Goal: Task Accomplishment & Management: Manage account settings

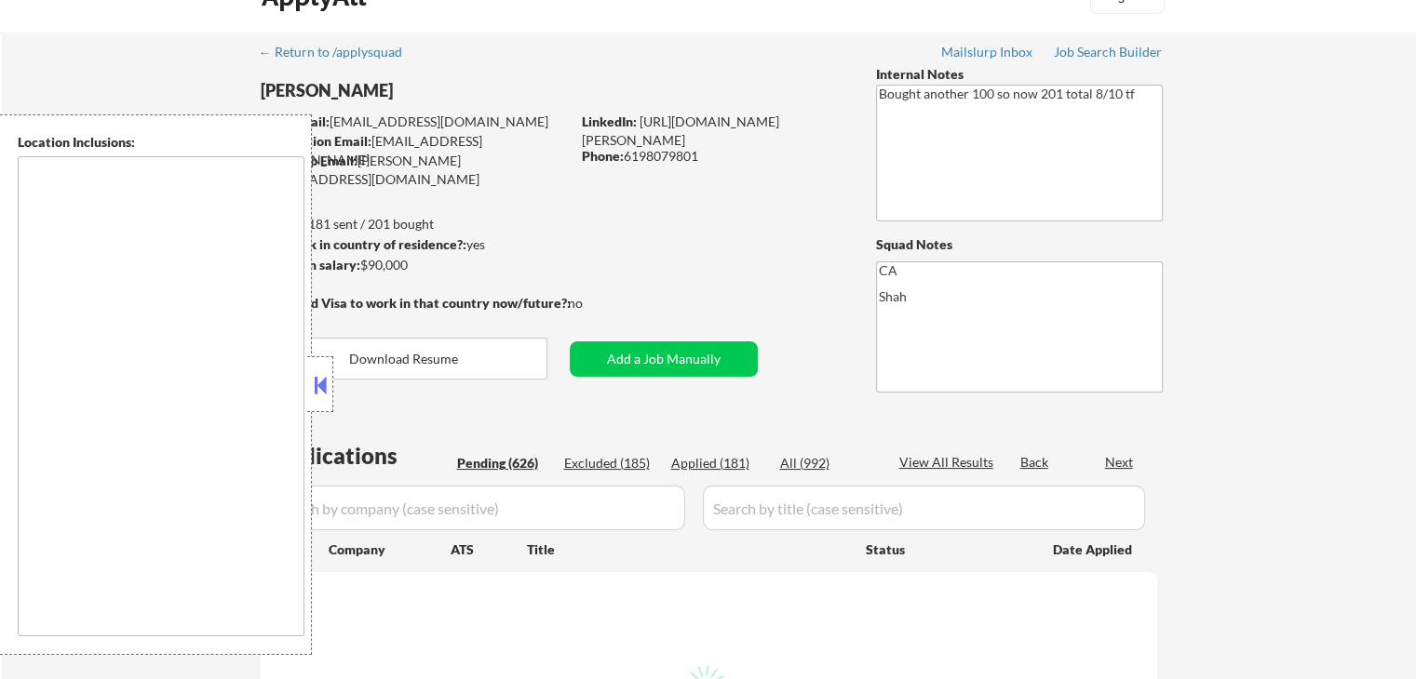
scroll to position [186, 0]
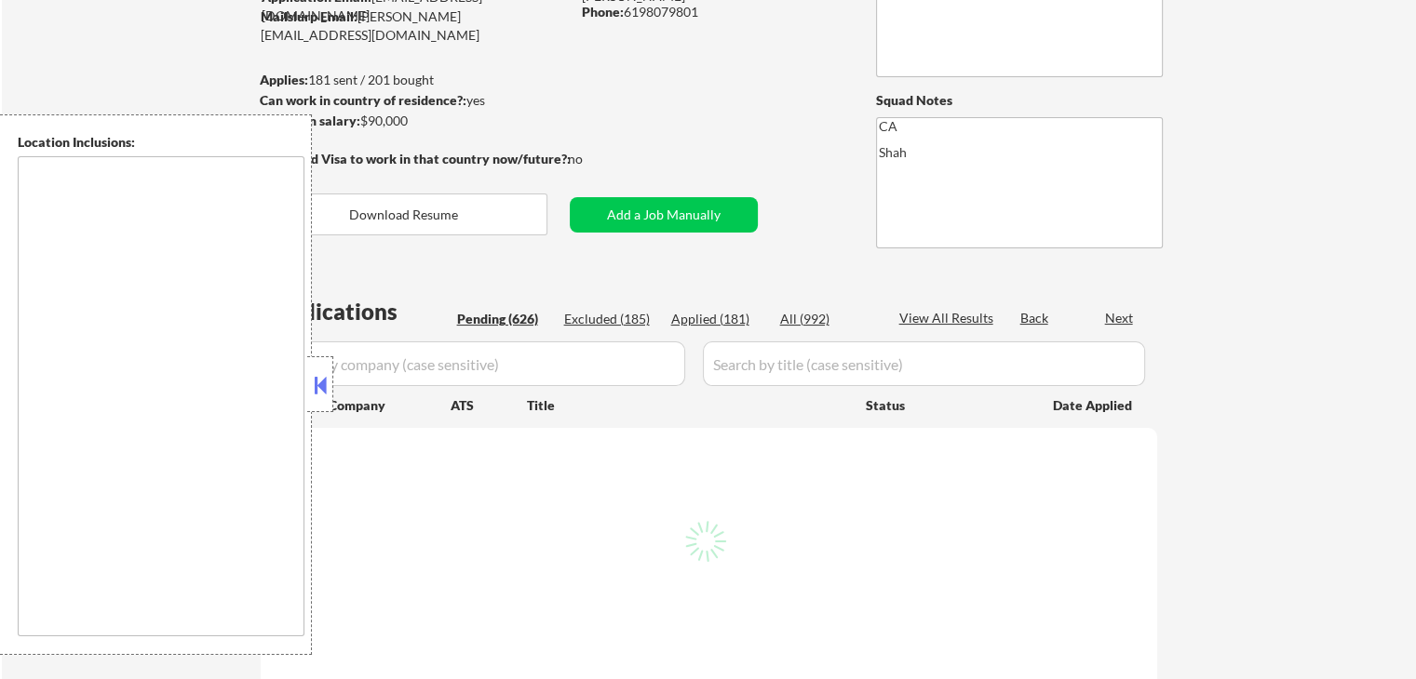
type textarea "[GEOGRAPHIC_DATA], [GEOGRAPHIC_DATA], [GEOGRAPHIC_DATA] [GEOGRAPHIC_DATA], [GEO…"
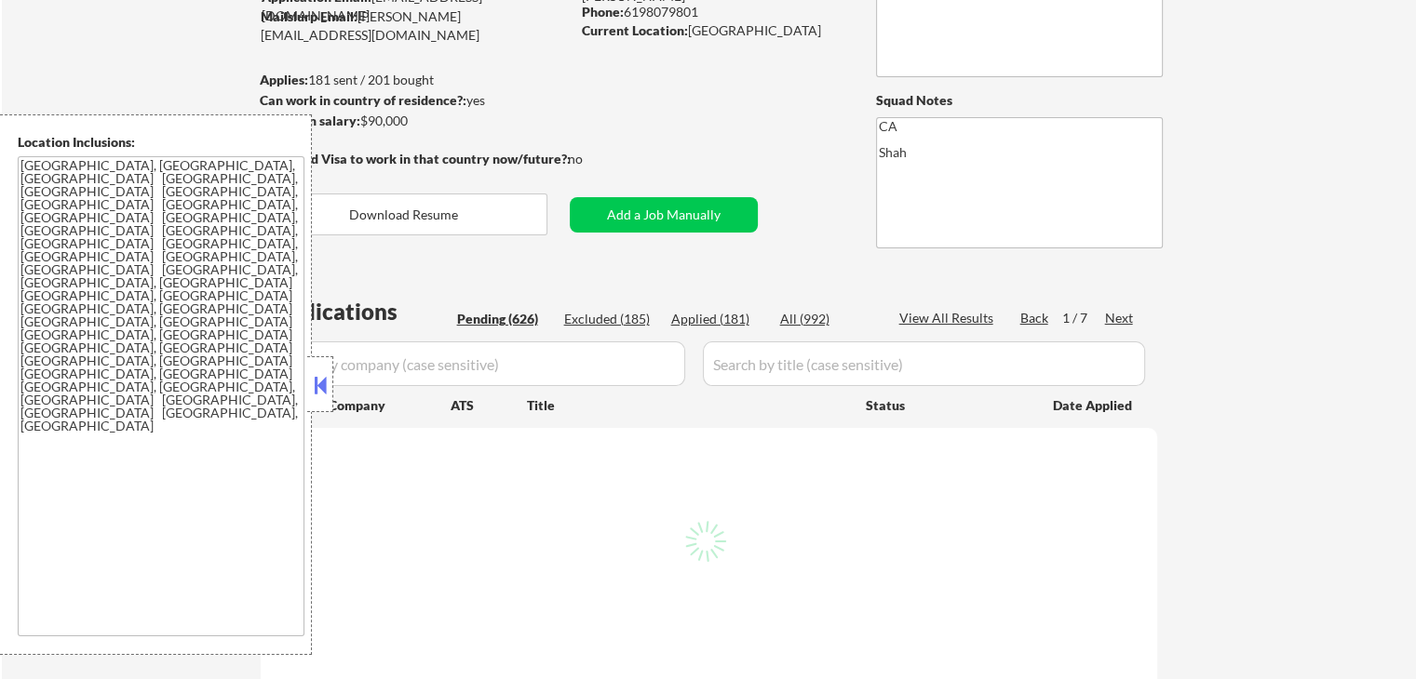
click at [320, 386] on button at bounding box center [320, 385] width 20 height 28
select select ""pending""
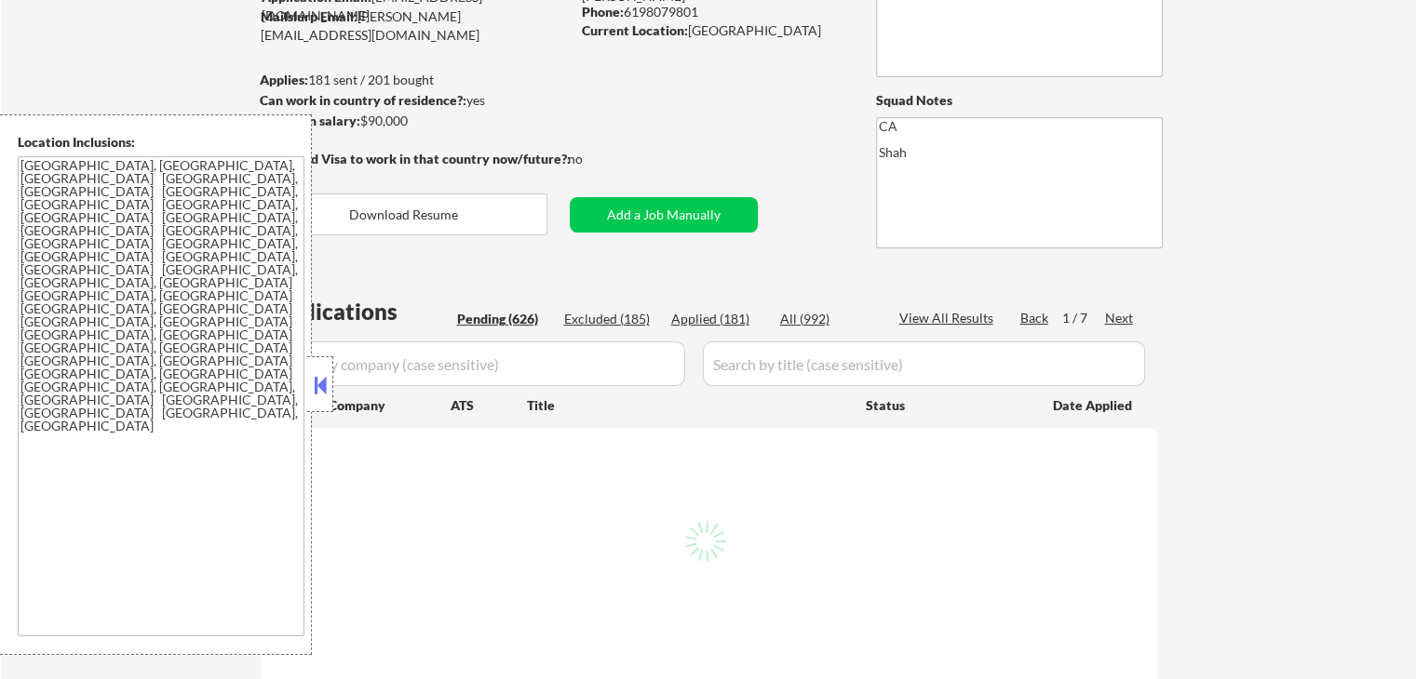
select select ""pending""
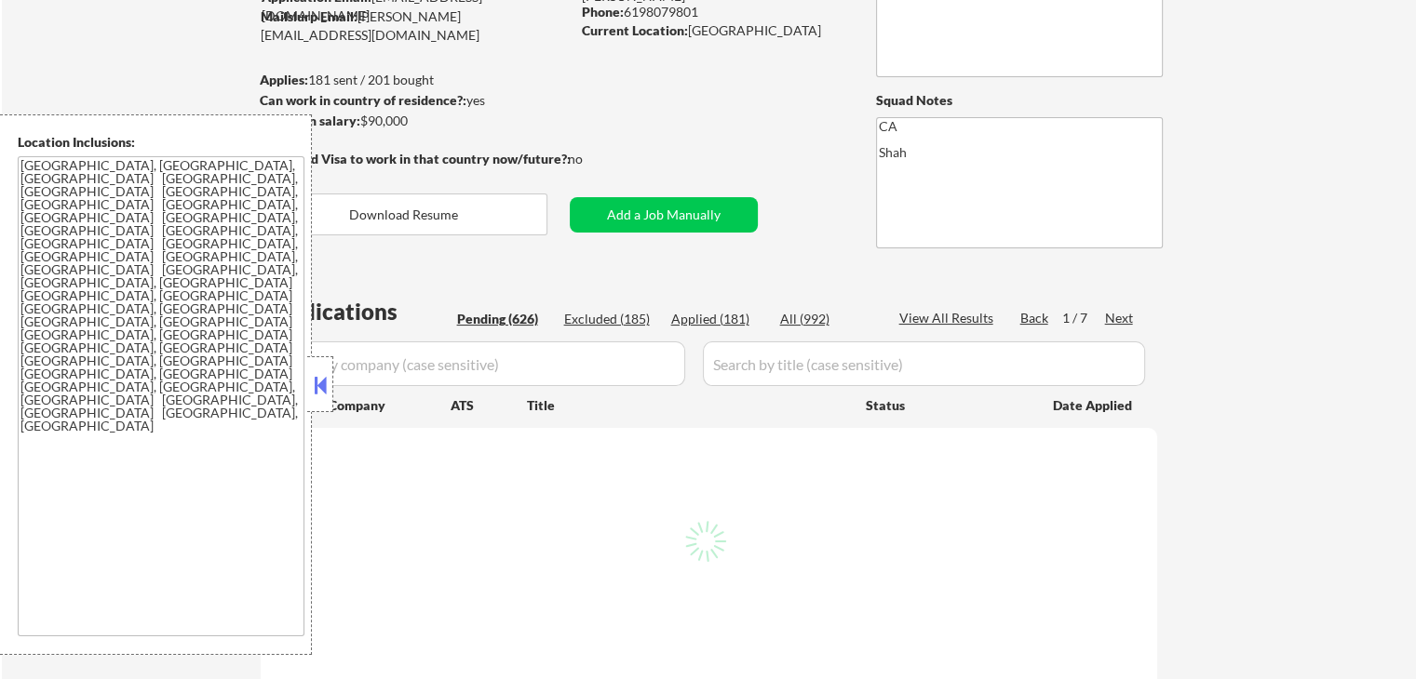
select select ""pending""
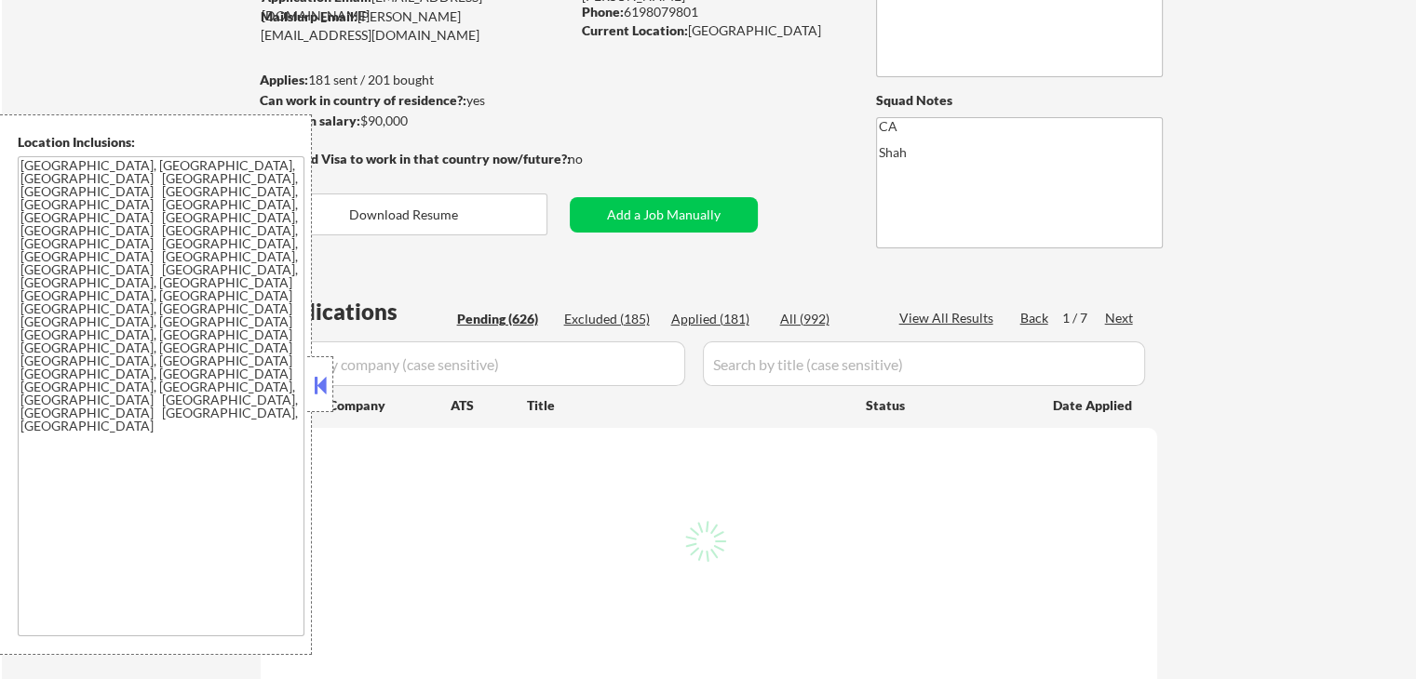
select select ""pending""
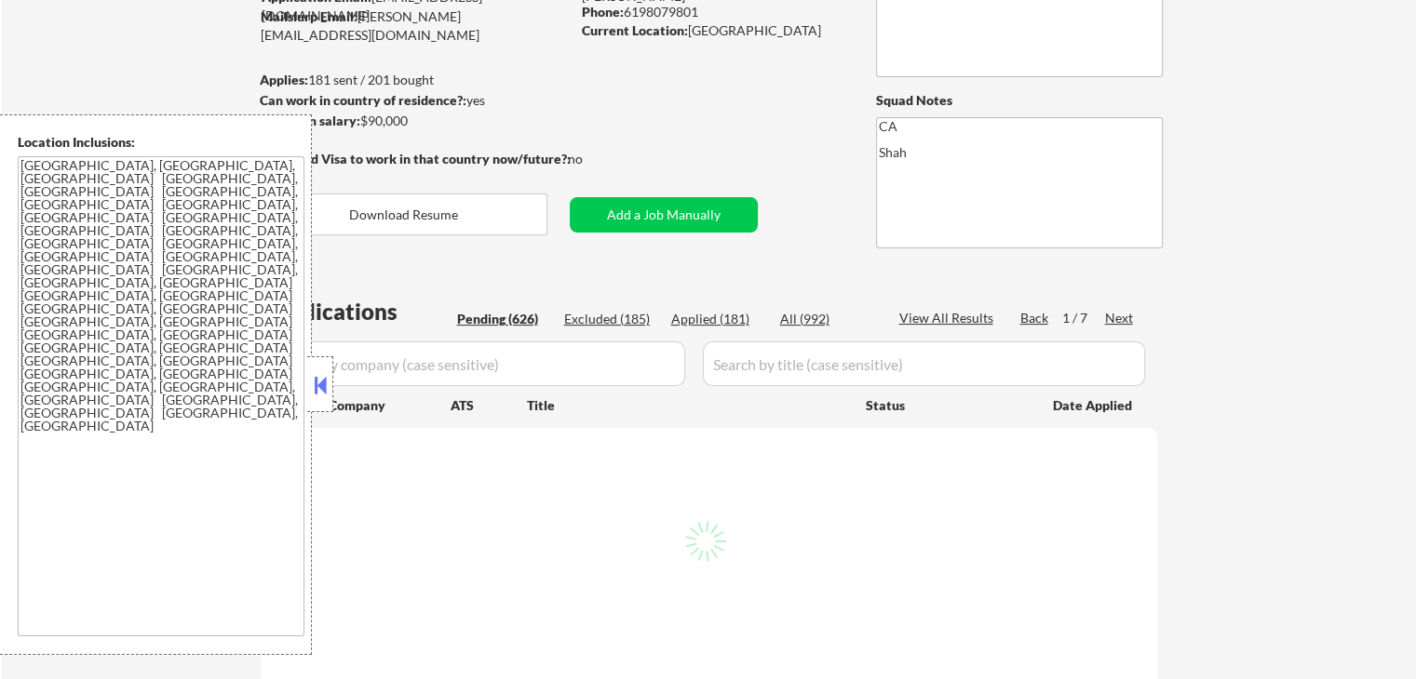
select select ""pending""
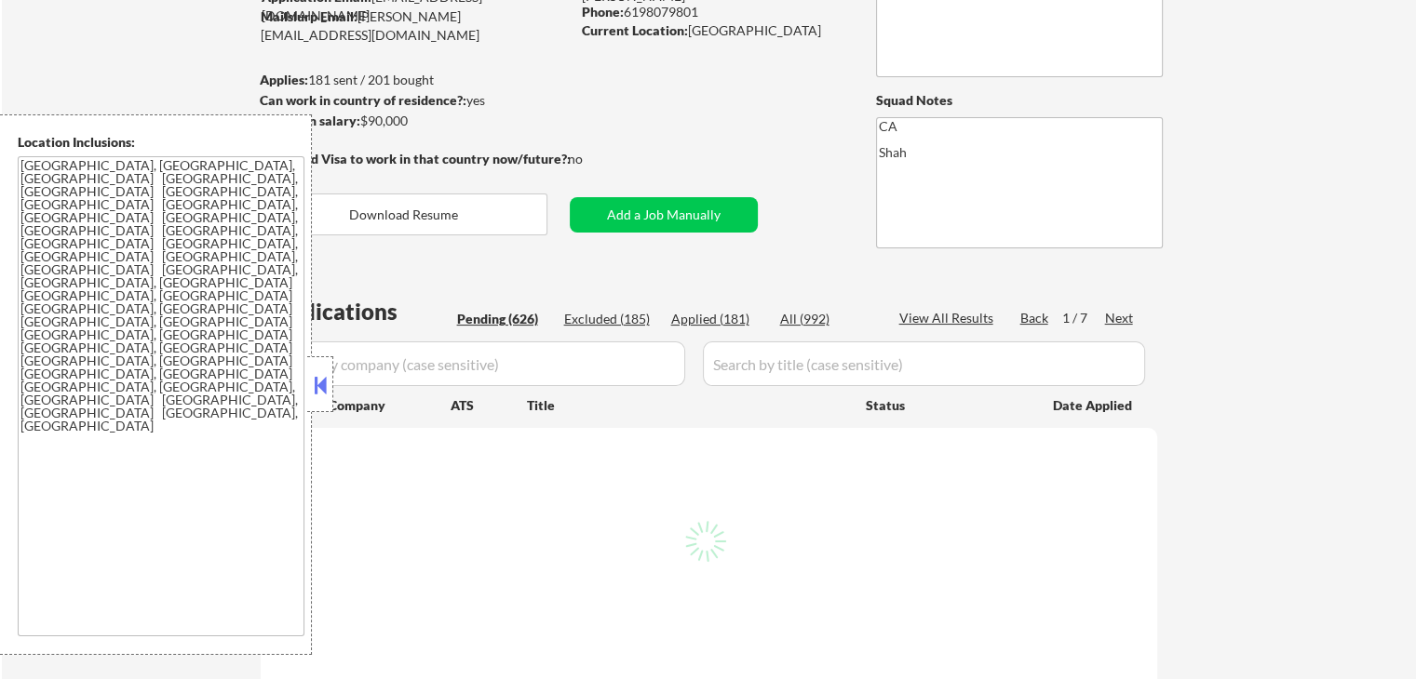
select select ""pending""
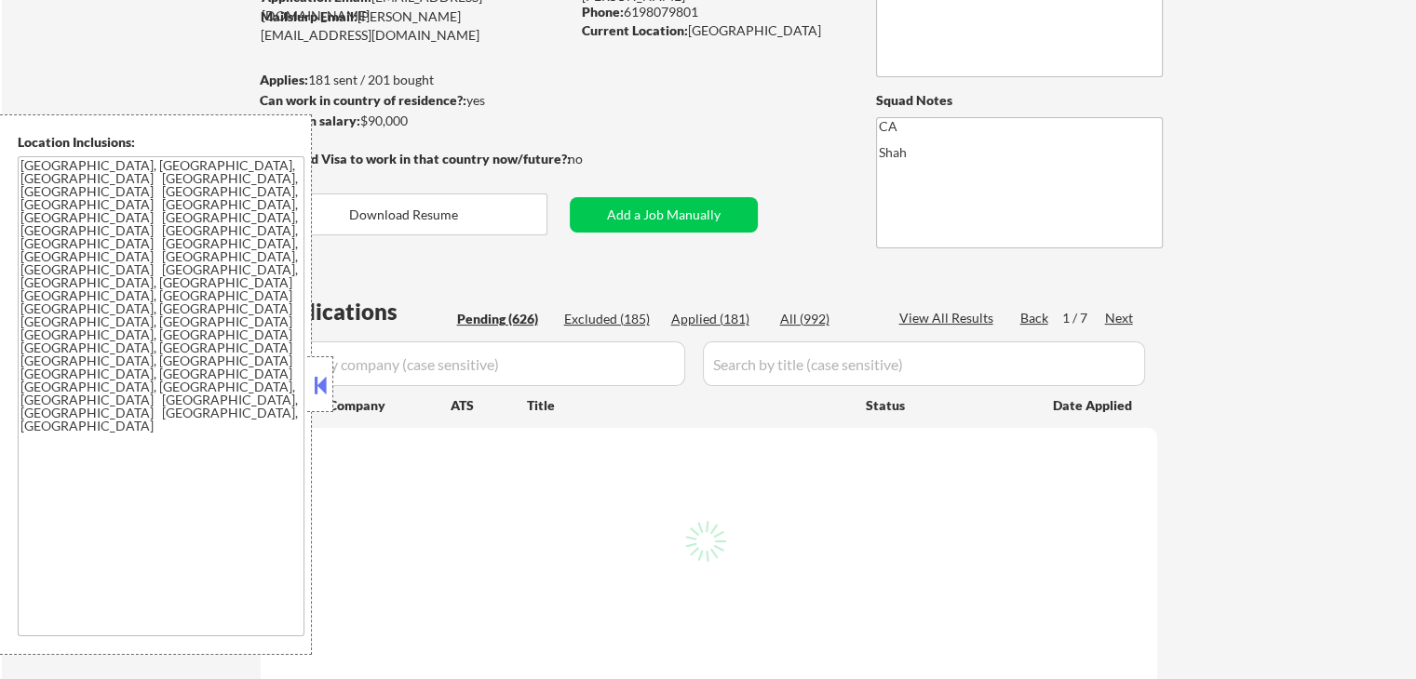
select select ""pending""
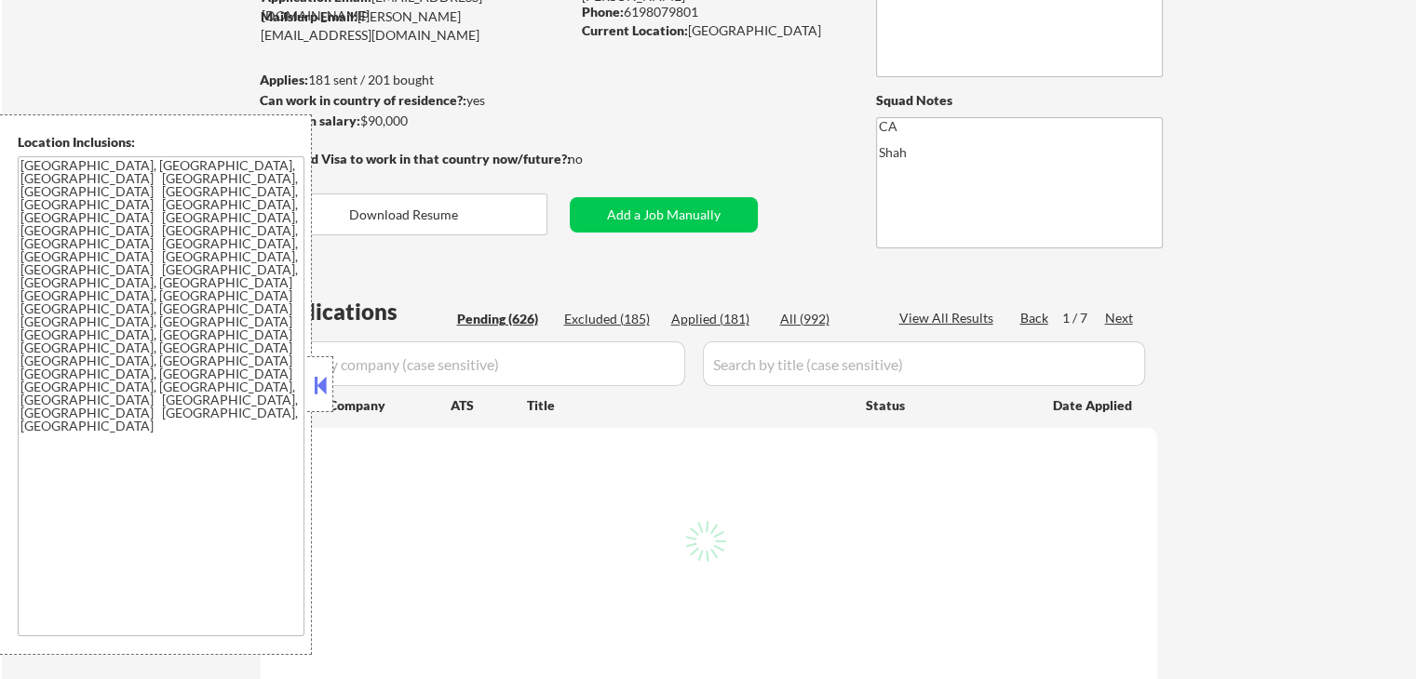
select select ""pending""
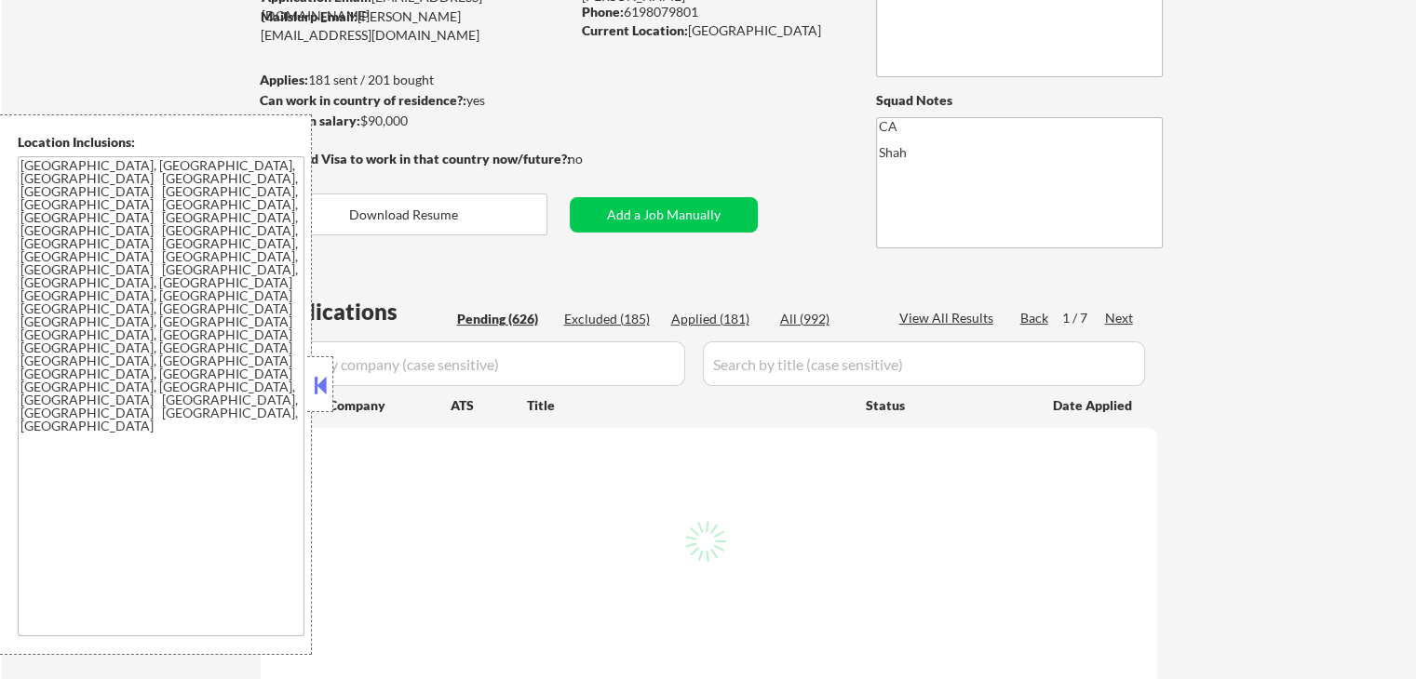
select select ""pending""
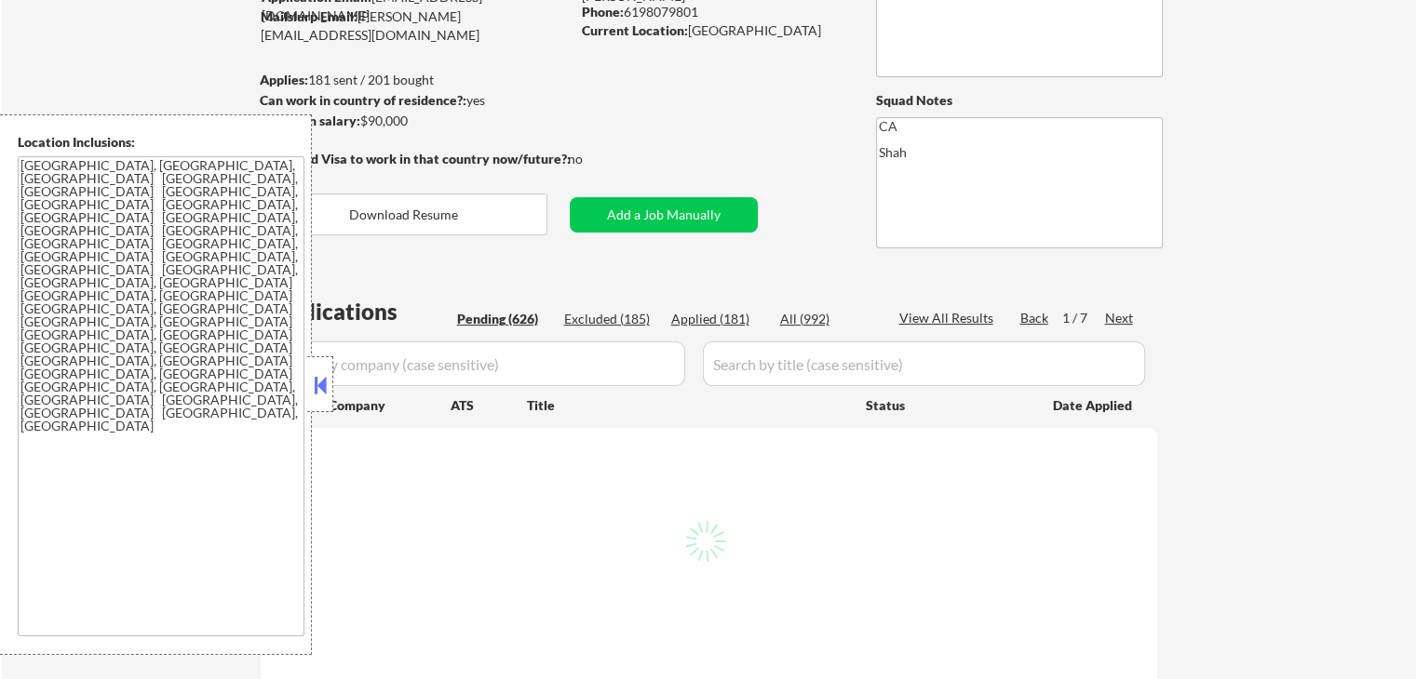
select select ""pending""
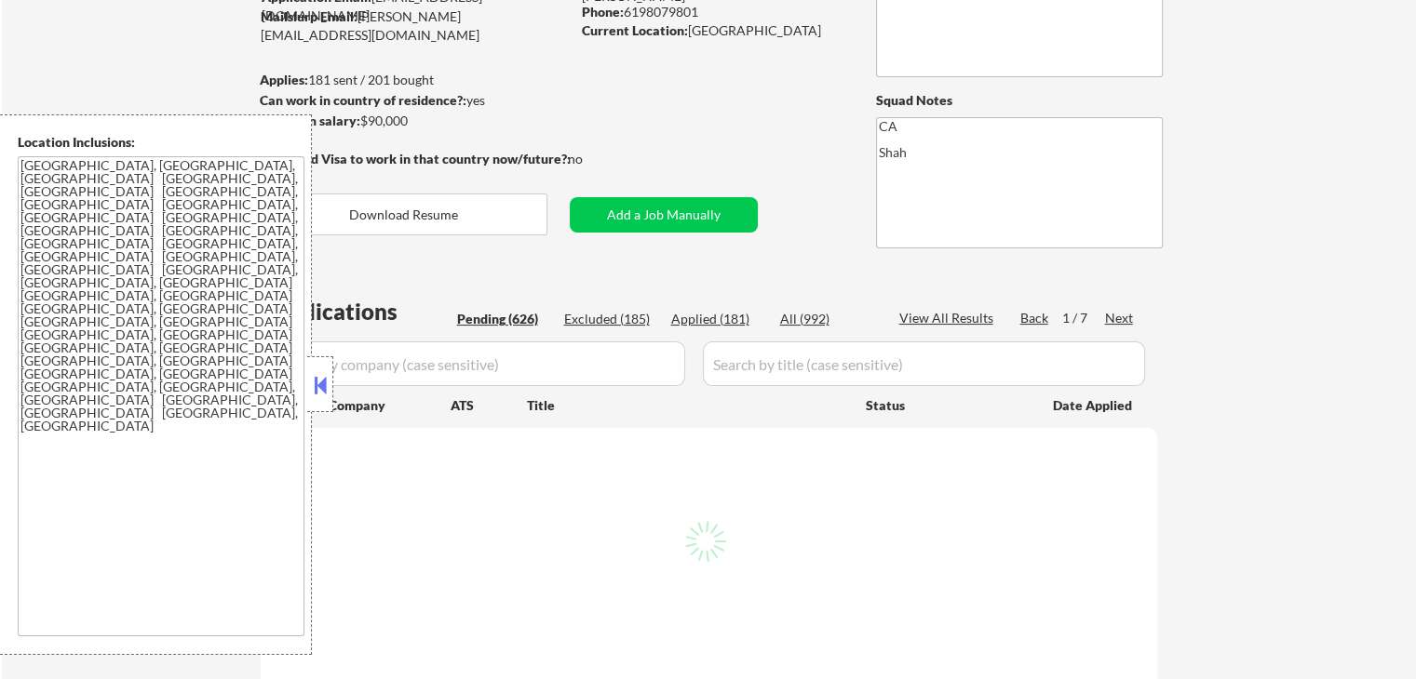
select select ""pending""
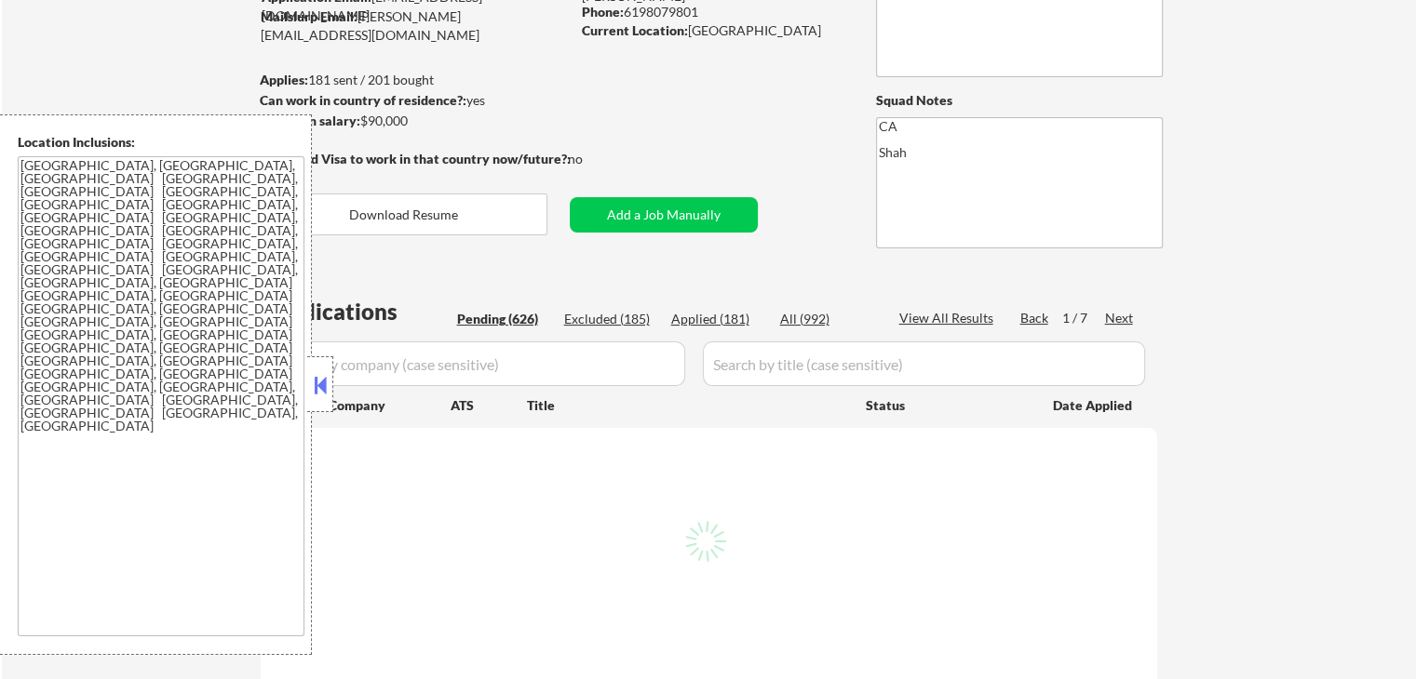
select select ""pending""
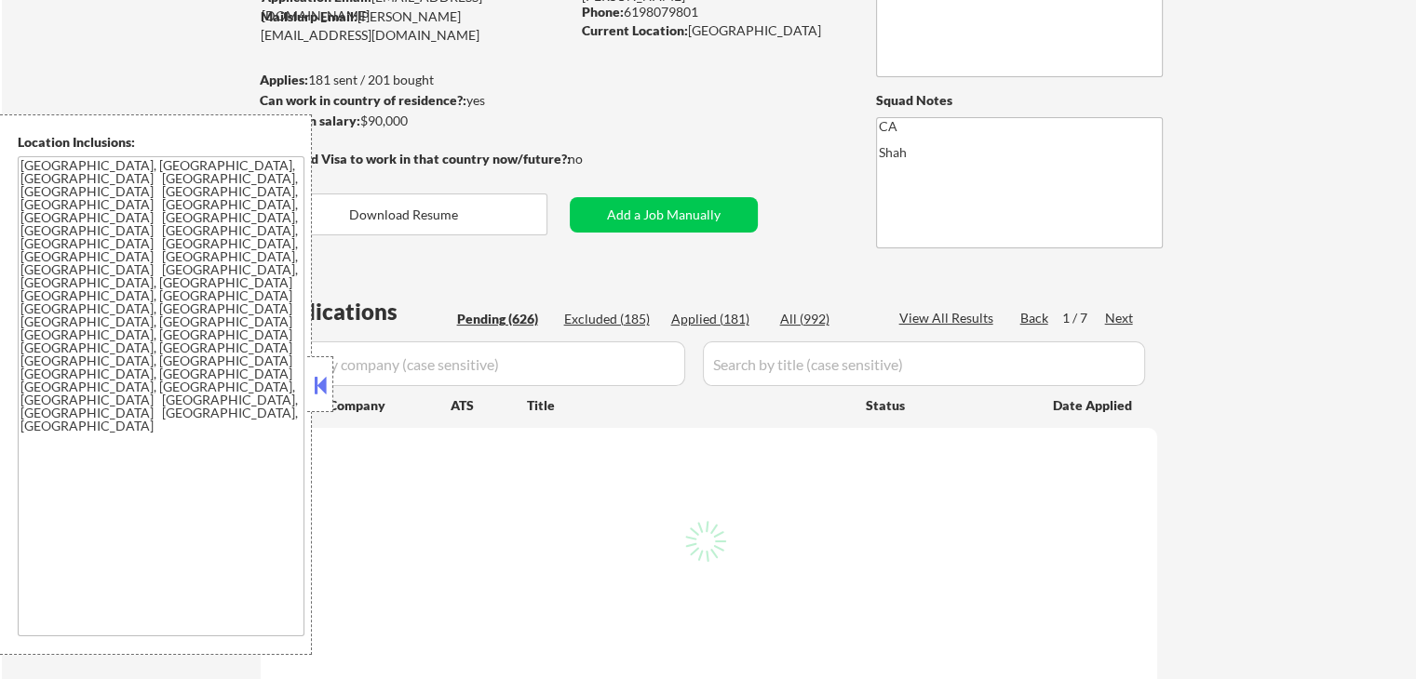
select select ""pending""
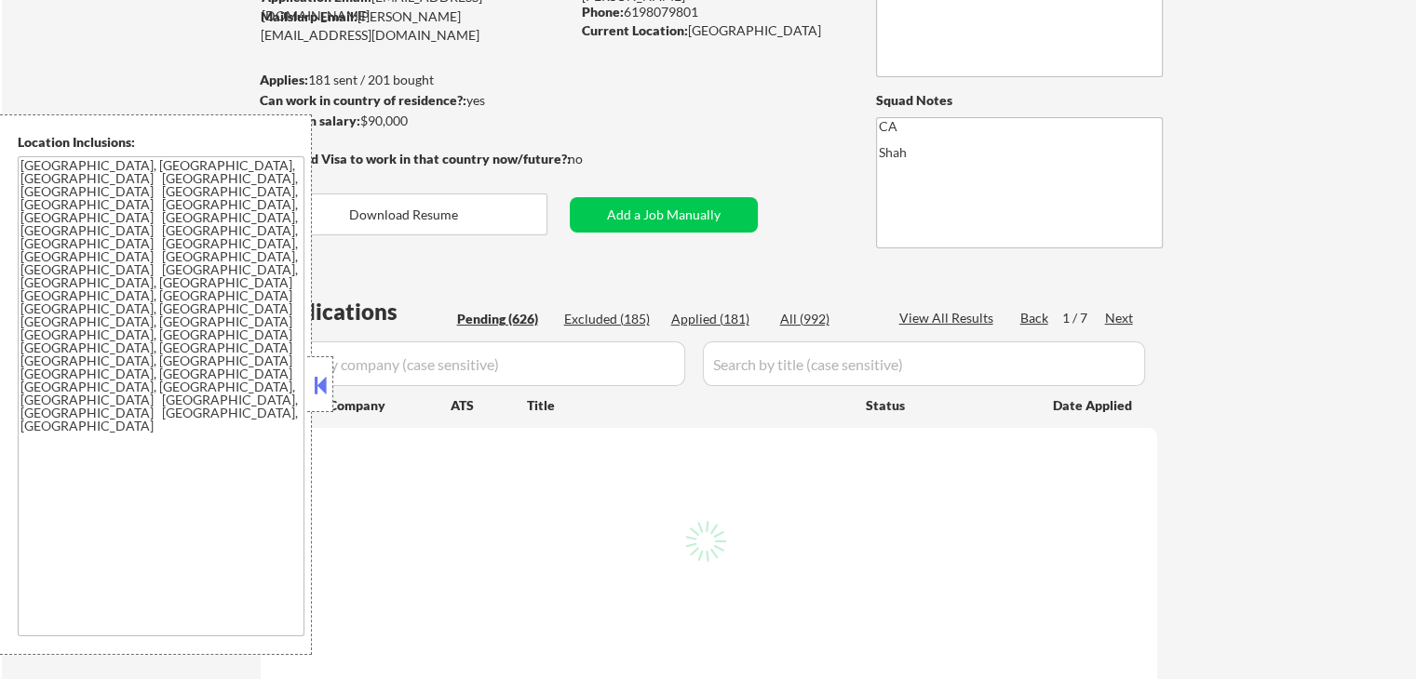
select select ""pending""
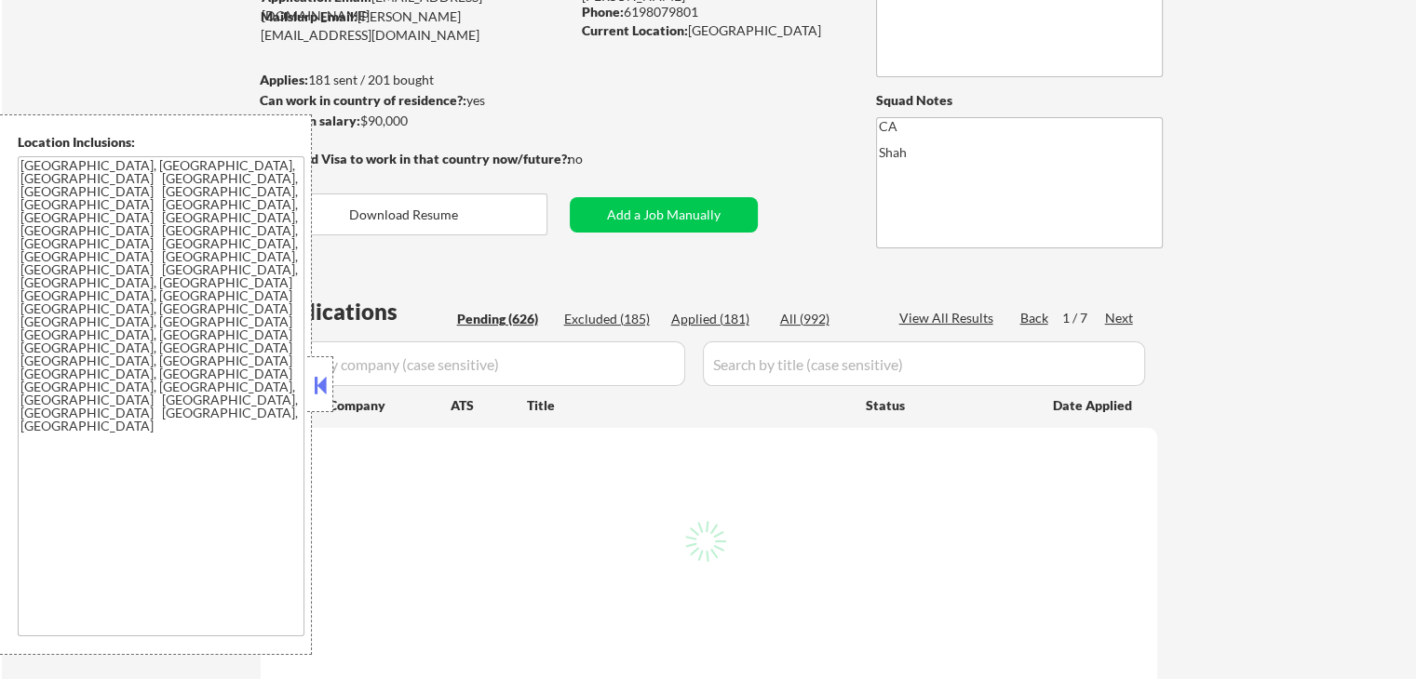
select select ""pending""
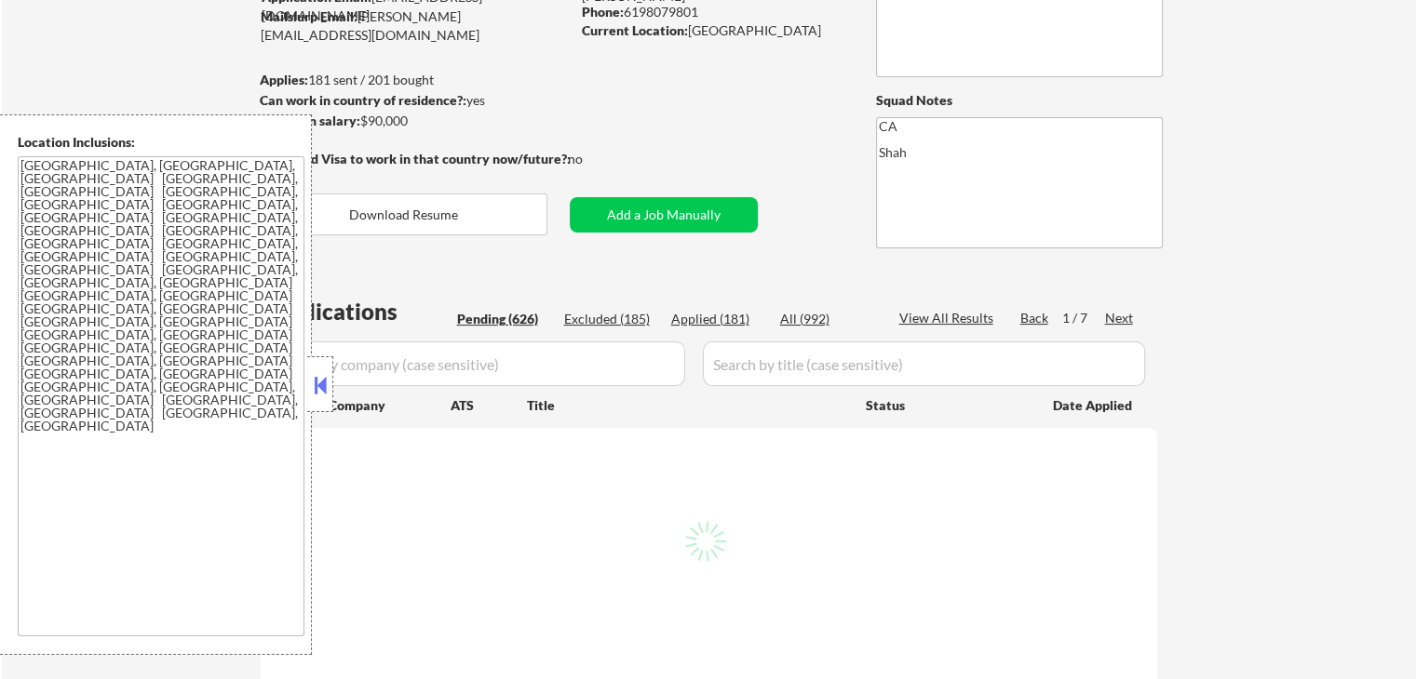
select select ""pending""
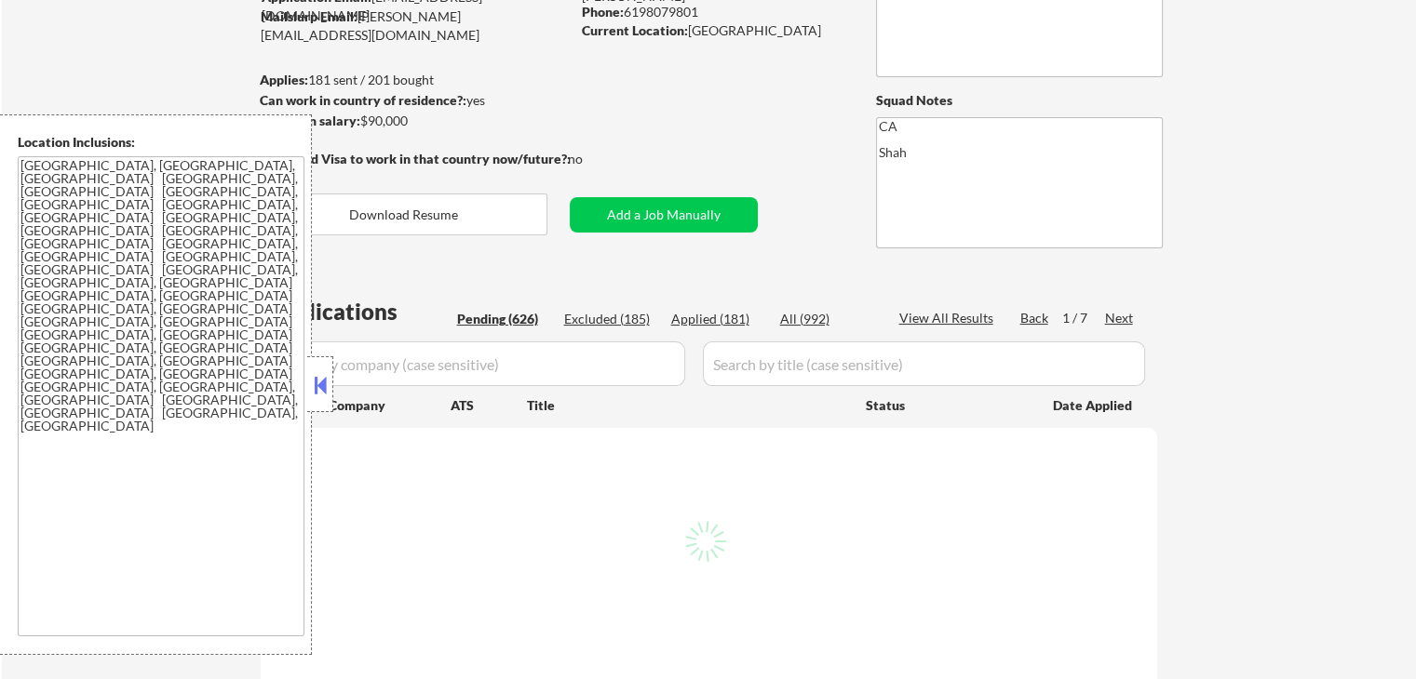
select select ""pending""
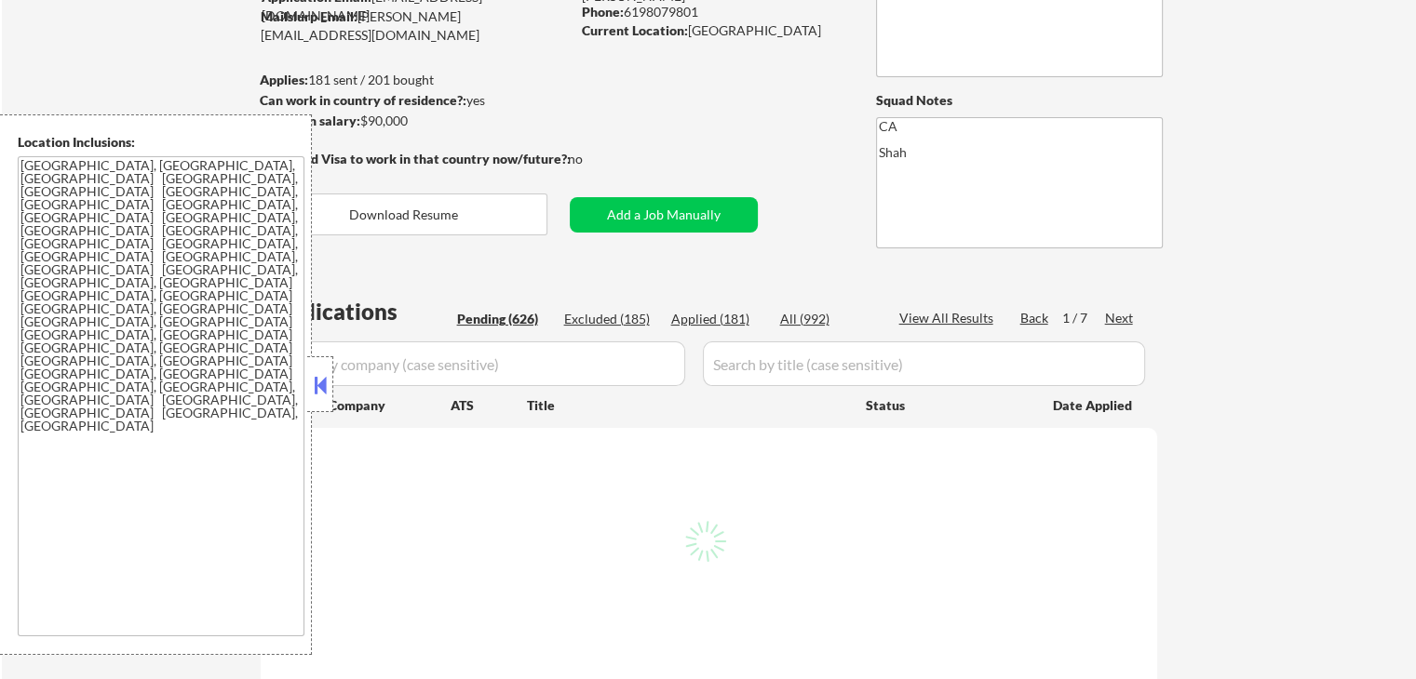
select select ""pending""
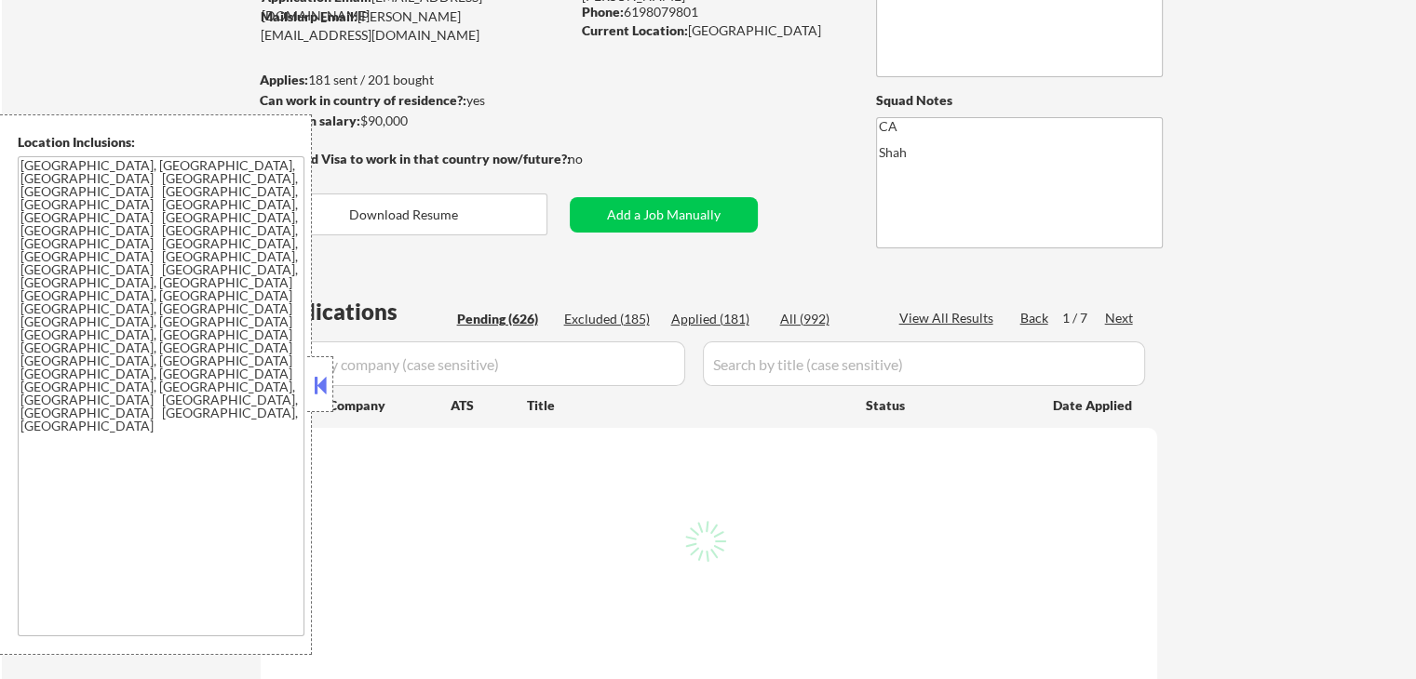
select select ""pending""
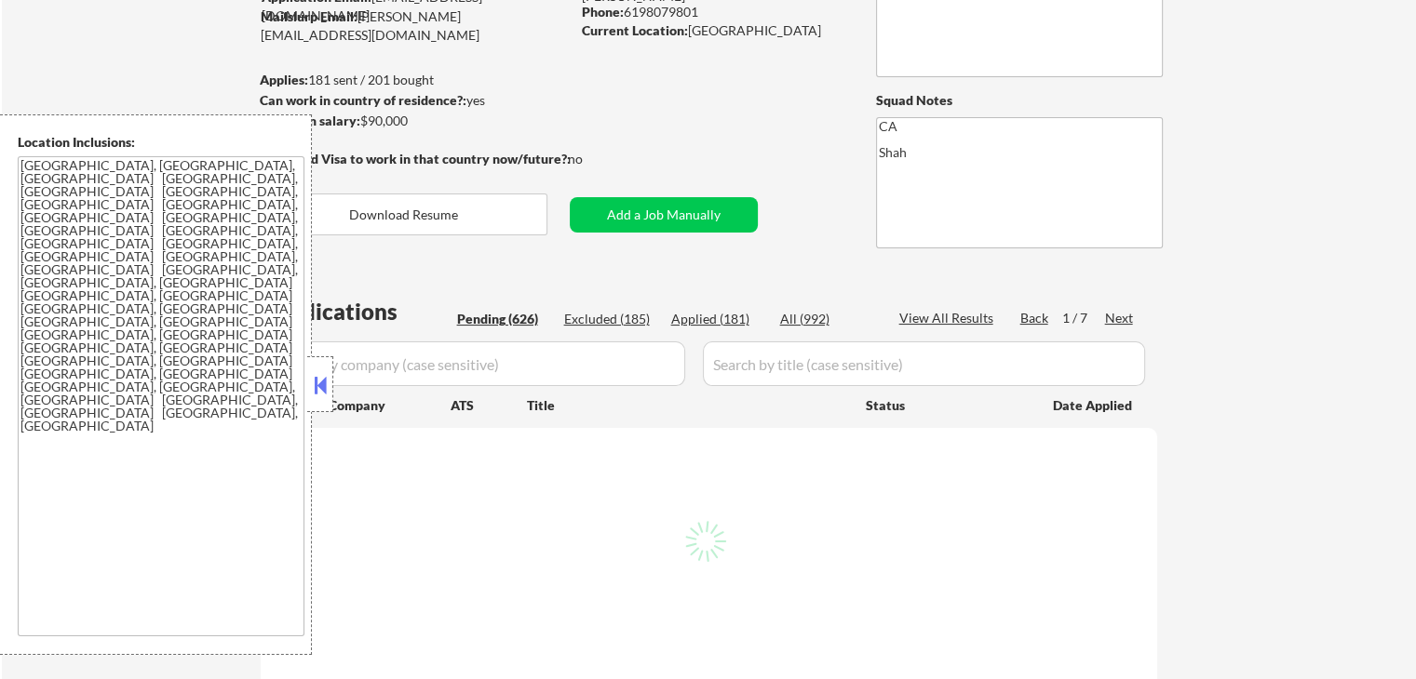
select select ""pending""
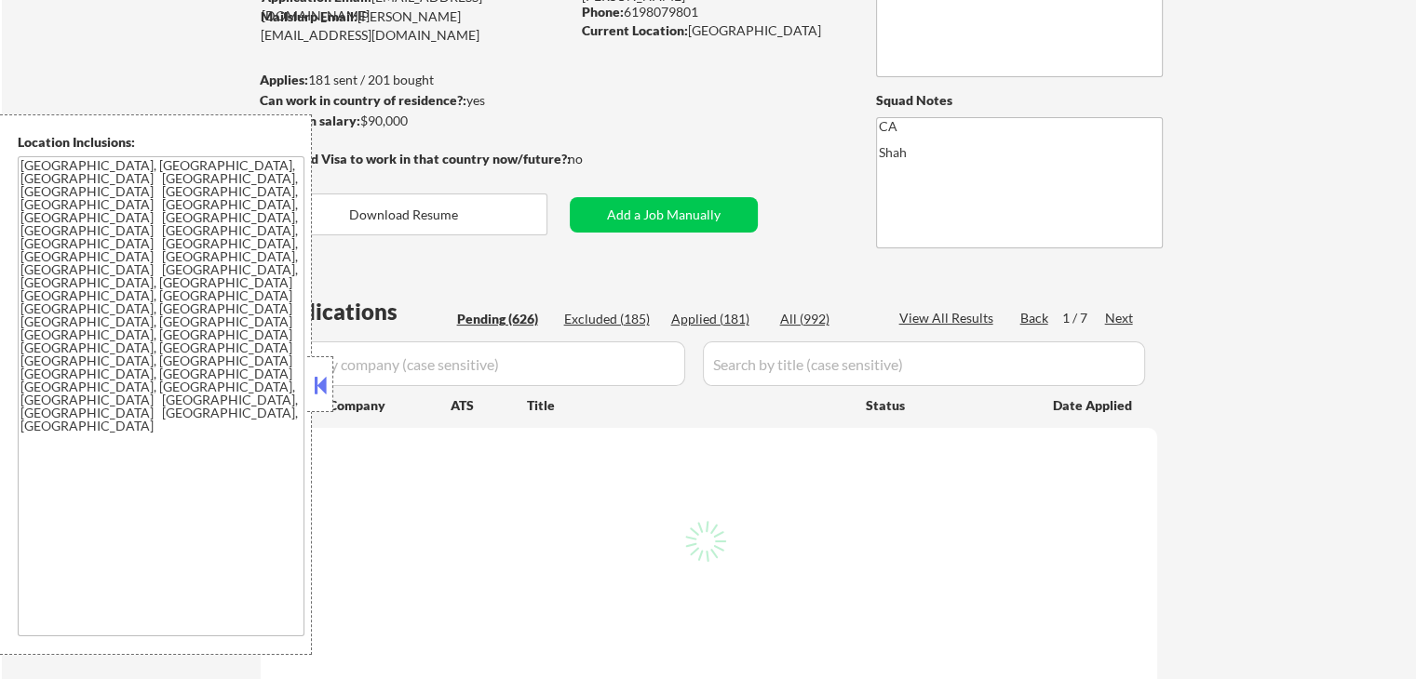
select select ""pending""
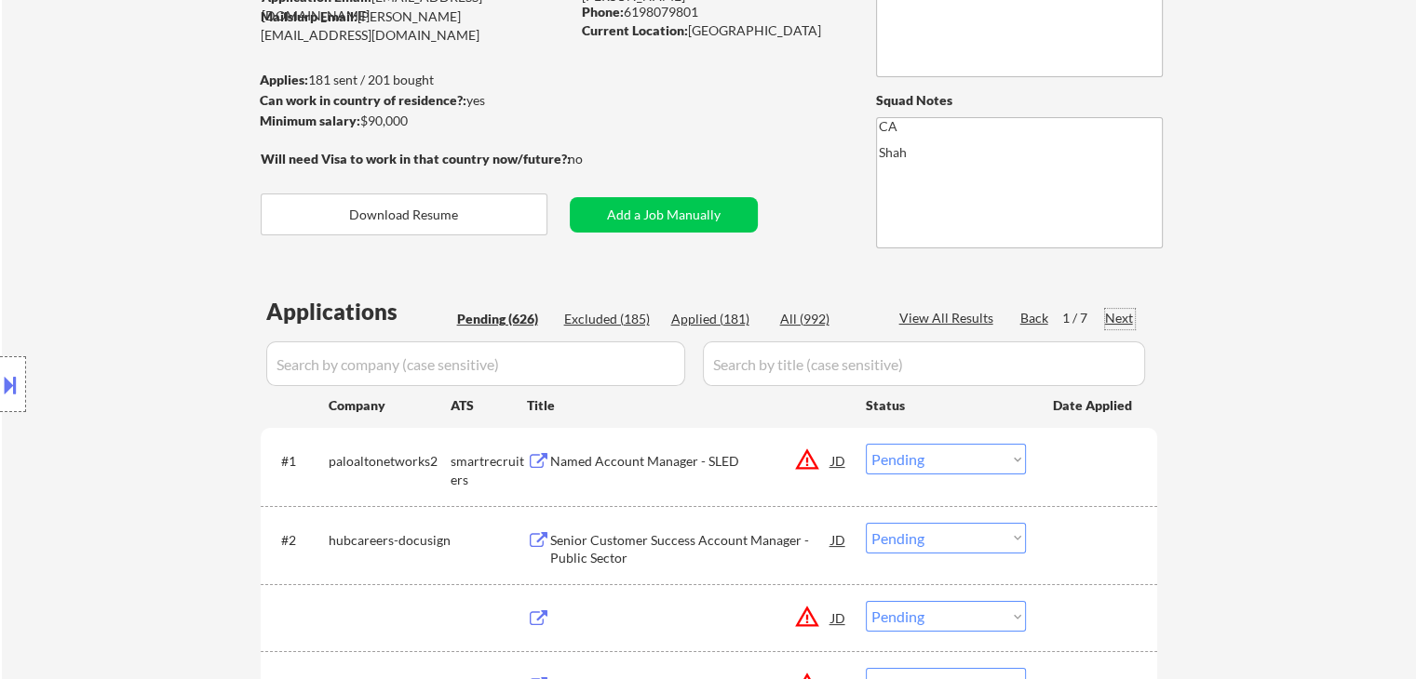
click at [1120, 320] on div "Next" at bounding box center [1120, 318] width 30 height 19
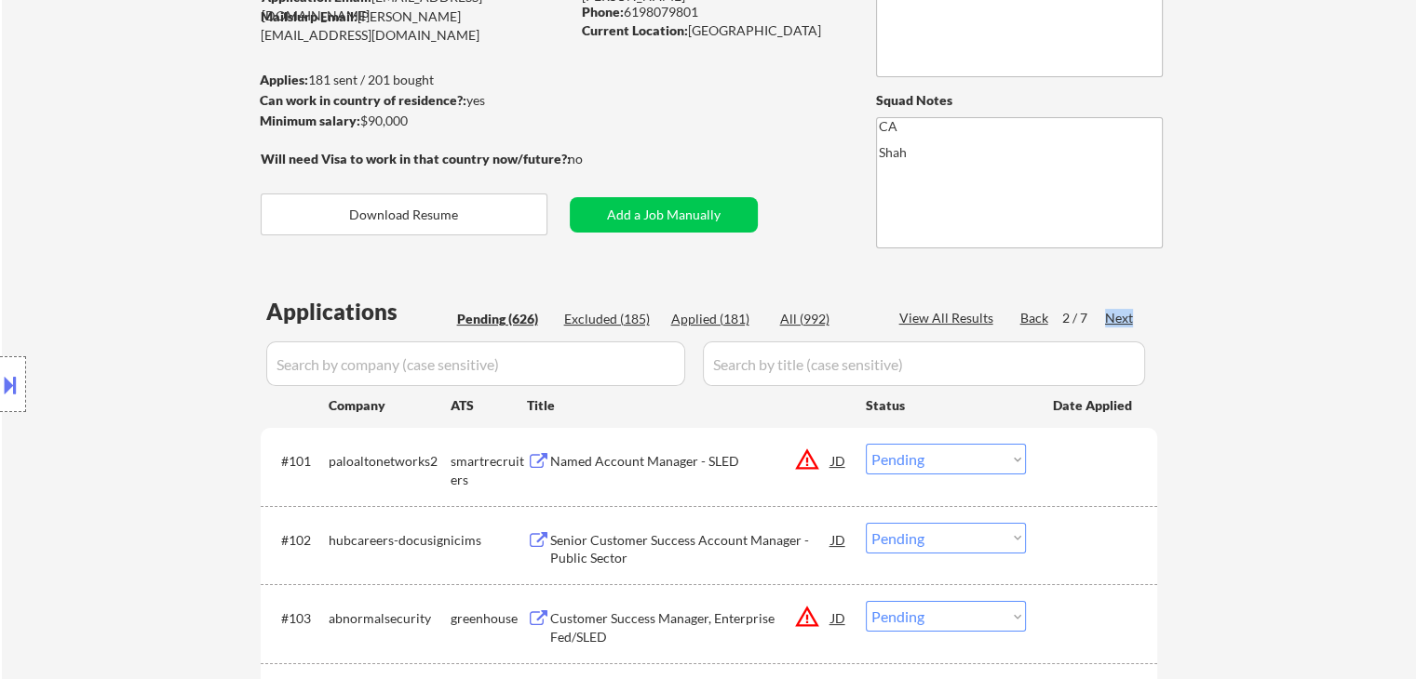
click at [1120, 320] on div "Next" at bounding box center [1120, 318] width 30 height 19
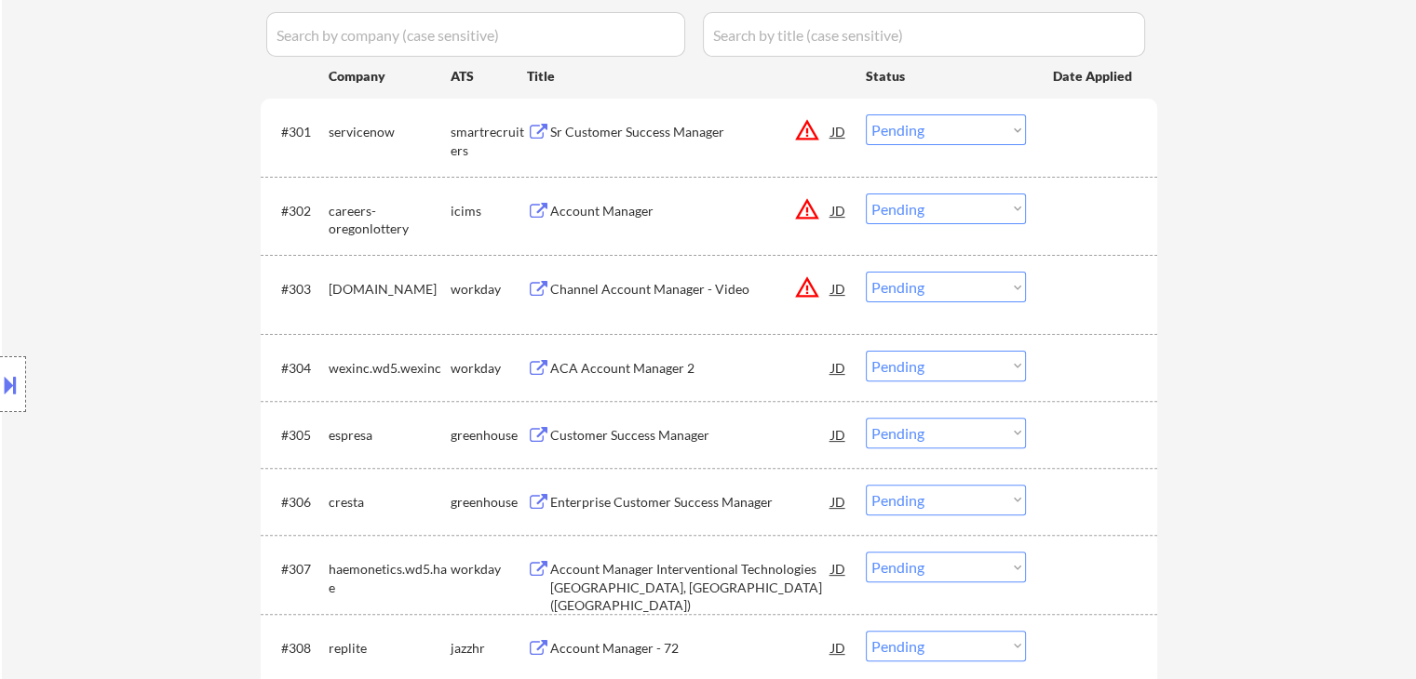
scroll to position [558, 0]
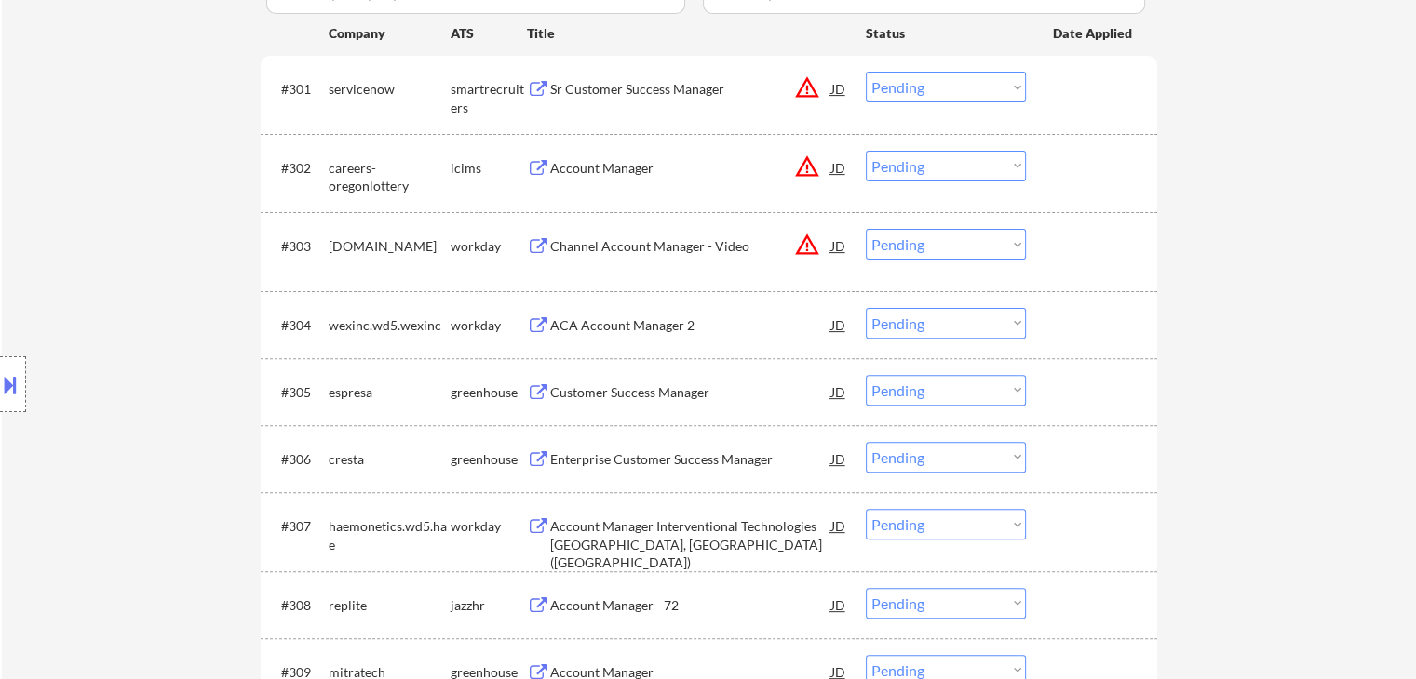
click at [532, 384] on button at bounding box center [538, 393] width 23 height 18
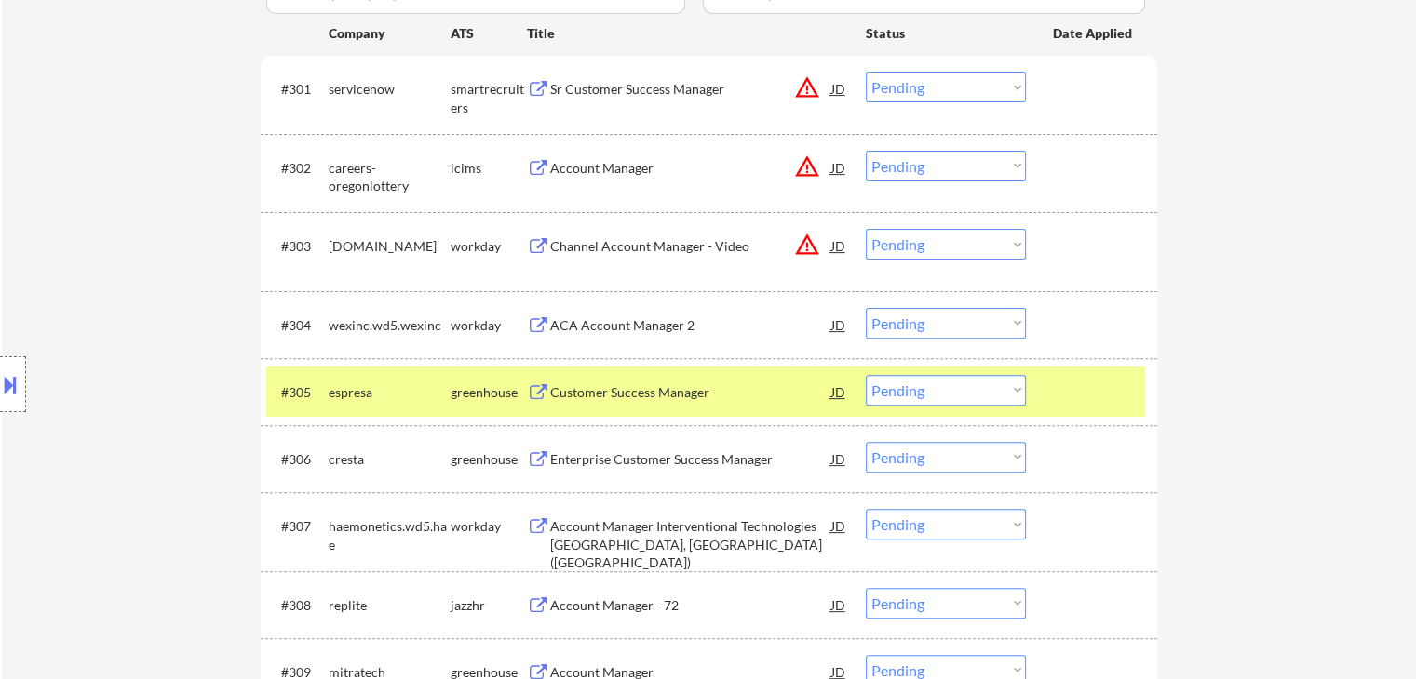
click at [547, 456] on button at bounding box center [538, 460] width 23 height 18
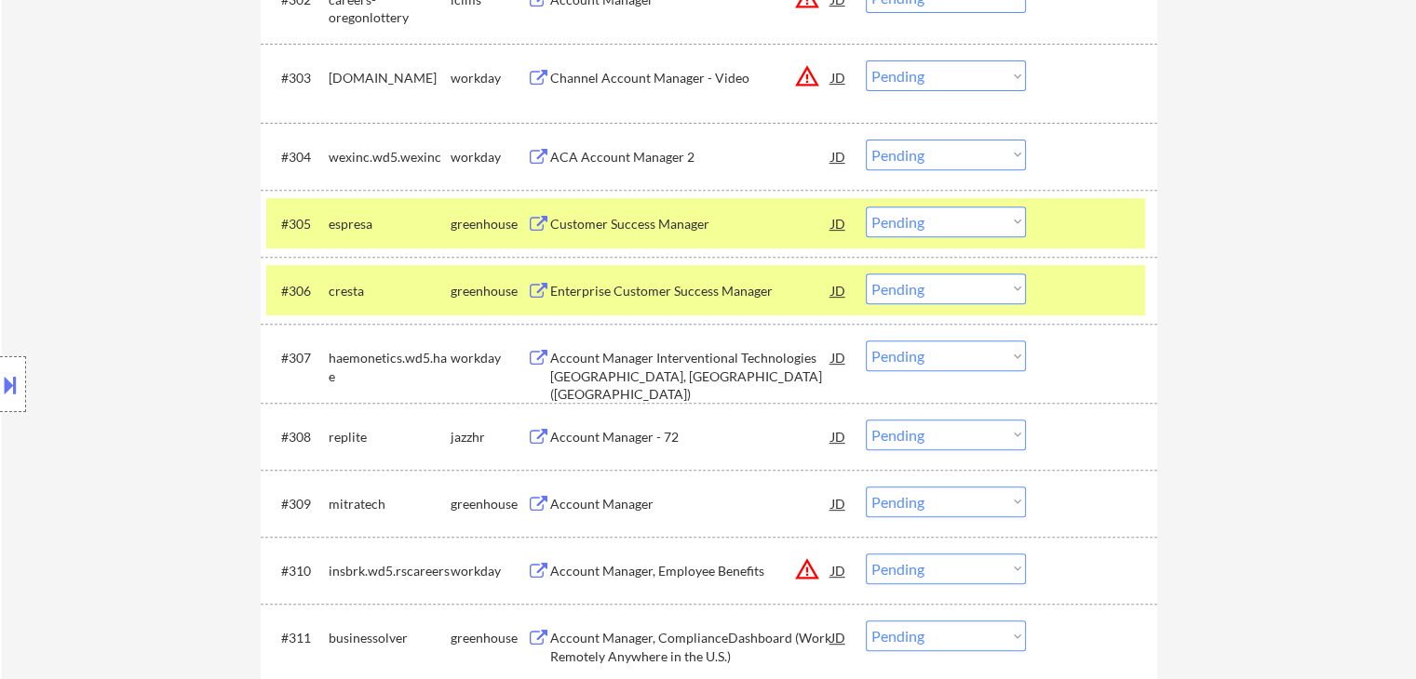
scroll to position [745, 0]
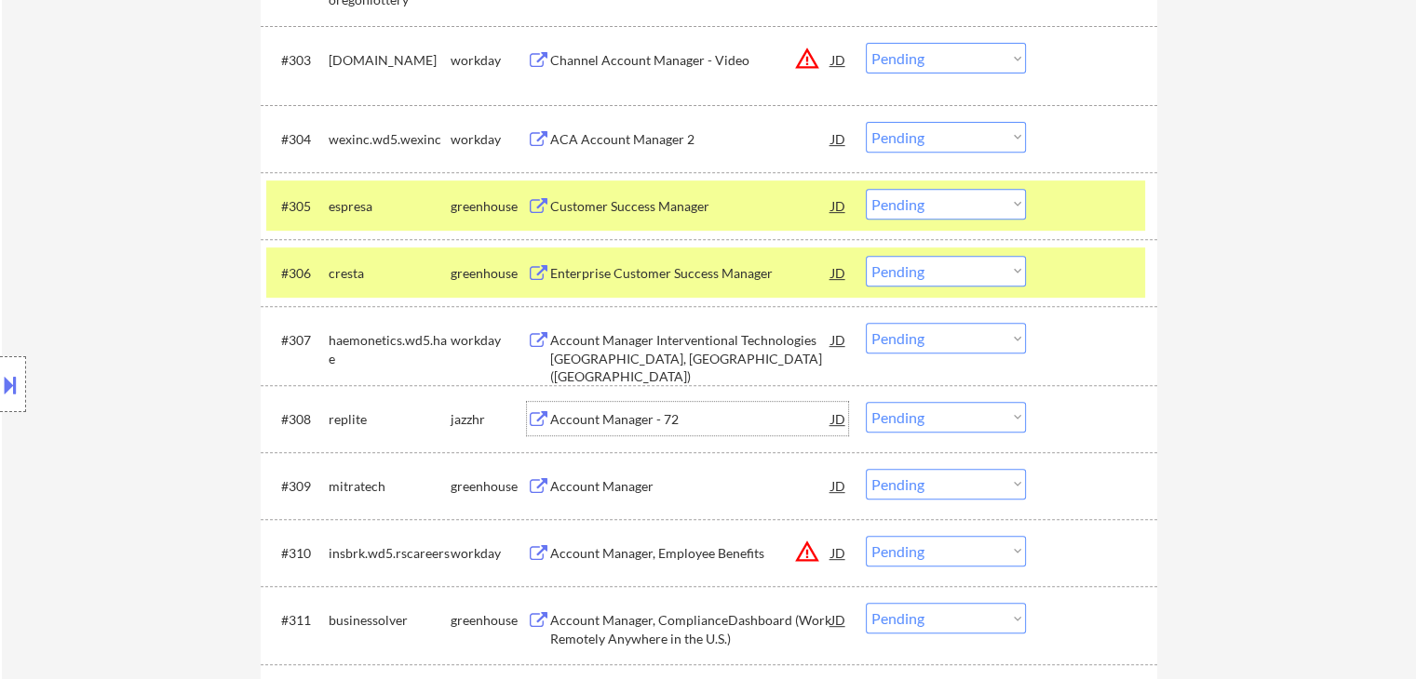
click at [552, 420] on div "Account Manager - 72" at bounding box center [690, 419] width 281 height 19
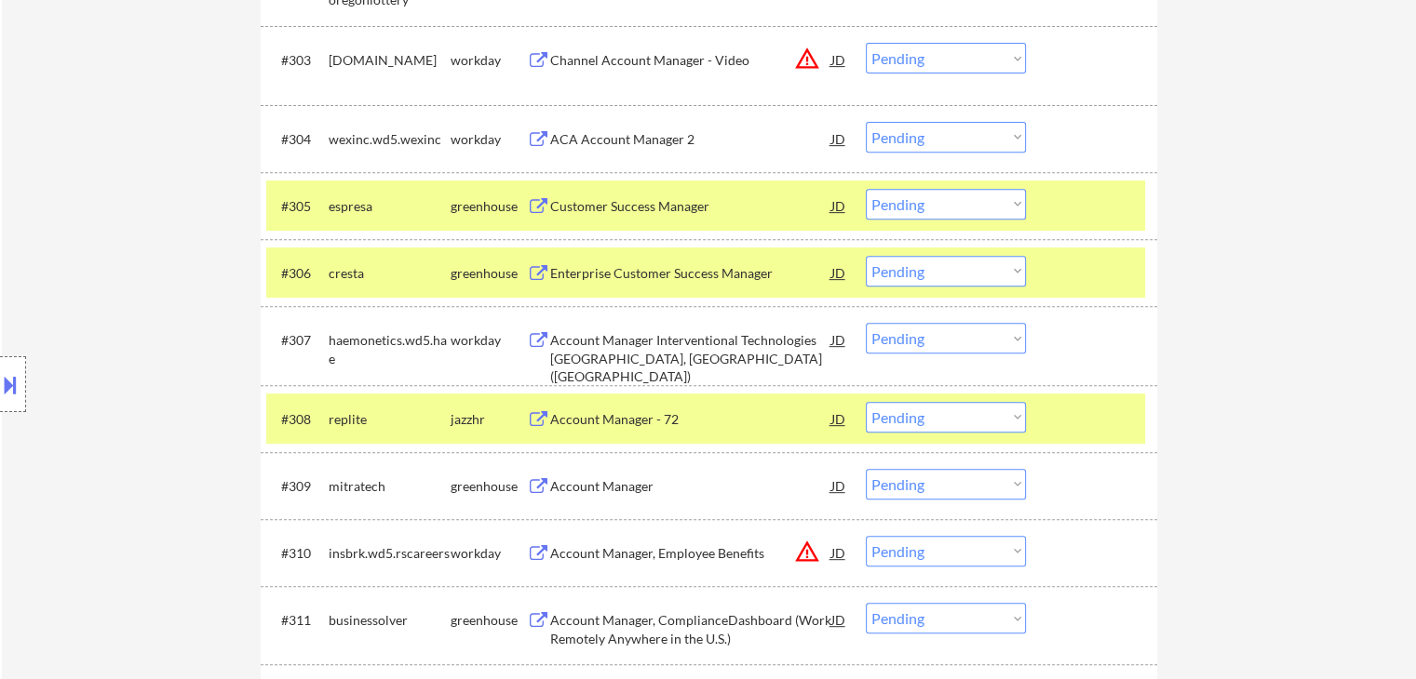
click at [548, 487] on button at bounding box center [538, 487] width 23 height 18
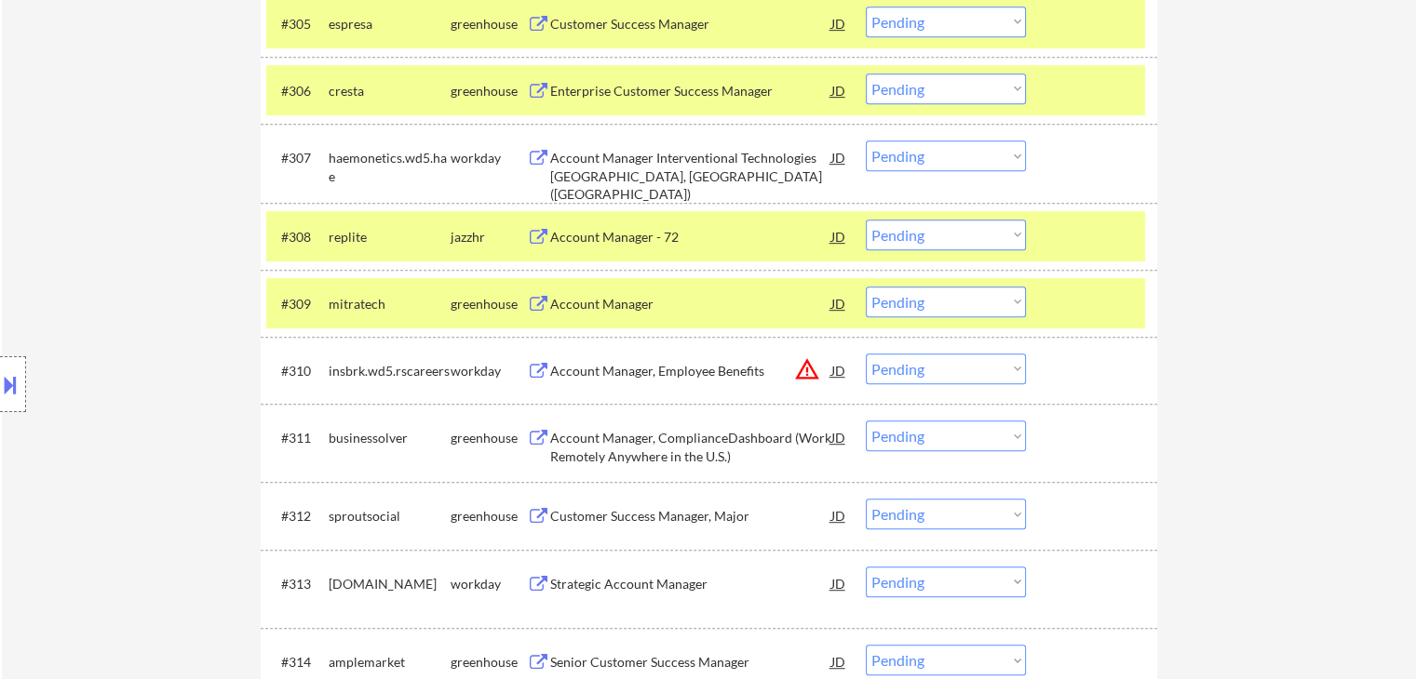
scroll to position [931, 0]
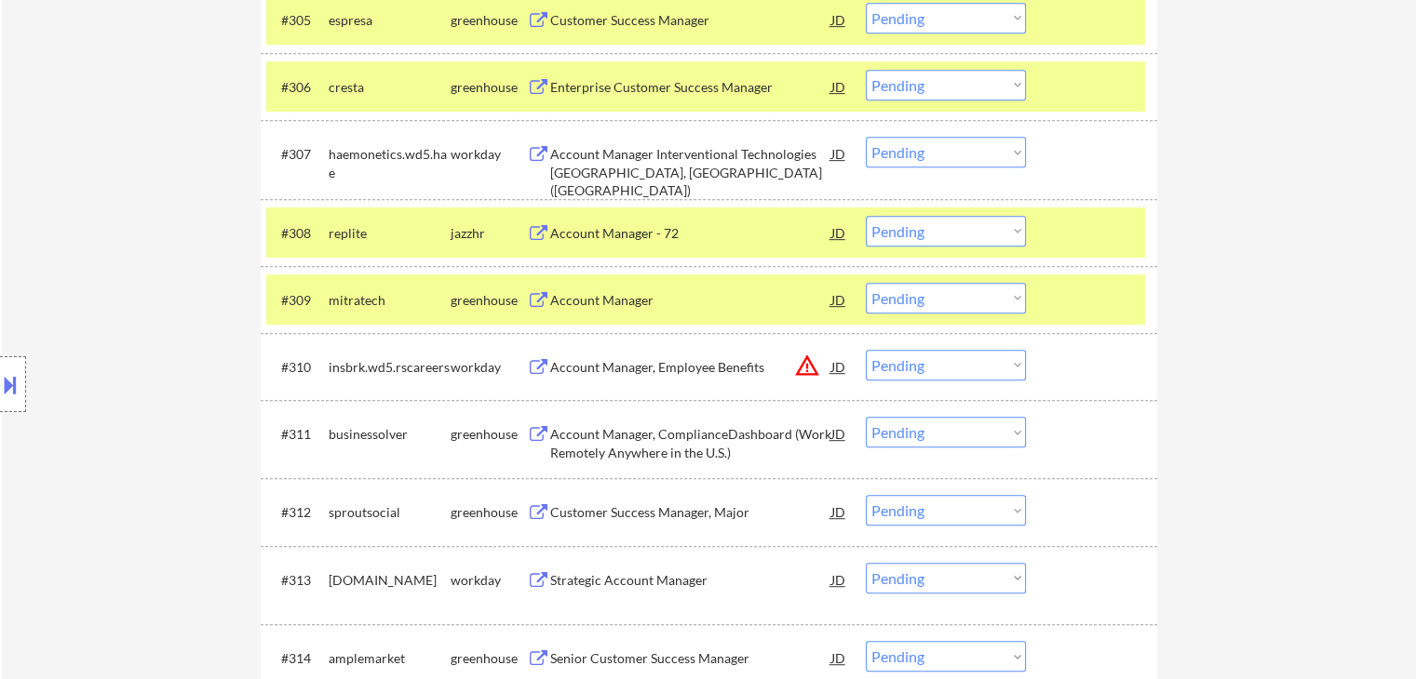
click at [543, 437] on button at bounding box center [538, 435] width 23 height 18
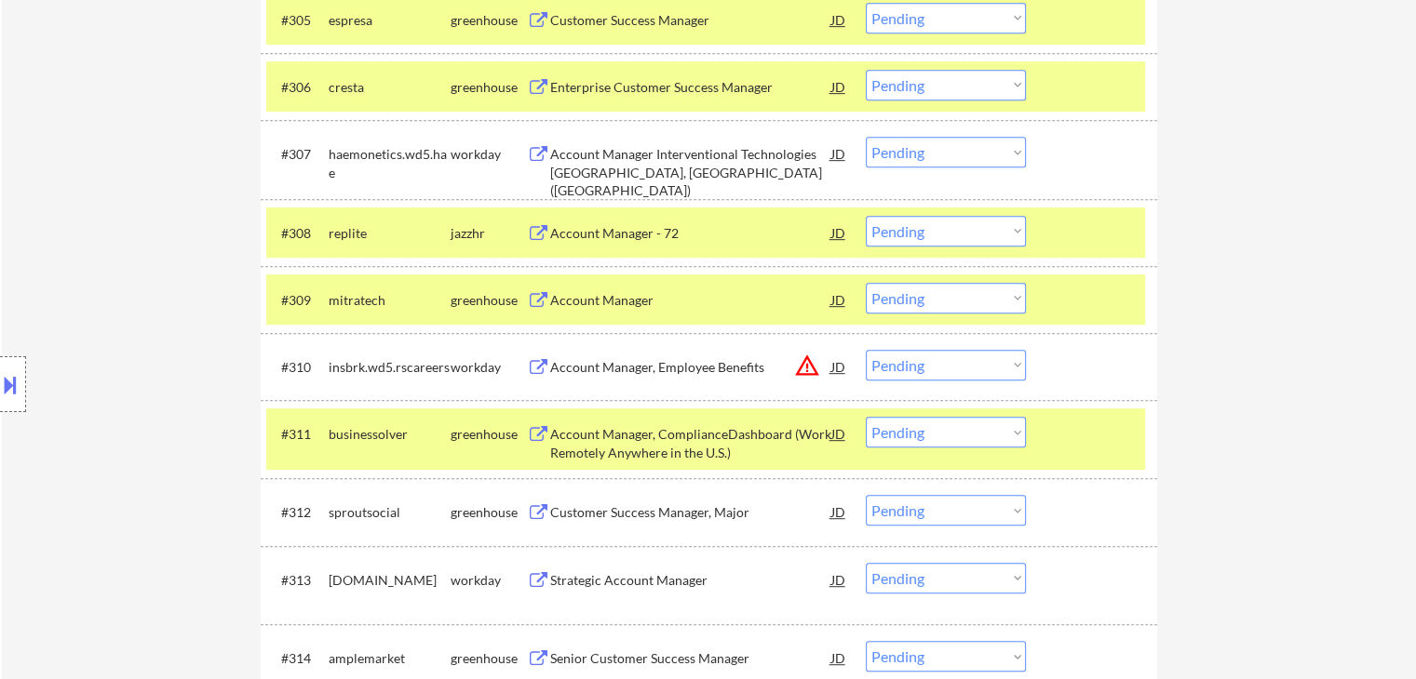
click at [532, 505] on button at bounding box center [538, 513] width 23 height 18
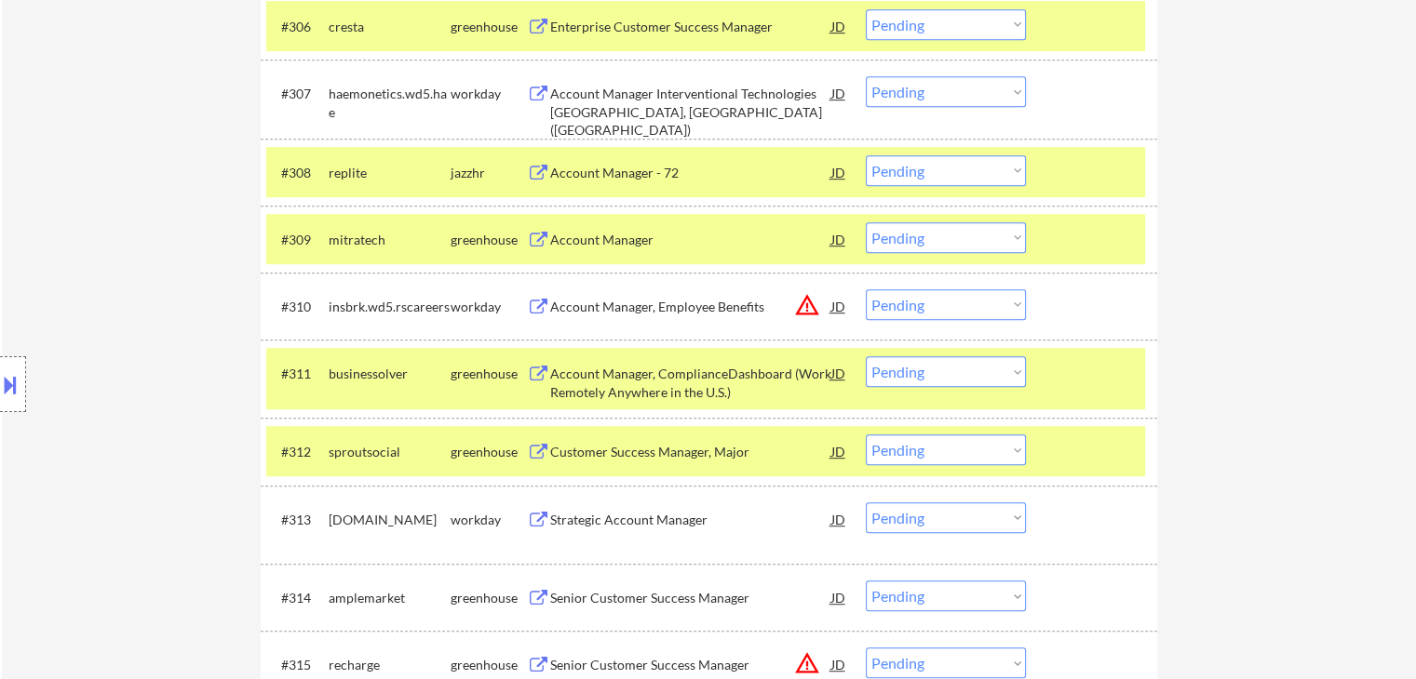
scroll to position [1117, 0]
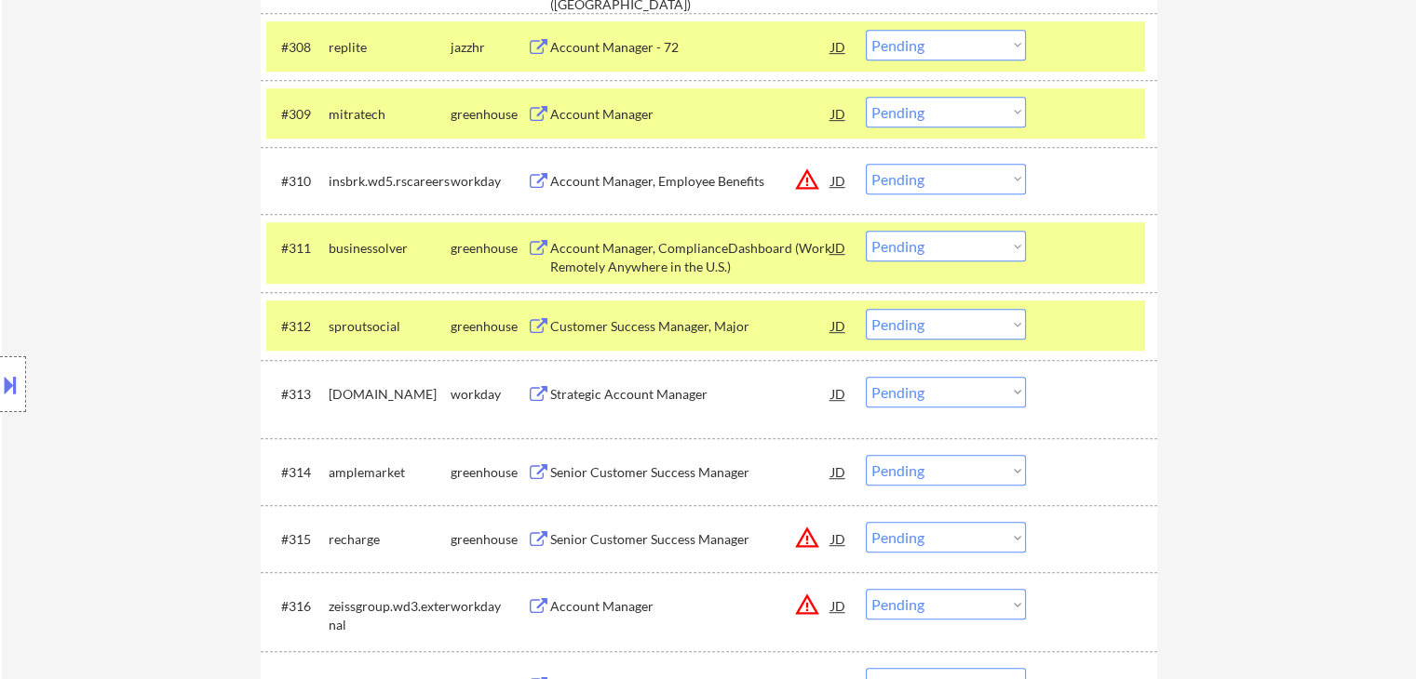
click at [551, 473] on div "Senior Customer Success Manager" at bounding box center [690, 473] width 281 height 19
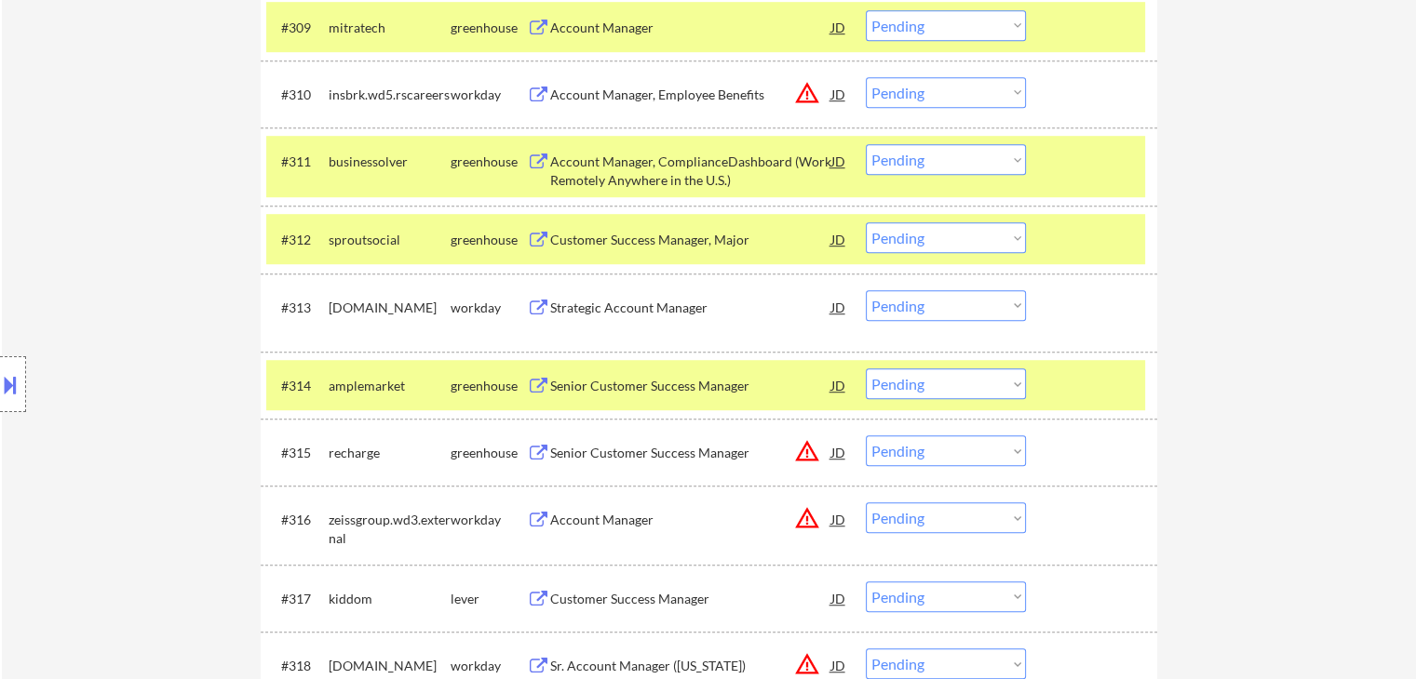
scroll to position [1303, 0]
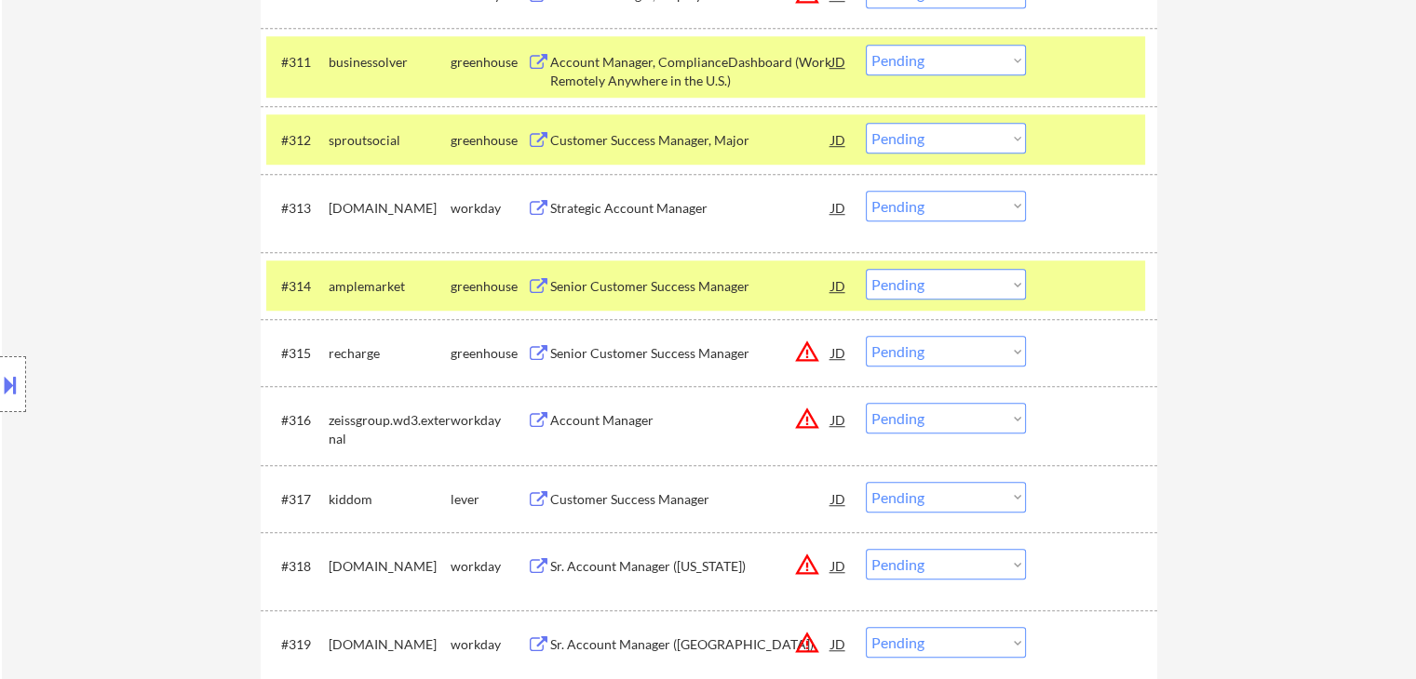
click at [548, 497] on button at bounding box center [538, 500] width 23 height 18
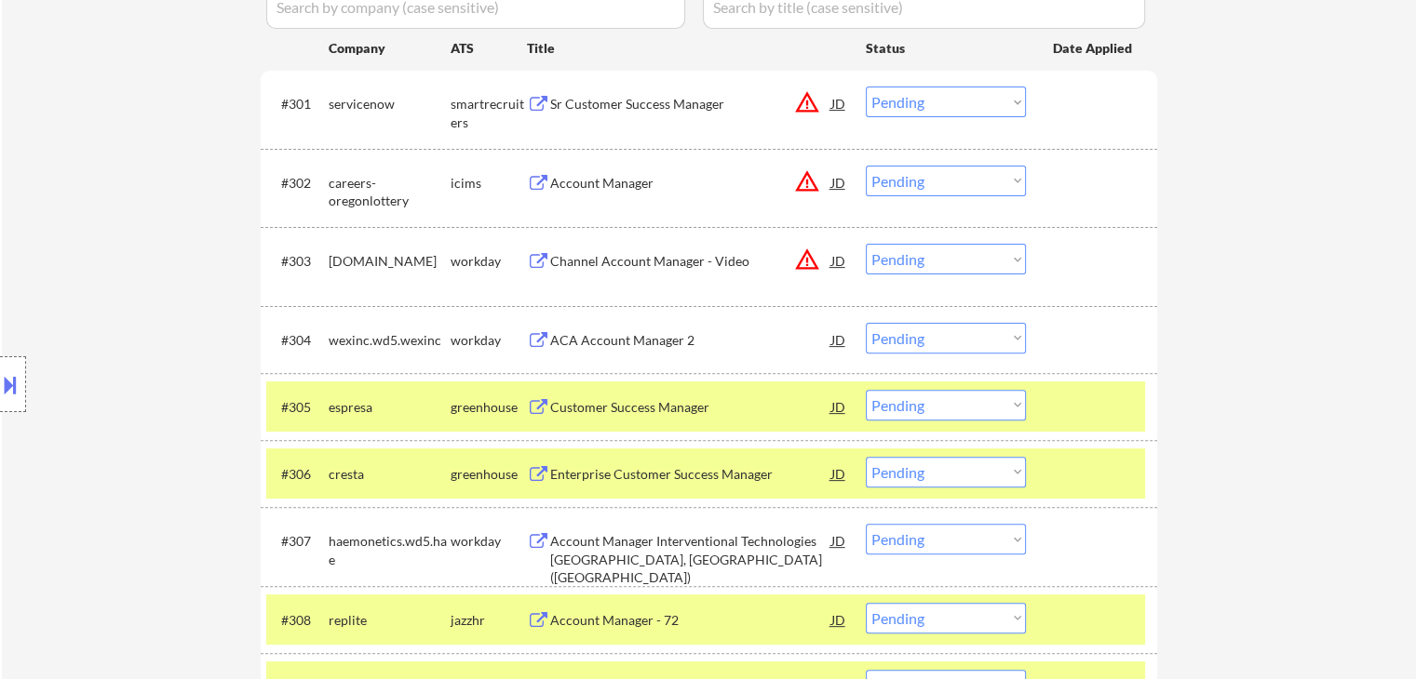
scroll to position [652, 0]
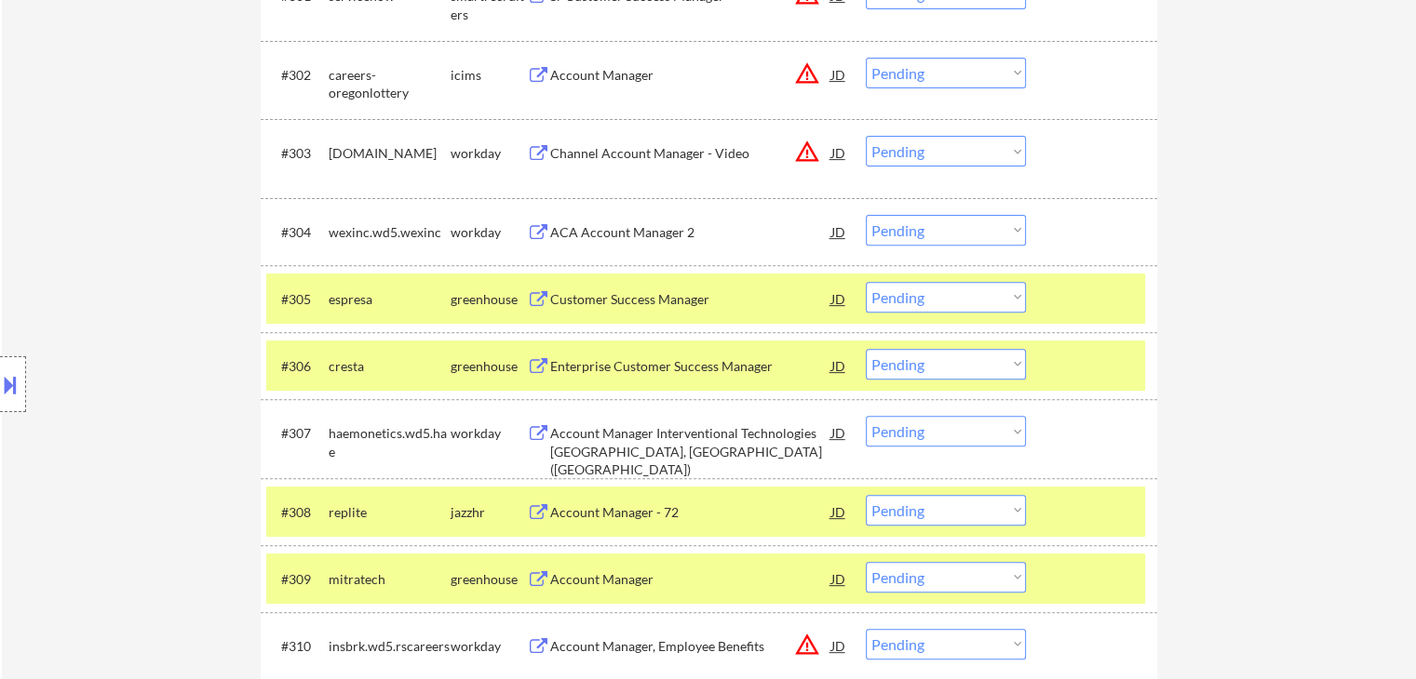
click at [890, 369] on select "Choose an option... Pending Applied Excluded (Questions) Excluded (Expired) Exc…" at bounding box center [946, 364] width 160 height 31
click at [866, 349] on select "Choose an option... Pending Applied Excluded (Questions) Excluded (Expired) Exc…" at bounding box center [946, 364] width 160 height 31
select select ""pending""
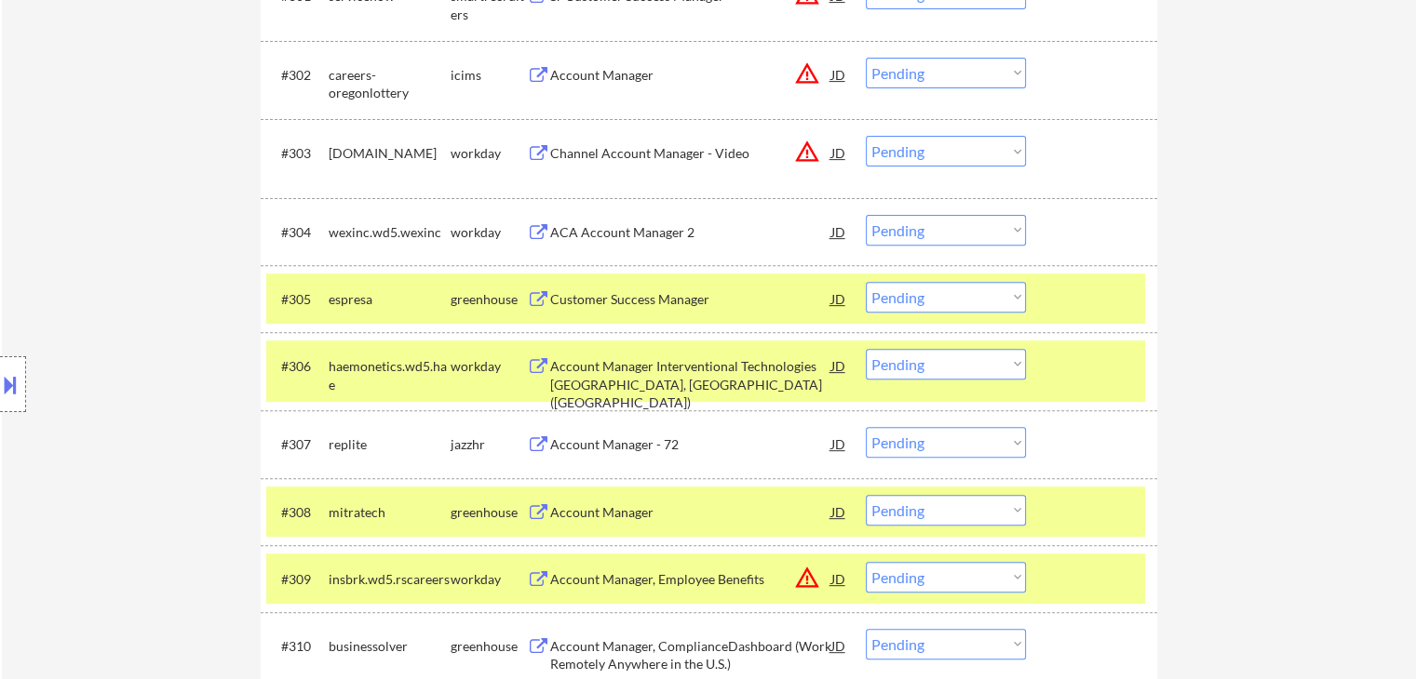
click at [905, 294] on select "Choose an option... Pending Applied Excluded (Questions) Excluded (Expired) Exc…" at bounding box center [946, 297] width 160 height 31
click at [866, 282] on select "Choose an option... Pending Applied Excluded (Questions) Excluded (Expired) Exc…" at bounding box center [946, 297] width 160 height 31
select select ""pending""
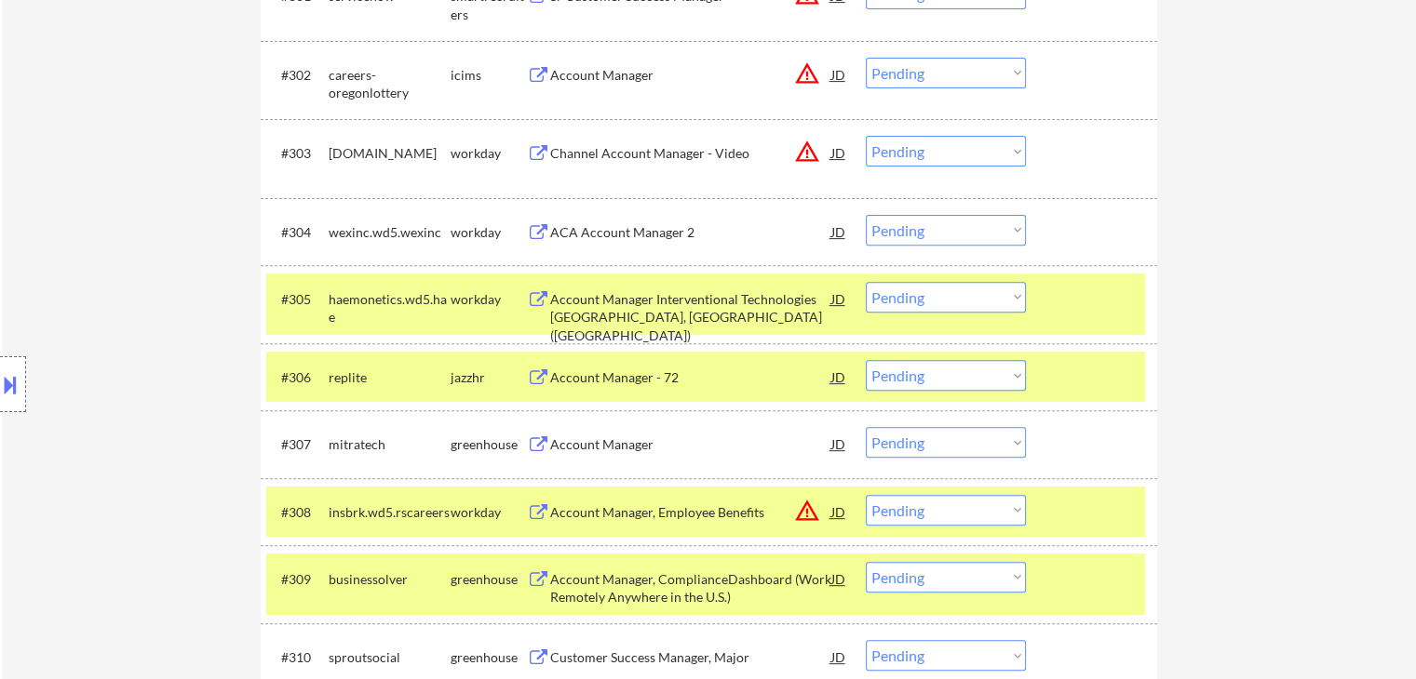
scroll to position [745, 0]
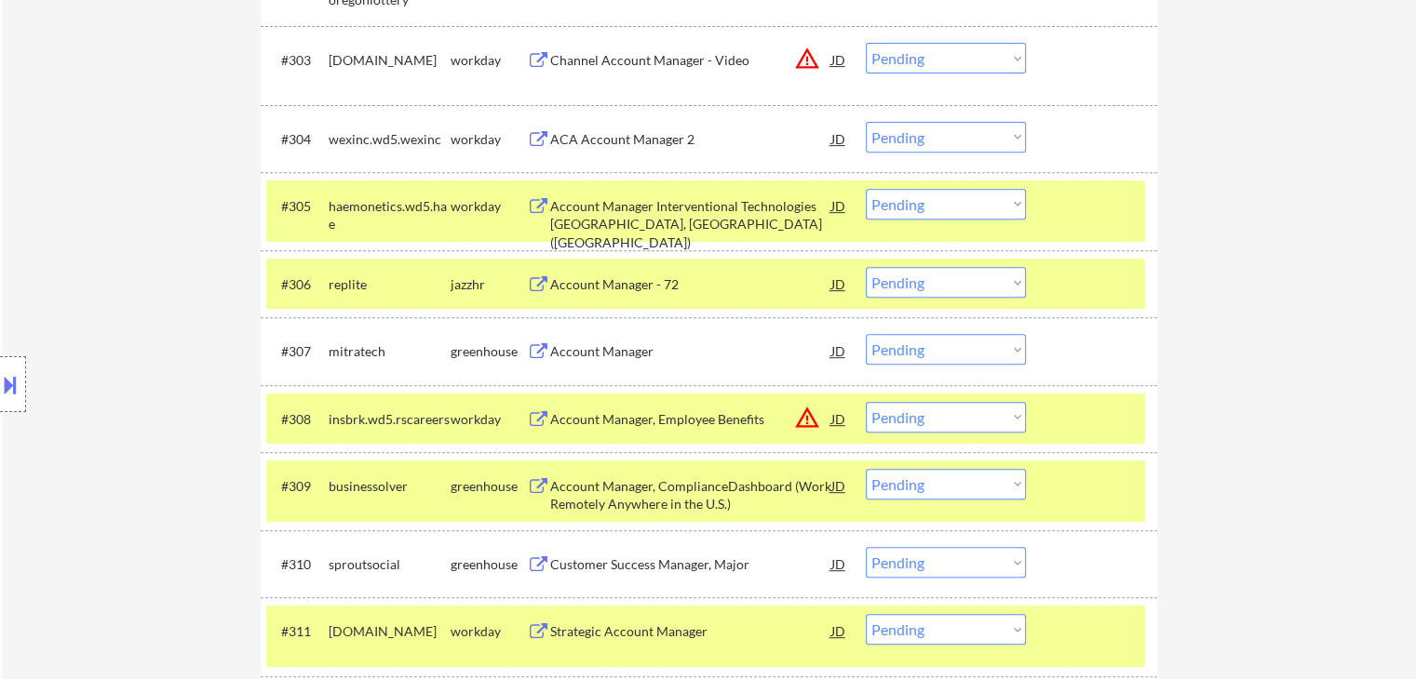
drag, startPoint x: 924, startPoint y: 348, endPoint x: 927, endPoint y: 359, distance: 11.5
click at [926, 350] on select "Choose an option... Pending Applied Excluded (Questions) Excluded (Expired) Exc…" at bounding box center [946, 349] width 160 height 31
click at [866, 334] on select "Choose an option... Pending Applied Excluded (Questions) Excluded (Expired) Exc…" at bounding box center [946, 349] width 160 height 31
select select ""pending""
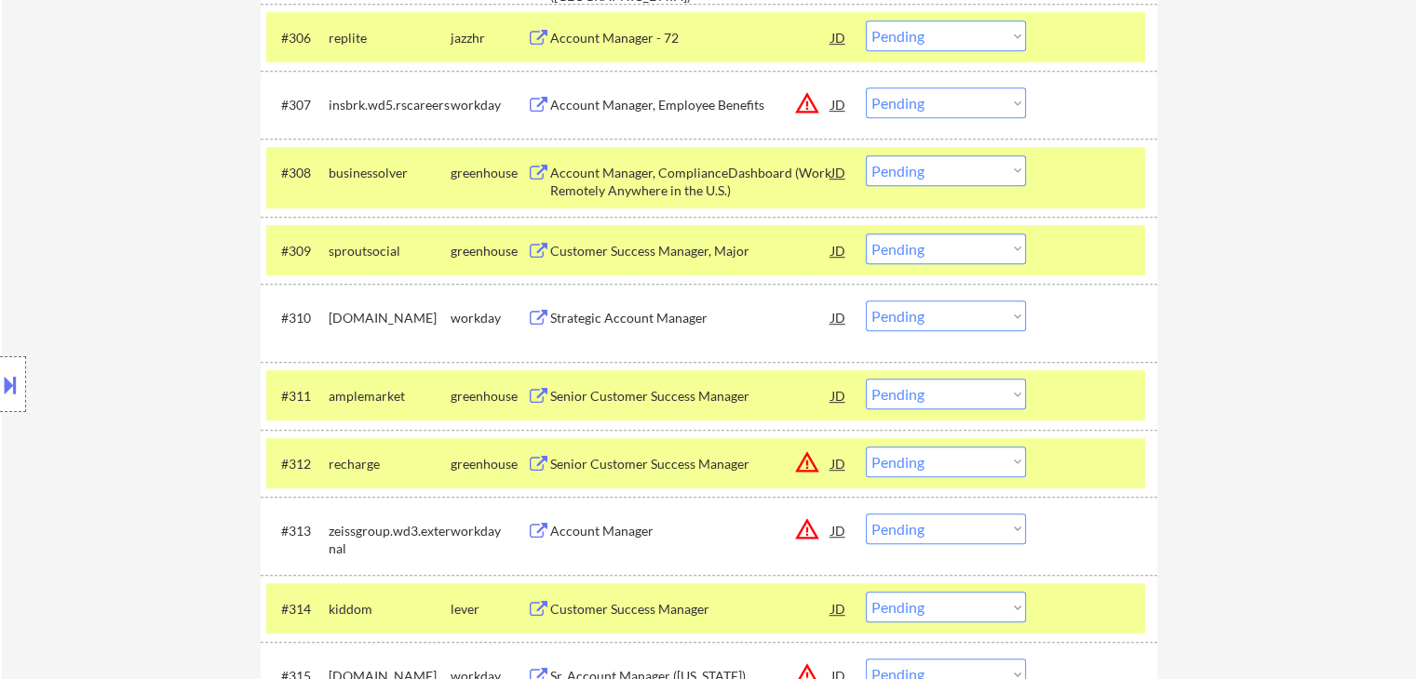
scroll to position [1024, 0]
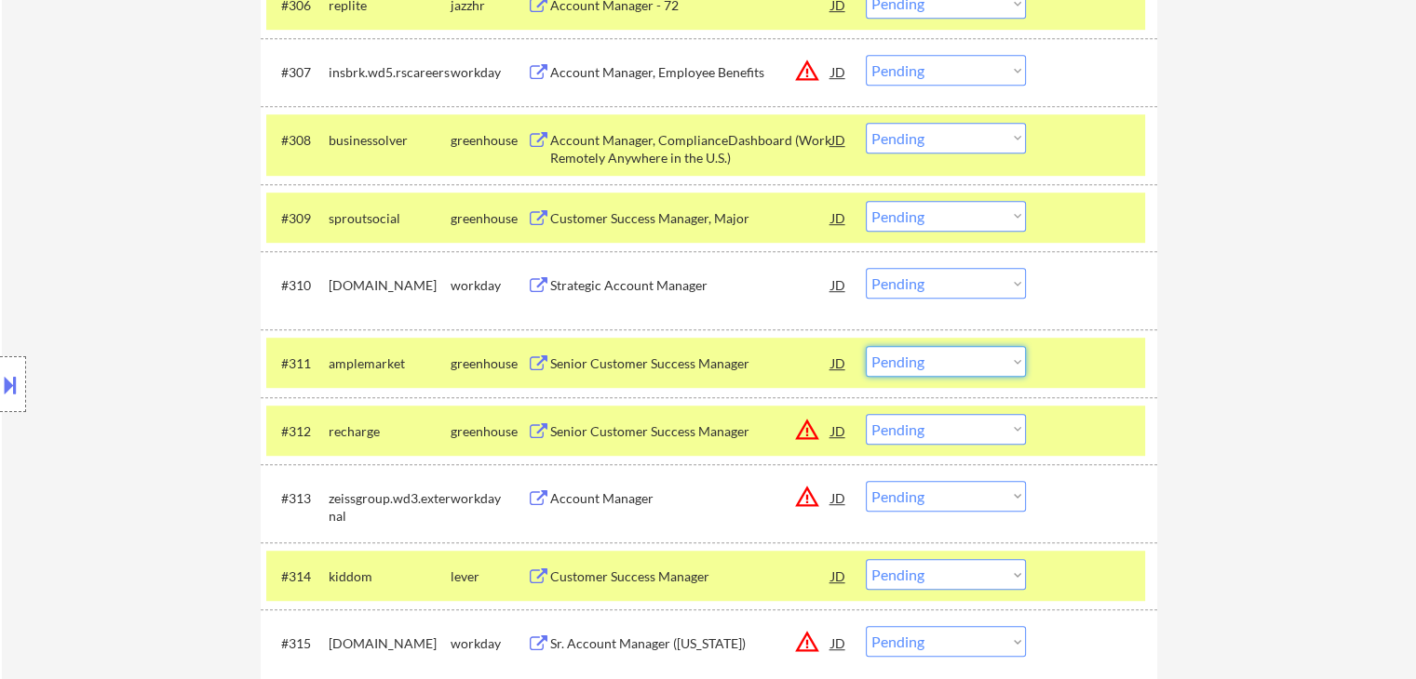
drag, startPoint x: 957, startPoint y: 366, endPoint x: 961, endPoint y: 375, distance: 10.0
click at [957, 367] on select "Choose an option... Pending Applied Excluded (Questions) Excluded (Expired) Exc…" at bounding box center [946, 361] width 160 height 31
click at [866, 346] on select "Choose an option... Pending Applied Excluded (Questions) Excluded (Expired) Exc…" at bounding box center [946, 361] width 160 height 31
select select ""pending""
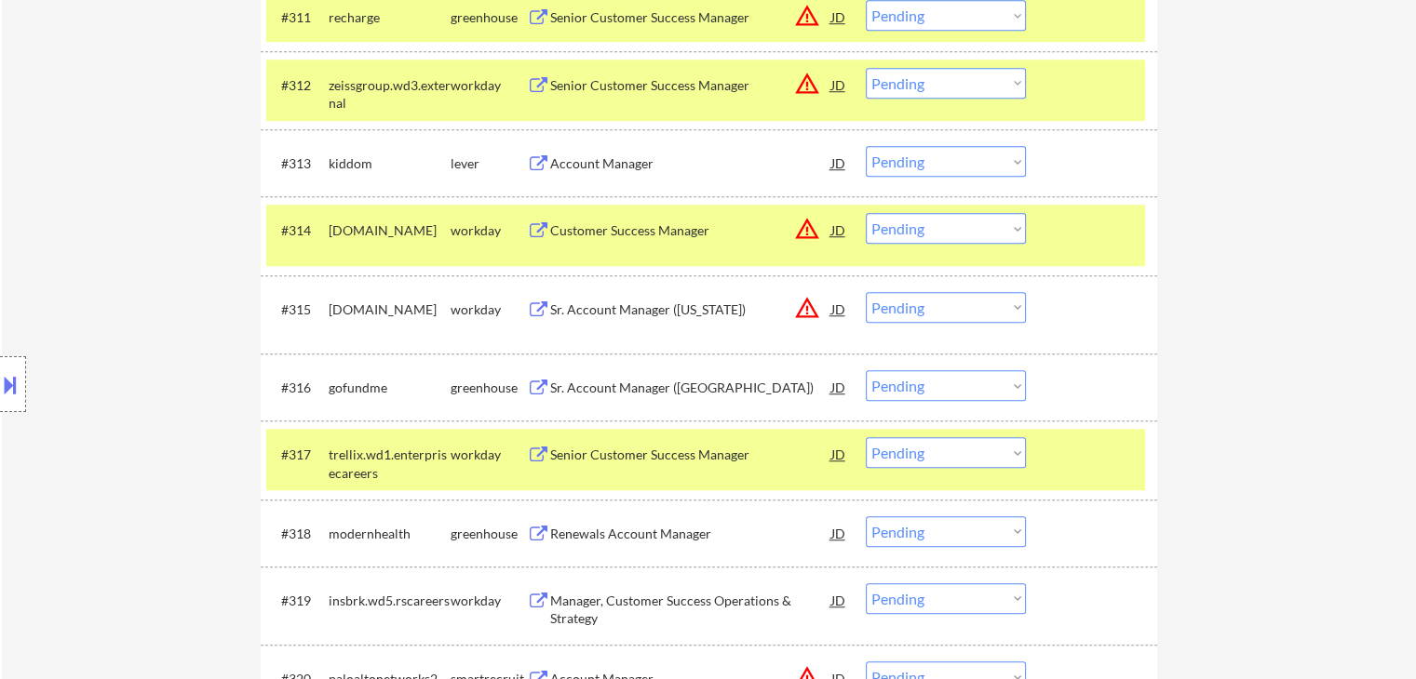
scroll to position [1396, 0]
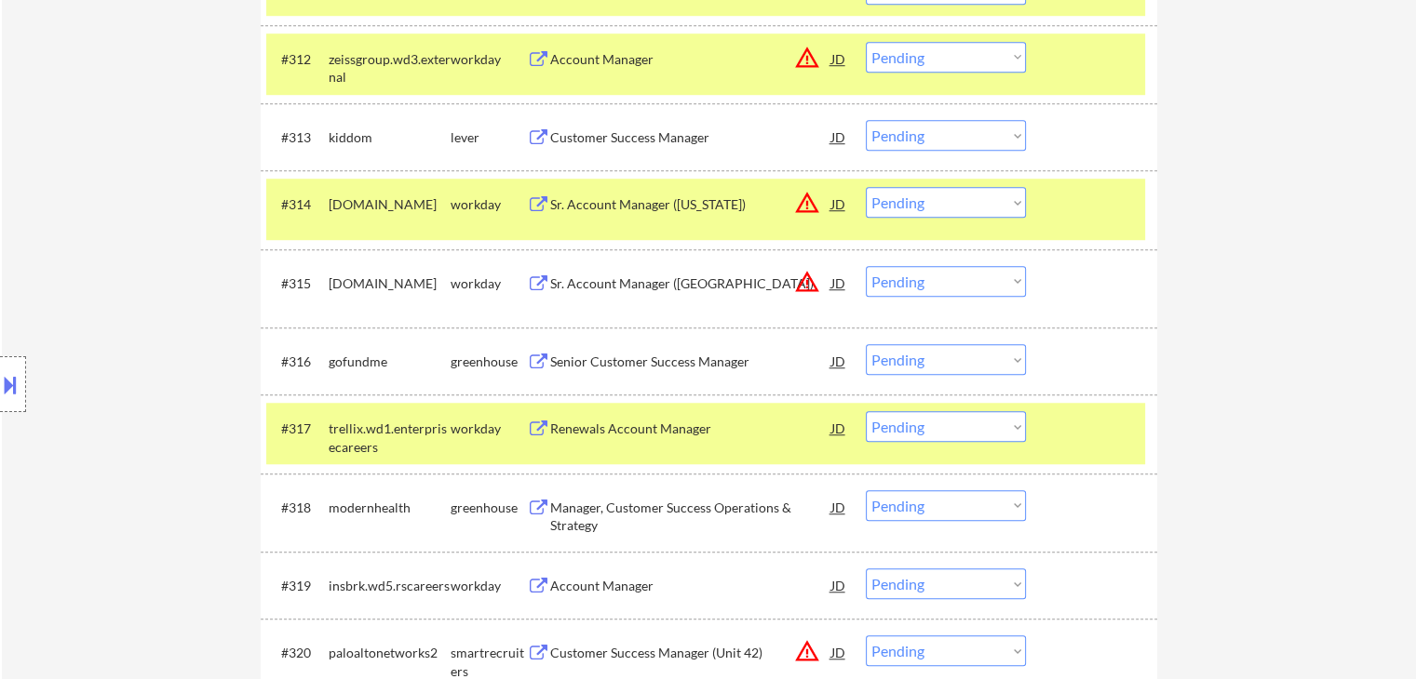
click at [549, 137] on button at bounding box center [538, 138] width 23 height 18
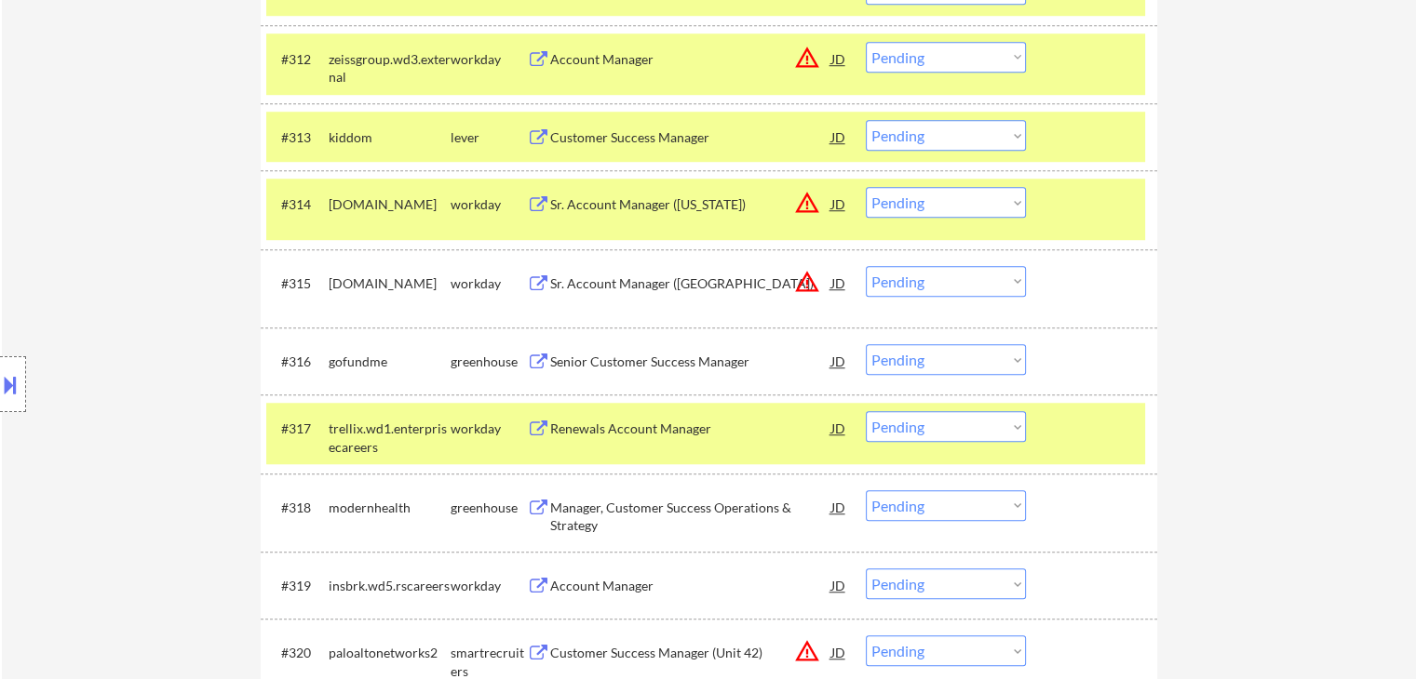
click at [570, 358] on div "Senior Customer Success Manager" at bounding box center [690, 362] width 281 height 19
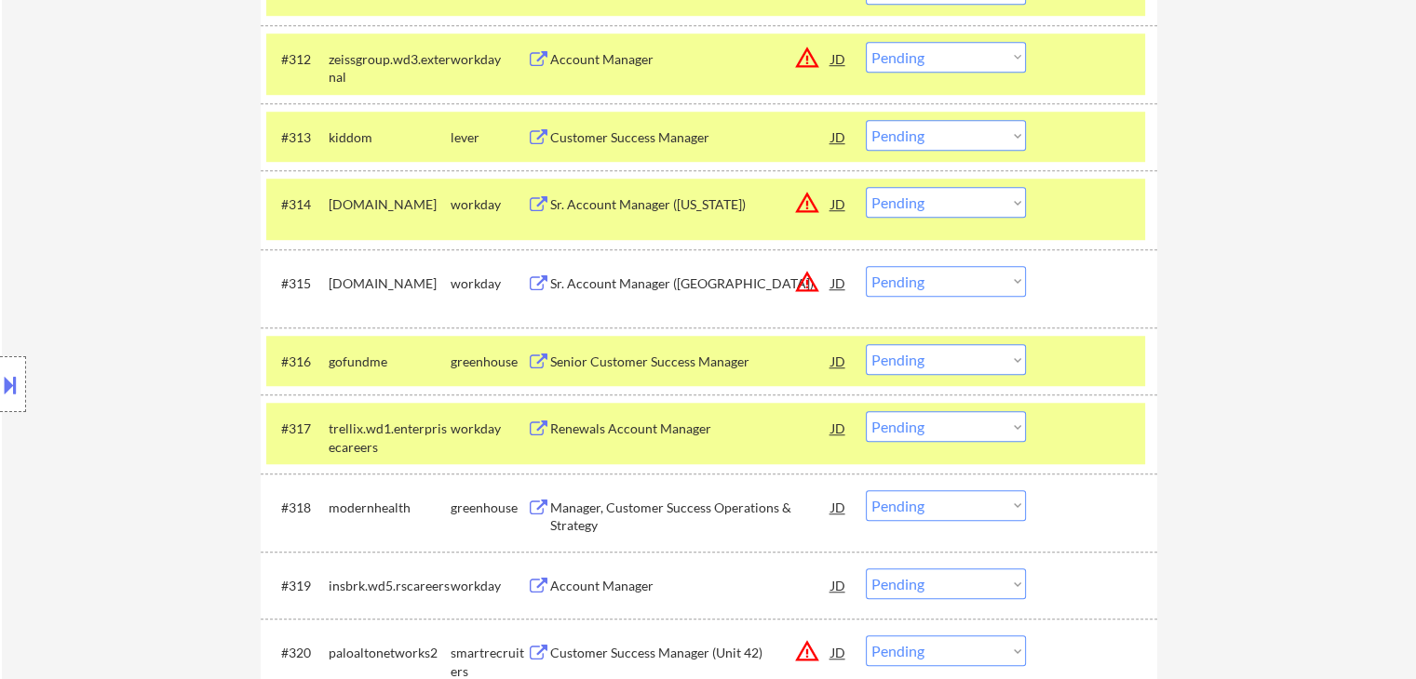
click at [544, 505] on button at bounding box center [538, 509] width 23 height 18
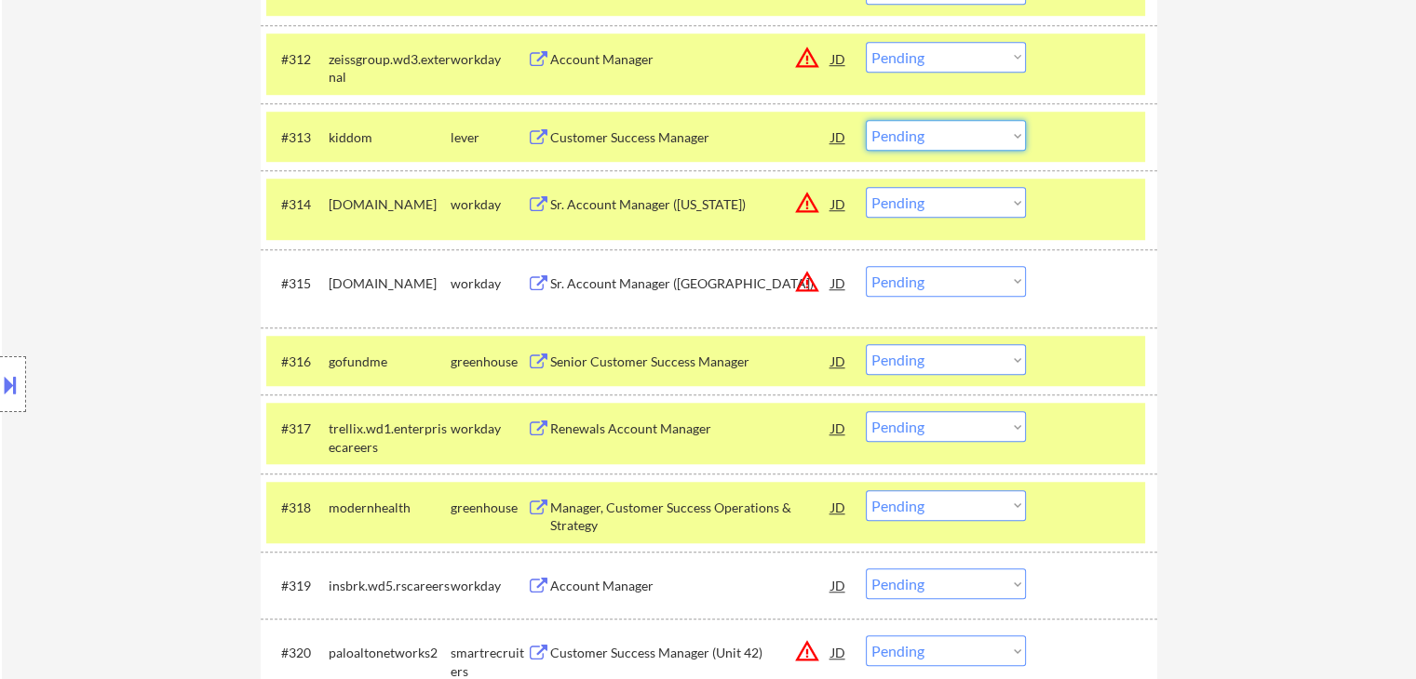
click at [906, 128] on select "Choose an option... Pending Applied Excluded (Questions) Excluded (Expired) Exc…" at bounding box center [946, 135] width 160 height 31
click at [866, 120] on select "Choose an option... Pending Applied Excluded (Questions) Excluded (Expired) Exc…" at bounding box center [946, 135] width 160 height 31
select select ""pending""
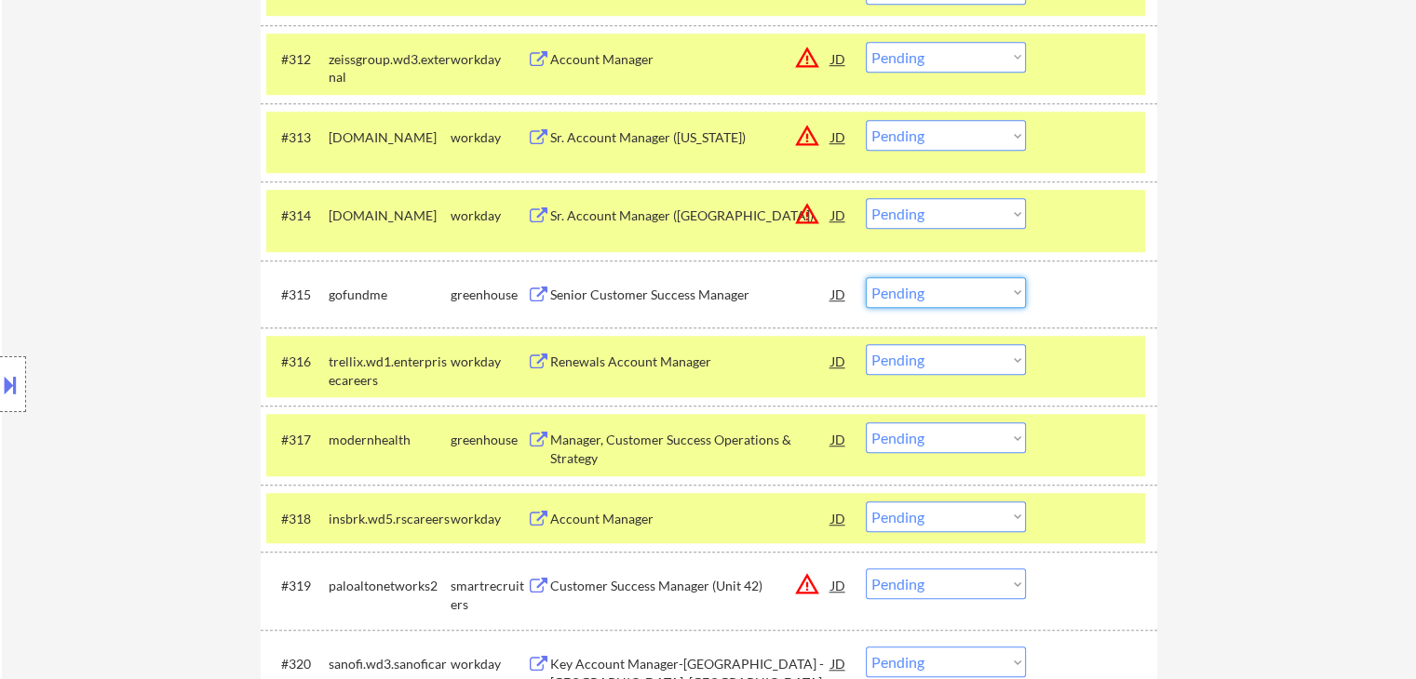
click at [945, 303] on select "Choose an option... Pending Applied Excluded (Questions) Excluded (Expired) Exc…" at bounding box center [946, 292] width 160 height 31
click at [866, 277] on select "Choose an option... Pending Applied Excluded (Questions) Excluded (Expired) Exc…" at bounding box center [946, 292] width 160 height 31
select select ""pending""
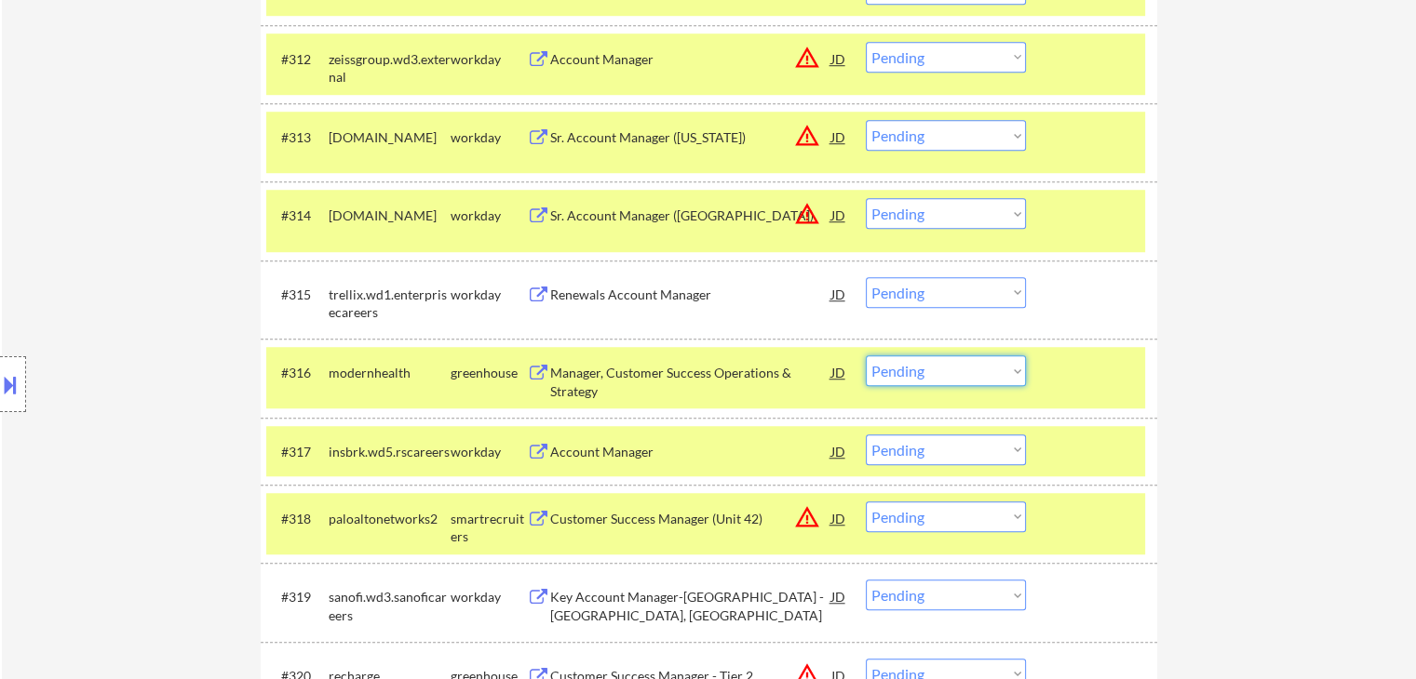
click at [987, 384] on select "Choose an option... Pending Applied Excluded (Questions) Excluded (Expired) Exc…" at bounding box center [946, 371] width 160 height 31
click at [866, 356] on select "Choose an option... Pending Applied Excluded (Questions) Excluded (Expired) Exc…" at bounding box center [946, 371] width 160 height 31
select select ""pending""
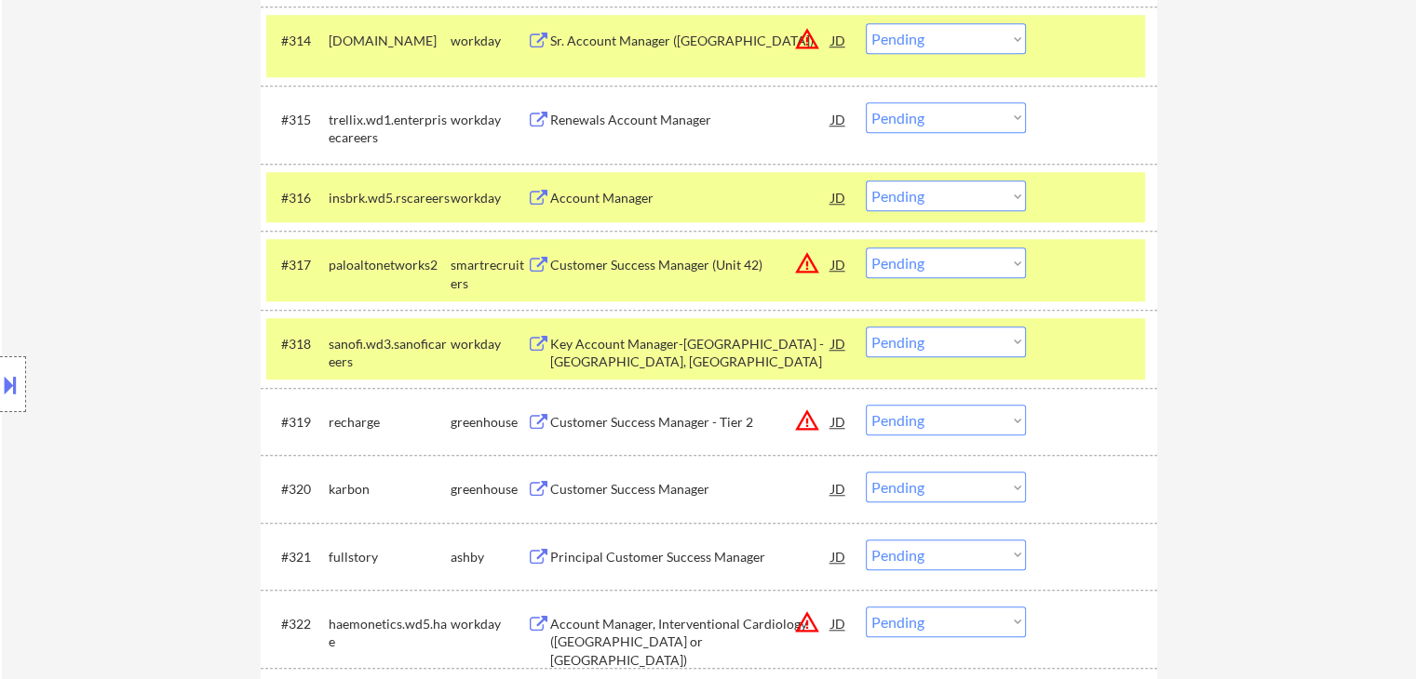
scroll to position [1582, 0]
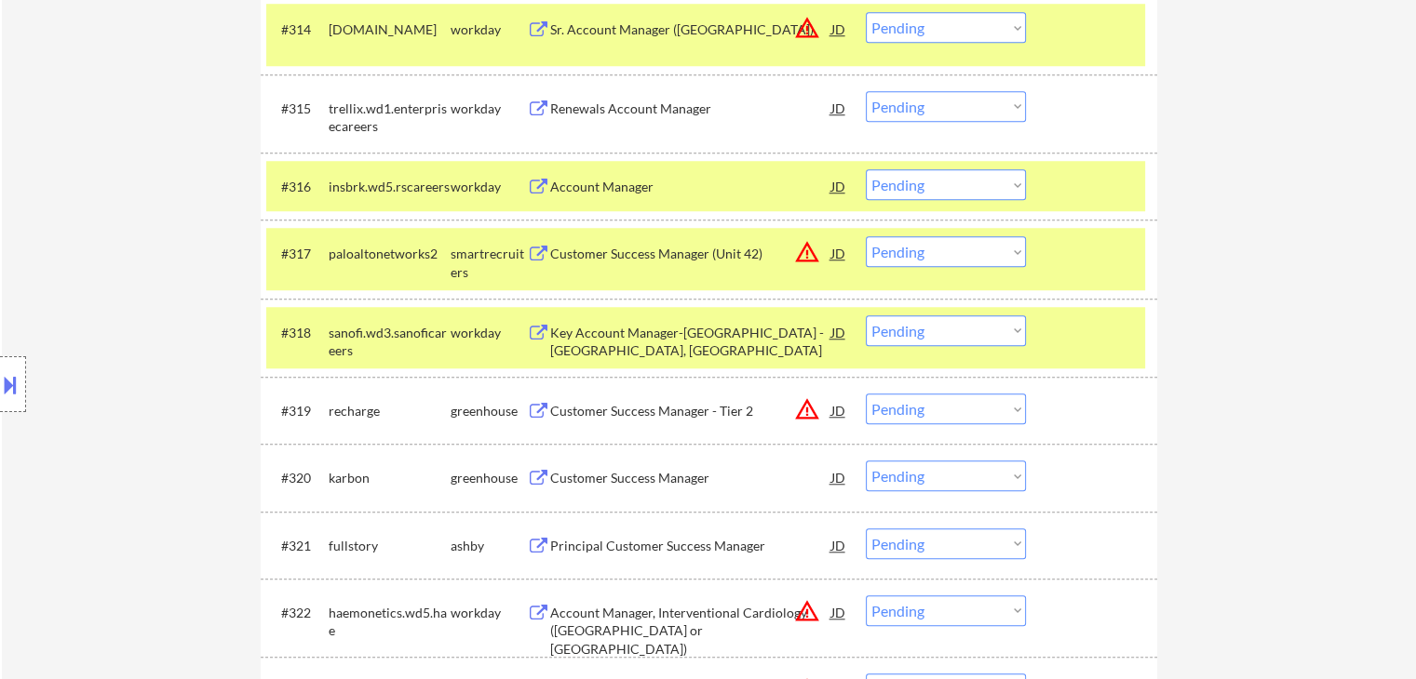
click at [561, 474] on div "Customer Success Manager" at bounding box center [690, 478] width 281 height 19
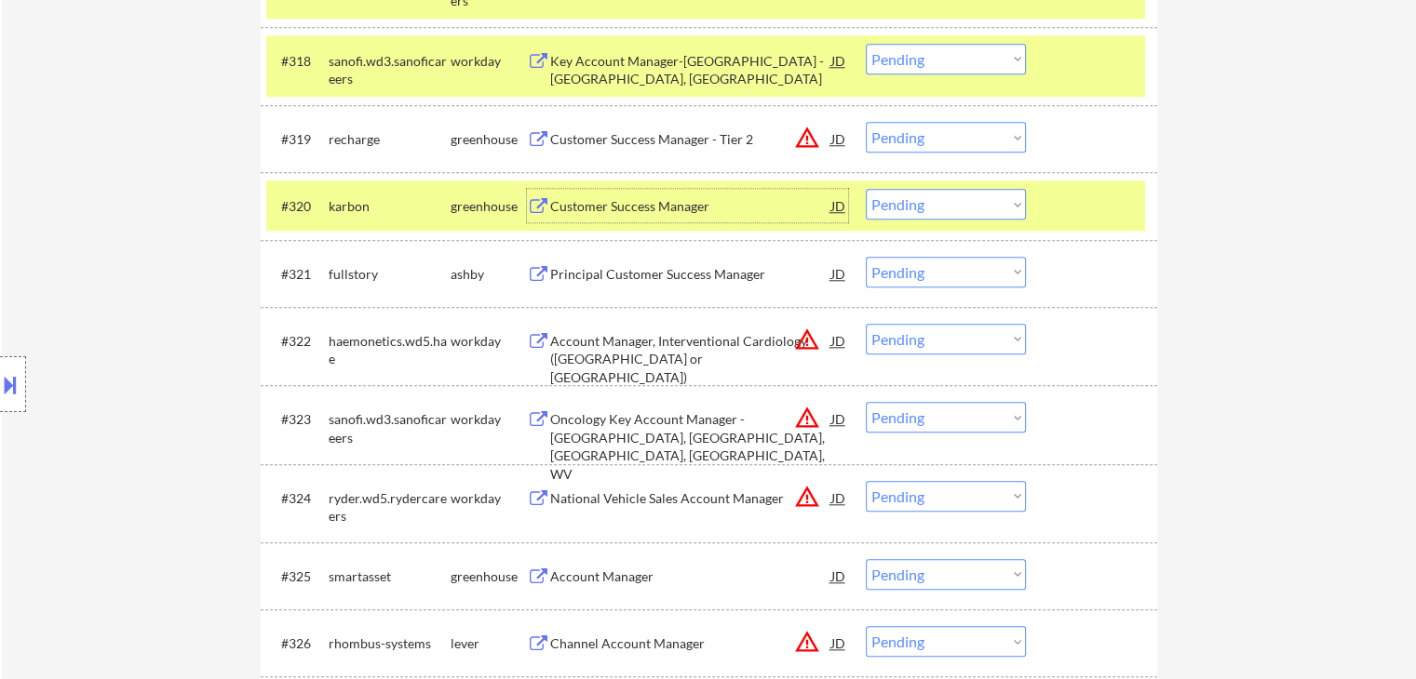
scroll to position [1955, 0]
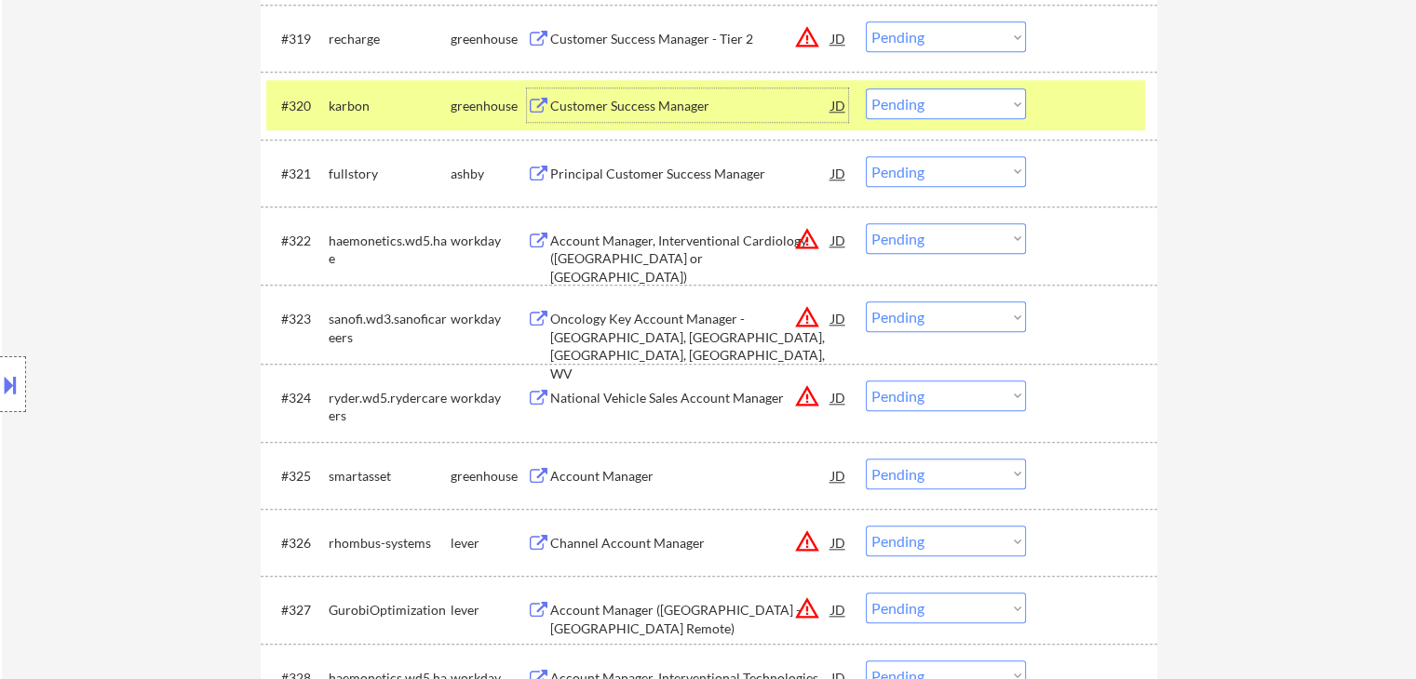
click at [575, 165] on div "Principal Customer Success Manager" at bounding box center [690, 174] width 281 height 19
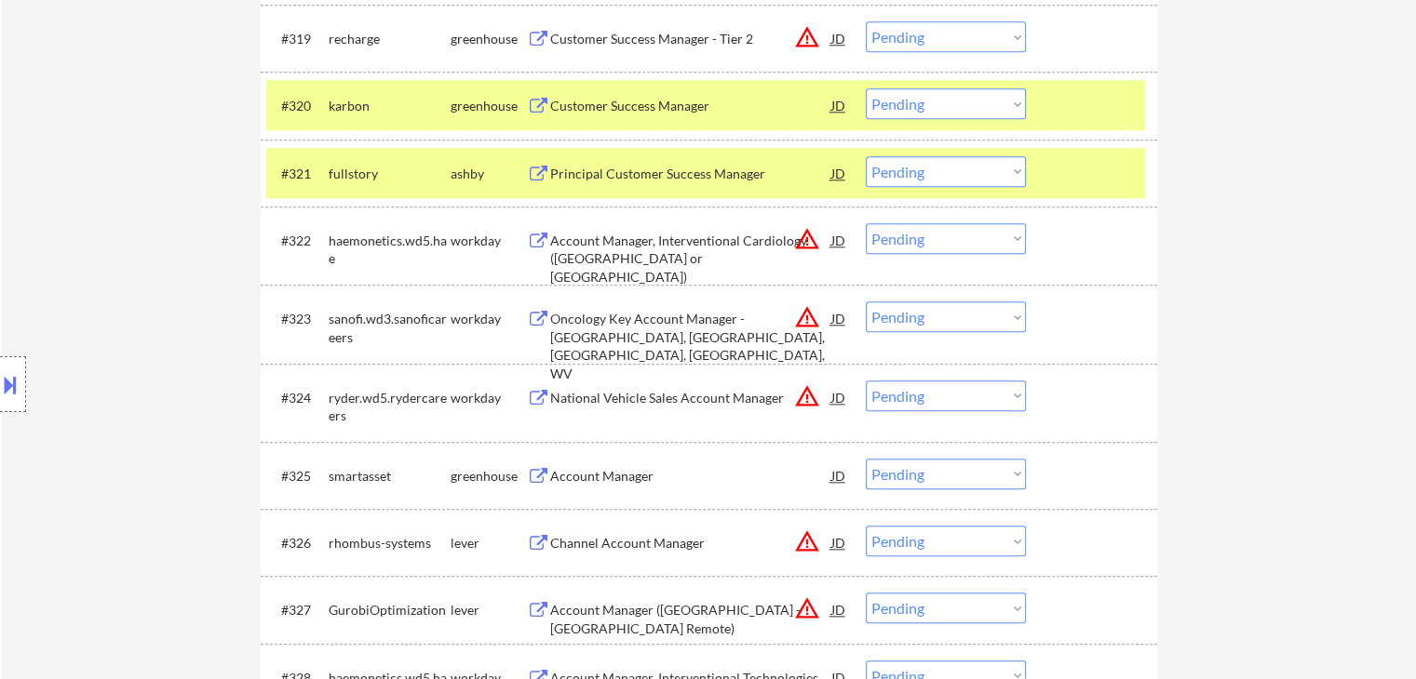
click at [536, 477] on button at bounding box center [538, 477] width 23 height 18
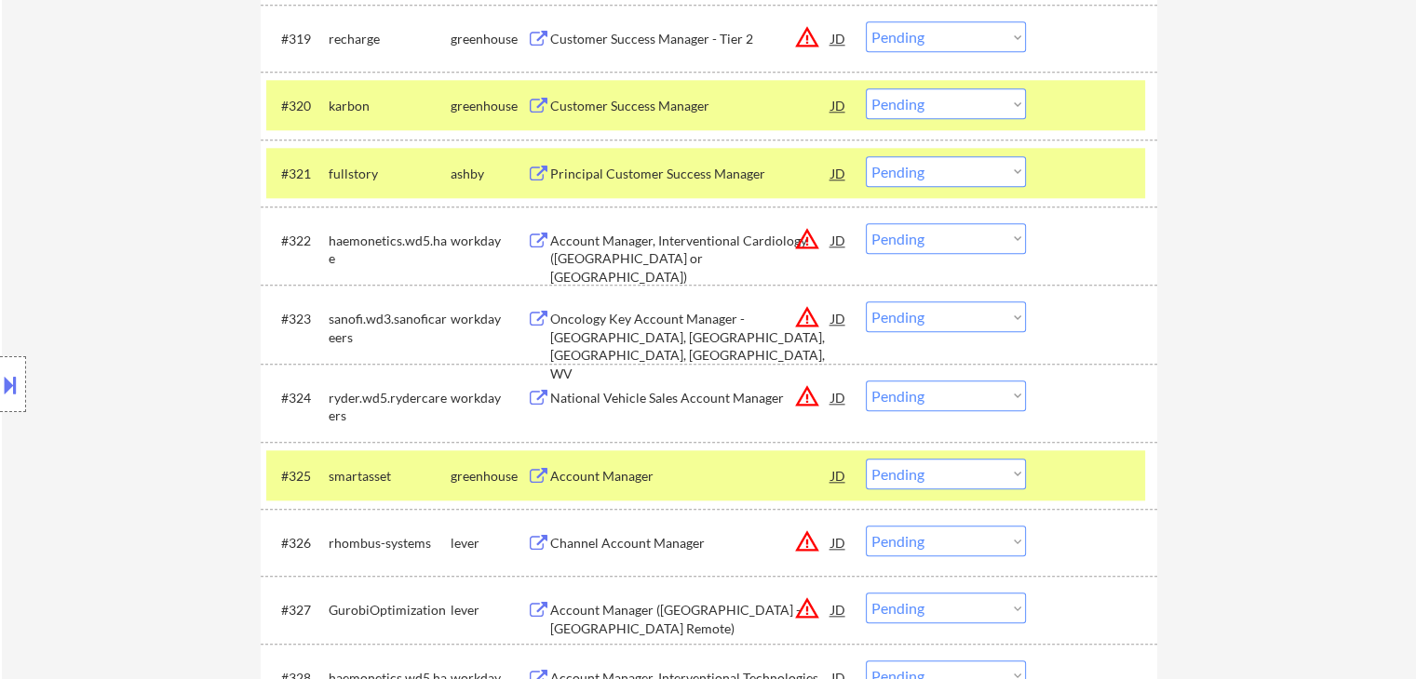
click at [983, 472] on select "Choose an option... Pending Applied Excluded (Questions) Excluded (Expired) Exc…" at bounding box center [946, 474] width 160 height 31
click at [866, 459] on select "Choose an option... Pending Applied Excluded (Questions) Excluded (Expired) Exc…" at bounding box center [946, 474] width 160 height 31
select select ""pending""
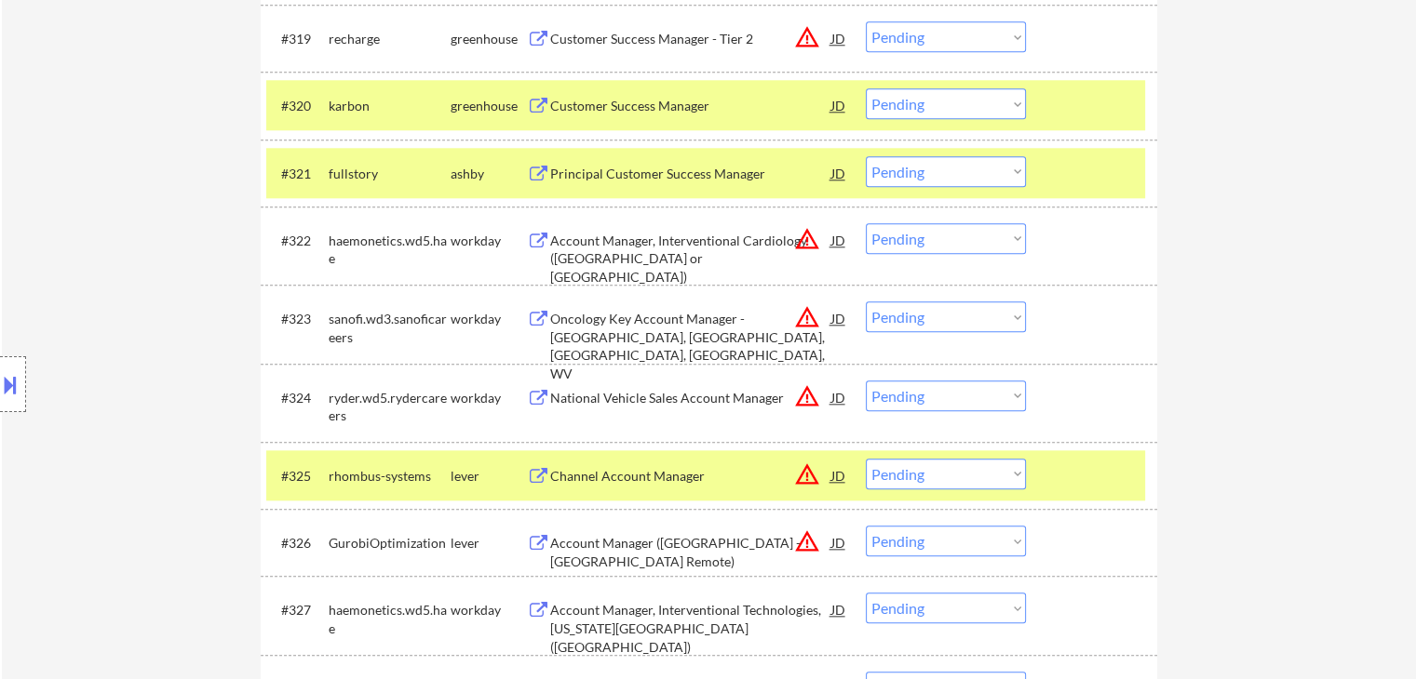
click at [921, 171] on select "Choose an option... Pending Applied Excluded (Questions) Excluded (Expired) Exc…" at bounding box center [946, 171] width 160 height 31
click at [866, 156] on select "Choose an option... Pending Applied Excluded (Questions) Excluded (Expired) Exc…" at bounding box center [946, 171] width 160 height 31
click at [619, 110] on div "Customer Success Manager" at bounding box center [690, 106] width 281 height 19
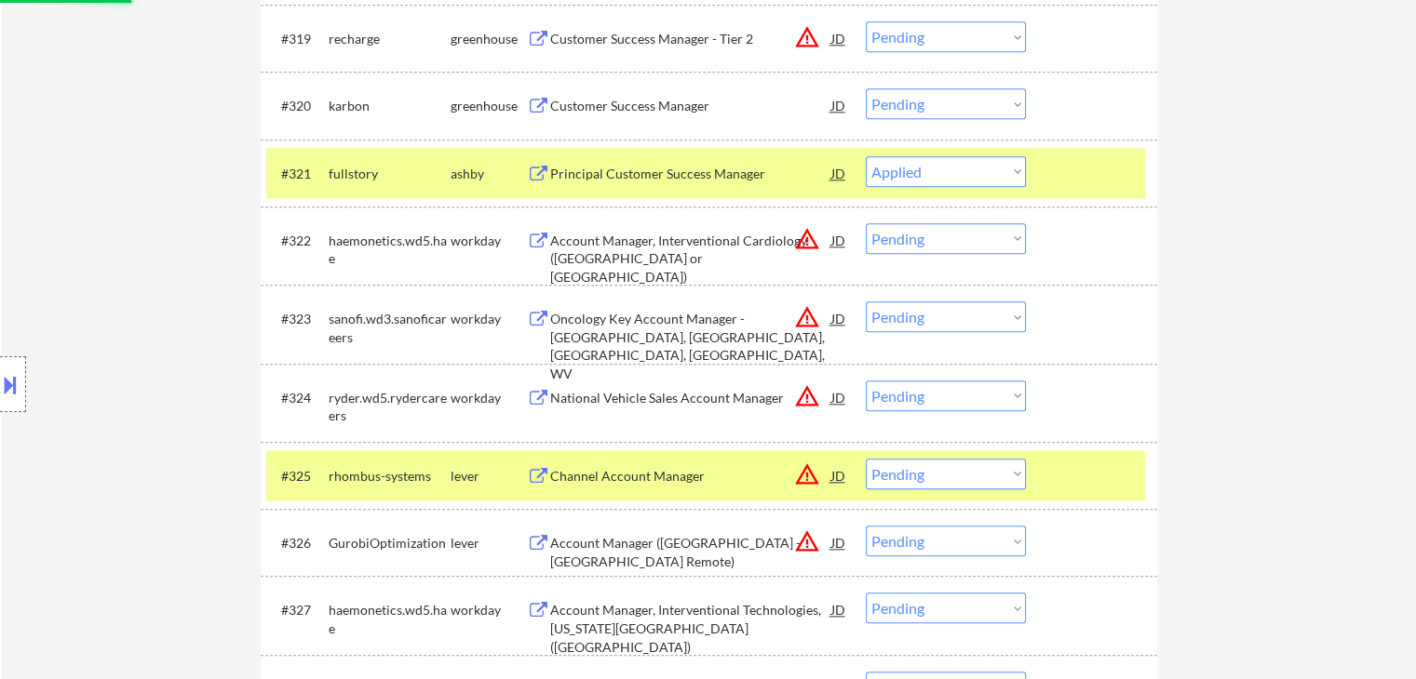
select select ""pending""
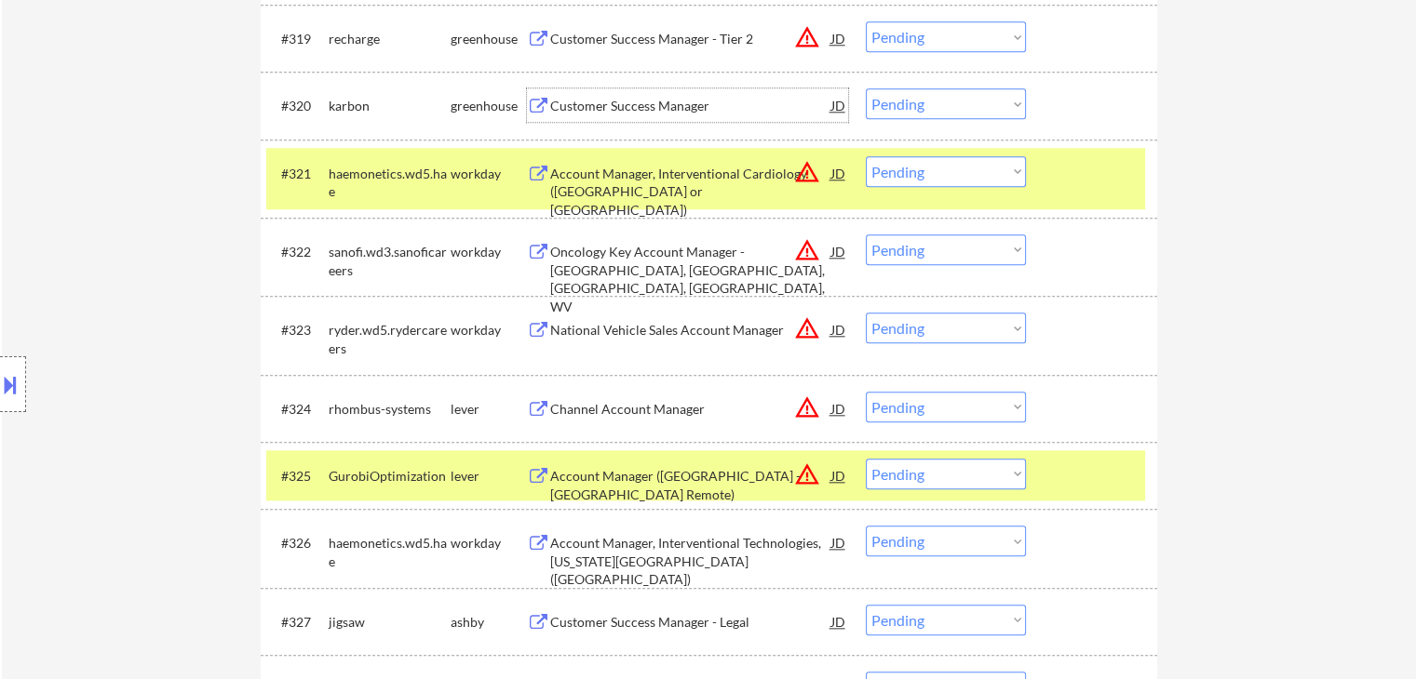
click at [927, 112] on select "Choose an option... Pending Applied Excluded (Questions) Excluded (Expired) Exc…" at bounding box center [946, 103] width 160 height 31
select select ""excluded""
click at [866, 88] on select "Choose an option... Pending Applied Excluded (Questions) Excluded (Expired) Exc…" at bounding box center [946, 103] width 160 height 31
drag, startPoint x: 974, startPoint y: 161, endPoint x: 980, endPoint y: 172, distance: 12.9
click at [974, 161] on select "Choose an option... Pending Applied Excluded (Questions) Excluded (Expired) Exc…" at bounding box center [946, 171] width 160 height 31
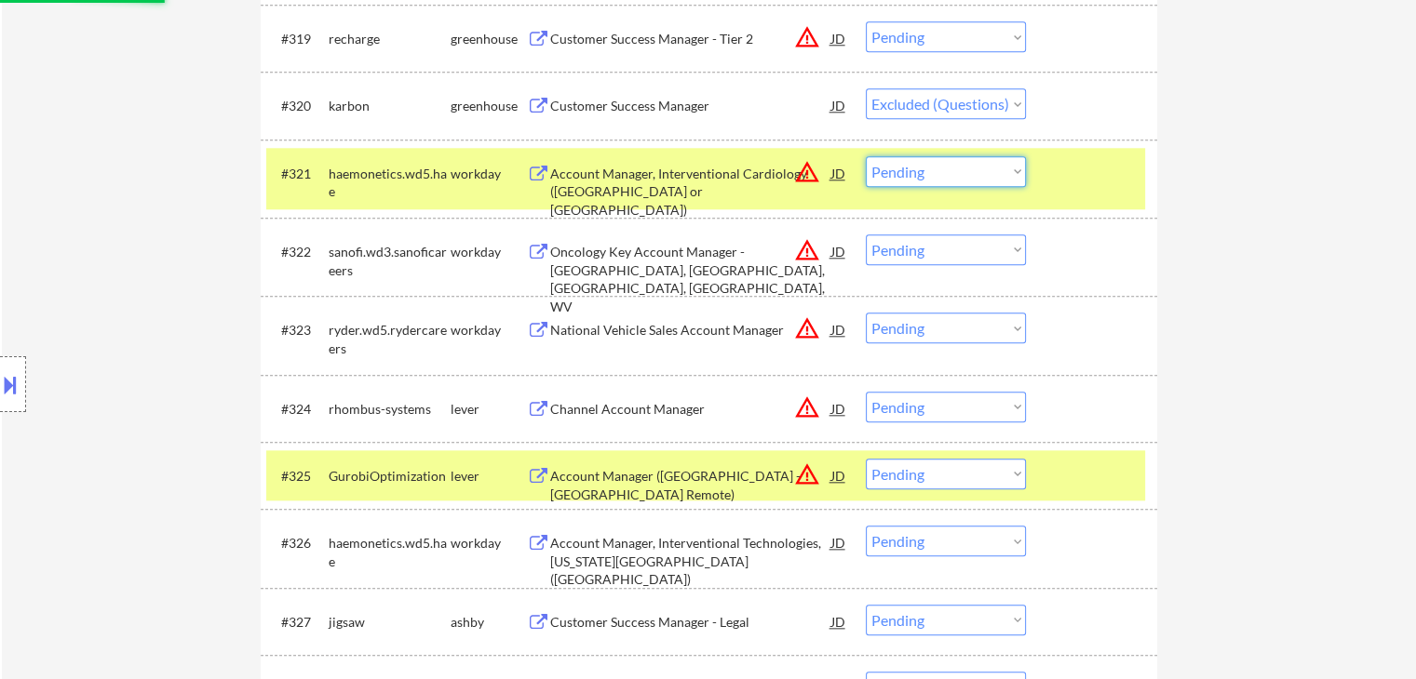
select select ""excluded__location_""
click at [866, 156] on select "Choose an option... Pending Applied Excluded (Questions) Excluded (Expired) Exc…" at bounding box center [946, 171] width 160 height 31
click at [926, 239] on select "Choose an option... Pending Applied Excluded (Questions) Excluded (Expired) Exc…" at bounding box center [946, 250] width 160 height 31
select select ""excluded__location_""
click at [866, 235] on select "Choose an option... Pending Applied Excluded (Questions) Excluded (Expired) Exc…" at bounding box center [946, 250] width 160 height 31
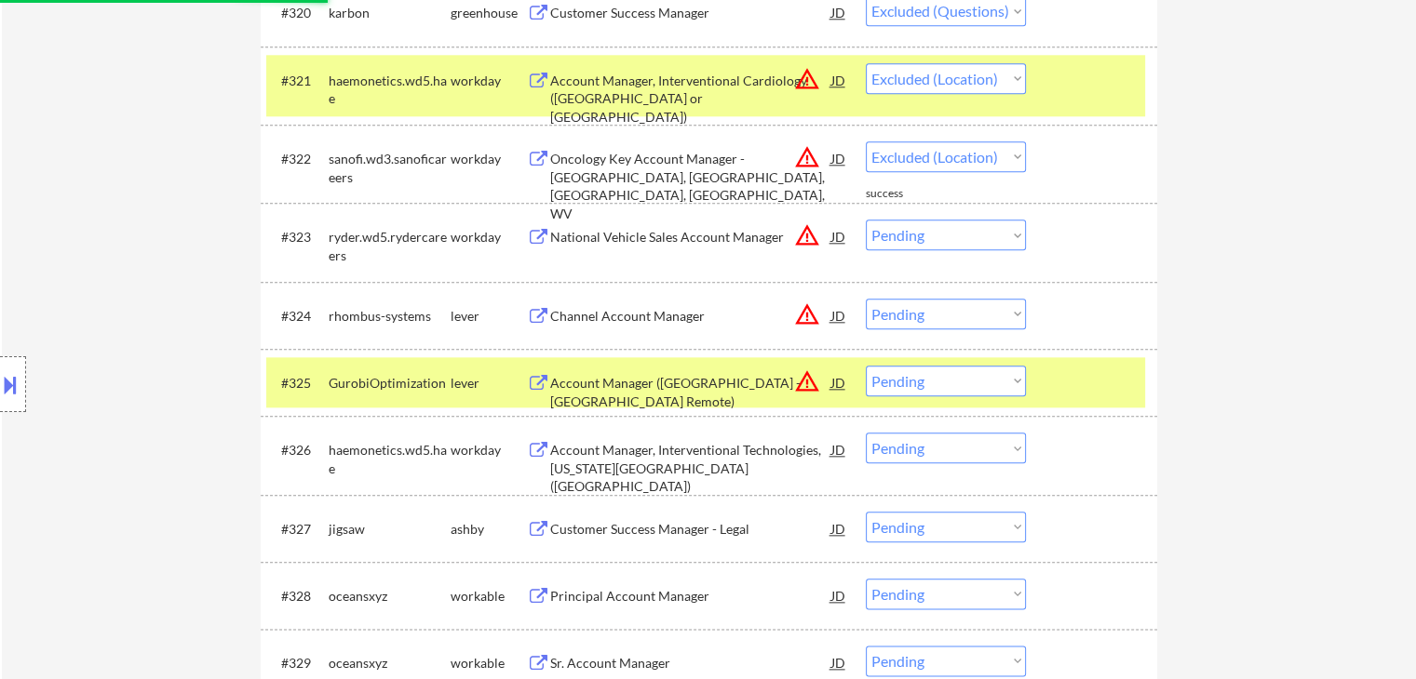
scroll to position [2141, 0]
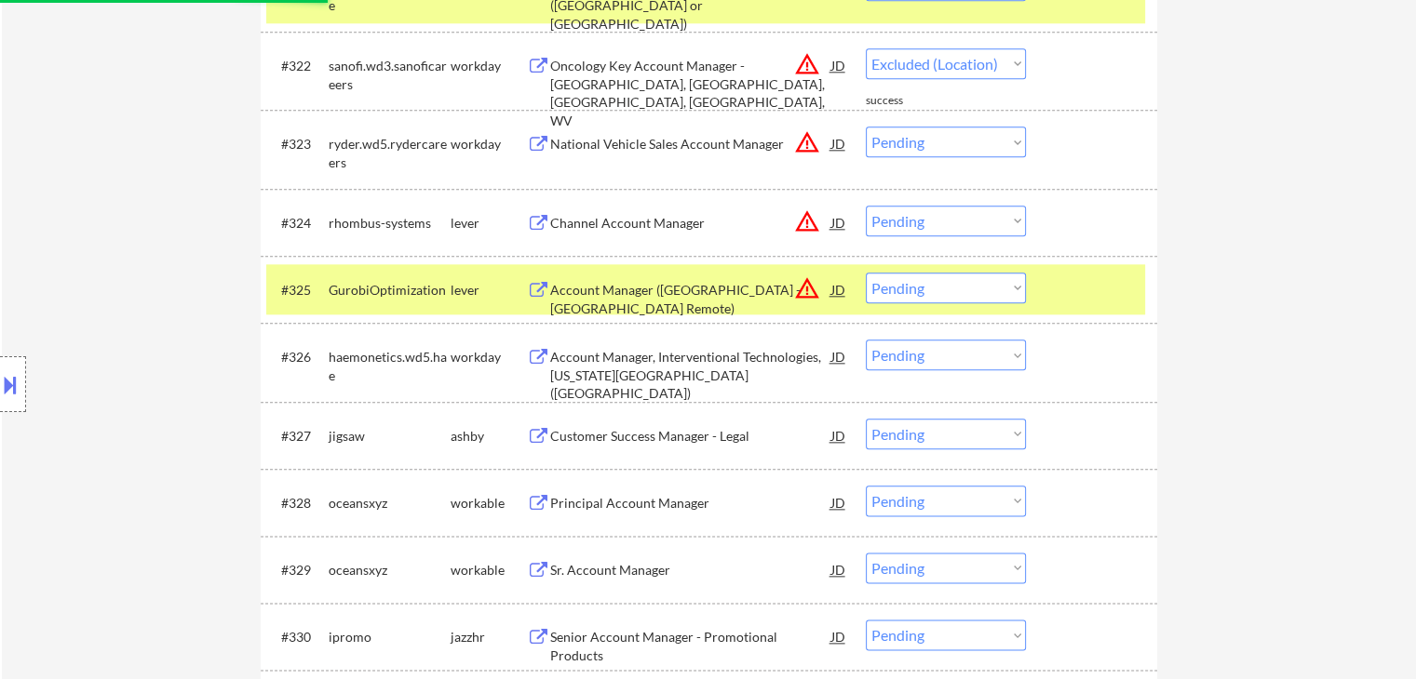
click at [949, 350] on select "Choose an option... Pending Applied Excluded (Questions) Excluded (Expired) Exc…" at bounding box center [946, 355] width 160 height 31
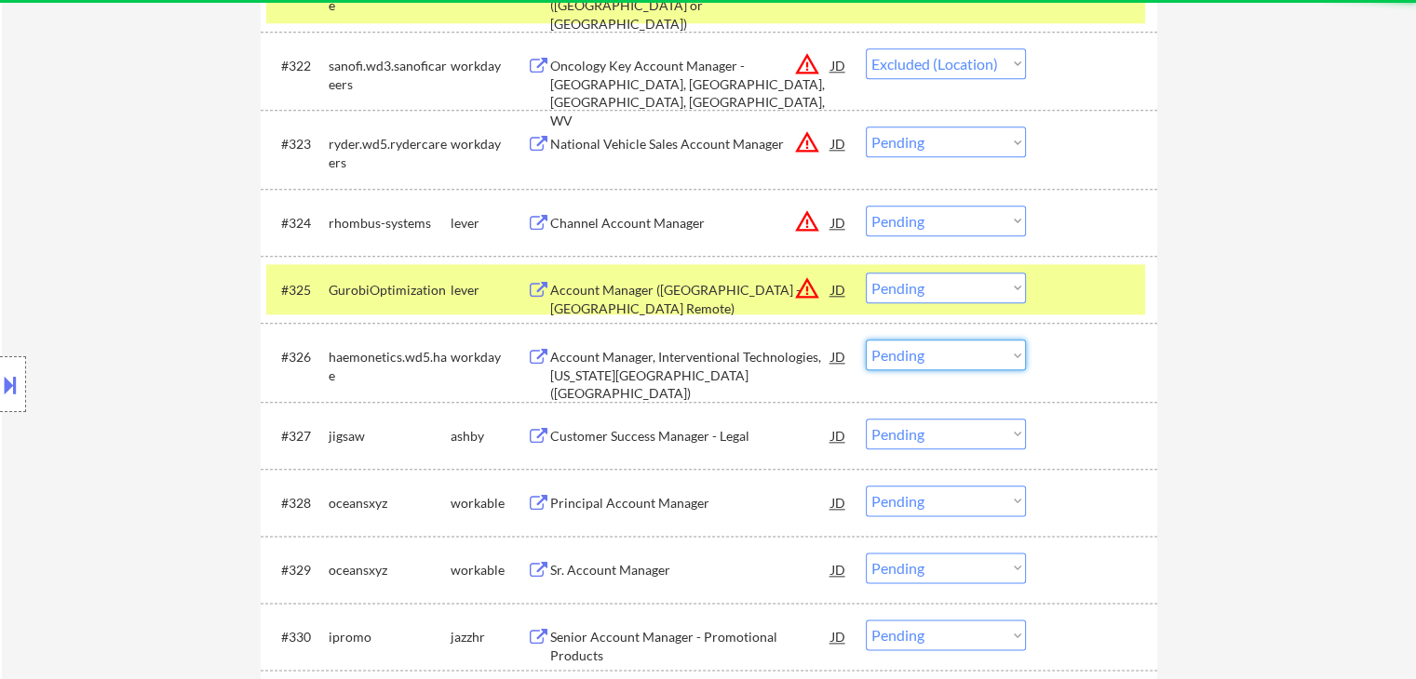
scroll to position [2327, 0]
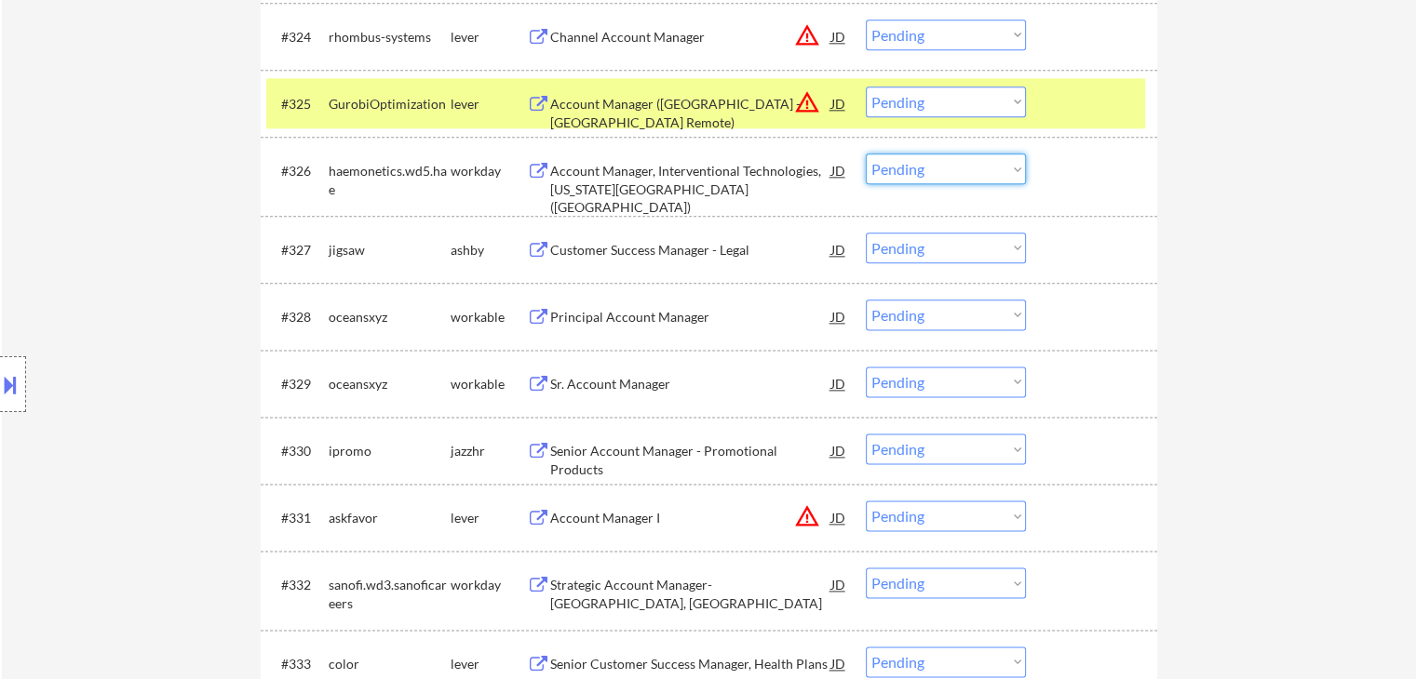
select select ""pending""
click at [551, 241] on div "Customer Success Manager - Legal" at bounding box center [690, 250] width 281 height 19
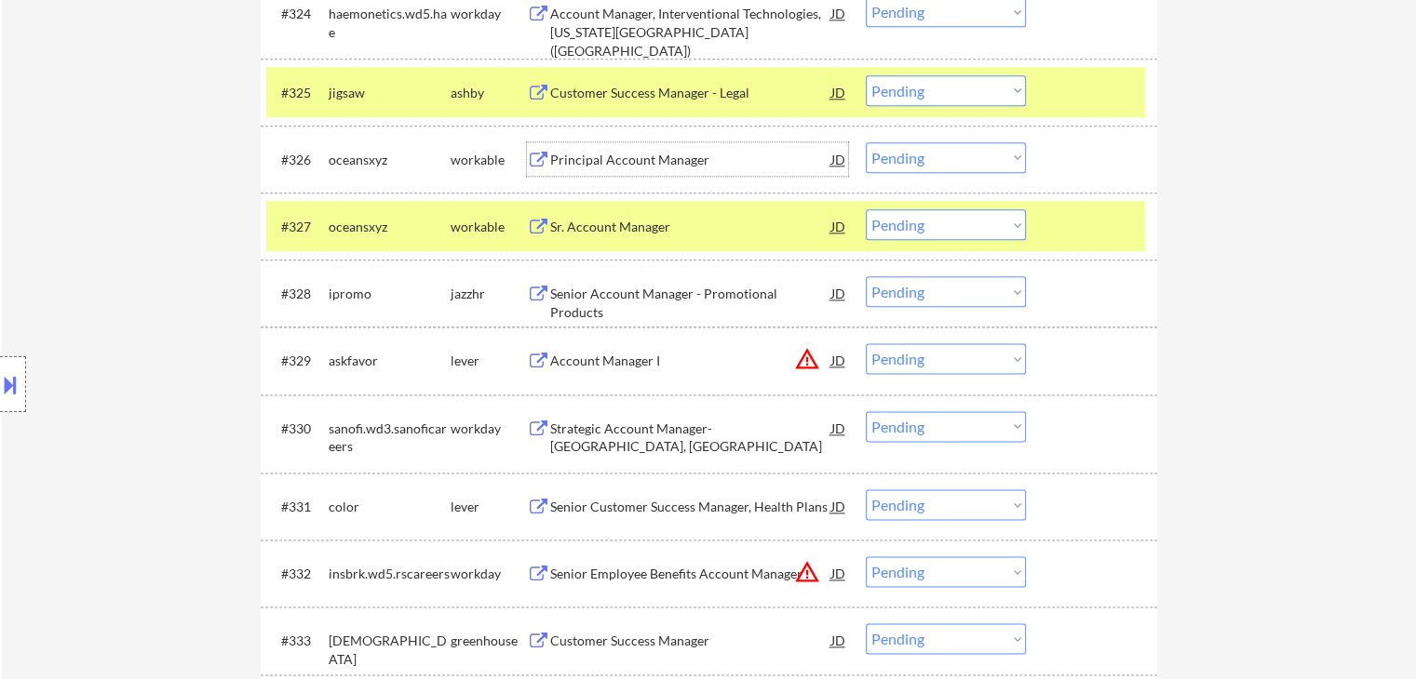
click at [562, 155] on div "Principal Account Manager" at bounding box center [690, 160] width 281 height 19
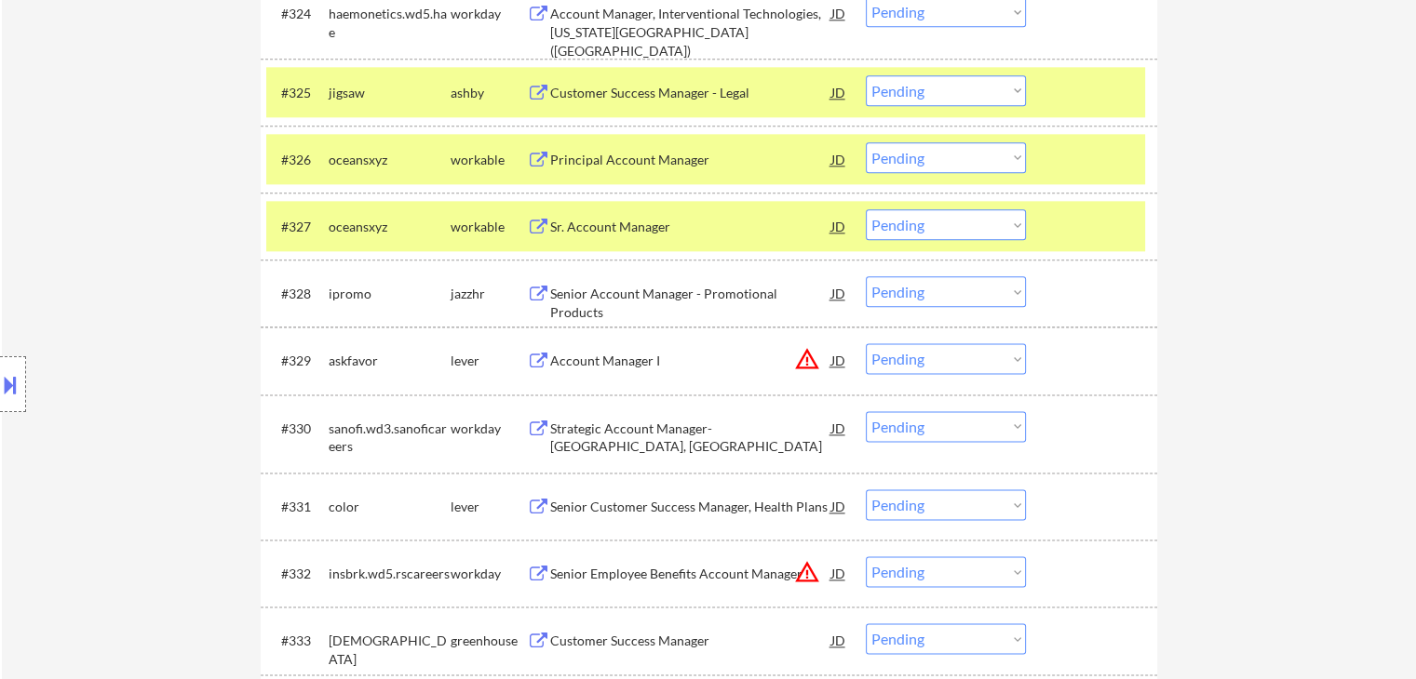
select select ""pending""
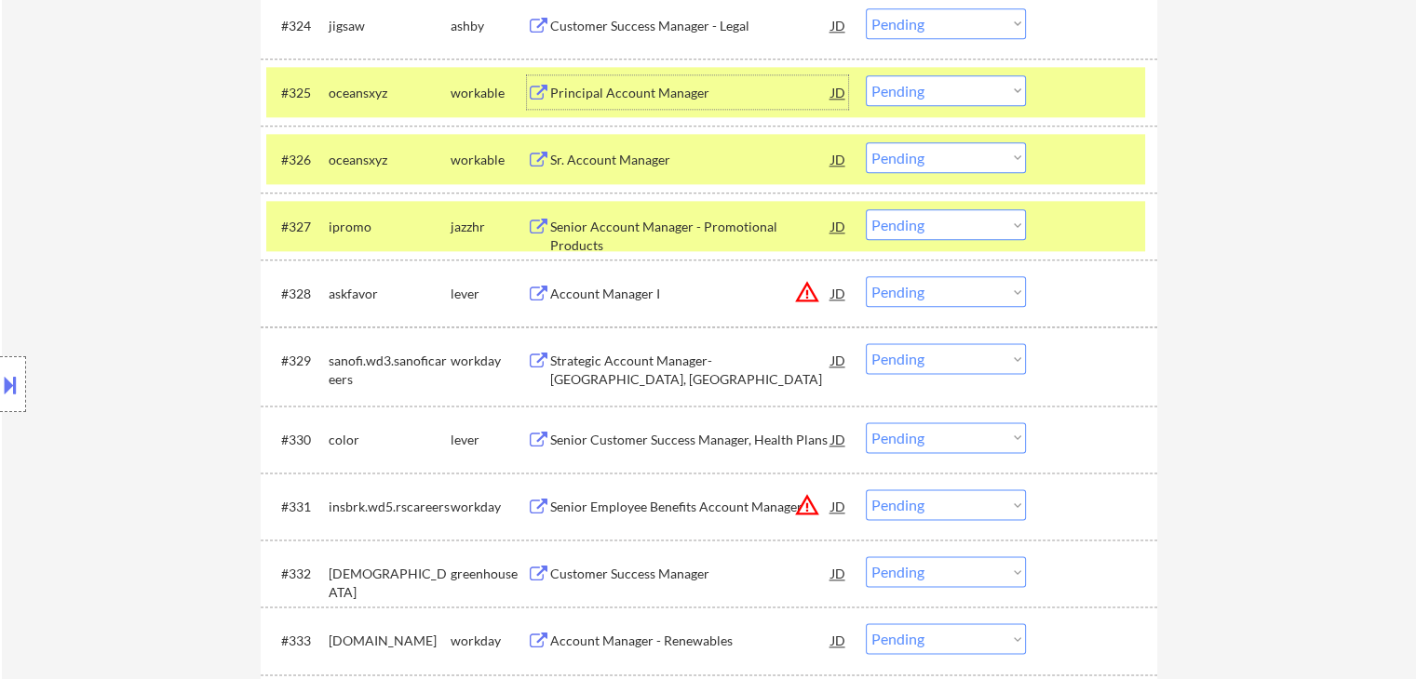
click at [614, 94] on div "Principal Account Manager" at bounding box center [690, 93] width 281 height 19
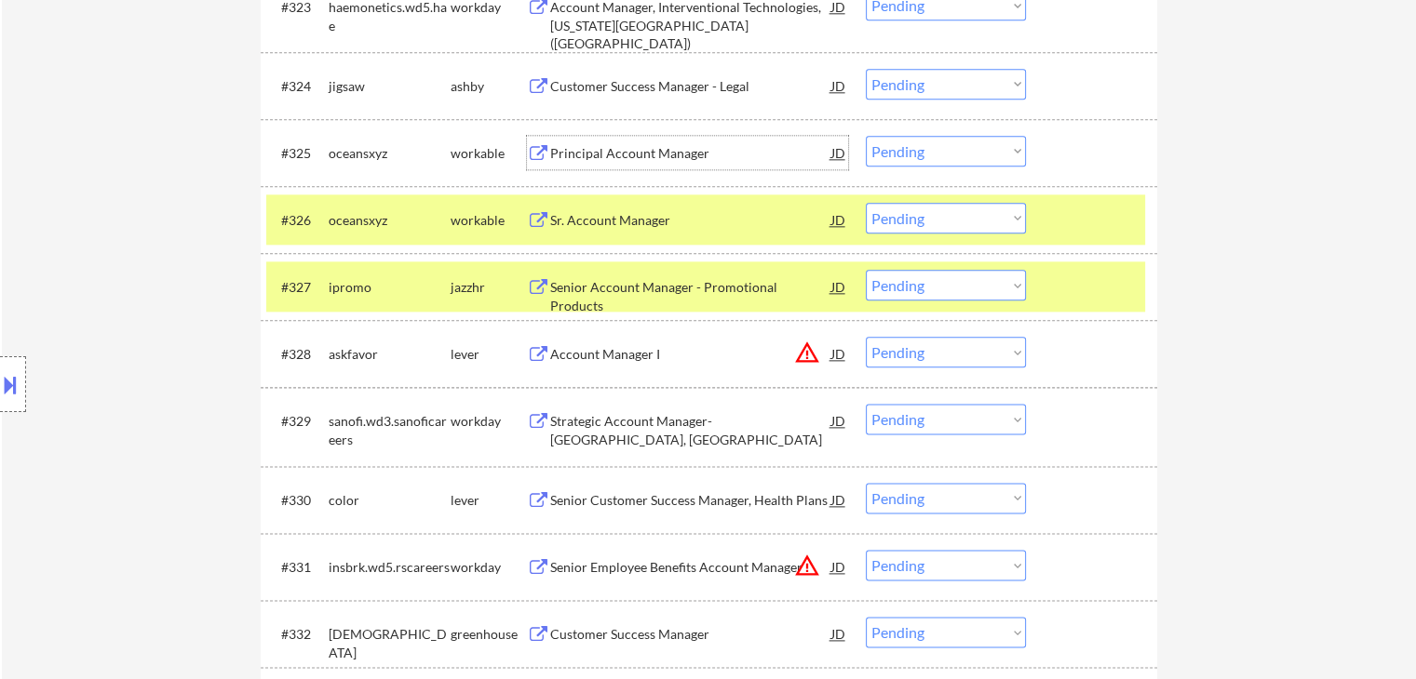
scroll to position [2234, 0]
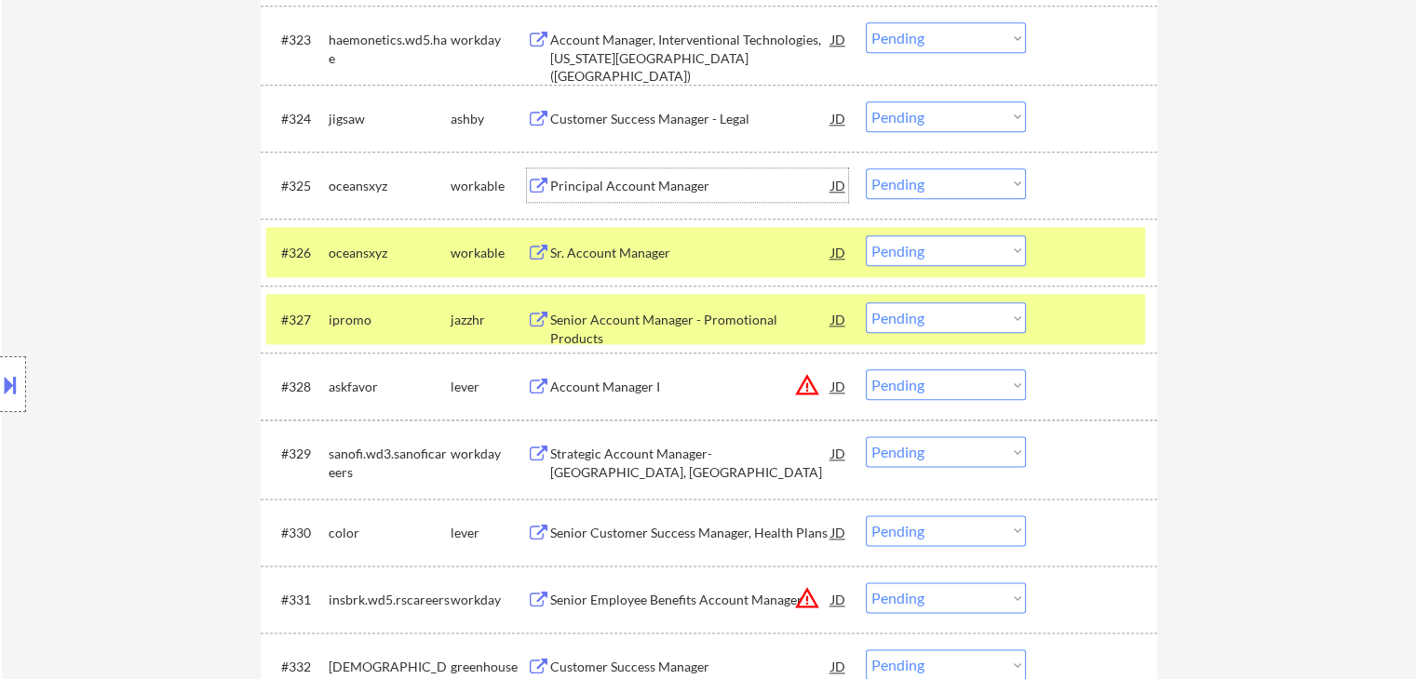
click at [915, 183] on select "Choose an option... Pending Applied Excluded (Questions) Excluded (Expired) Exc…" at bounding box center [946, 183] width 160 height 31
click at [866, 168] on select "Choose an option... Pending Applied Excluded (Questions) Excluded (Expired) Exc…" at bounding box center [946, 183] width 160 height 31
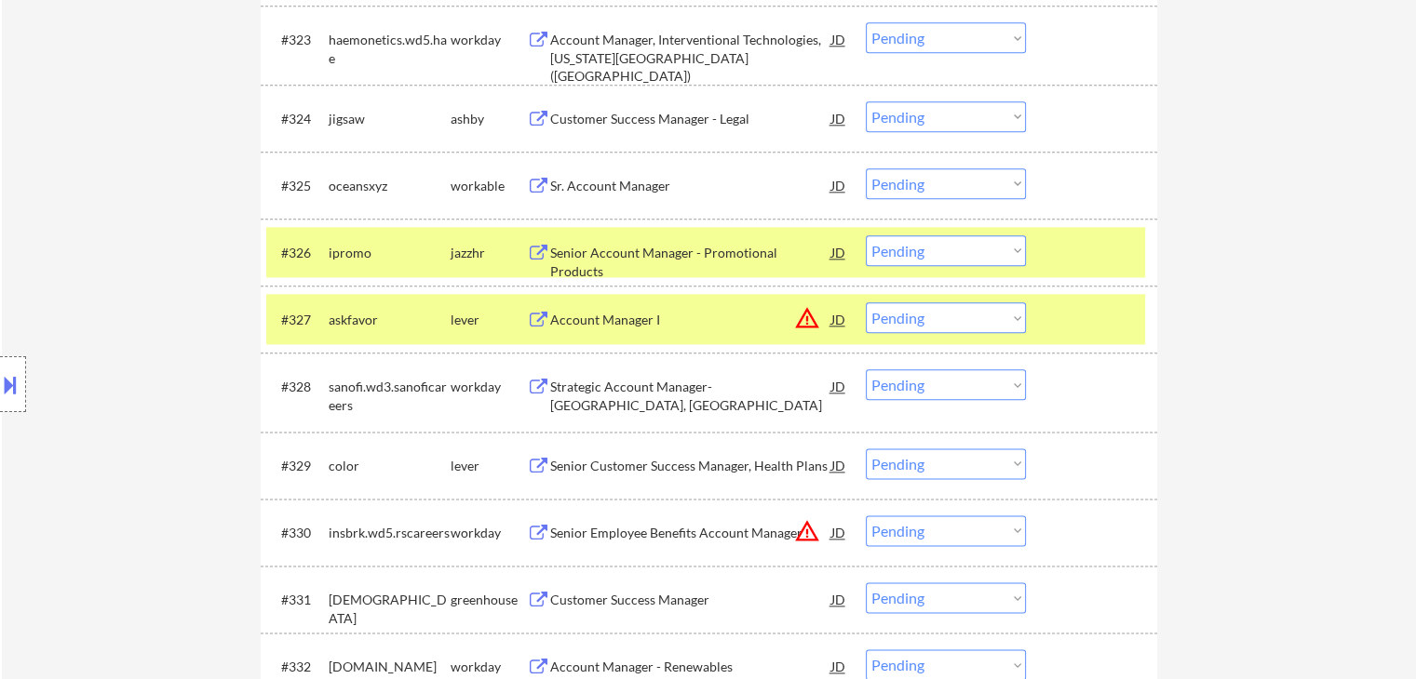
scroll to position [2141, 0]
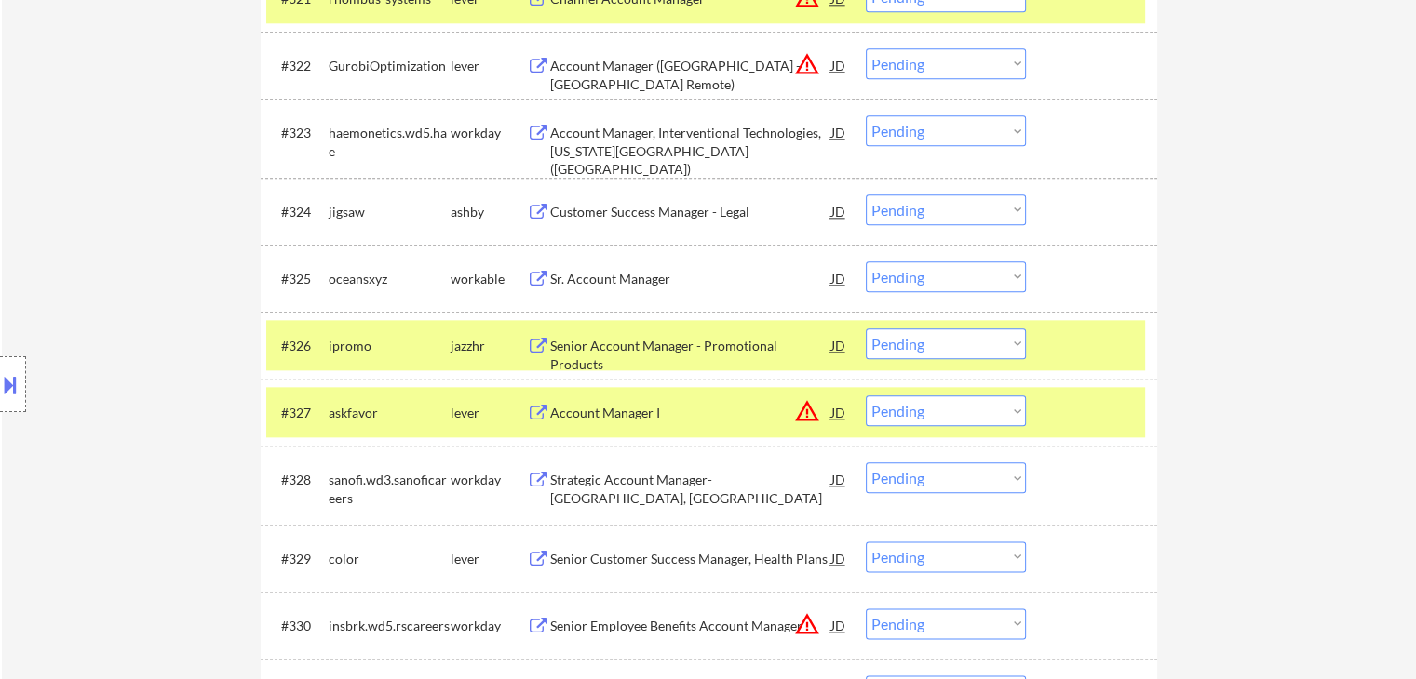
click at [916, 276] on select "Choose an option... Pending Applied Excluded (Questions) Excluded (Expired) Exc…" at bounding box center [946, 277] width 160 height 31
click at [866, 262] on select "Choose an option... Pending Applied Excluded (Questions) Excluded (Expired) Exc…" at bounding box center [946, 277] width 160 height 31
click at [627, 207] on div "Customer Success Manager - Legal" at bounding box center [690, 212] width 281 height 19
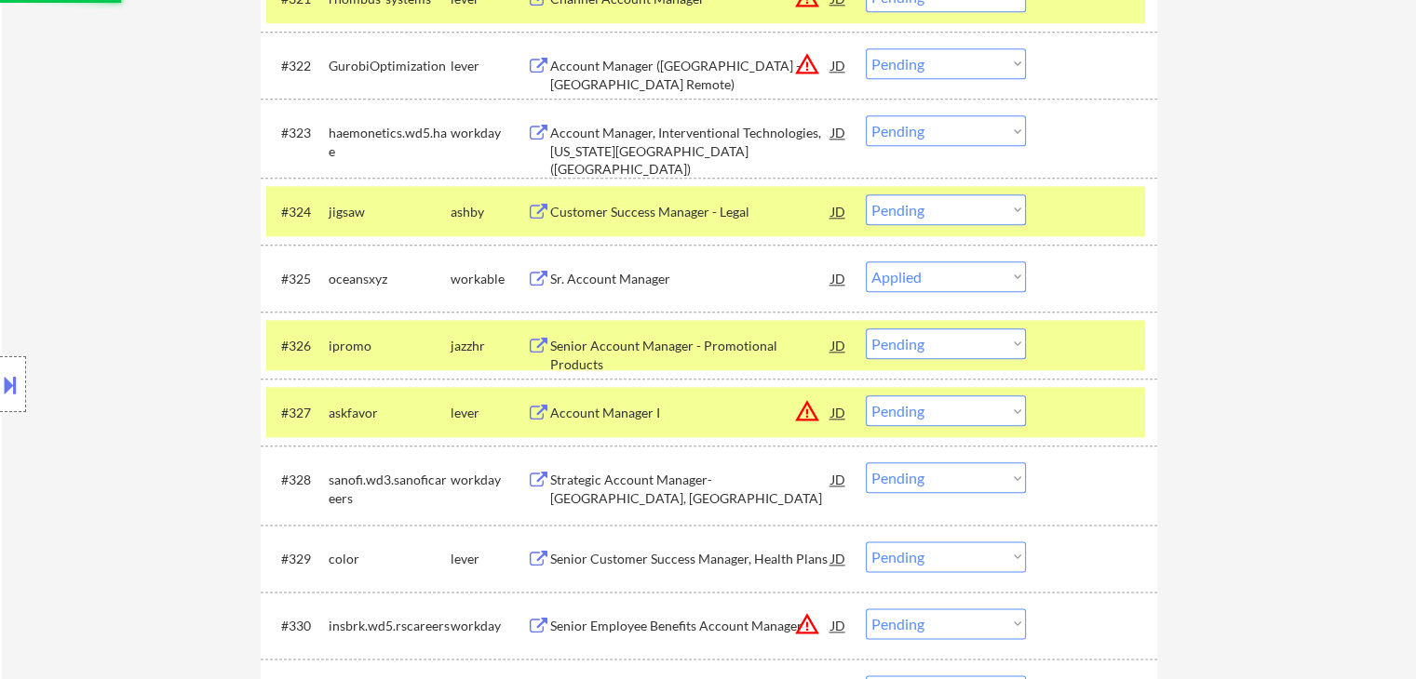
select select ""pending""
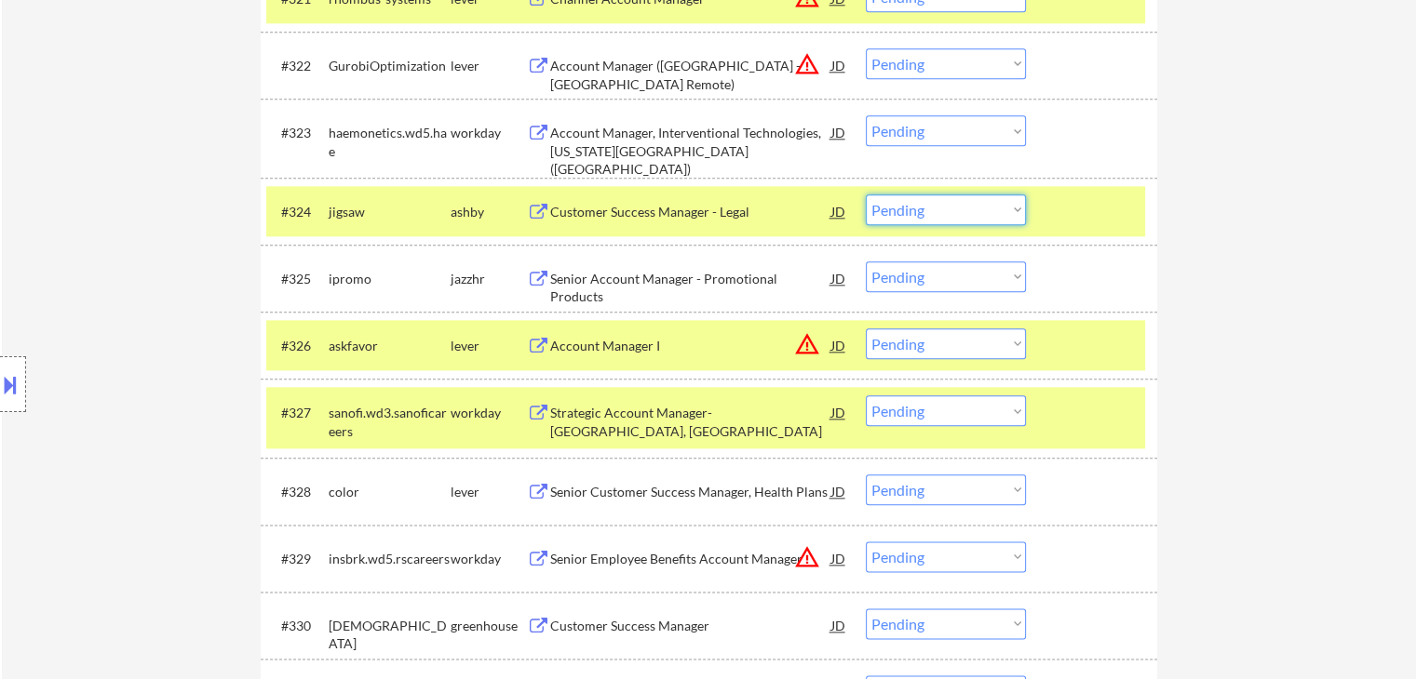
drag, startPoint x: 961, startPoint y: 209, endPoint x: 965, endPoint y: 223, distance: 14.7
click at [961, 209] on select "Choose an option... Pending Applied Excluded (Questions) Excluded (Expired) Exc…" at bounding box center [946, 210] width 160 height 31
click at [866, 195] on select "Choose an option... Pending Applied Excluded (Questions) Excluded (Expired) Exc…" at bounding box center [946, 210] width 160 height 31
click at [572, 275] on div "Senior Account Manager - Promotional Products" at bounding box center [690, 288] width 281 height 36
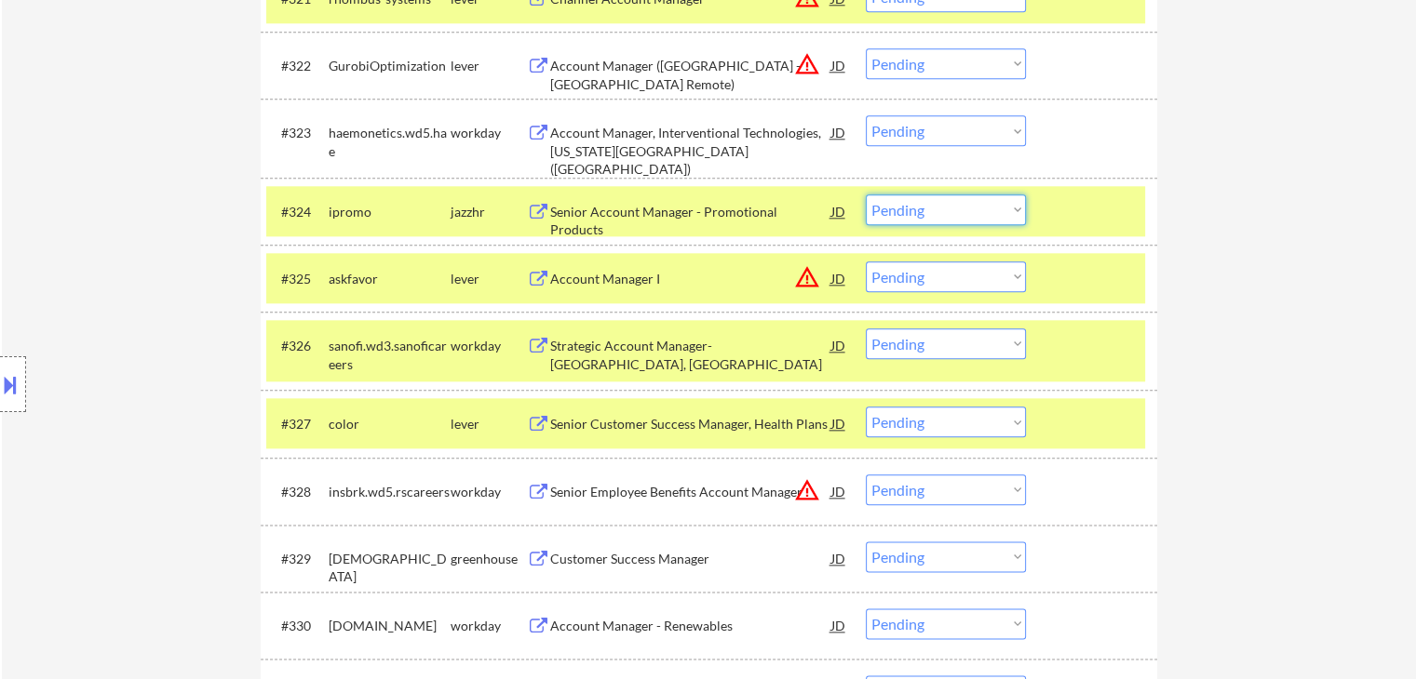
click at [921, 209] on select "Choose an option... Pending Applied Excluded (Questions) Excluded (Expired) Exc…" at bounding box center [946, 210] width 160 height 31
click at [866, 195] on select "Choose an option... Pending Applied Excluded (Questions) Excluded (Expired) Exc…" at bounding box center [946, 210] width 160 height 31
select select ""pending""
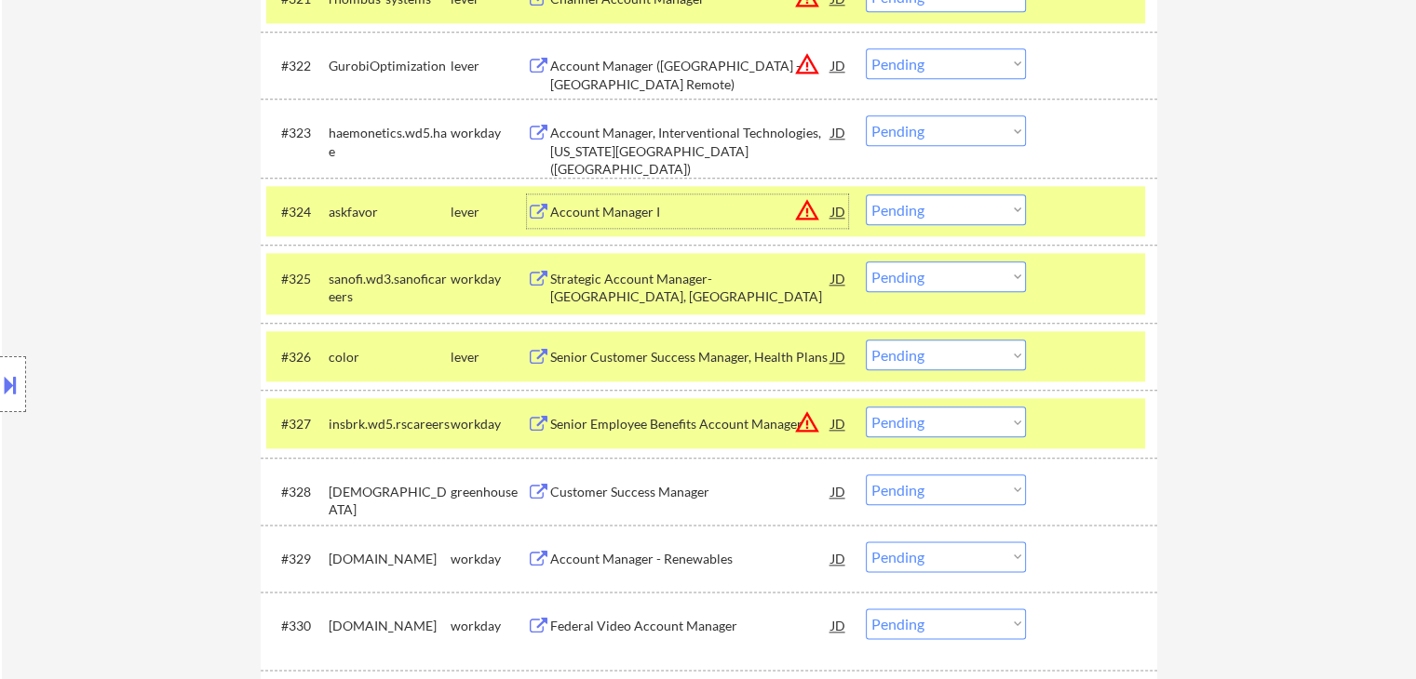
click at [605, 221] on div "Account Manager I" at bounding box center [690, 212] width 281 height 19
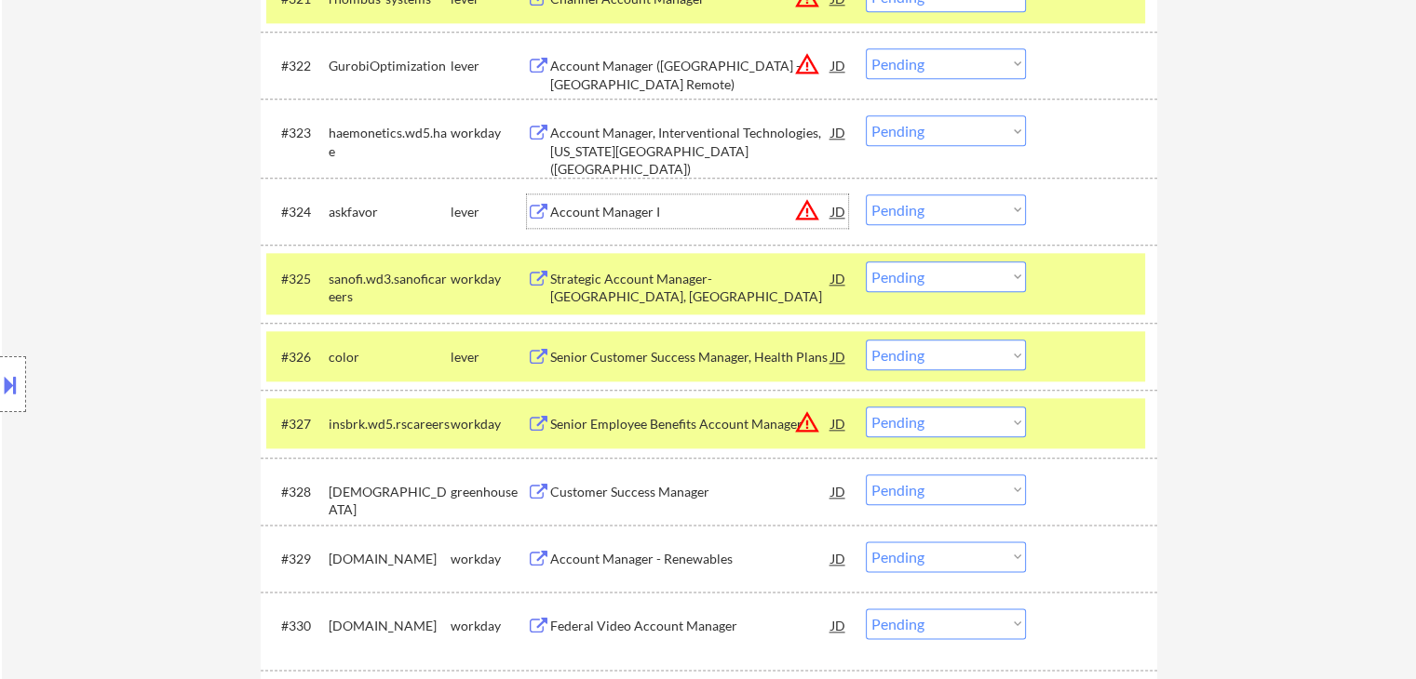
click at [592, 64] on div "Account Manager (USA - East Coast Remote)" at bounding box center [690, 75] width 281 height 36
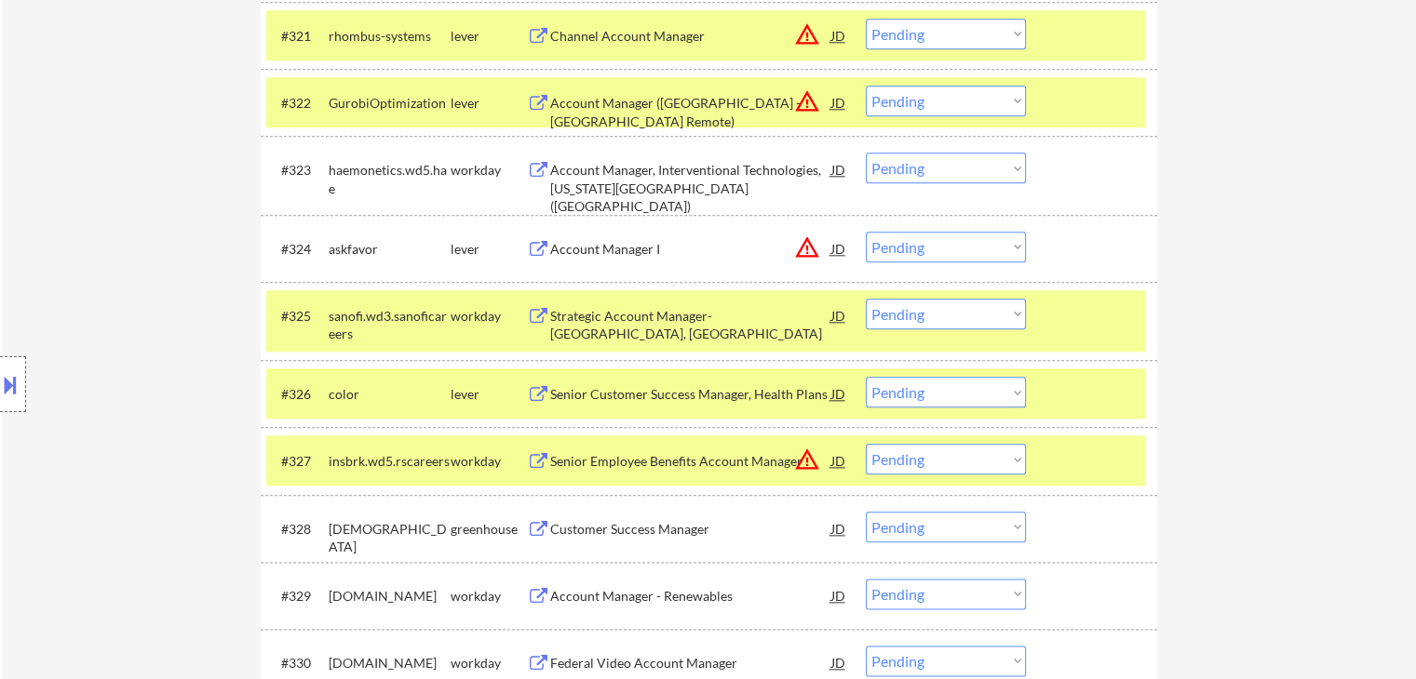
scroll to position [2048, 0]
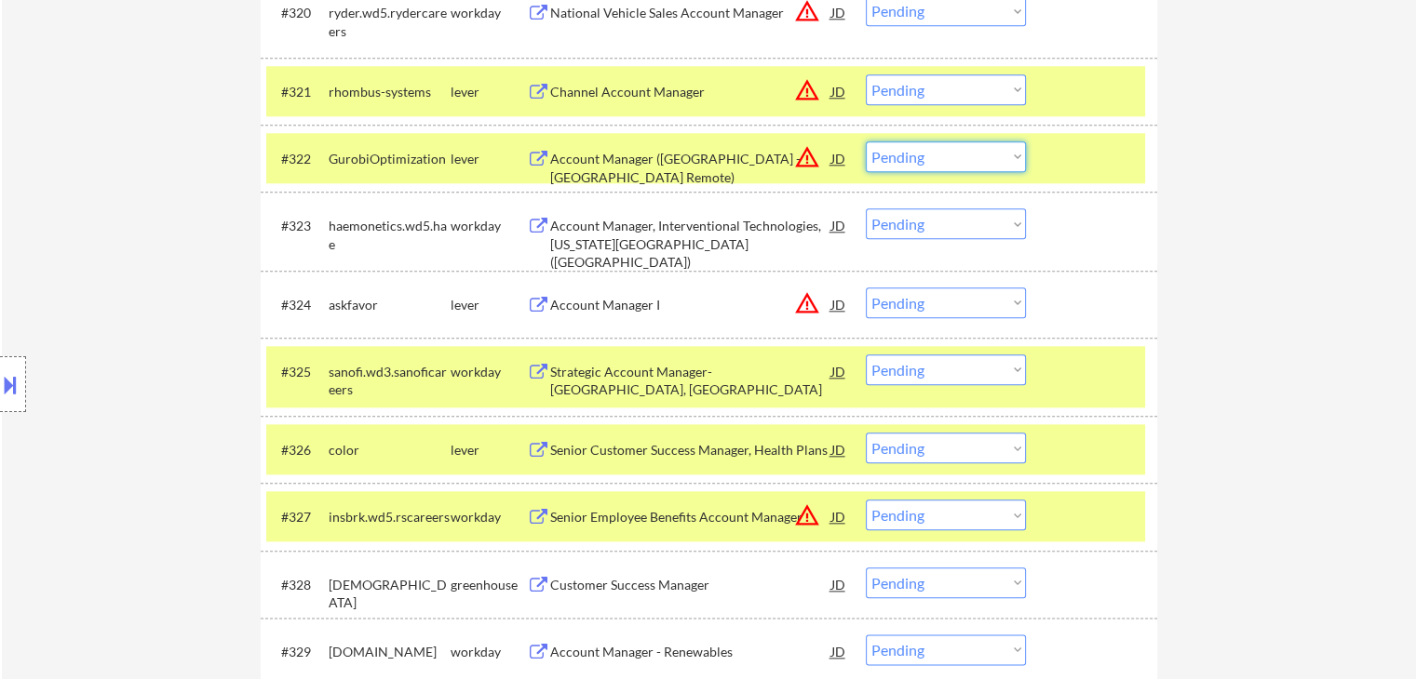
drag, startPoint x: 901, startPoint y: 148, endPoint x: 906, endPoint y: 167, distance: 19.2
click at [901, 148] on select "Choose an option... Pending Applied Excluded (Questions) Excluded (Expired) Exc…" at bounding box center [946, 156] width 160 height 31
click at [866, 141] on select "Choose an option... Pending Applied Excluded (Questions) Excluded (Expired) Exc…" at bounding box center [946, 156] width 160 height 31
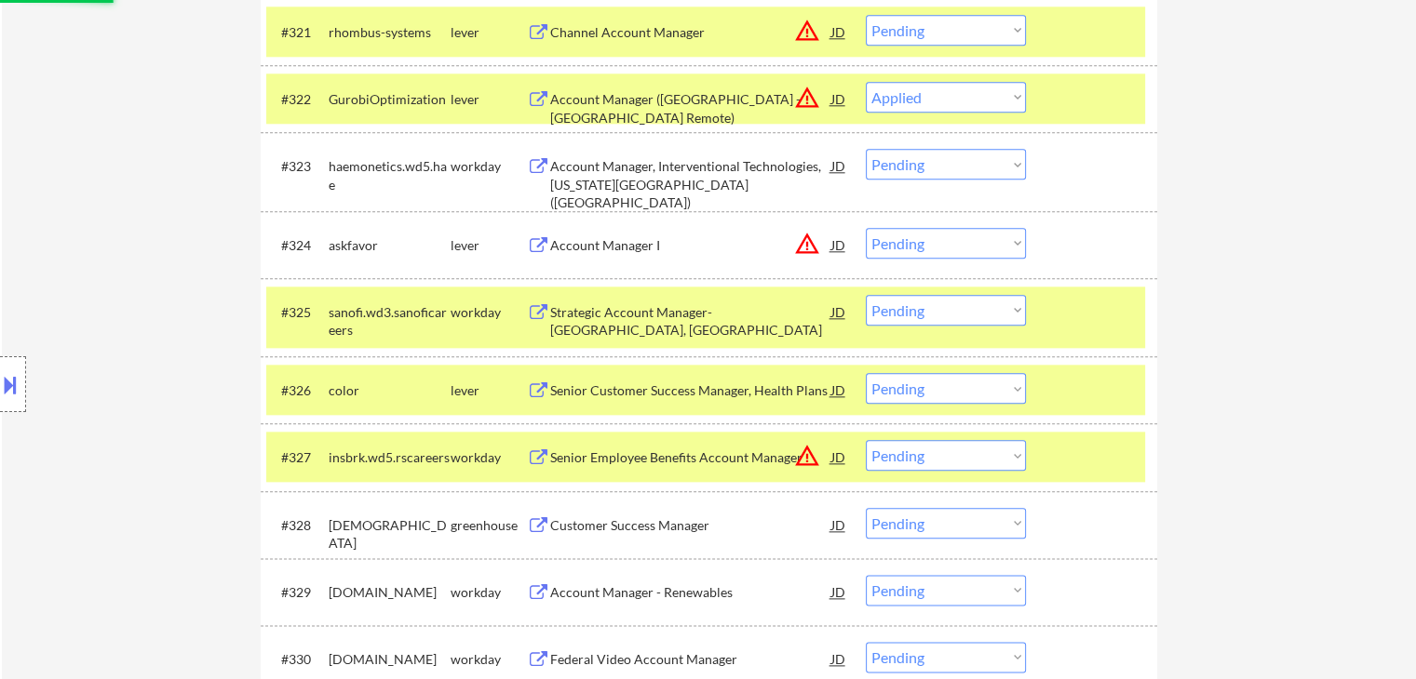
scroll to position [2141, 0]
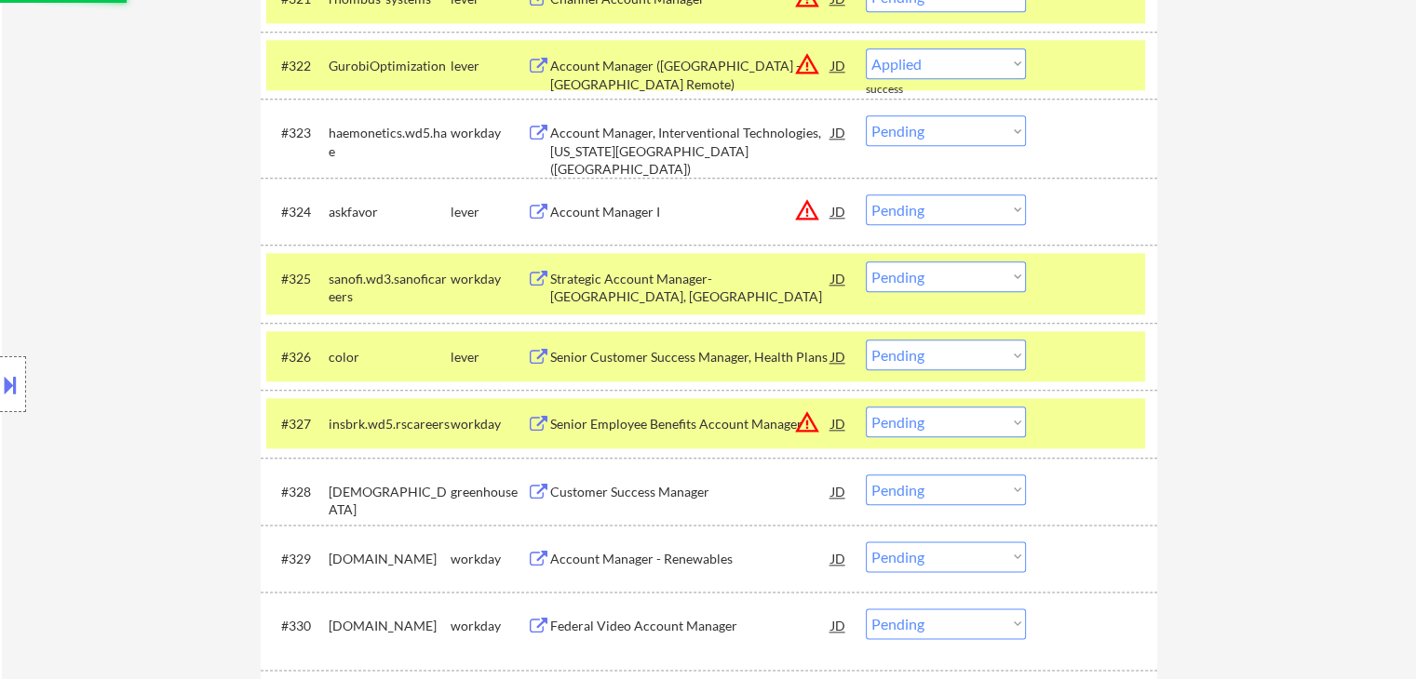
click at [551, 353] on div "Senior Customer Success Manager, Health Plans" at bounding box center [690, 357] width 281 height 19
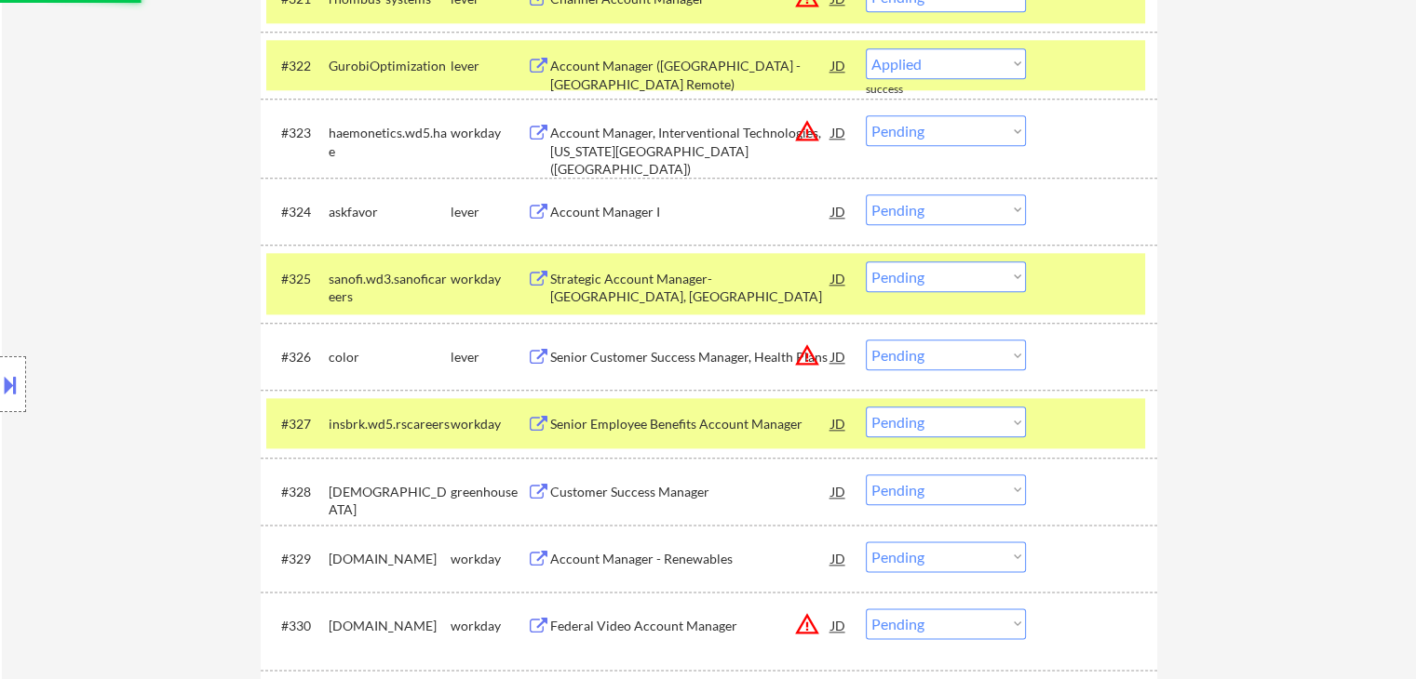
select select ""pending""
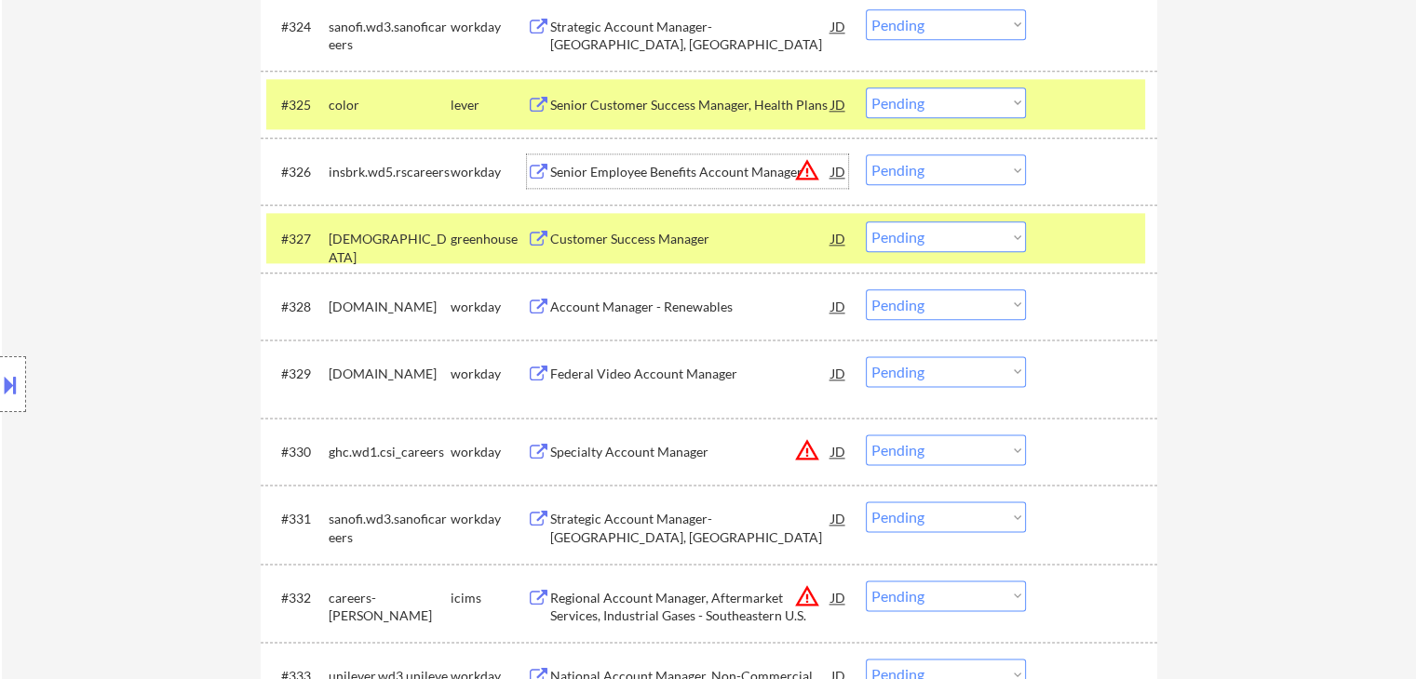
scroll to position [2327, 0]
click at [975, 103] on select "Choose an option... Pending Applied Excluded (Questions) Excluded (Expired) Exc…" at bounding box center [946, 102] width 160 height 31
click at [866, 87] on select "Choose an option... Pending Applied Excluded (Questions) Excluded (Expired) Exc…" at bounding box center [946, 102] width 160 height 31
click at [577, 236] on div "Customer Success Manager" at bounding box center [690, 238] width 281 height 19
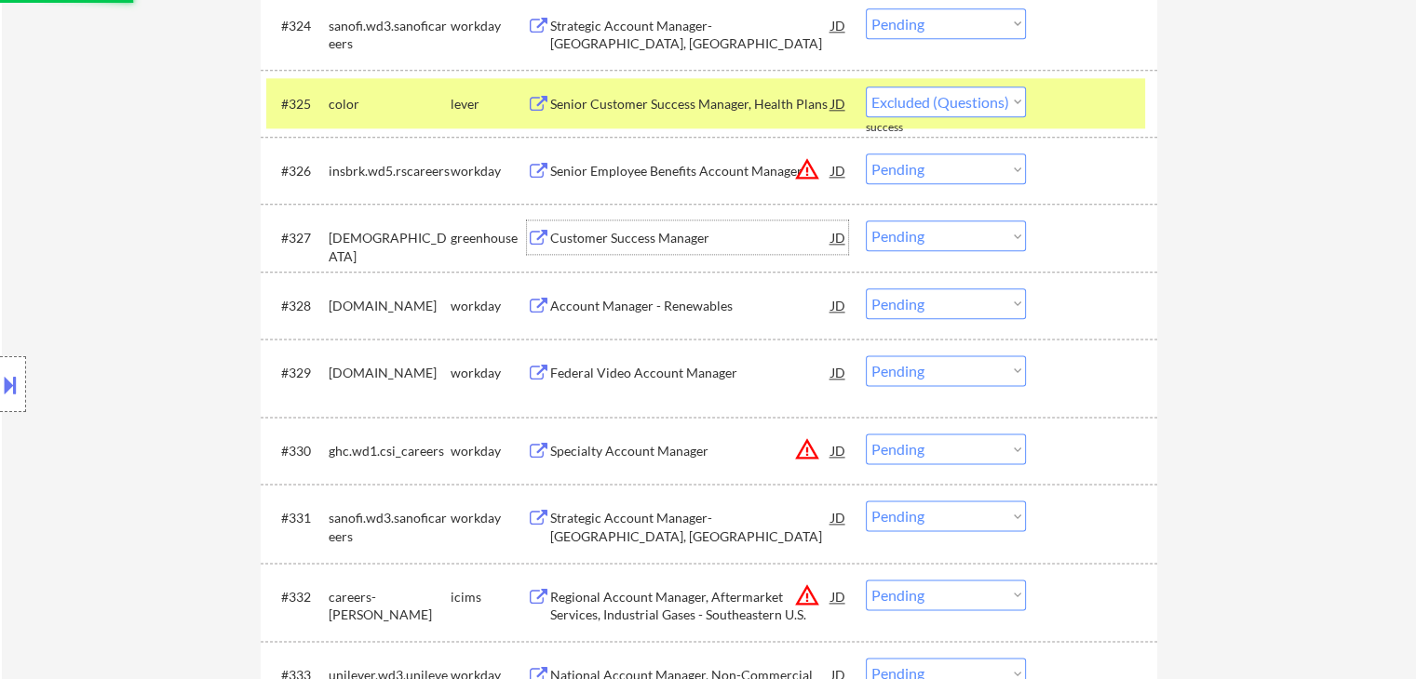
select select ""pending""
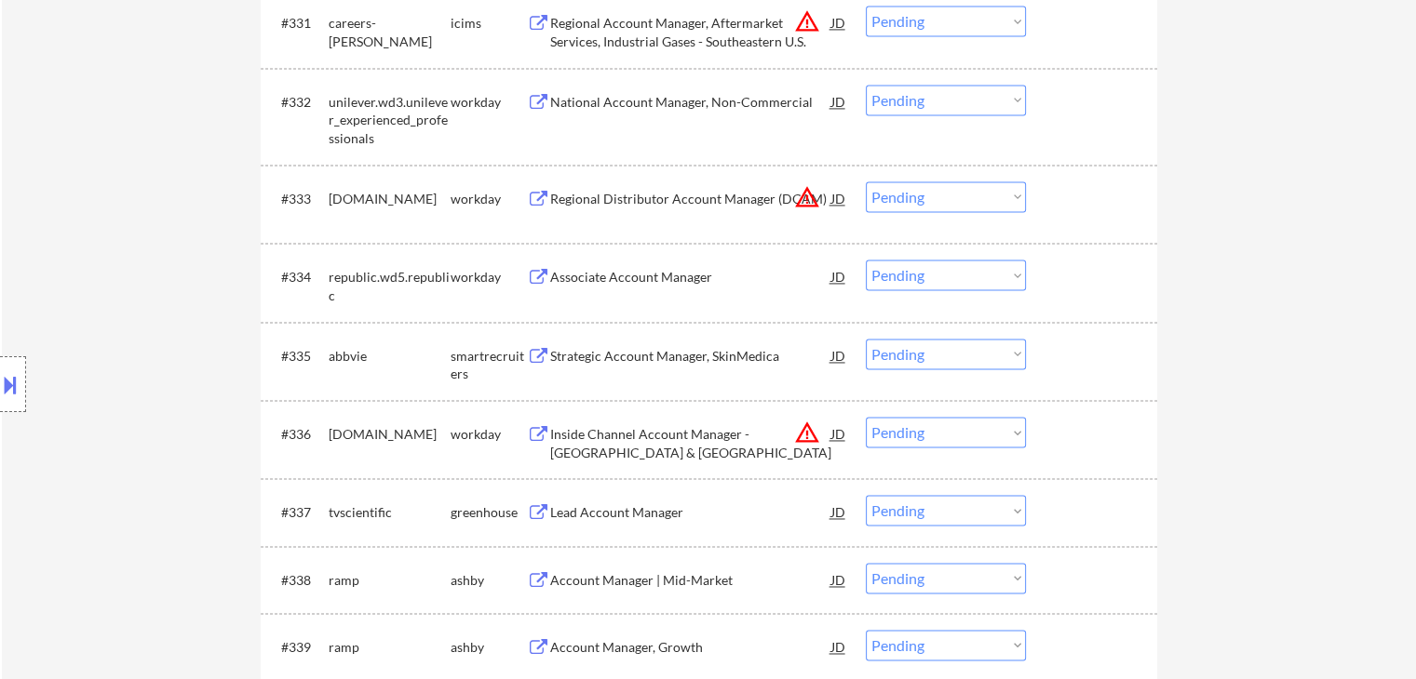
scroll to position [2885, 0]
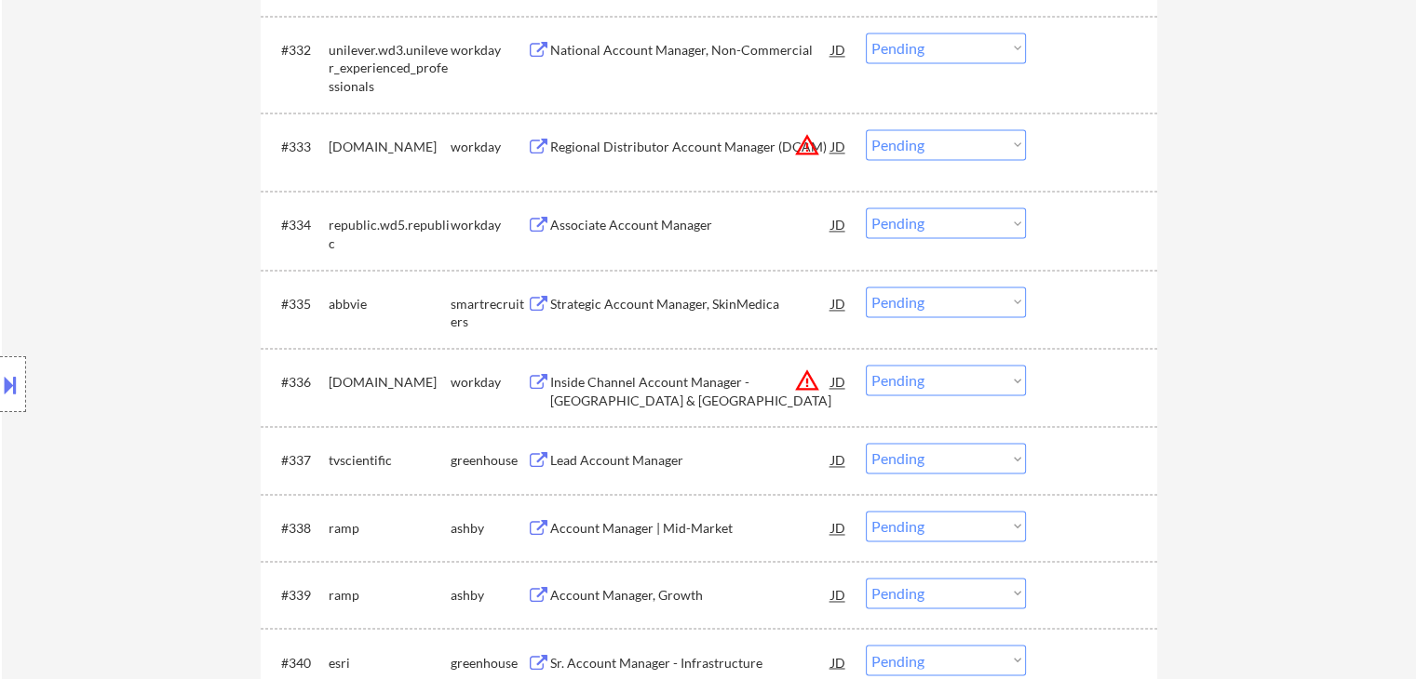
click at [577, 459] on div "Lead Account Manager" at bounding box center [690, 460] width 281 height 19
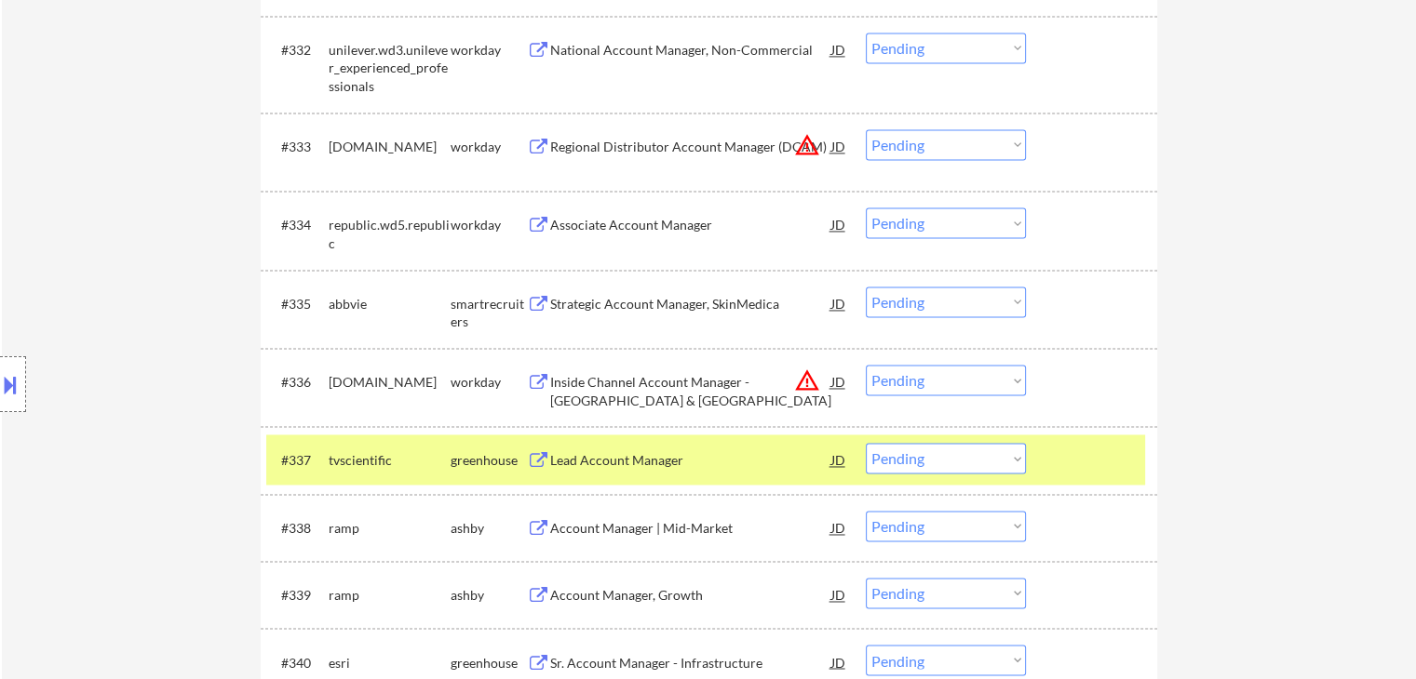
click at [576, 528] on div "Account Manager | Mid-Market" at bounding box center [690, 528] width 281 height 19
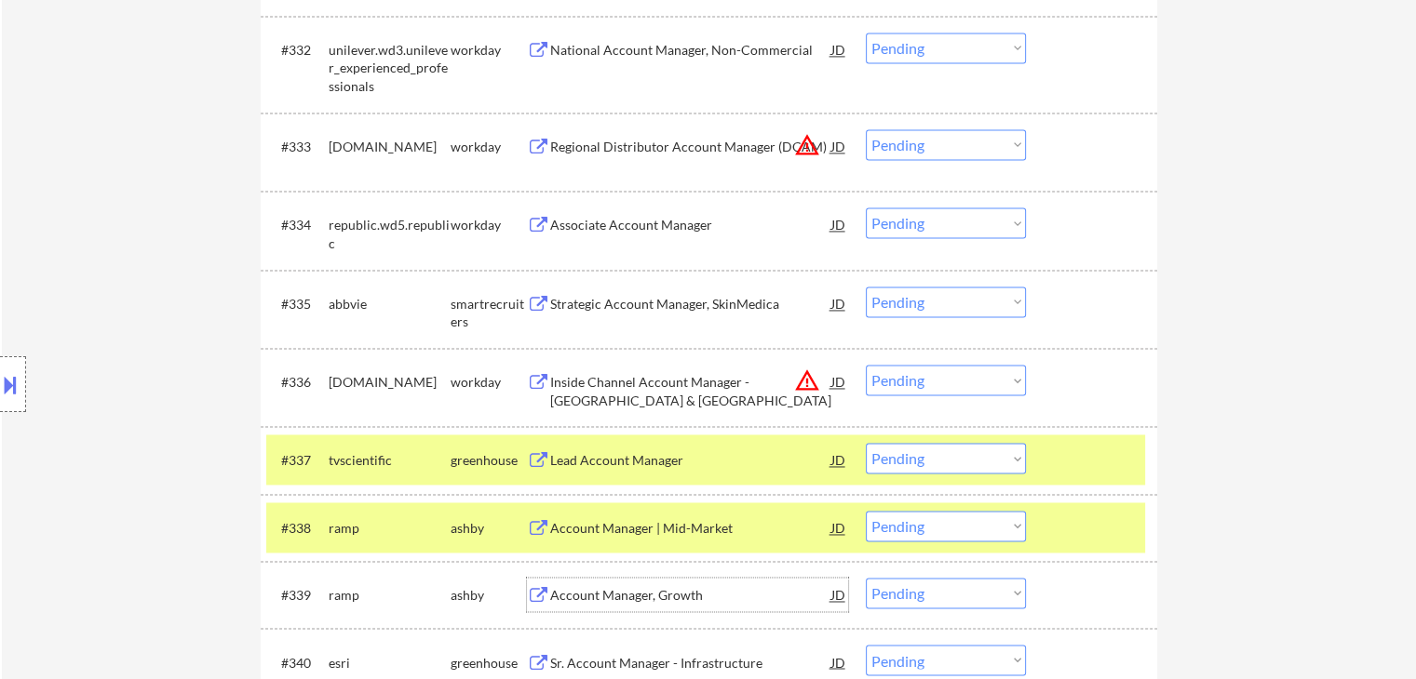
click at [562, 593] on div "Account Manager, Growth" at bounding box center [690, 595] width 281 height 19
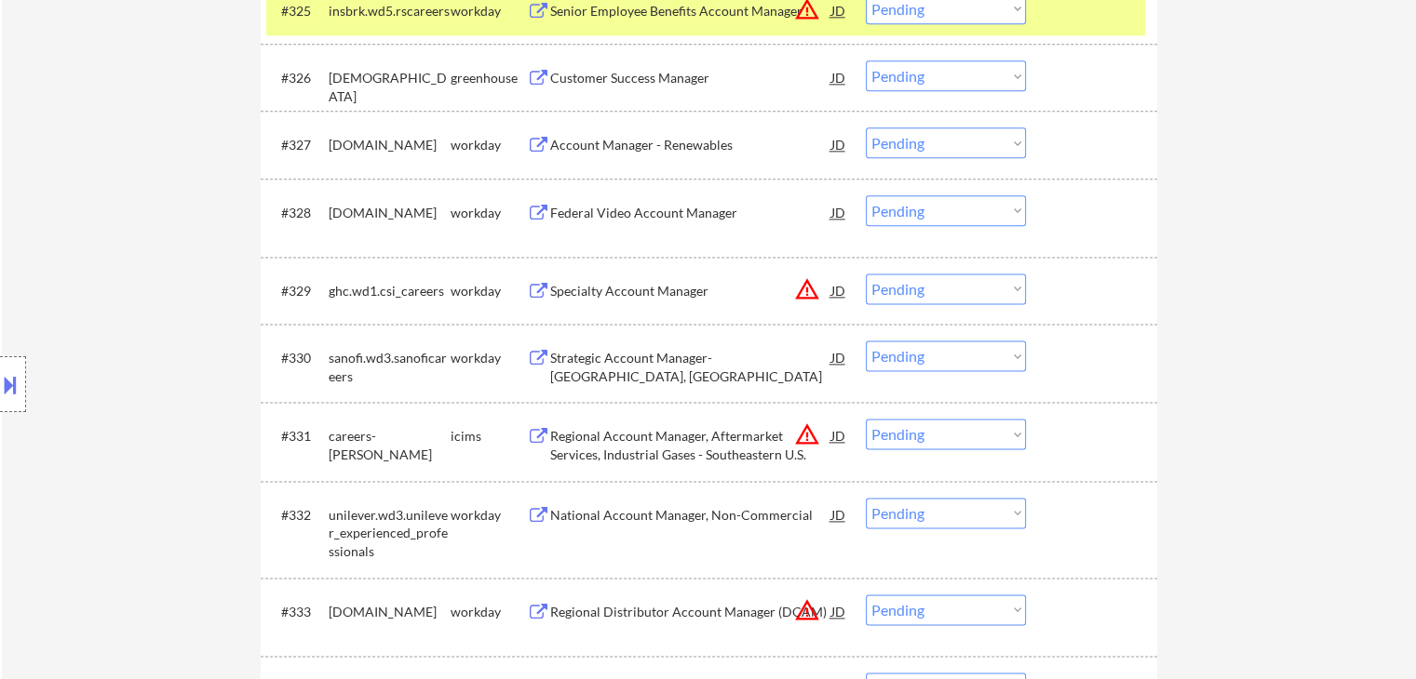
scroll to position [2327, 0]
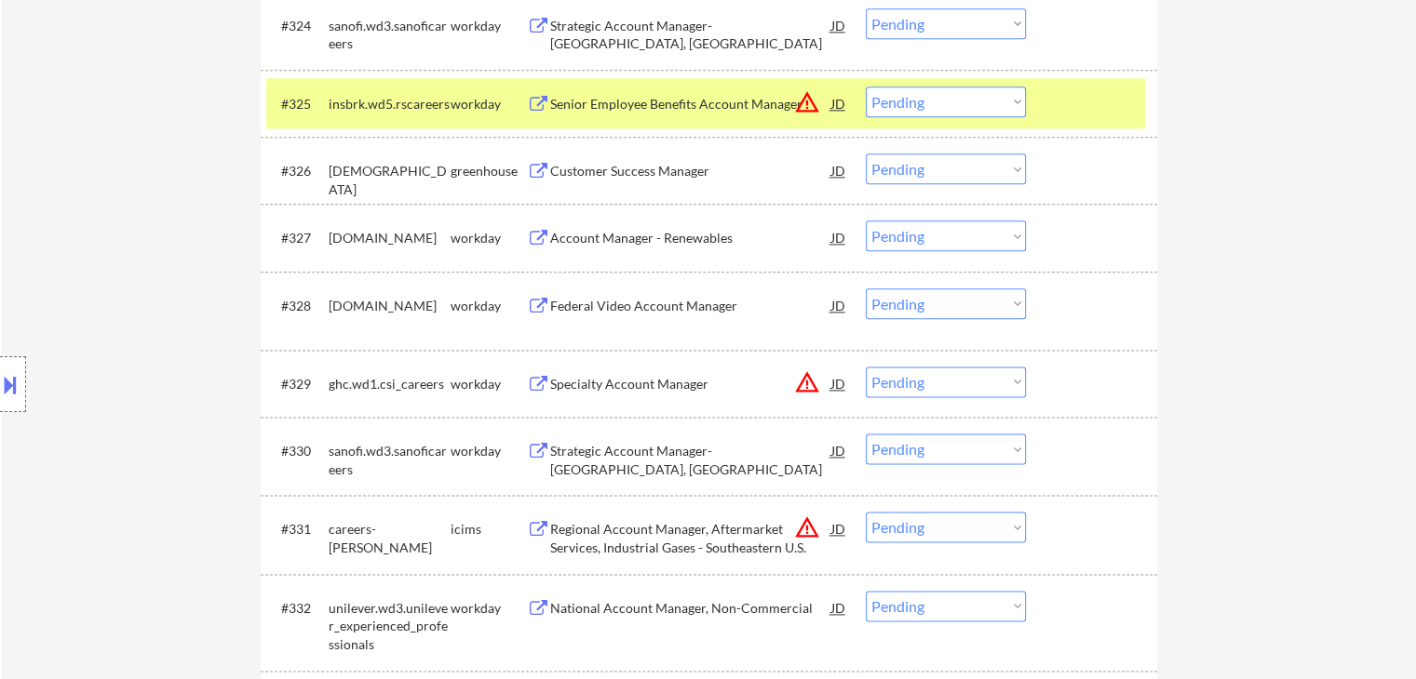
click at [893, 175] on select "Choose an option... Pending Applied Excluded (Questions) Excluded (Expired) Exc…" at bounding box center [946, 169] width 160 height 31
click at [866, 154] on select "Choose an option... Pending Applied Excluded (Questions) Excluded (Expired) Exc…" at bounding box center [946, 169] width 160 height 31
select select ""pending""
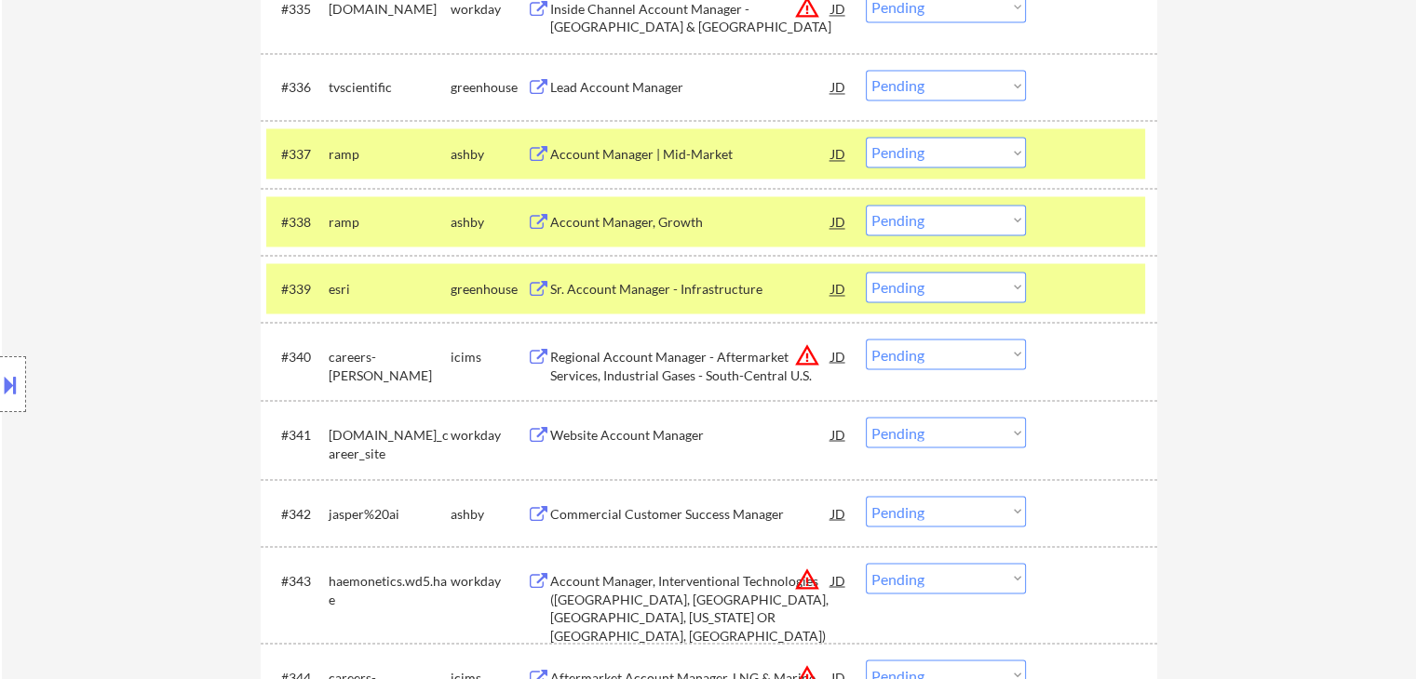
scroll to position [3165, 0]
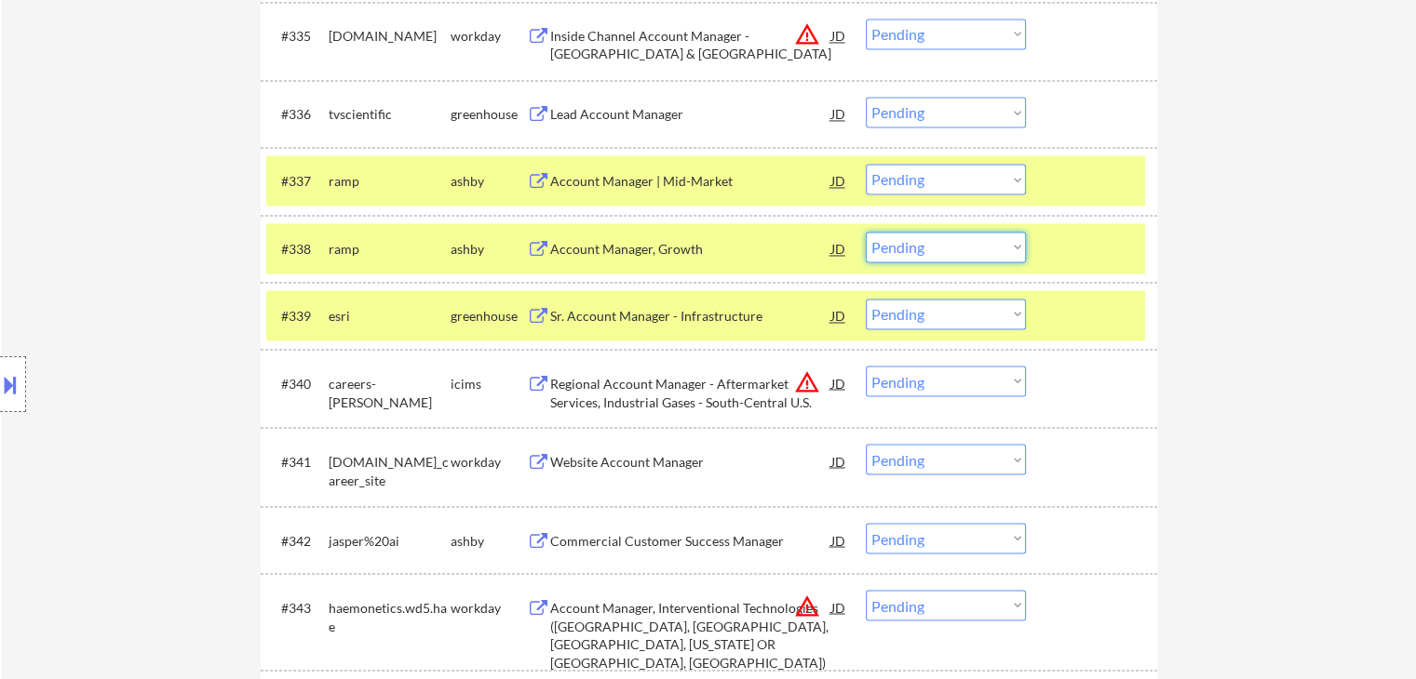
click at [922, 257] on select "Choose an option... Pending Applied Excluded (Questions) Excluded (Expired) Exc…" at bounding box center [946, 247] width 160 height 31
select select ""applied""
click at [866, 232] on select "Choose an option... Pending Applied Excluded (Questions) Excluded (Expired) Exc…" at bounding box center [946, 247] width 160 height 31
click at [963, 189] on select "Choose an option... Pending Applied Excluded (Questions) Excluded (Expired) Exc…" at bounding box center [946, 179] width 160 height 31
click at [866, 164] on select "Choose an option... Pending Applied Excluded (Questions) Excluded (Expired) Exc…" at bounding box center [946, 179] width 160 height 31
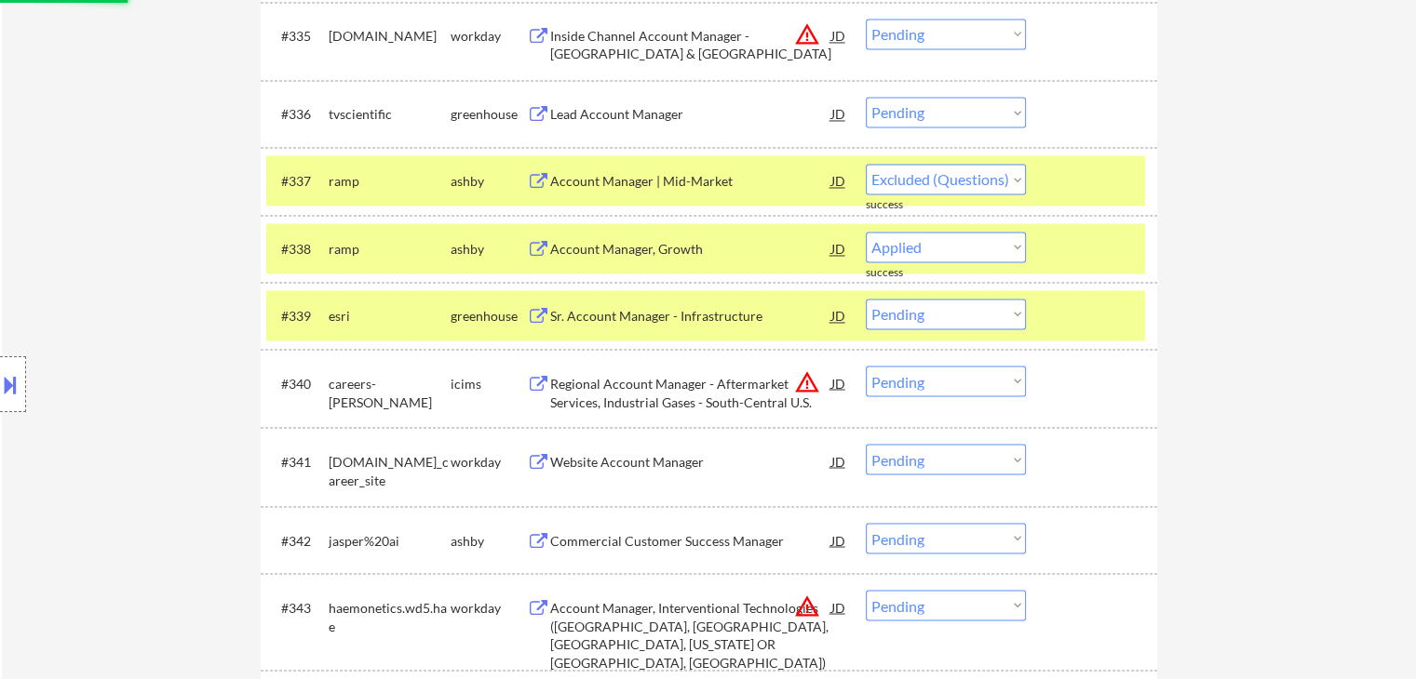
select select ""pending""
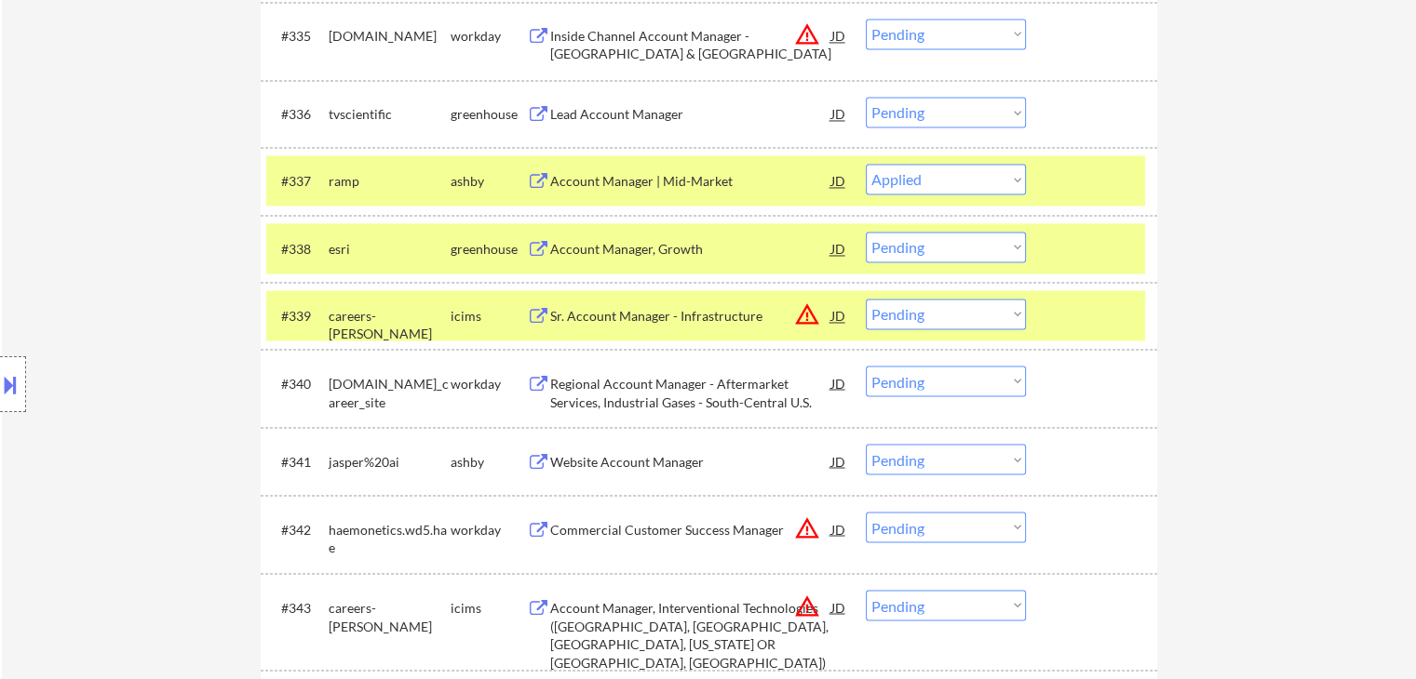
select select ""pending""
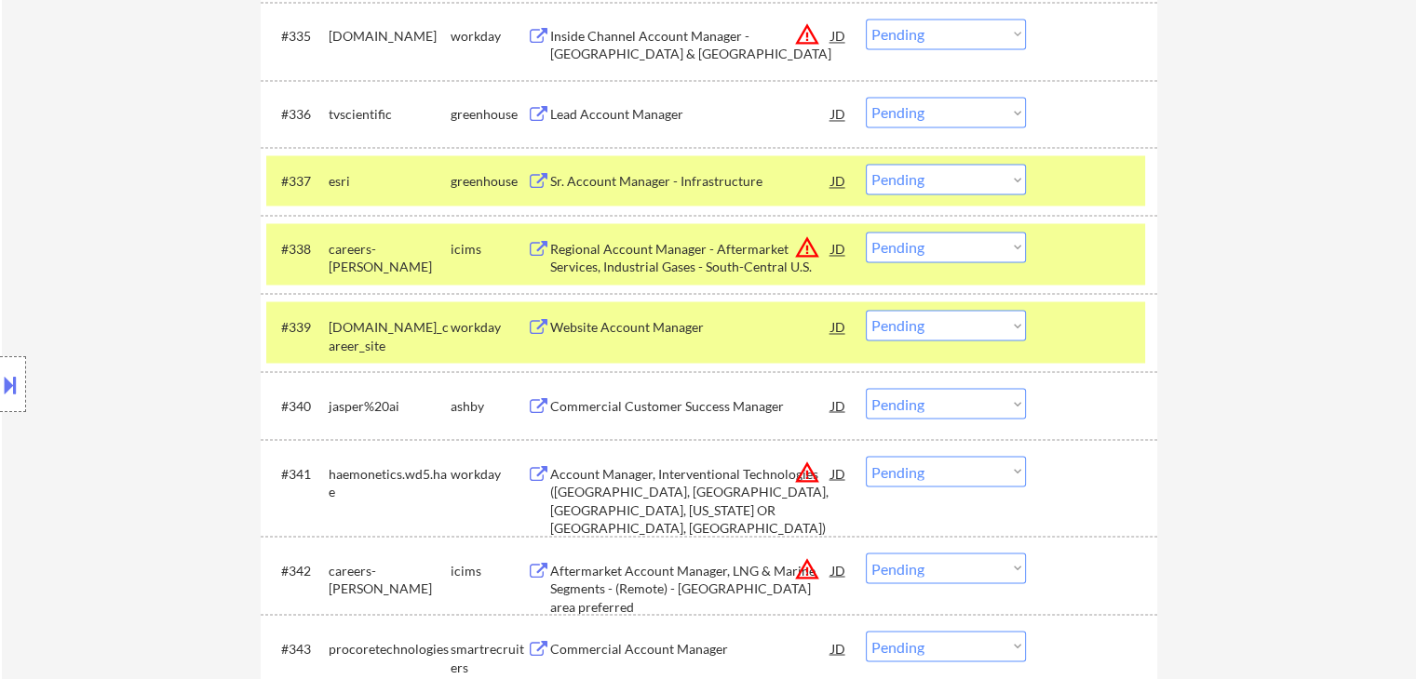
click at [951, 109] on select "Choose an option... Pending Applied Excluded (Questions) Excluded (Expired) Exc…" at bounding box center [946, 112] width 160 height 31
click at [866, 97] on select "Choose an option... Pending Applied Excluded (Questions) Excluded (Expired) Exc…" at bounding box center [946, 112] width 160 height 31
click at [573, 179] on div "Sr. Account Manager - Infrastructure" at bounding box center [690, 181] width 281 height 19
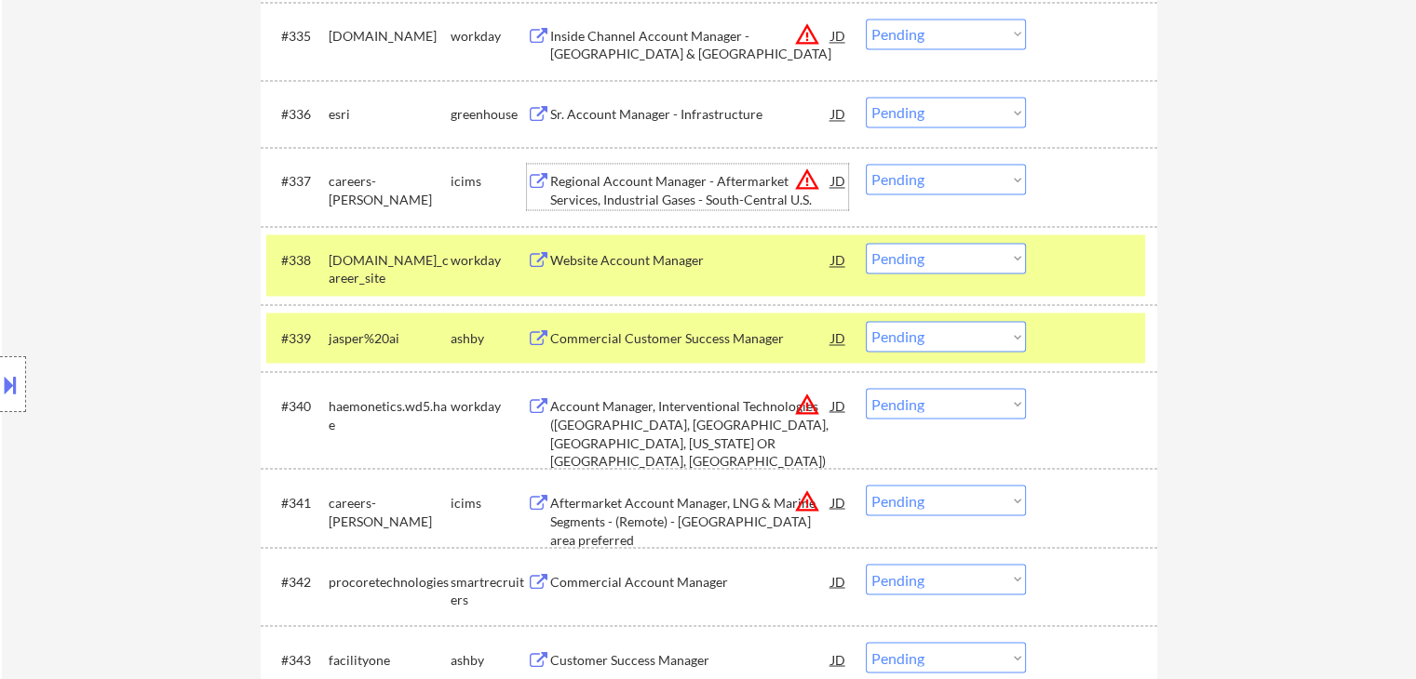
drag, startPoint x: 895, startPoint y: 99, endPoint x: 904, endPoint y: 107, distance: 11.8
click at [895, 99] on select "Choose an option... Pending Applied Excluded (Questions) Excluded (Expired) Exc…" at bounding box center [946, 112] width 160 height 31
click at [866, 97] on select "Choose an option... Pending Applied Excluded (Questions) Excluded (Expired) Exc…" at bounding box center [946, 112] width 160 height 31
select select ""pending""
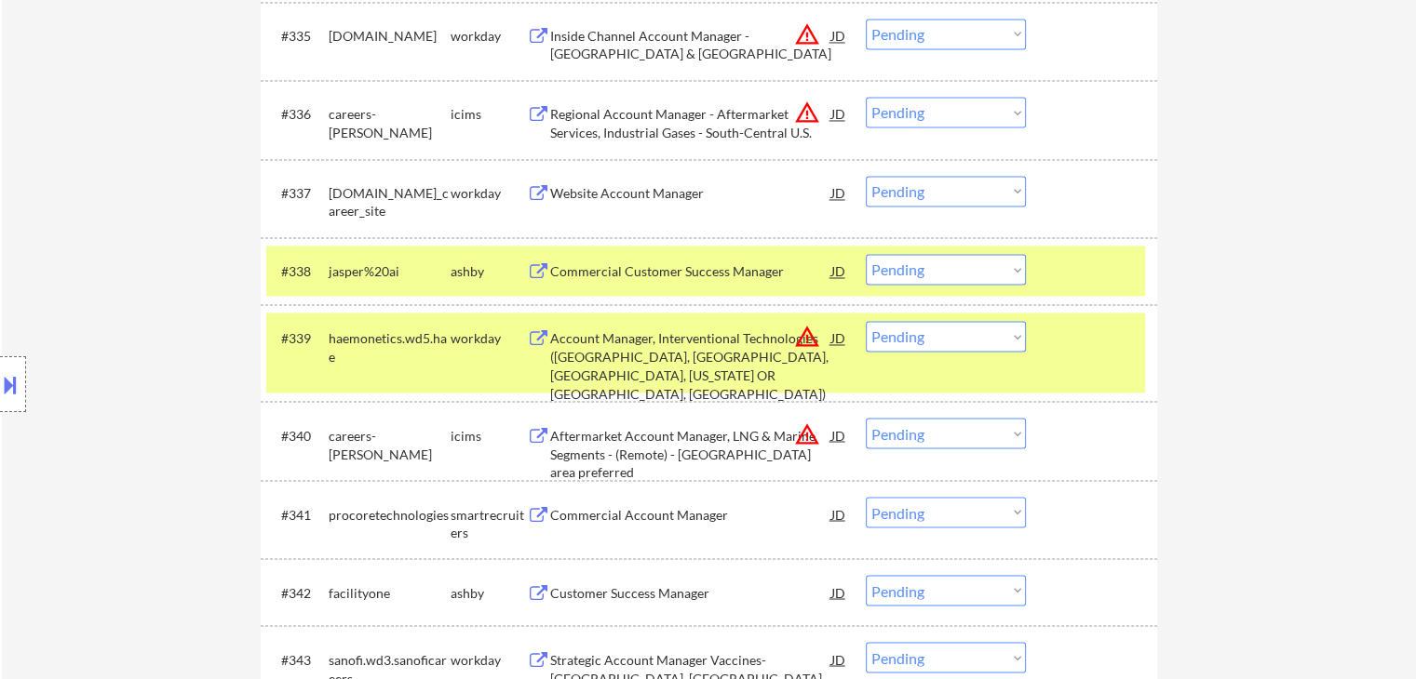
click at [573, 273] on div "Commercial Customer Success Manager" at bounding box center [690, 271] width 281 height 19
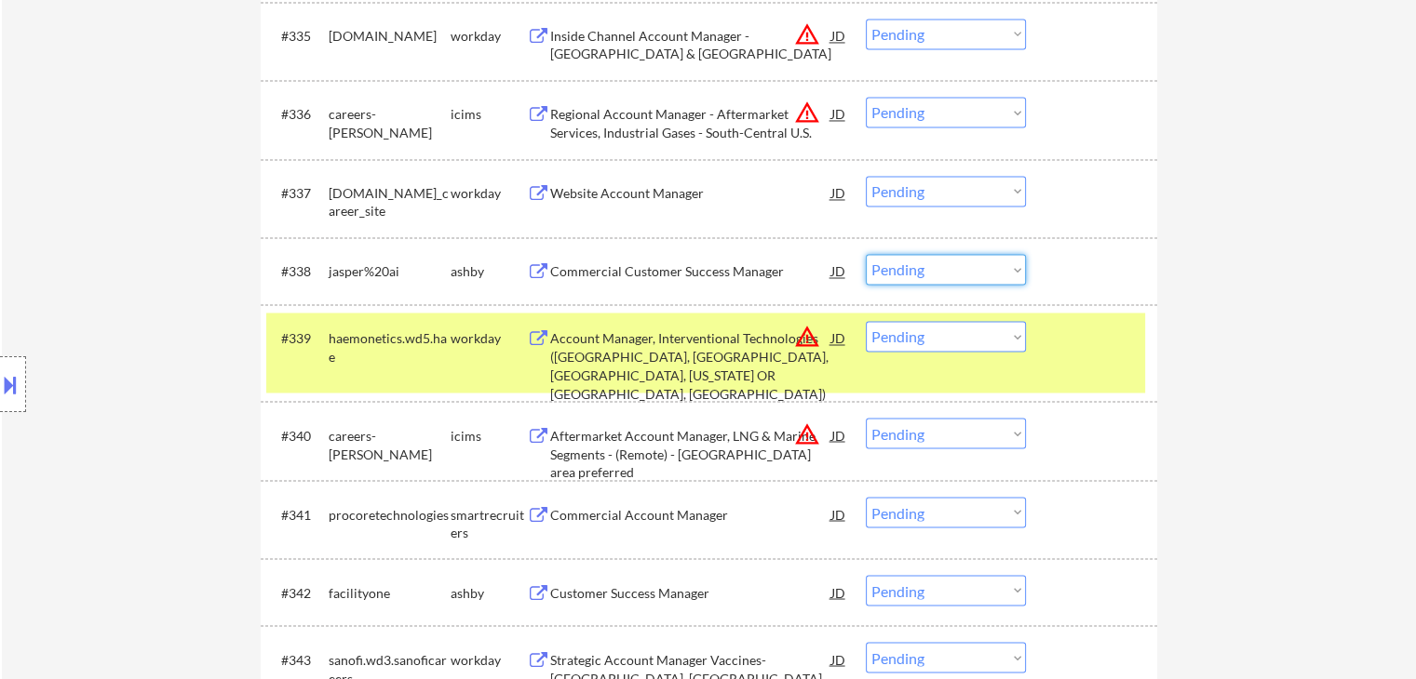
click at [939, 272] on select "Choose an option... Pending Applied Excluded (Questions) Excluded (Expired) Exc…" at bounding box center [946, 269] width 160 height 31
click at [866, 254] on select "Choose an option... Pending Applied Excluded (Questions) Excluded (Expired) Exc…" at bounding box center [946, 269] width 160 height 31
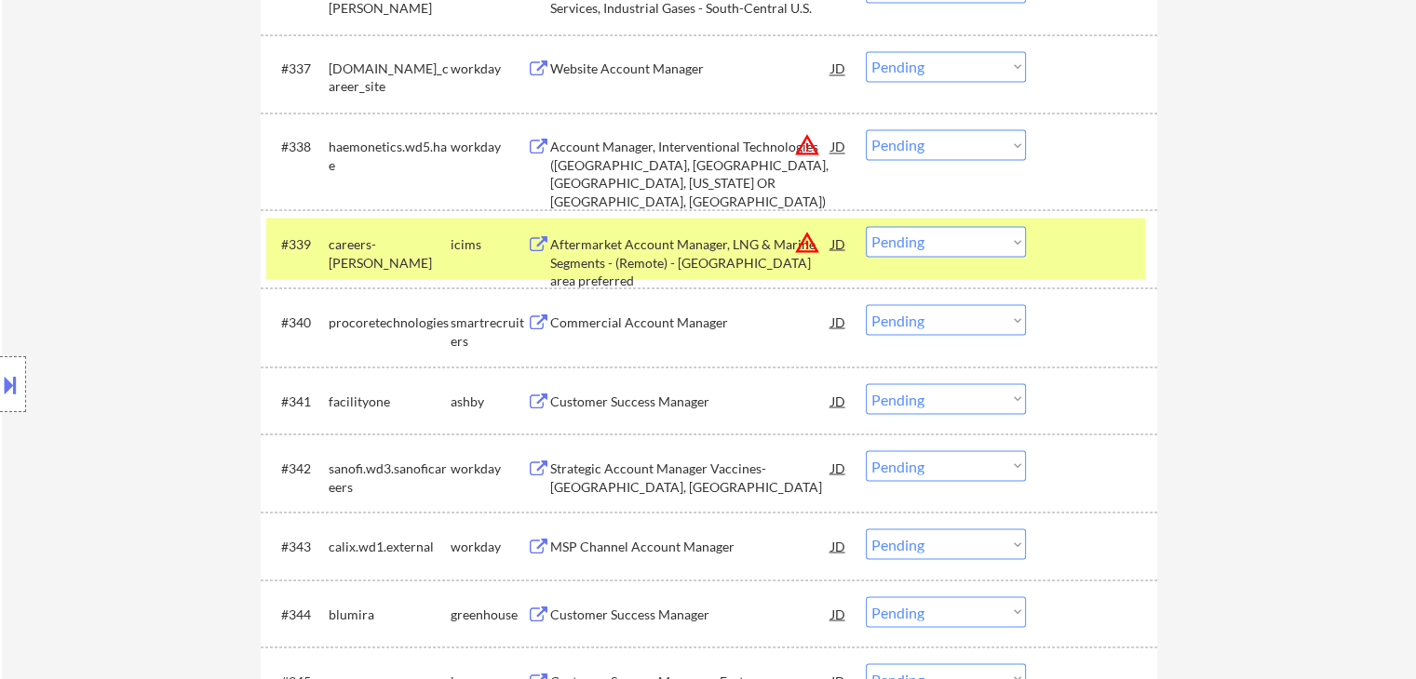
scroll to position [3258, 0]
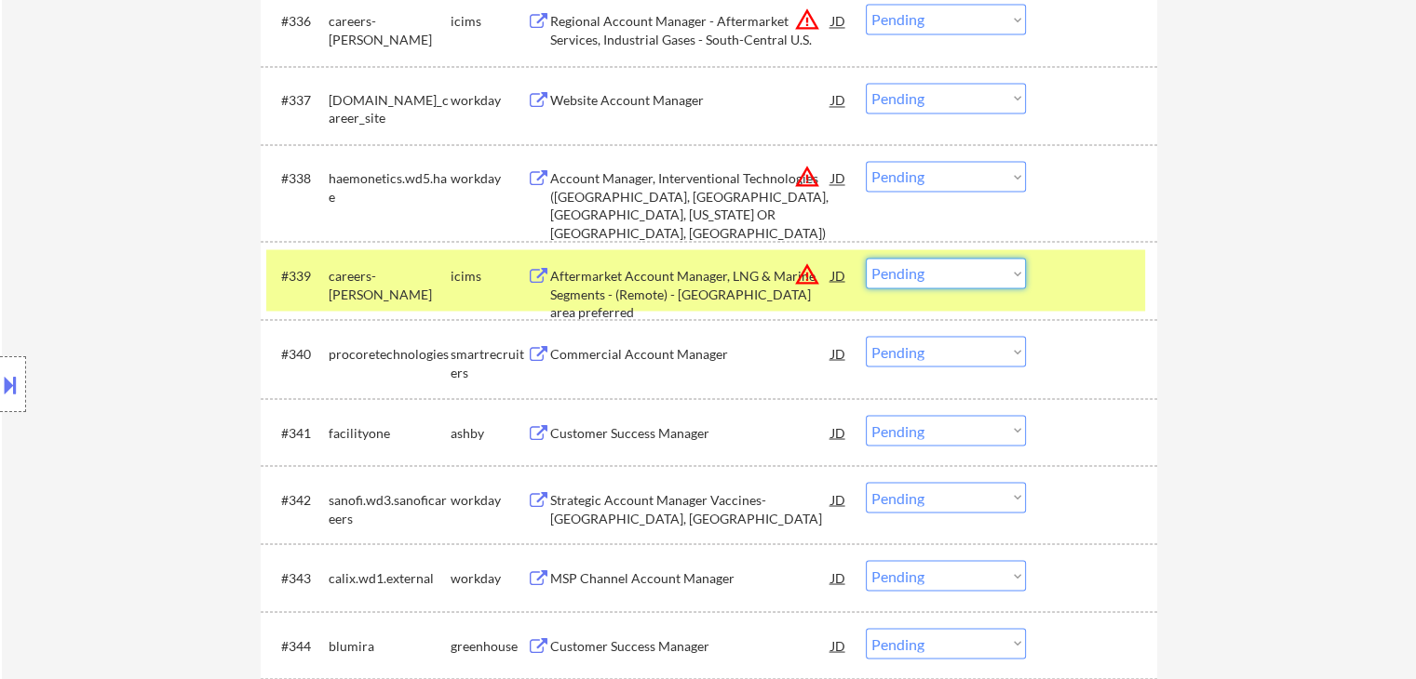
click at [927, 281] on select "Choose an option... Pending Applied Excluded (Questions) Excluded (Expired) Exc…" at bounding box center [946, 273] width 160 height 31
click at [941, 185] on select "Choose an option... Pending Applied Excluded (Questions) Excluded (Expired) Exc…" at bounding box center [946, 176] width 160 height 31
click at [866, 161] on select "Choose an option... Pending Applied Excluded (Questions) Excluded (Expired) Exc…" at bounding box center [946, 176] width 160 height 31
select select ""pending""
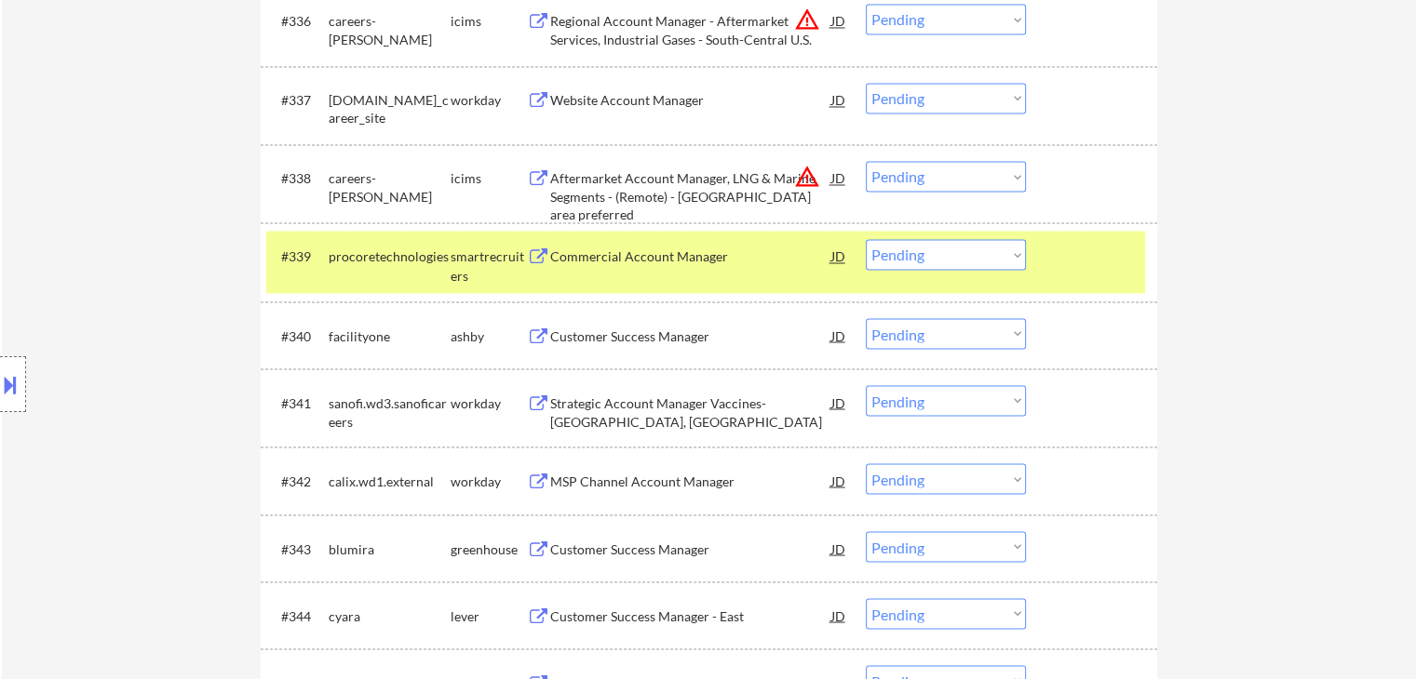
click at [556, 259] on div "Commercial Account Manager" at bounding box center [690, 257] width 281 height 19
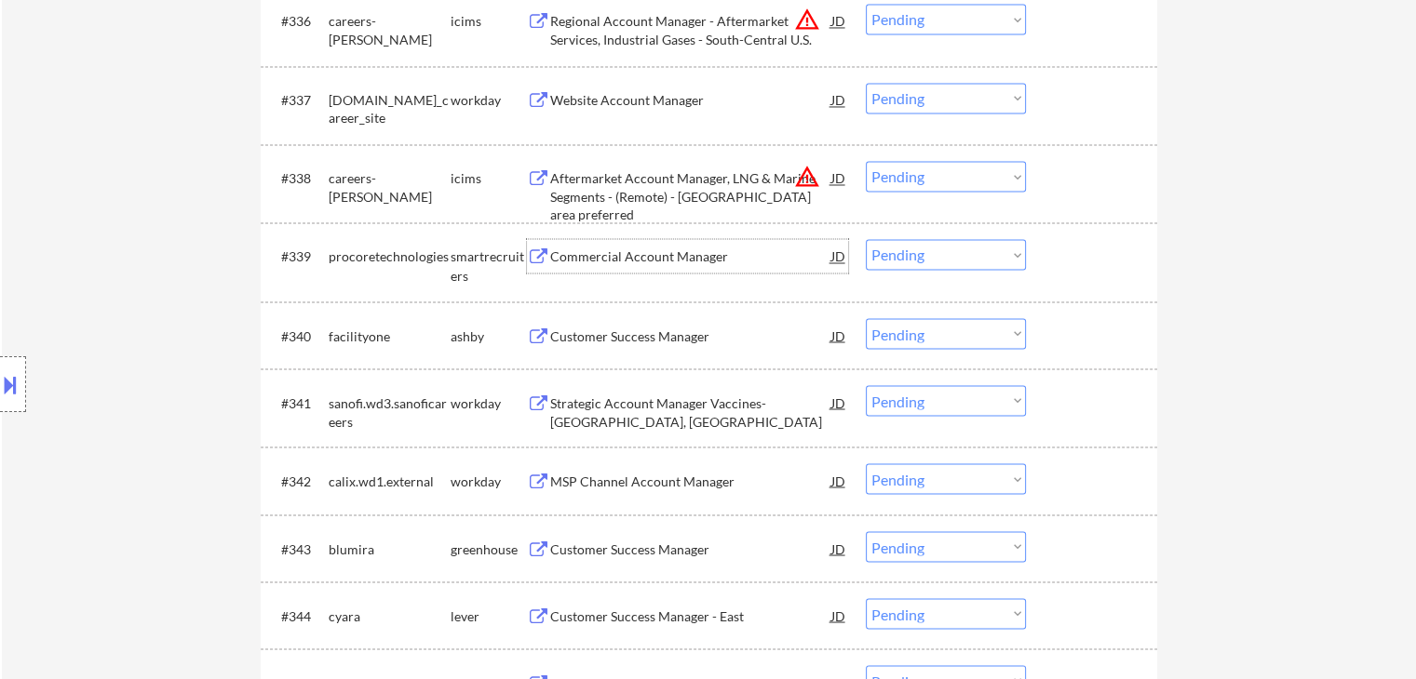
click at [585, 334] on div "Customer Success Manager" at bounding box center [690, 336] width 281 height 19
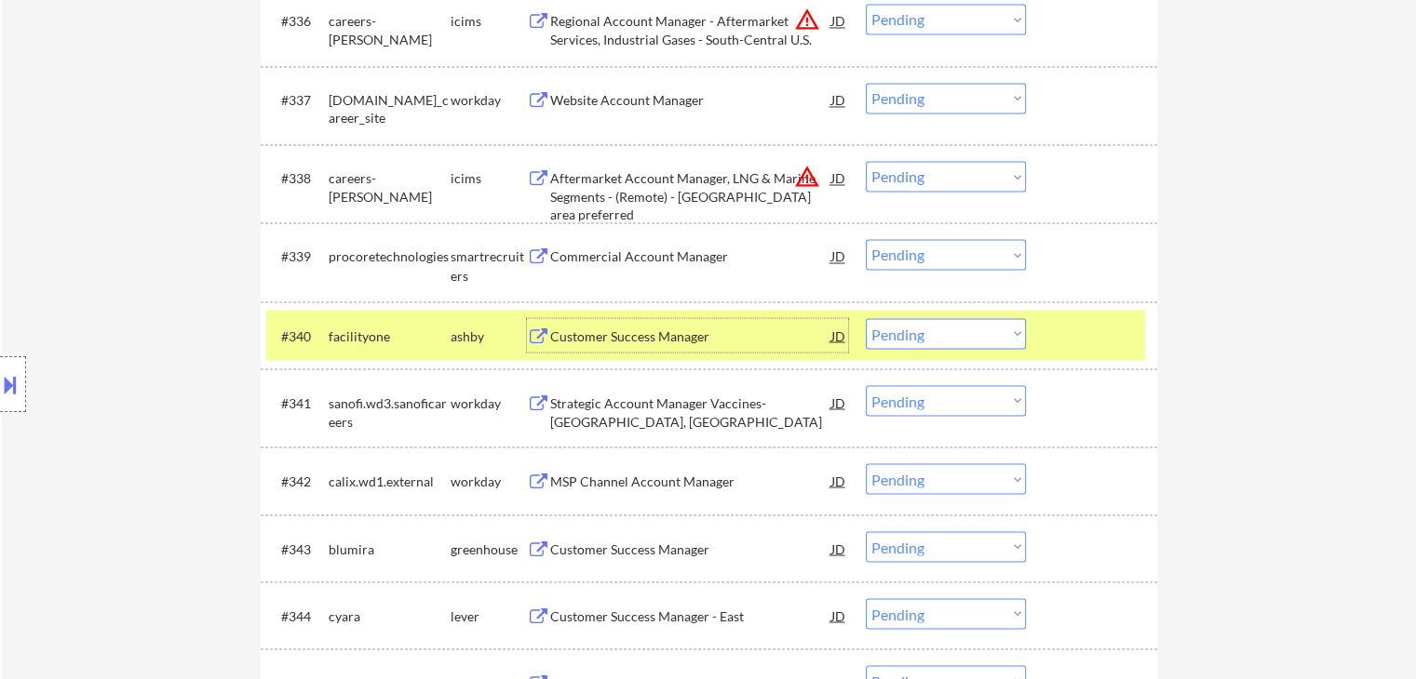
click at [954, 340] on select "Choose an option... Pending Applied Excluded (Questions) Excluded (Expired) Exc…" at bounding box center [946, 333] width 160 height 31
click at [866, 318] on select "Choose an option... Pending Applied Excluded (Questions) Excluded (Expired) Exc…" at bounding box center [946, 333] width 160 height 31
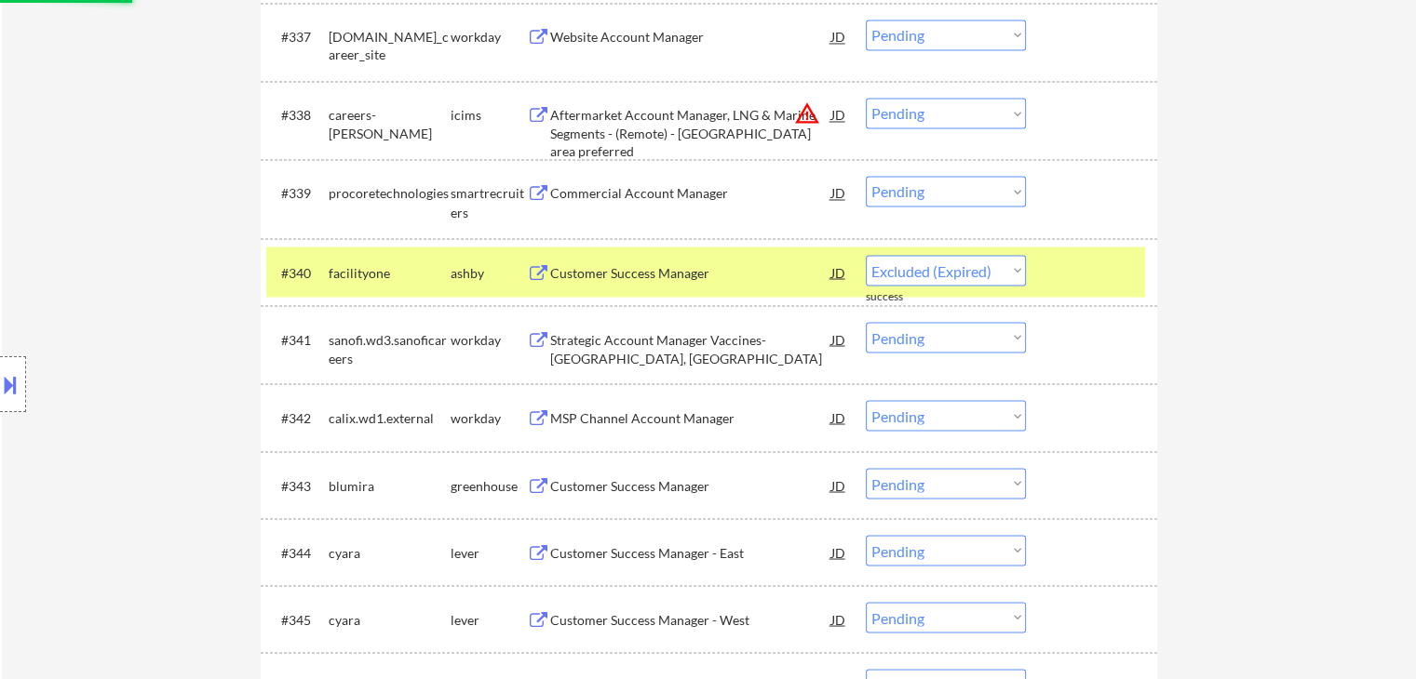
select select ""pending""
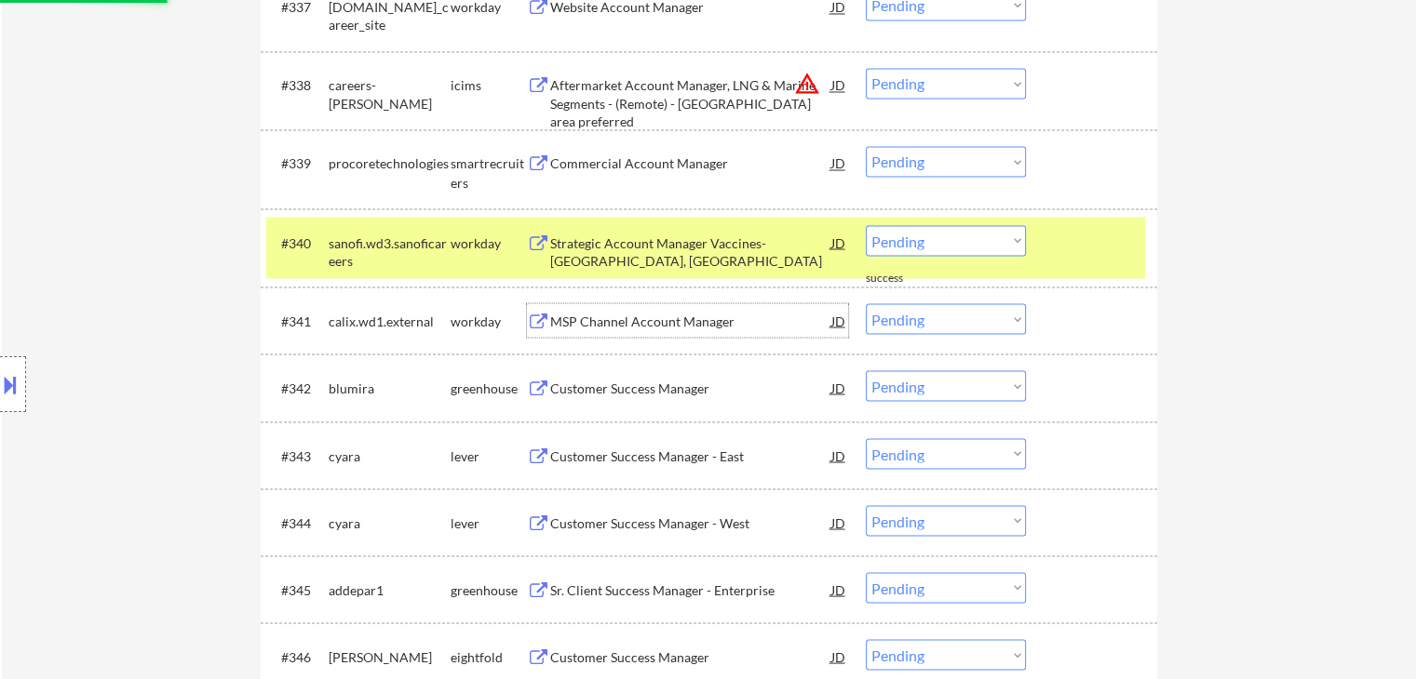
click at [581, 323] on div "MSP Channel Account Manager" at bounding box center [690, 321] width 281 height 19
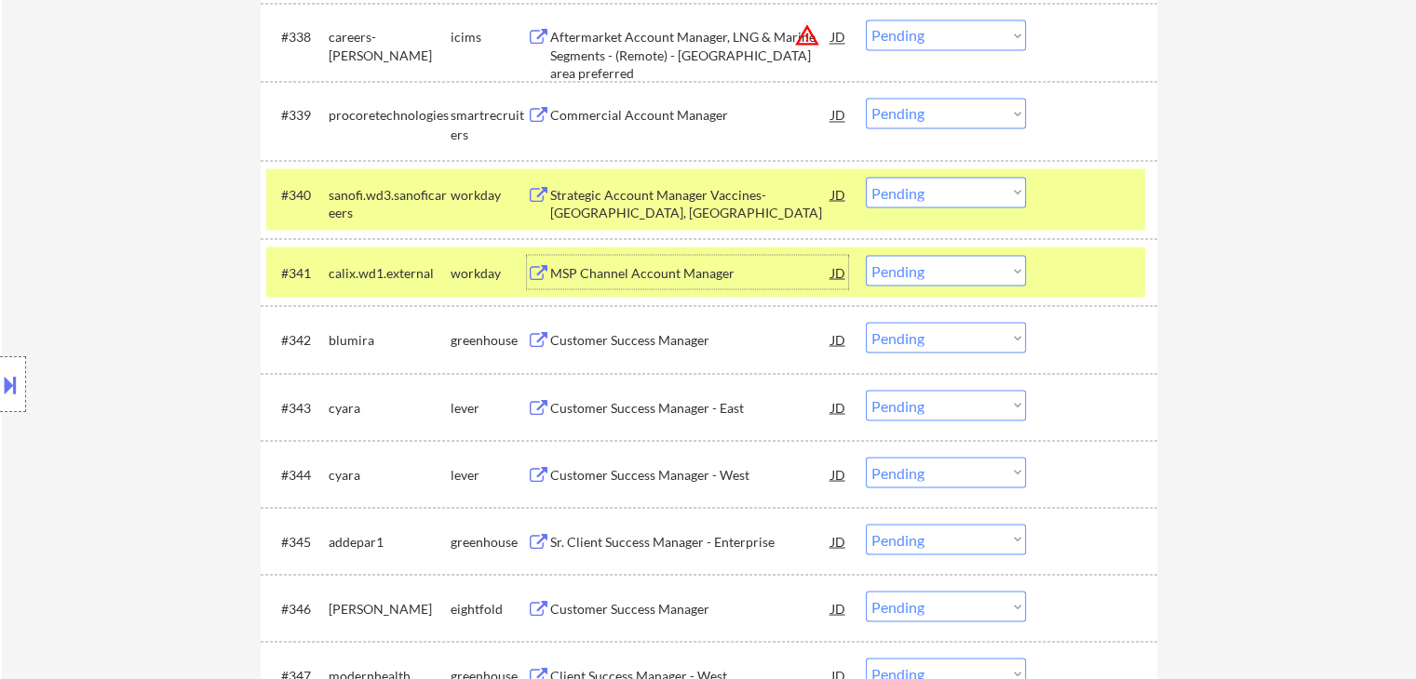
scroll to position [3444, 0]
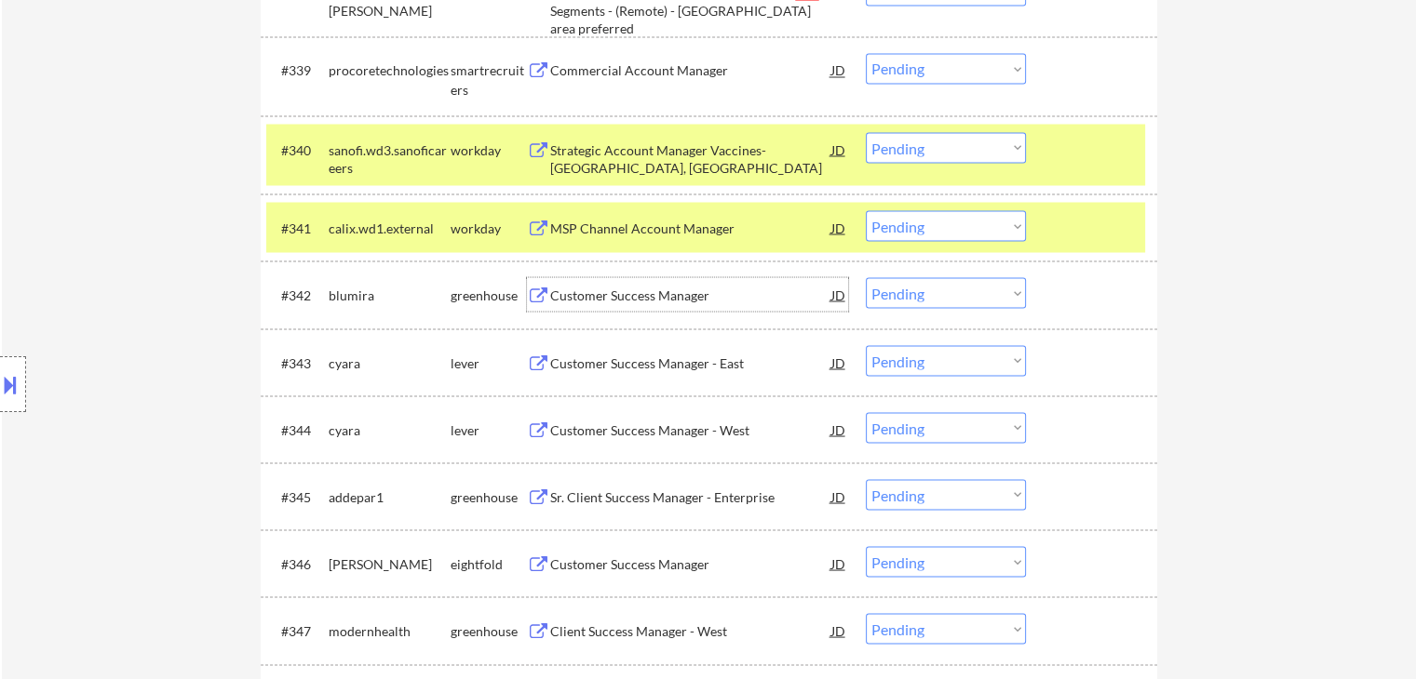
click at [570, 299] on div "Customer Success Manager" at bounding box center [690, 295] width 281 height 19
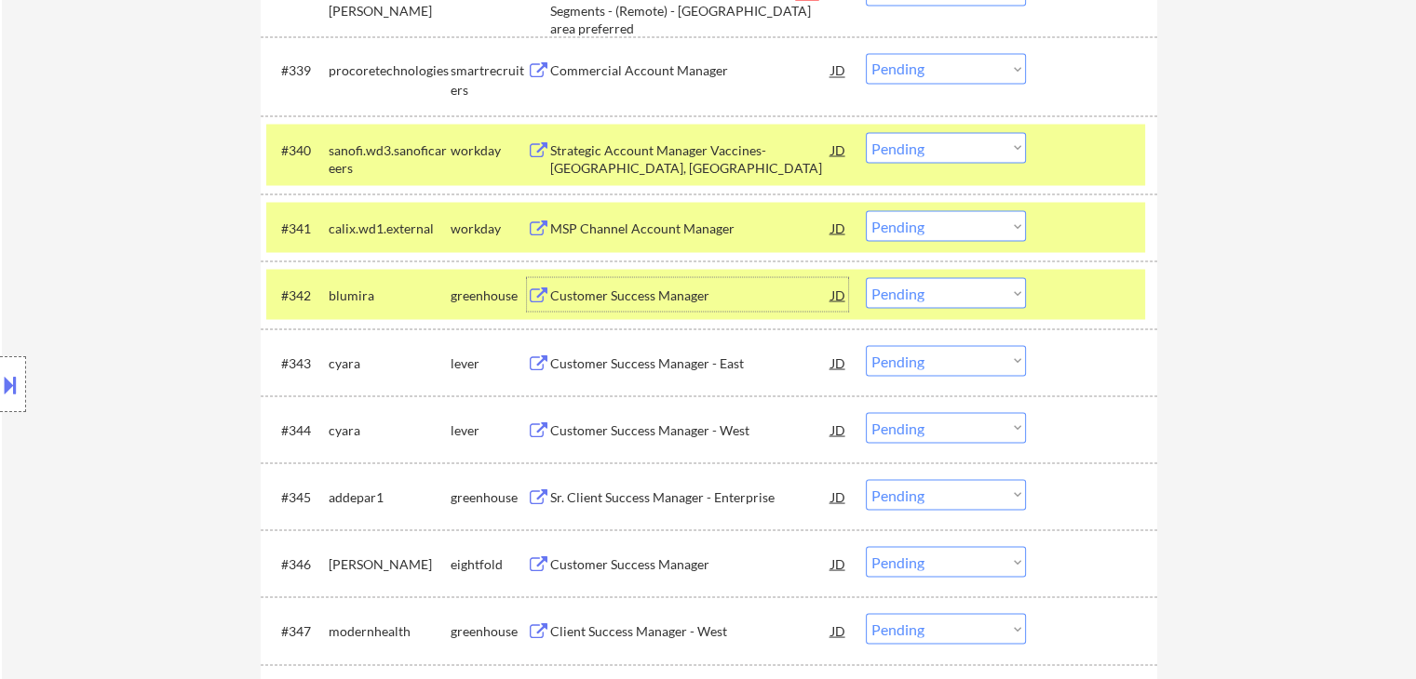
click at [564, 362] on div "Customer Success Manager - East" at bounding box center [690, 363] width 281 height 19
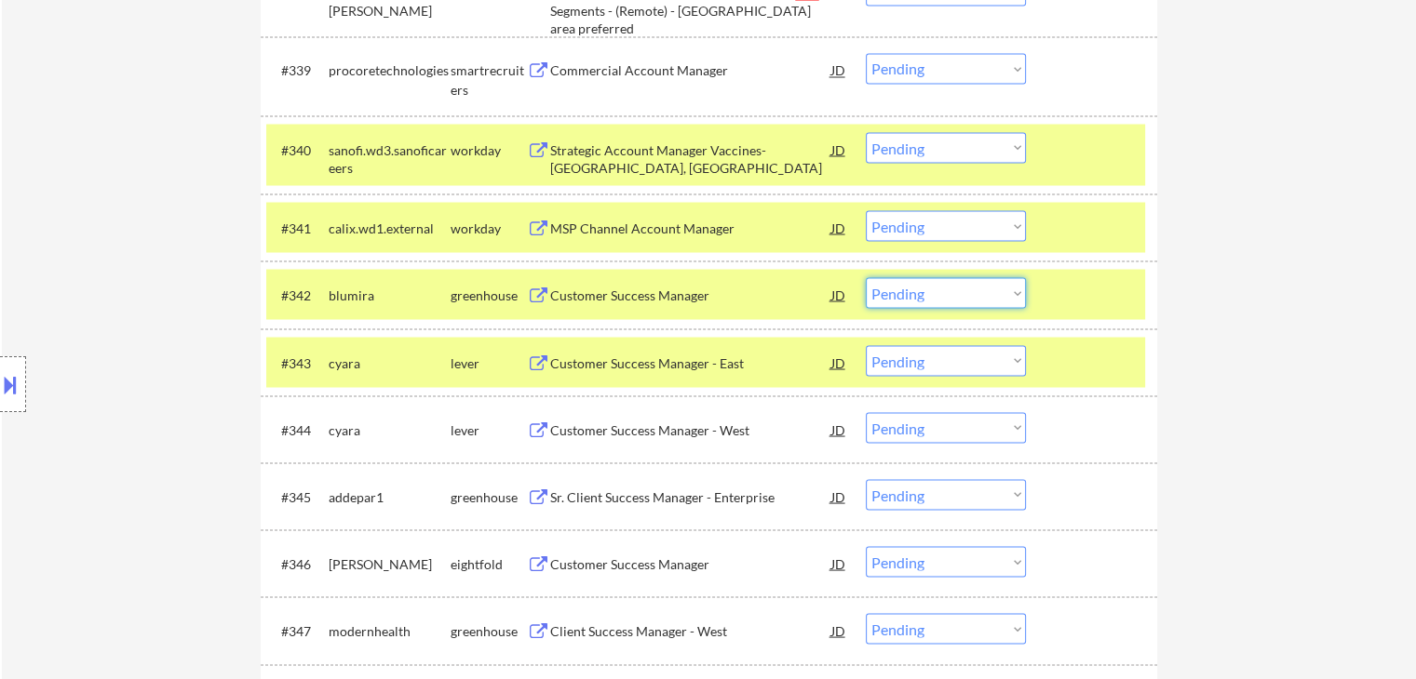
drag, startPoint x: 936, startPoint y: 291, endPoint x: 938, endPoint y: 307, distance: 15.9
click at [937, 291] on select "Choose an option... Pending Applied Excluded (Questions) Excluded (Expired) Exc…" at bounding box center [946, 292] width 160 height 31
click at [866, 277] on select "Choose an option... Pending Applied Excluded (Questions) Excluded (Expired) Exc…" at bounding box center [946, 292] width 160 height 31
click at [922, 292] on select "Choose an option... Pending Applied Excluded (Questions) Excluded (Expired) Exc…" at bounding box center [946, 292] width 160 height 31
click at [927, 290] on select "Choose an option... Pending Applied Excluded (Questions) Excluded (Expired) Exc…" at bounding box center [946, 292] width 160 height 31
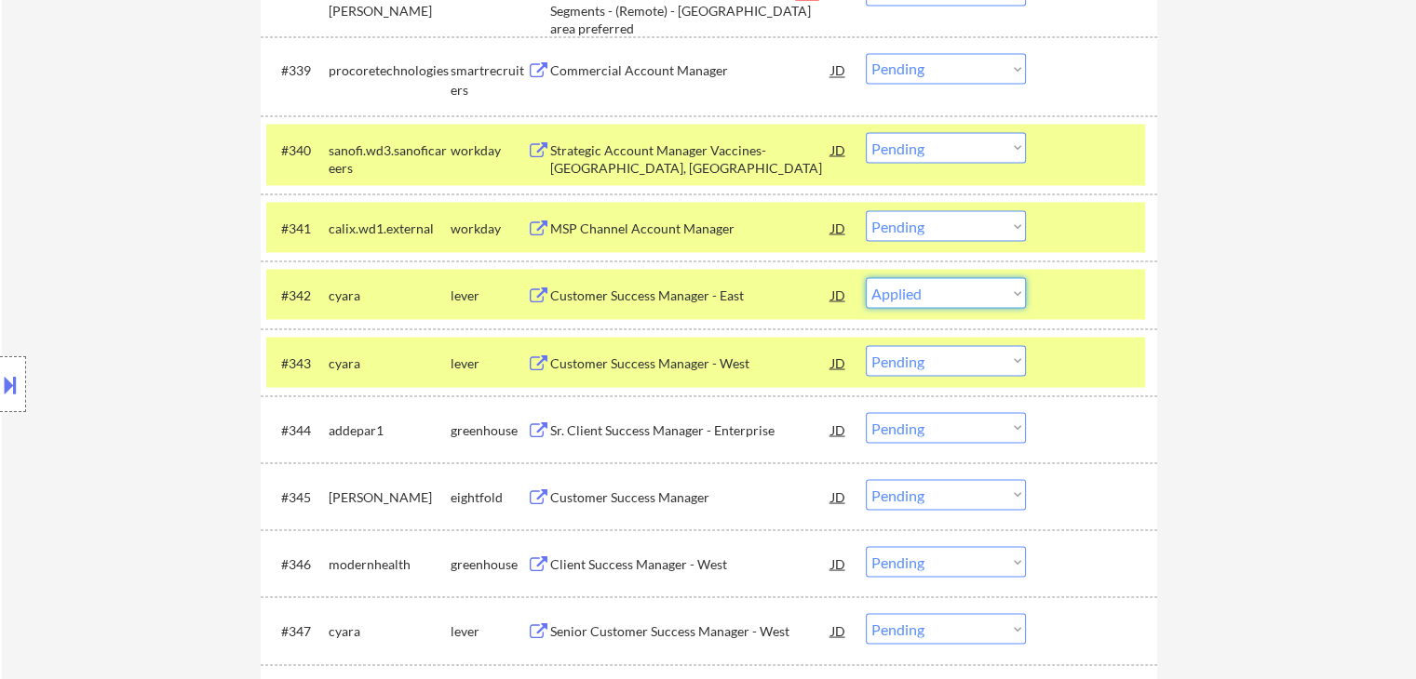
click at [866, 277] on select "Choose an option... Pending Applied Excluded (Questions) Excluded (Expired) Exc…" at bounding box center [946, 292] width 160 height 31
click at [588, 295] on div "Customer Success Manager - West" at bounding box center [690, 295] width 281 height 19
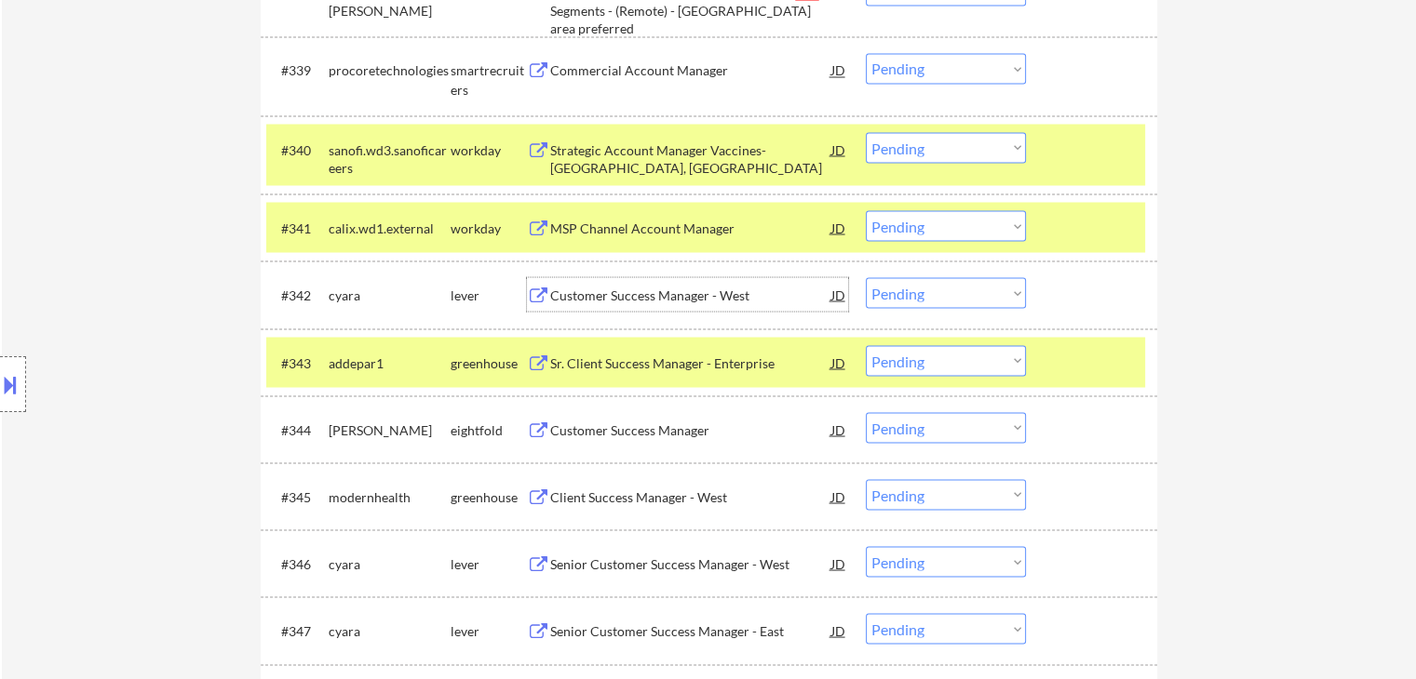
click at [936, 288] on select "Choose an option... Pending Applied Excluded (Questions) Excluded (Expired) Exc…" at bounding box center [946, 292] width 160 height 31
click at [866, 277] on select "Choose an option... Pending Applied Excluded (Questions) Excluded (Expired) Exc…" at bounding box center [946, 292] width 160 height 31
click at [633, 369] on div "Sr. Client Success Manager - Enterprise" at bounding box center [690, 363] width 281 height 19
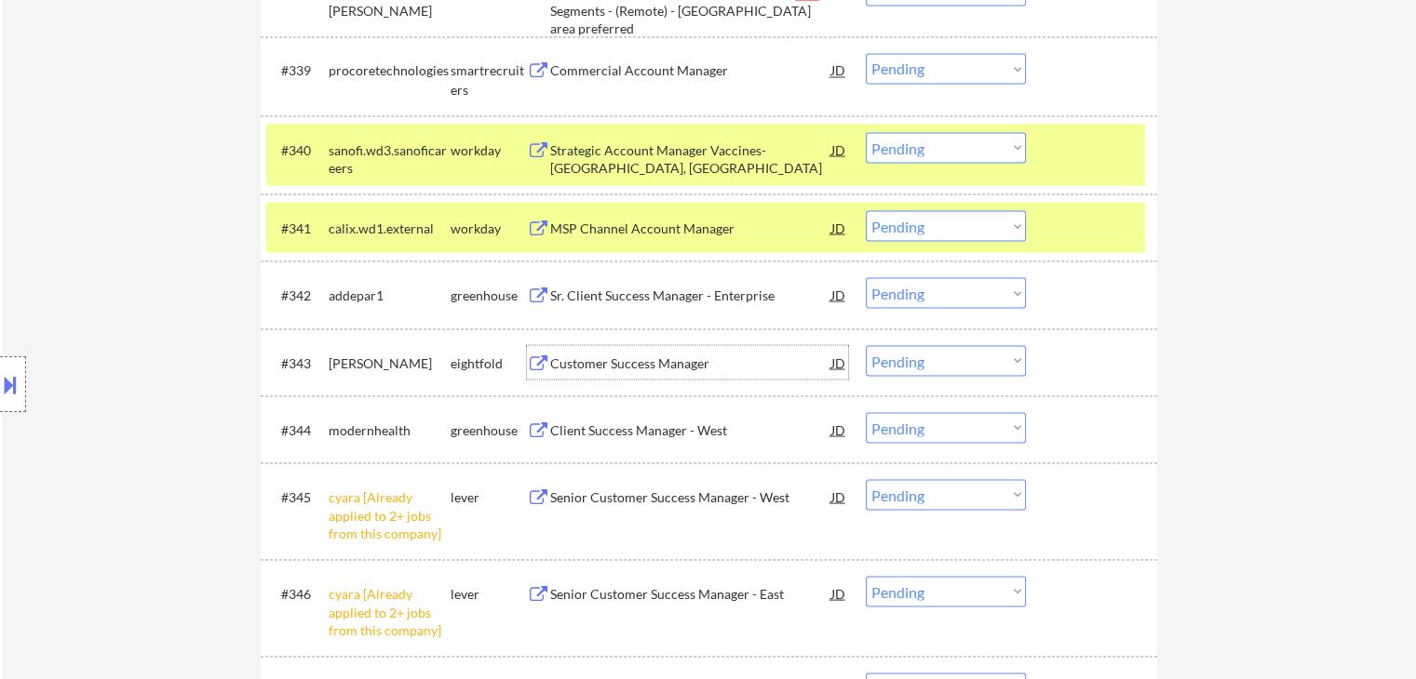
click at [551, 426] on div "Client Success Manager - West" at bounding box center [690, 430] width 281 height 19
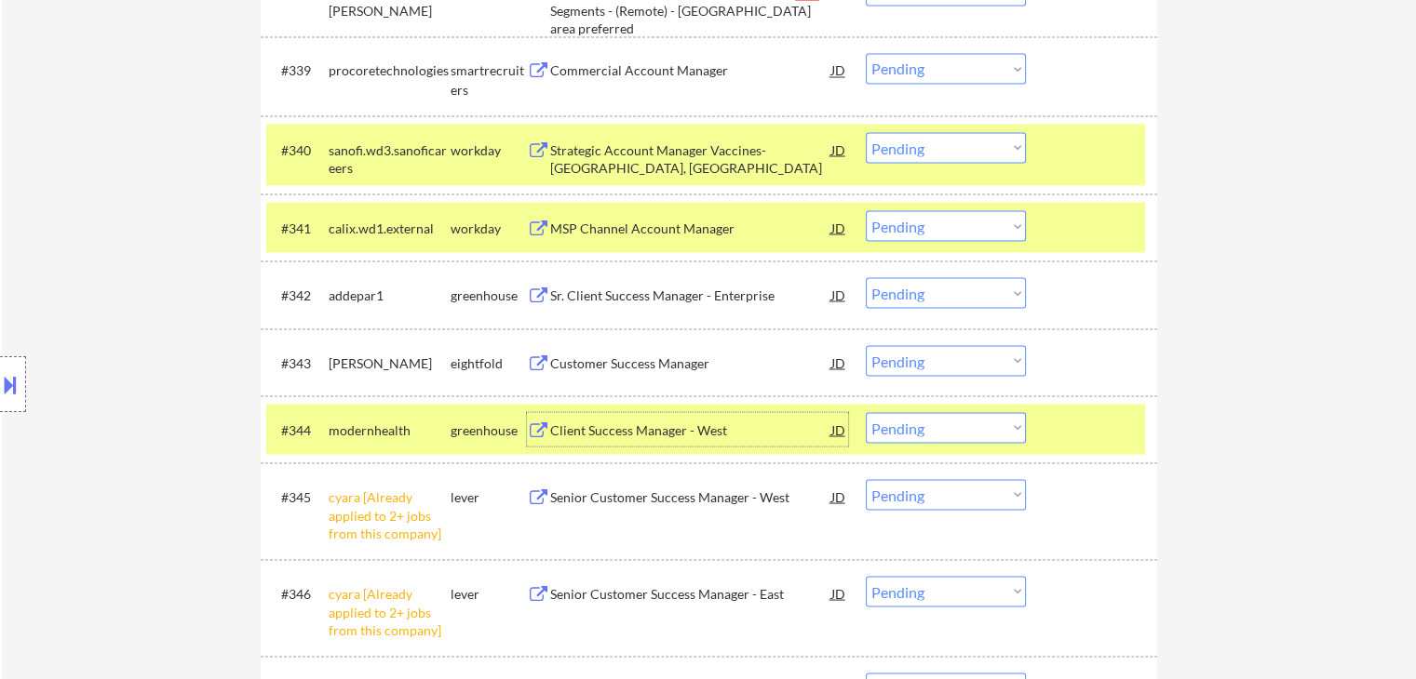
click at [920, 286] on select "Choose an option... Pending Applied Excluded (Questions) Excluded (Expired) Exc…" at bounding box center [946, 292] width 160 height 31
click at [866, 277] on select "Choose an option... Pending Applied Excluded (Questions) Excluded (Expired) Exc…" at bounding box center [946, 292] width 160 height 31
select select ""pending""
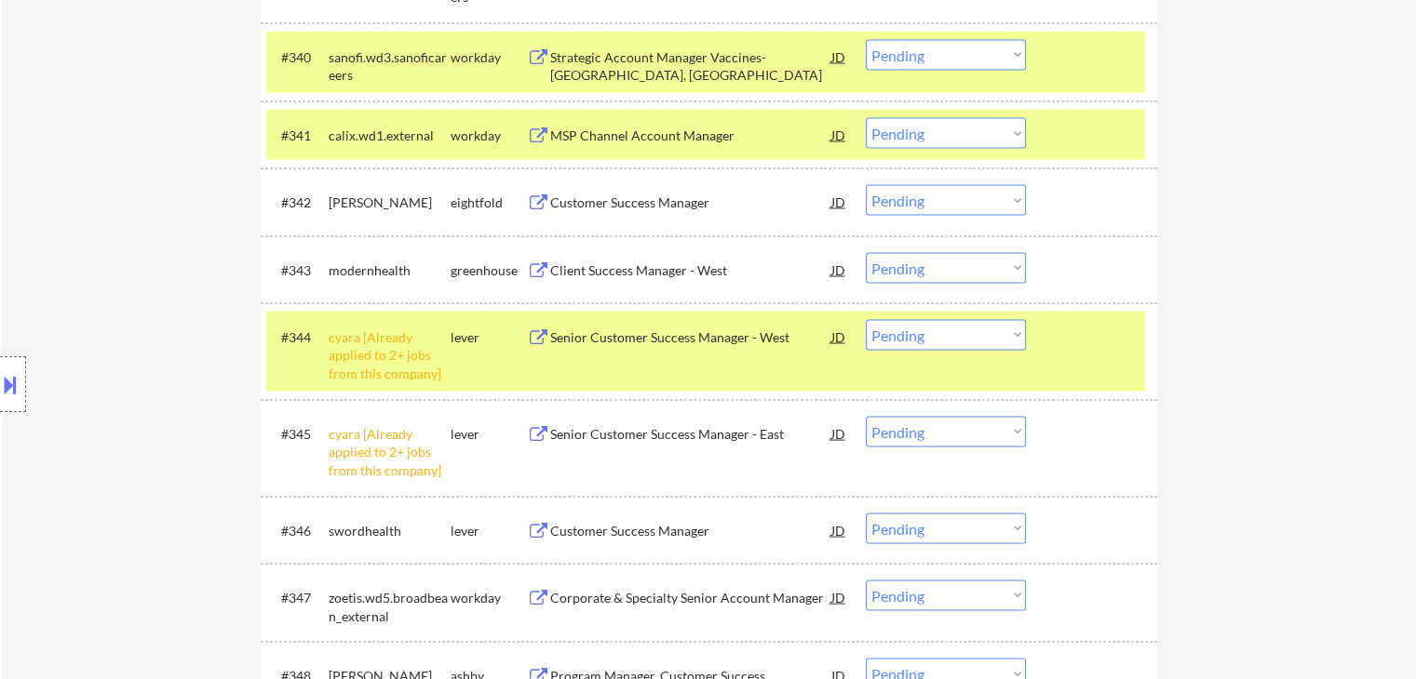
scroll to position [3630, 0]
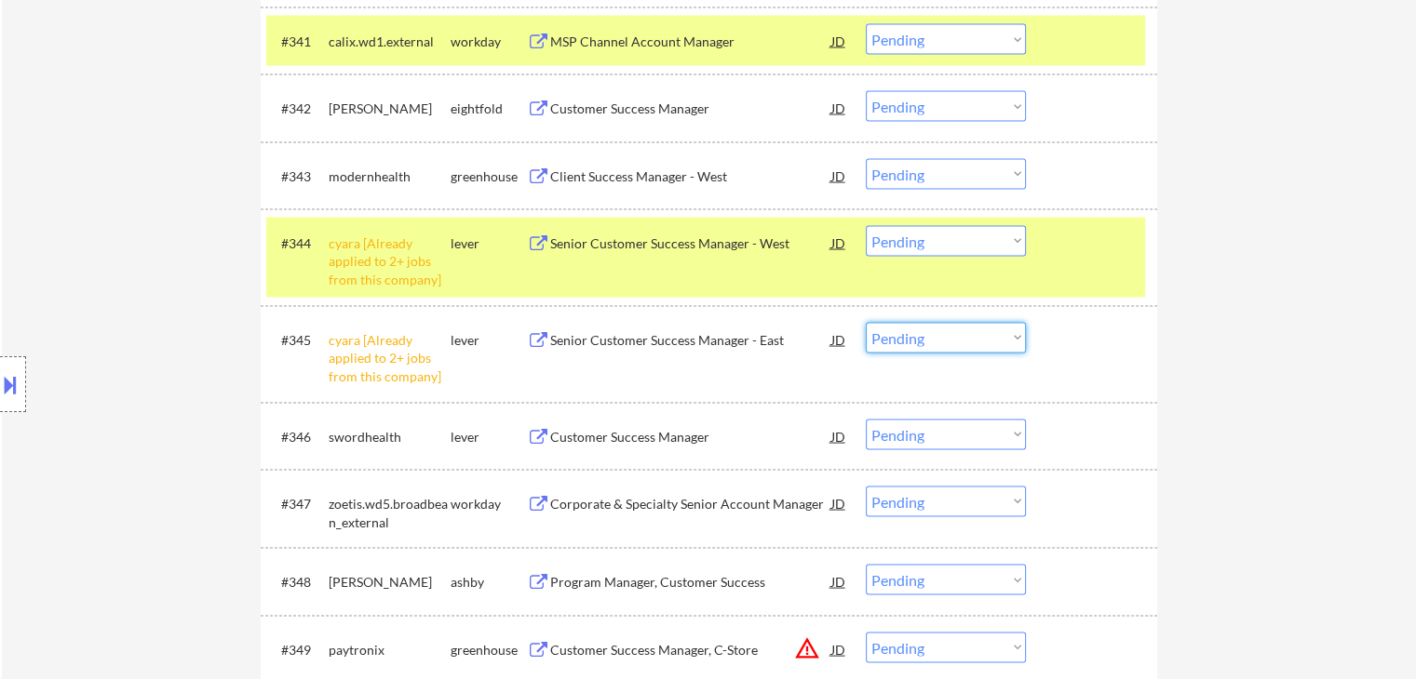
click at [891, 336] on select "Choose an option... Pending Applied Excluded (Questions) Excluded (Expired) Exc…" at bounding box center [946, 338] width 160 height 31
select select ""excluded__other_""
click at [866, 323] on select "Choose an option... Pending Applied Excluded (Questions) Excluded (Expired) Exc…" at bounding box center [946, 338] width 160 height 31
click at [931, 235] on select "Choose an option... Pending Applied Excluded (Questions) Excluded (Expired) Exc…" at bounding box center [946, 241] width 160 height 31
click at [866, 226] on select "Choose an option... Pending Applied Excluded (Questions) Excluded (Expired) Exc…" at bounding box center [946, 241] width 160 height 31
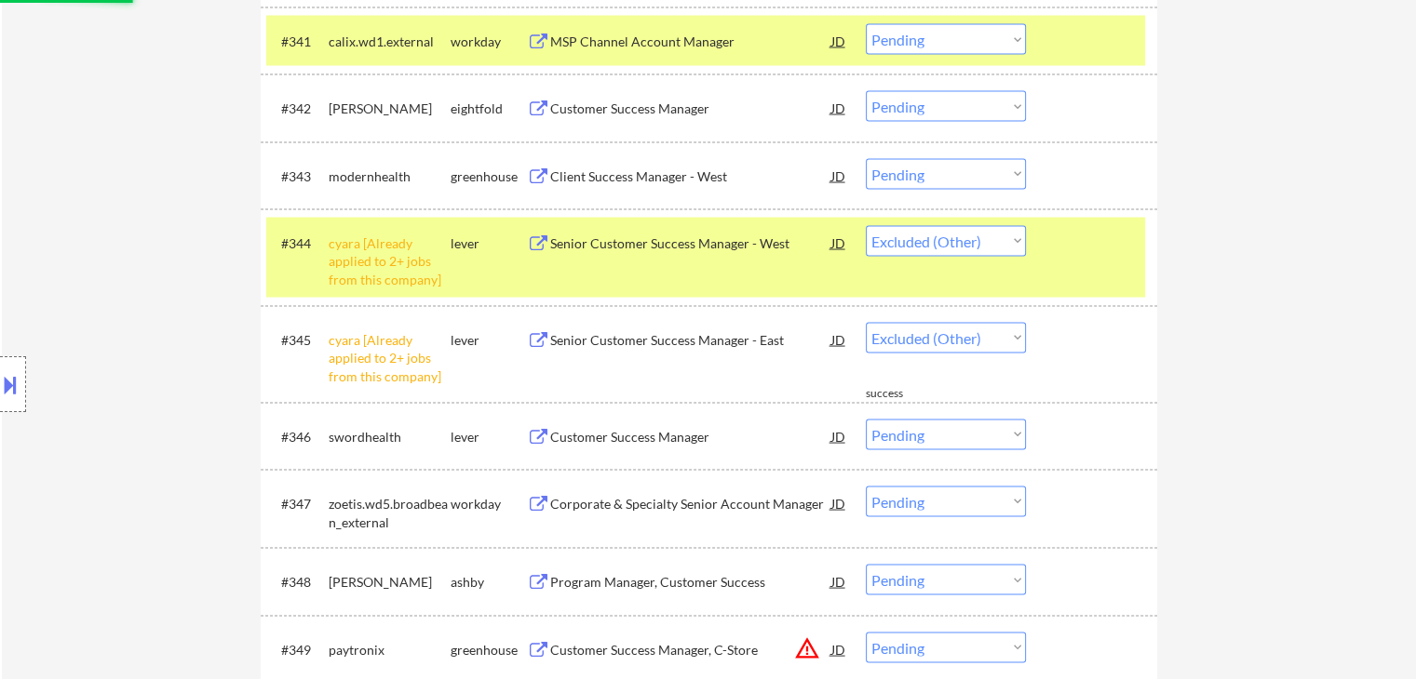
click at [1191, 283] on div "← Return to /applysquad Mailslurp Inbox Job Search Builder Nicole Celin User Em…" at bounding box center [709, 507] width 1414 height 8127
select select ""pending""
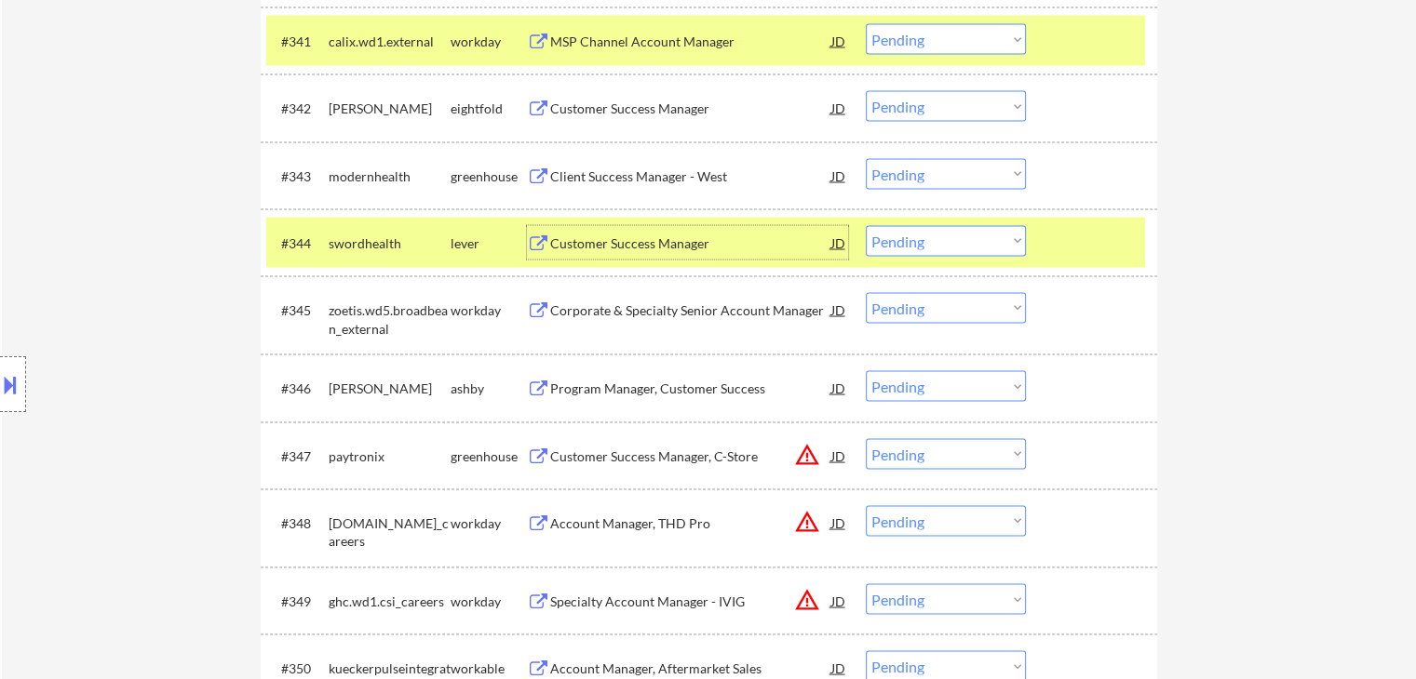
click at [572, 240] on div "Customer Success Manager" at bounding box center [690, 244] width 281 height 19
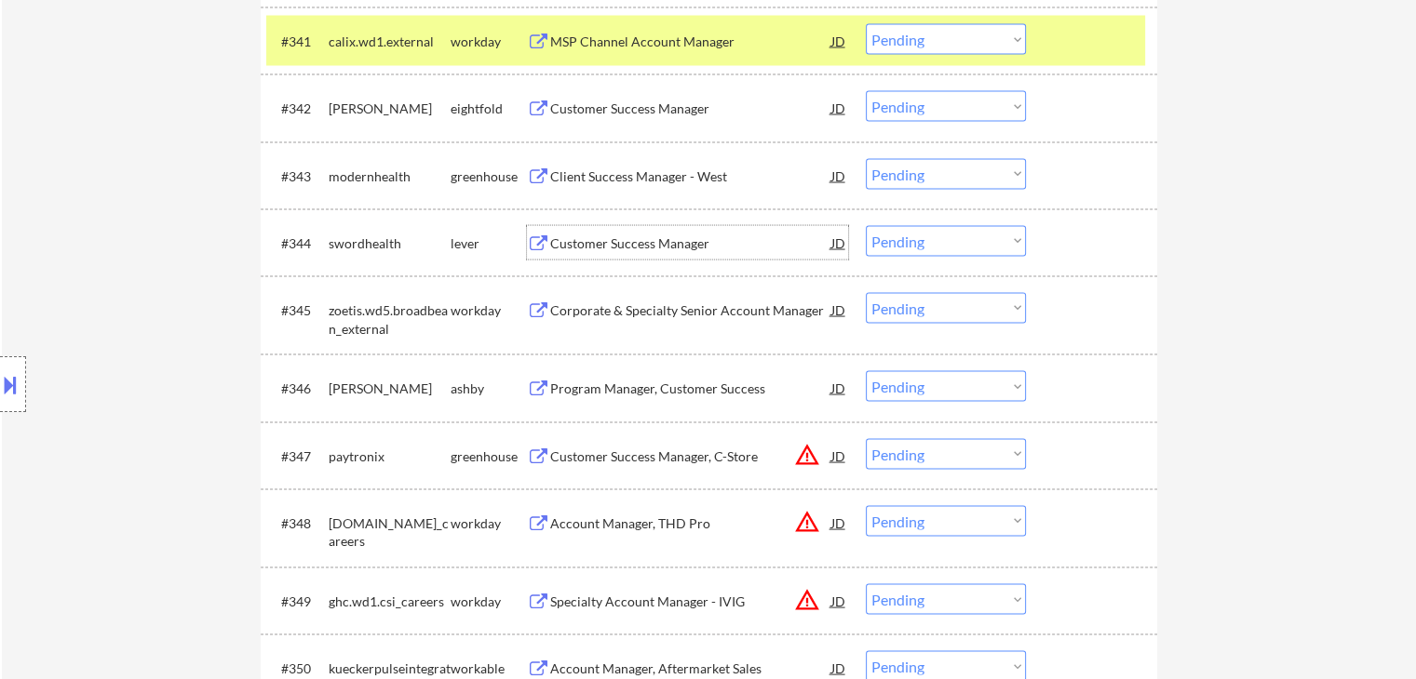
click at [919, 239] on select "Choose an option... Pending Applied Excluded (Questions) Excluded (Expired) Exc…" at bounding box center [946, 241] width 160 height 31
click at [866, 226] on select "Choose an option... Pending Applied Excluded (Questions) Excluded (Expired) Exc…" at bounding box center [946, 241] width 160 height 31
click at [573, 392] on div "Program Manager, Customer Success" at bounding box center [690, 389] width 281 height 19
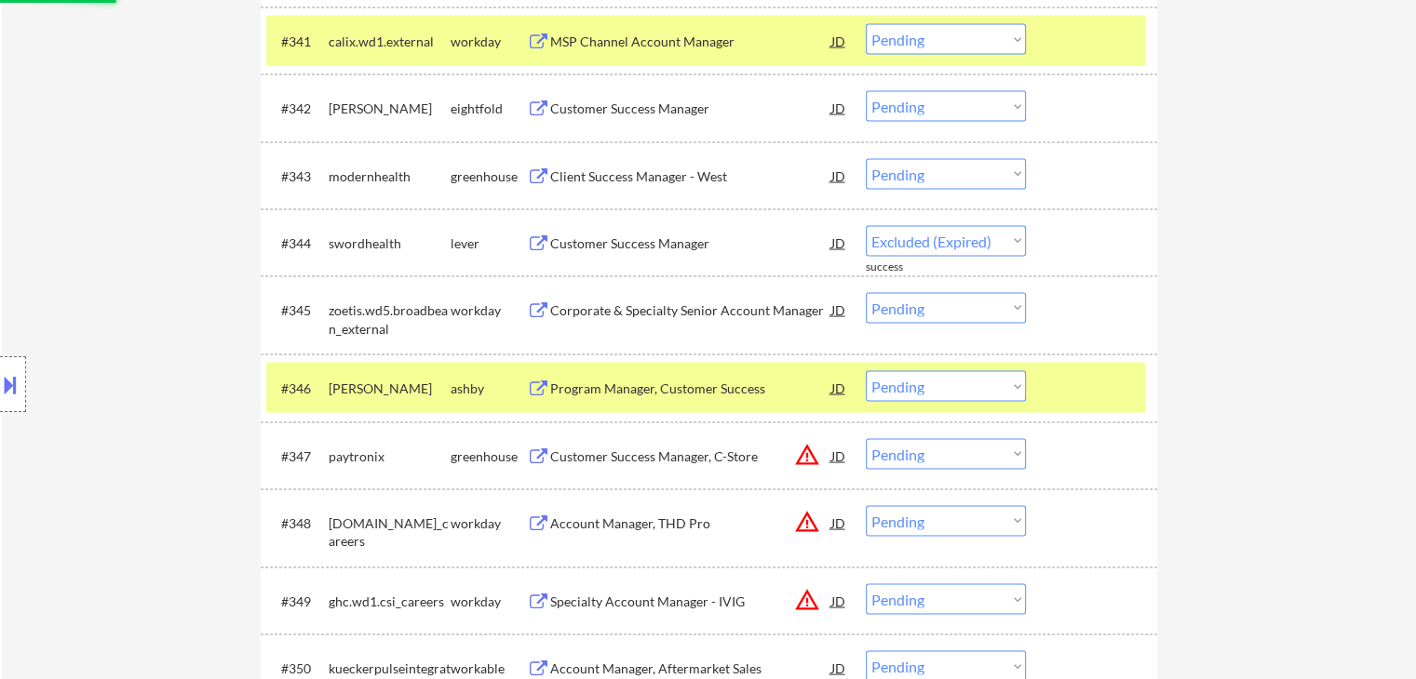
select select ""pending""
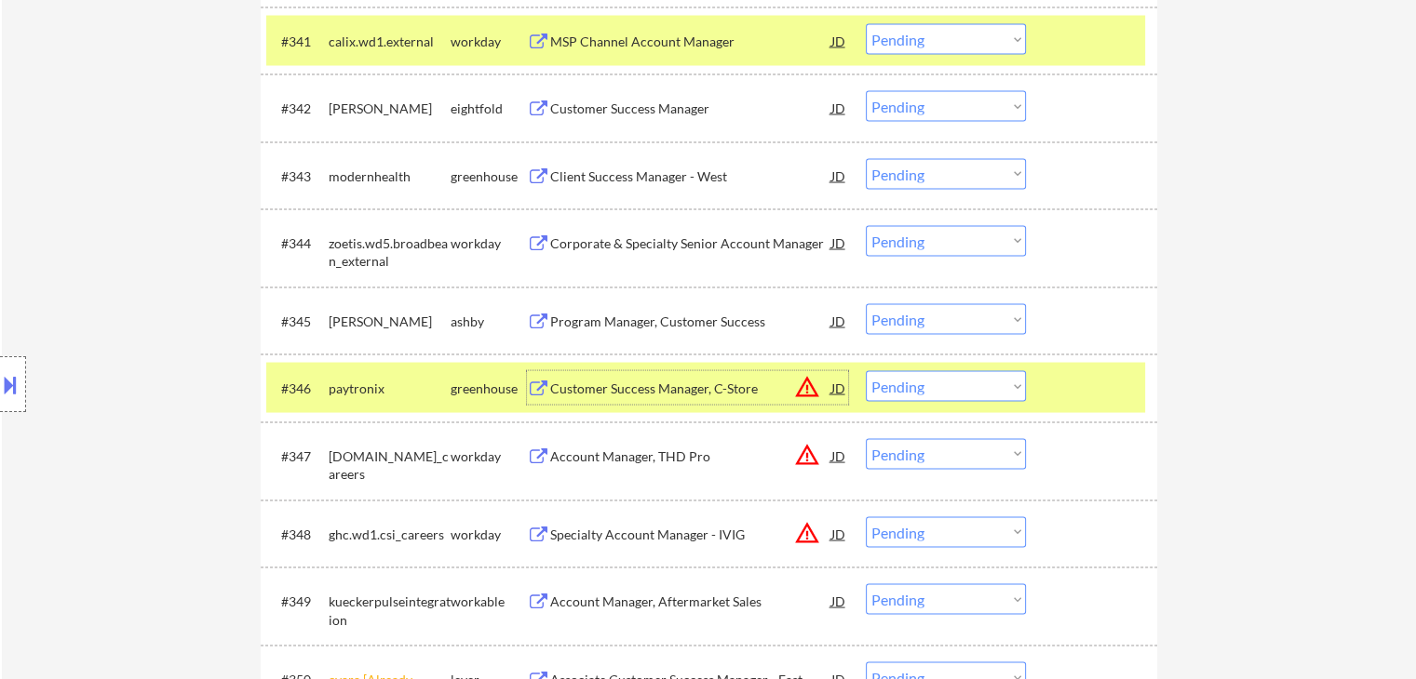
click at [951, 335] on select "Choose an option... Pending Applied Excluded (Questions) Excluded (Expired) Exc…" at bounding box center [946, 319] width 160 height 31
click at [866, 304] on select "Choose an option... Pending Applied Excluded (Questions) Excluded (Expired) Exc…" at bounding box center [946, 319] width 160 height 31
select select ""pending""
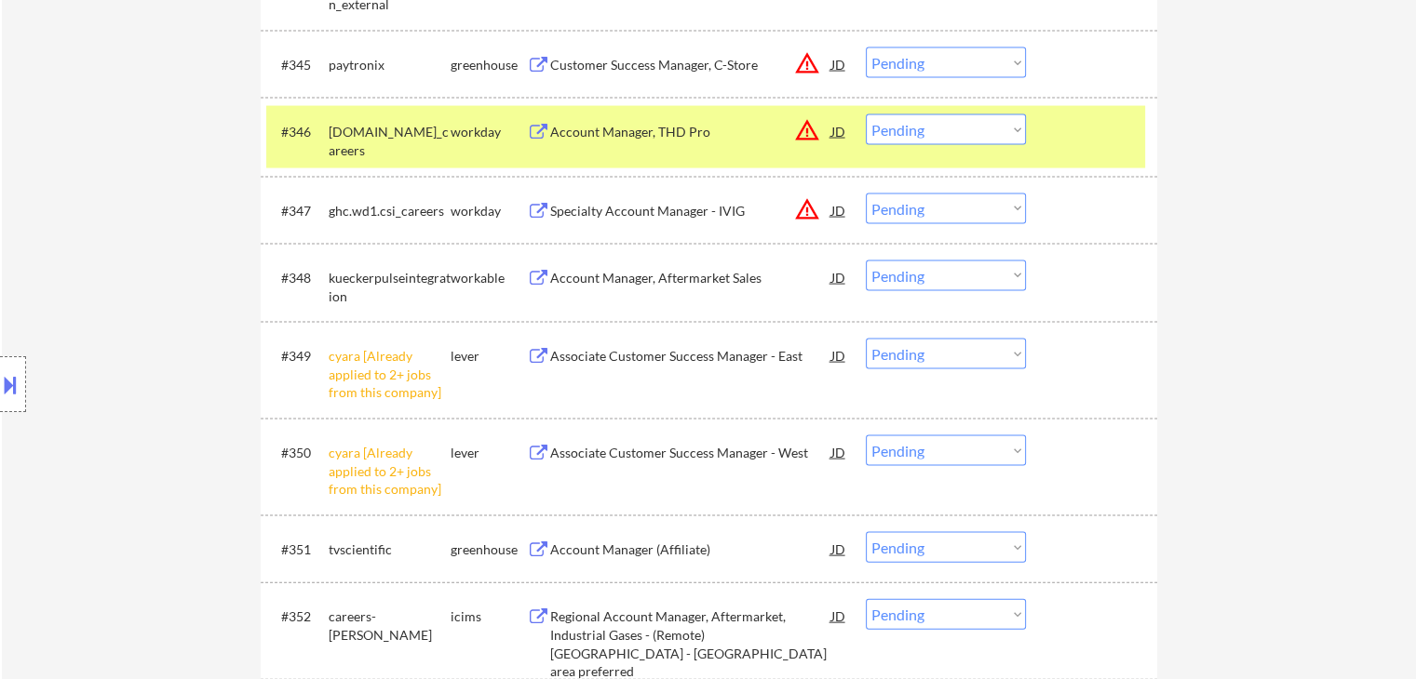
scroll to position [4002, 0]
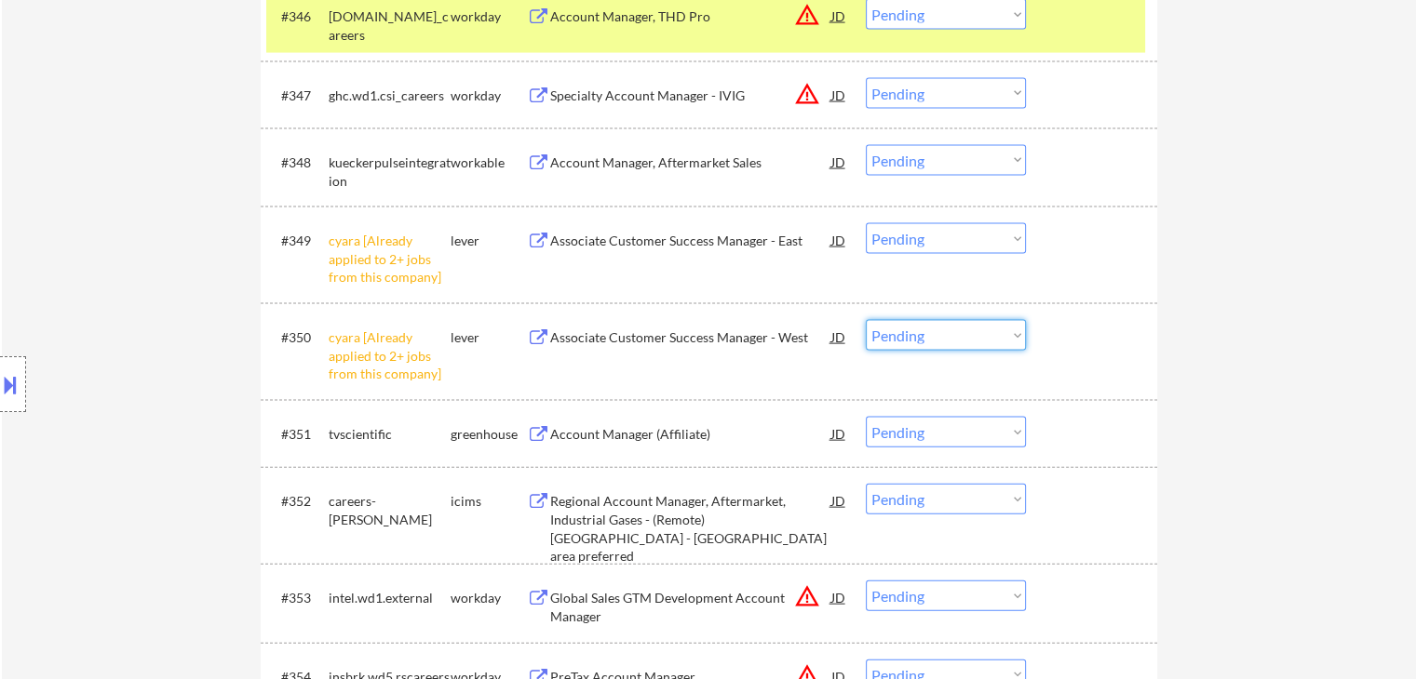
drag, startPoint x: 938, startPoint y: 332, endPoint x: 946, endPoint y: 348, distance: 17.5
click at [939, 332] on select "Choose an option... Pending Applied Excluded (Questions) Excluded (Expired) Exc…" at bounding box center [946, 335] width 160 height 31
select select ""excluded__other_""
click at [866, 320] on select "Choose an option... Pending Applied Excluded (Questions) Excluded (Expired) Exc…" at bounding box center [946, 335] width 160 height 31
click at [925, 237] on select "Choose an option... Pending Applied Excluded (Questions) Excluded (Expired) Exc…" at bounding box center [946, 238] width 160 height 31
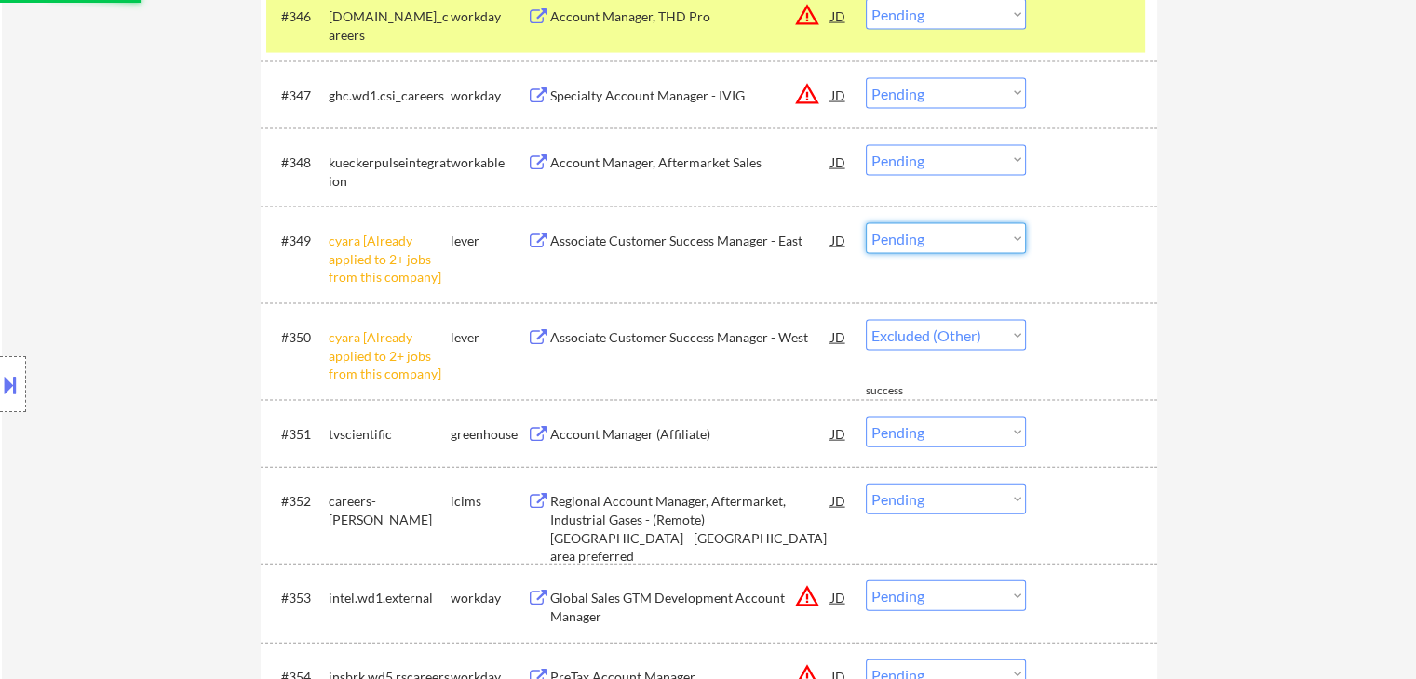
select select ""excluded__other_""
click at [866, 223] on select "Choose an option... Pending Applied Excluded (Questions) Excluded (Expired) Exc…" at bounding box center [946, 238] width 160 height 31
select select ""pending""
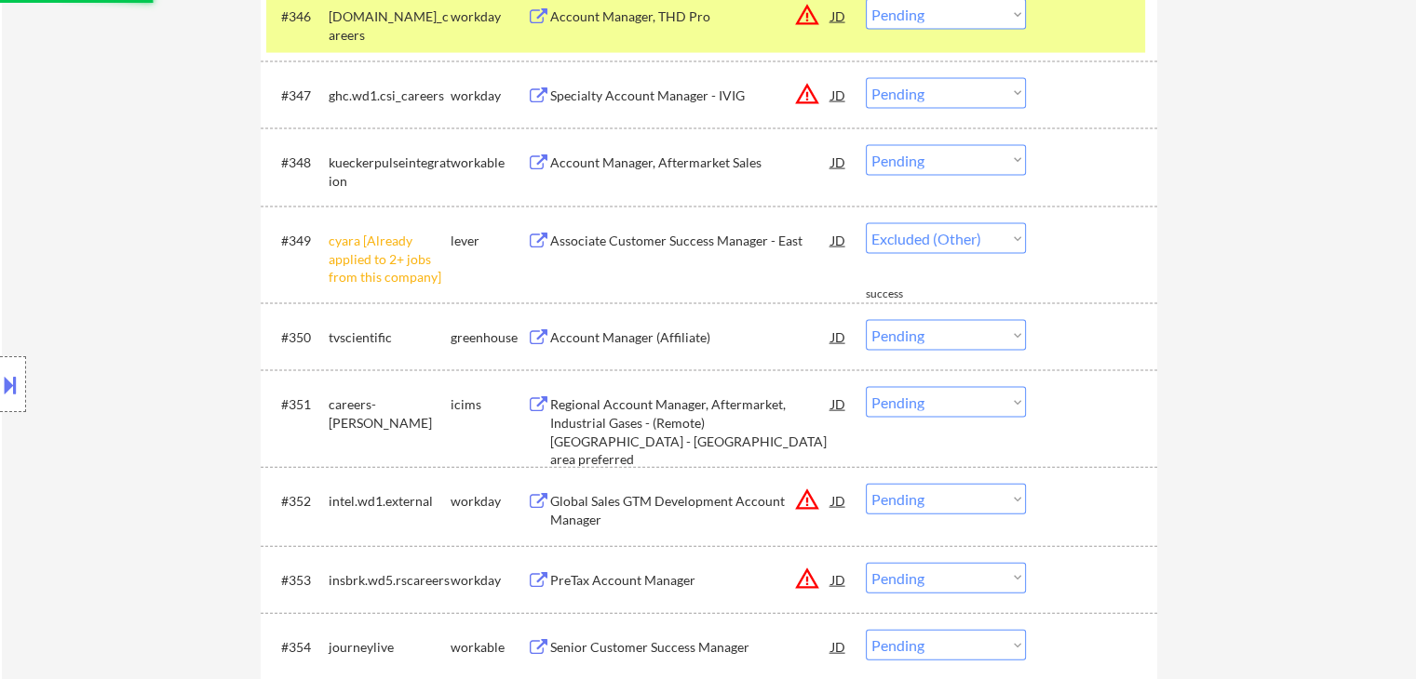
select select ""pending""
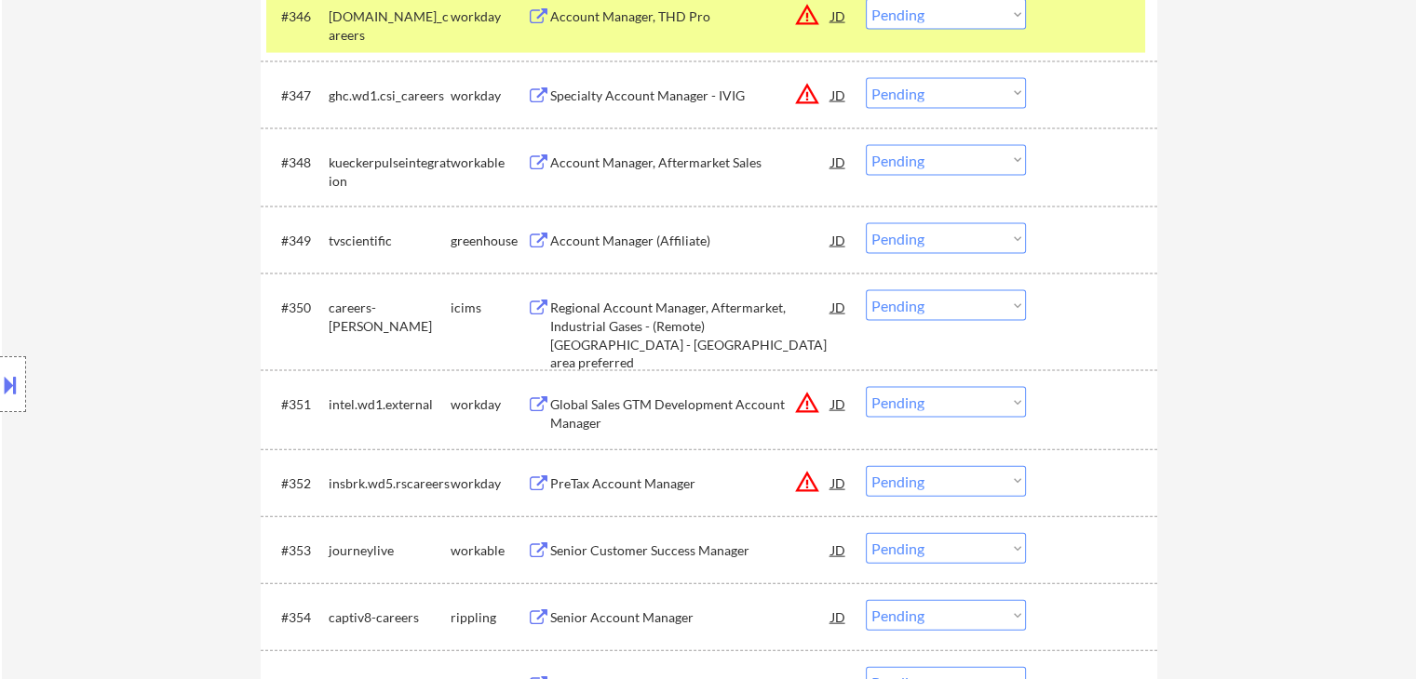
scroll to position [3909, 0]
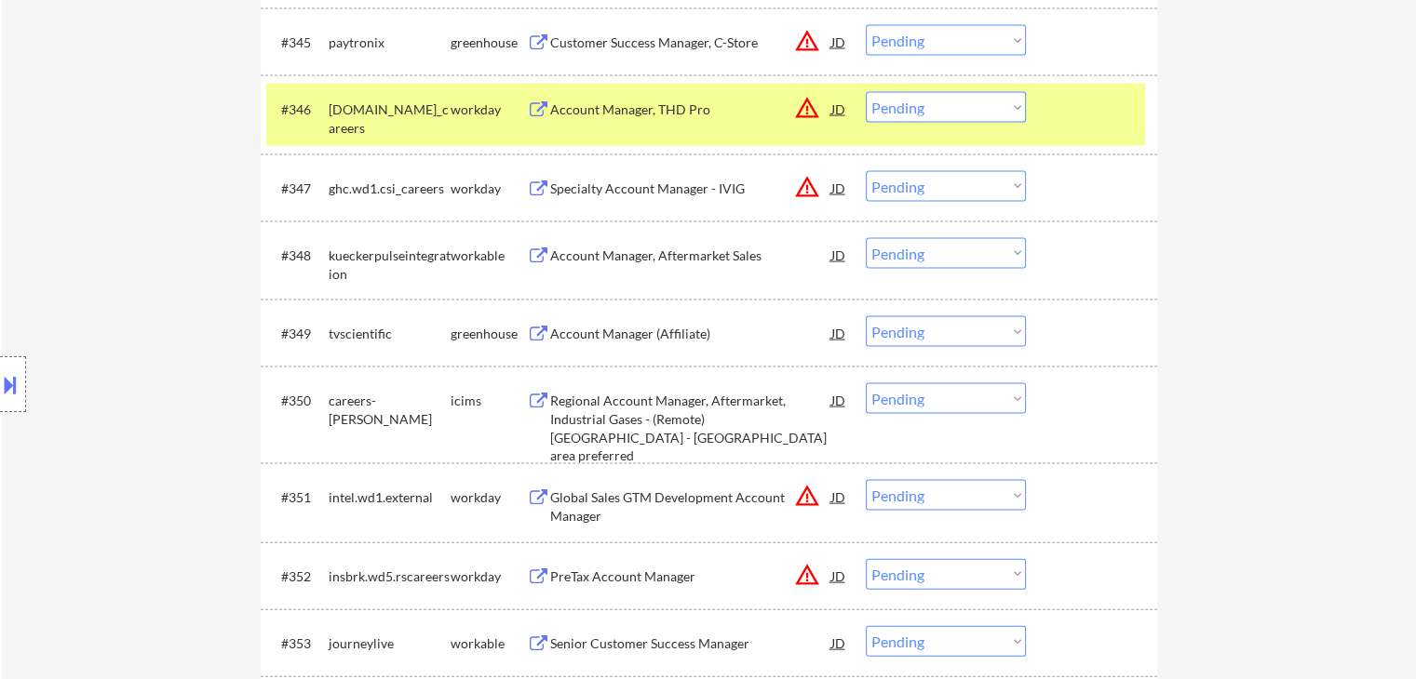
click at [562, 255] on div "Account Manager, Aftermarket Sales" at bounding box center [690, 256] width 281 height 19
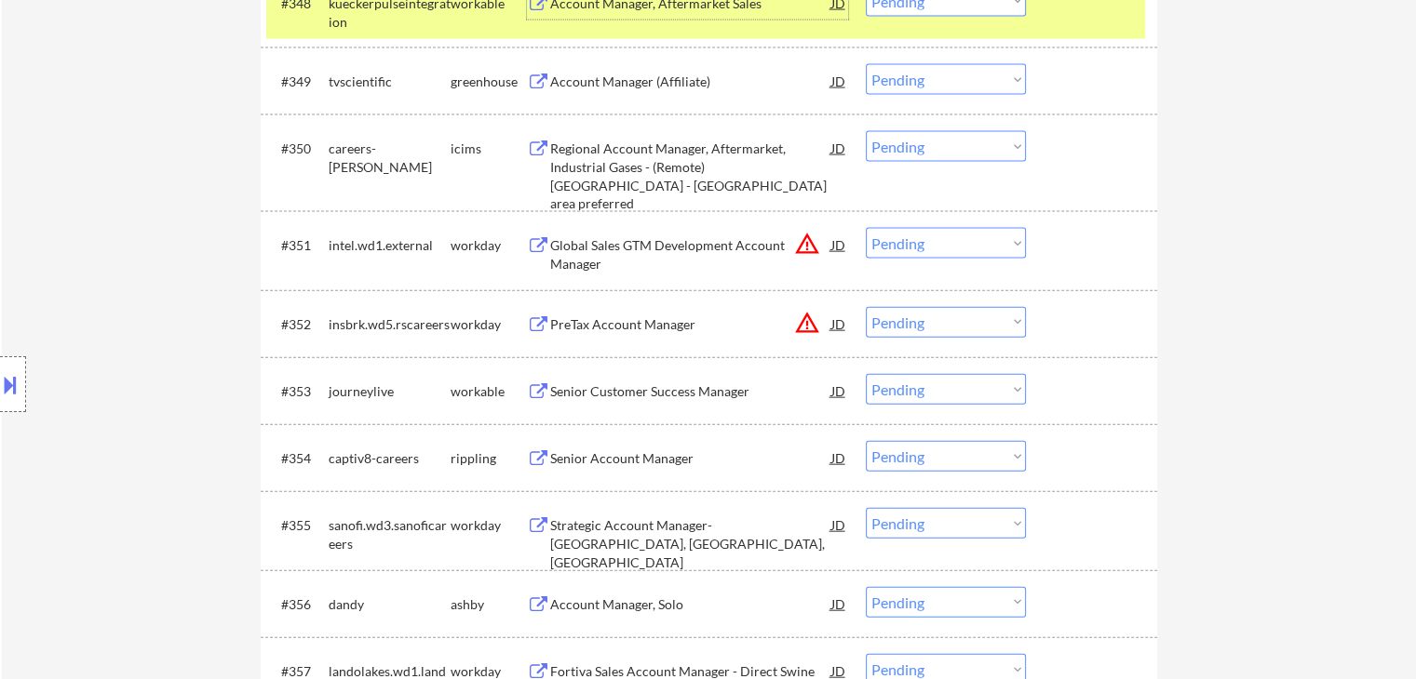
scroll to position [4189, 0]
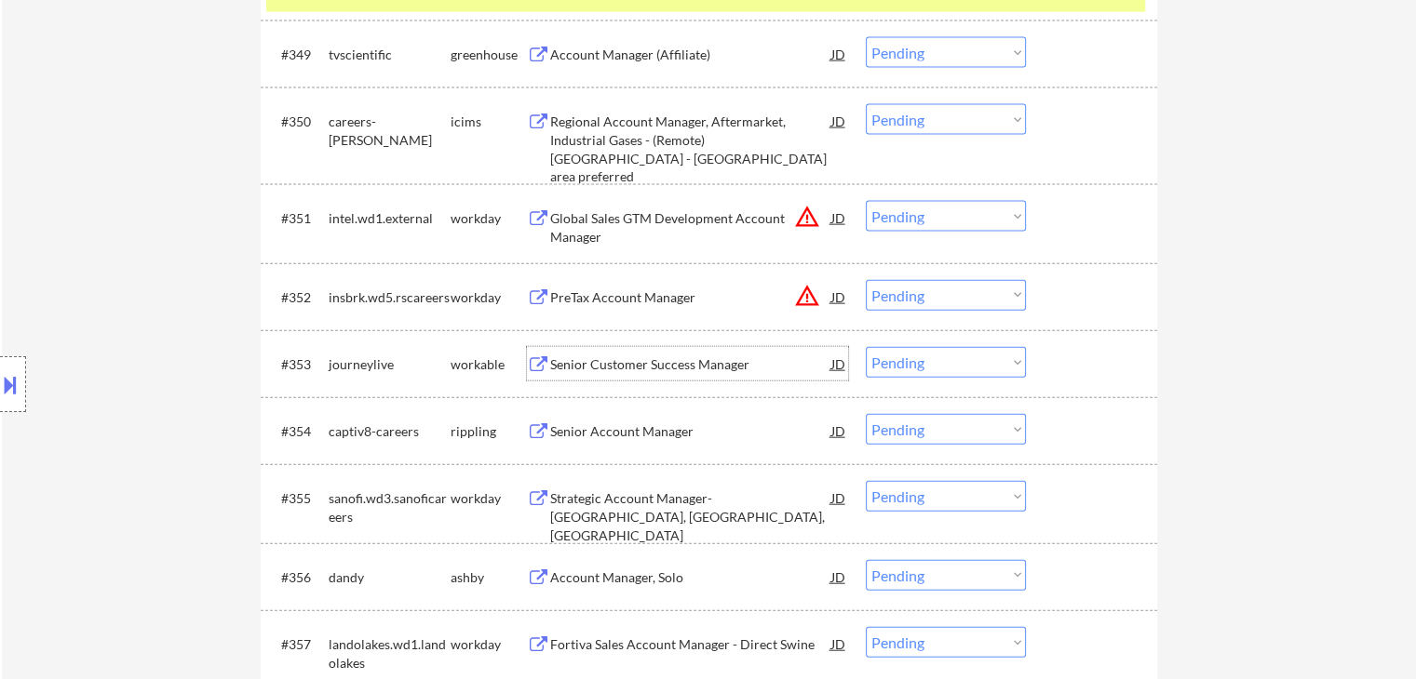
click at [567, 373] on div "Senior Customer Success Manager" at bounding box center [690, 365] width 281 height 19
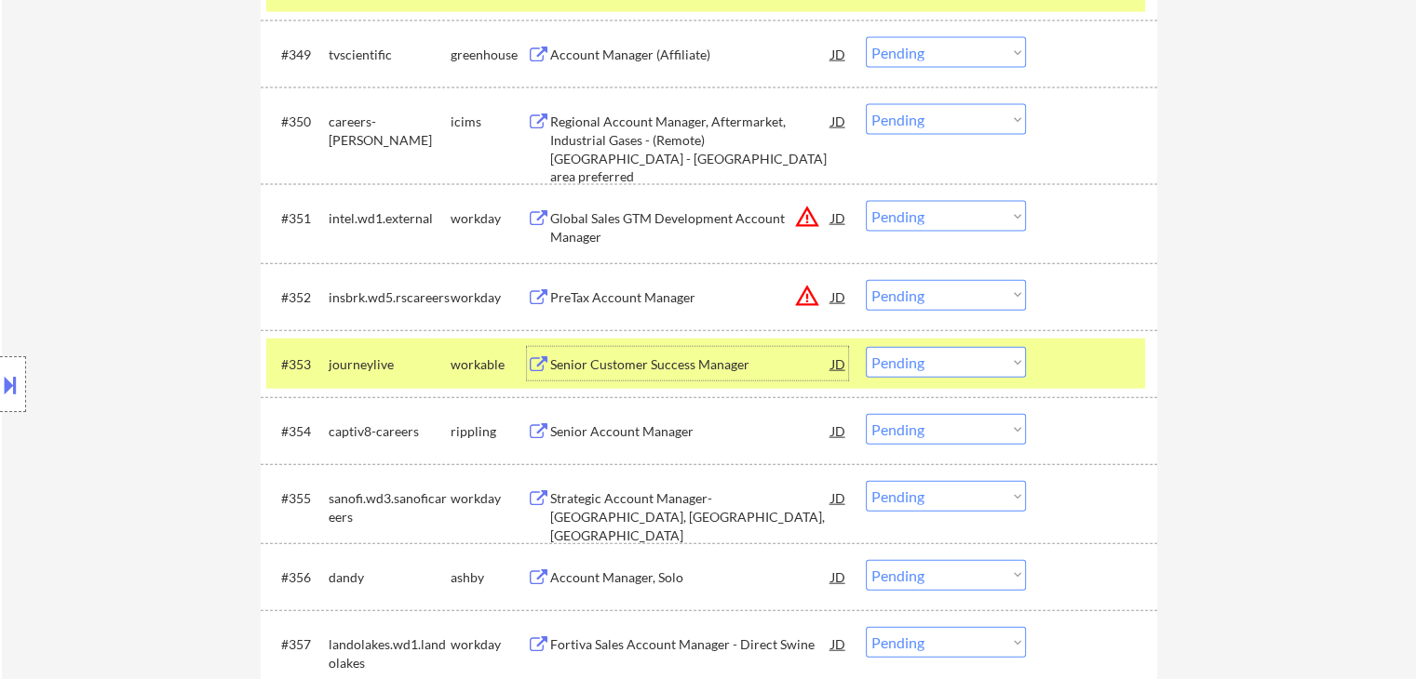
click at [586, 426] on div "Senior Account Manager" at bounding box center [690, 432] width 281 height 19
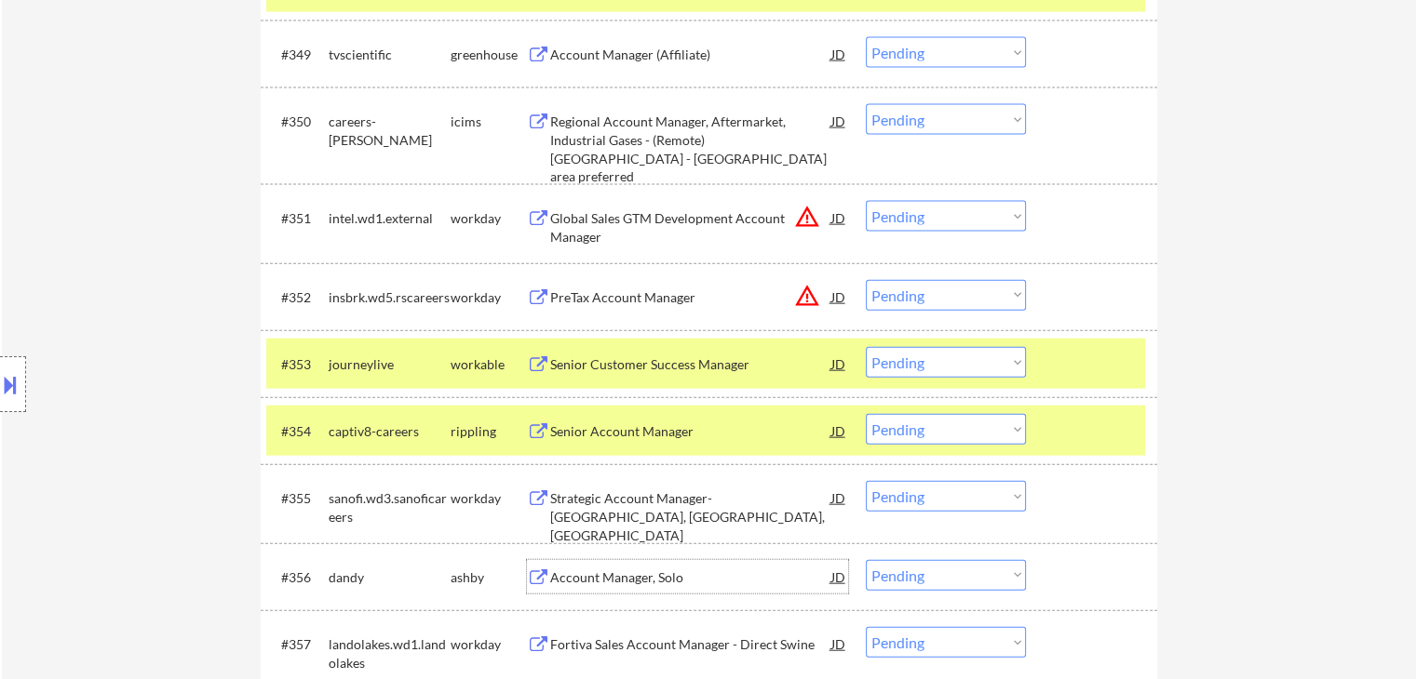
click at [573, 583] on div "Account Manager, Solo" at bounding box center [690, 578] width 281 height 19
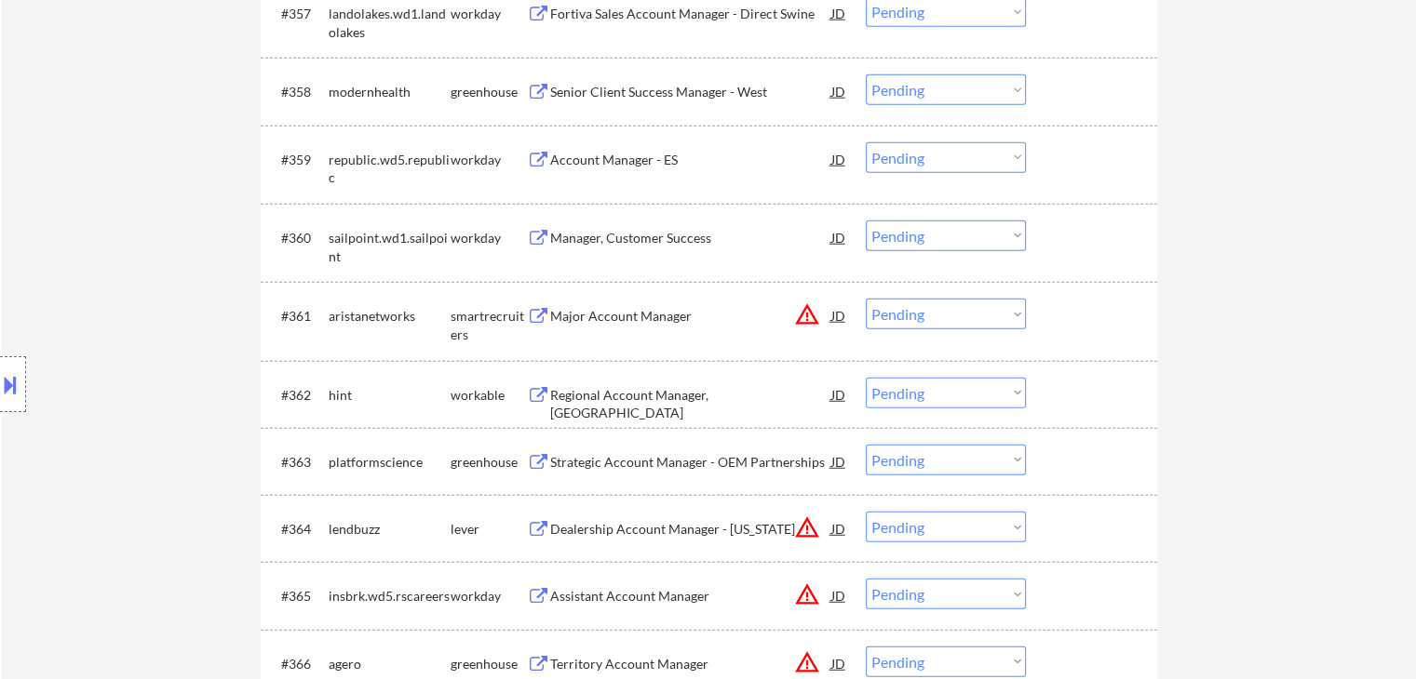
scroll to position [4840, 0]
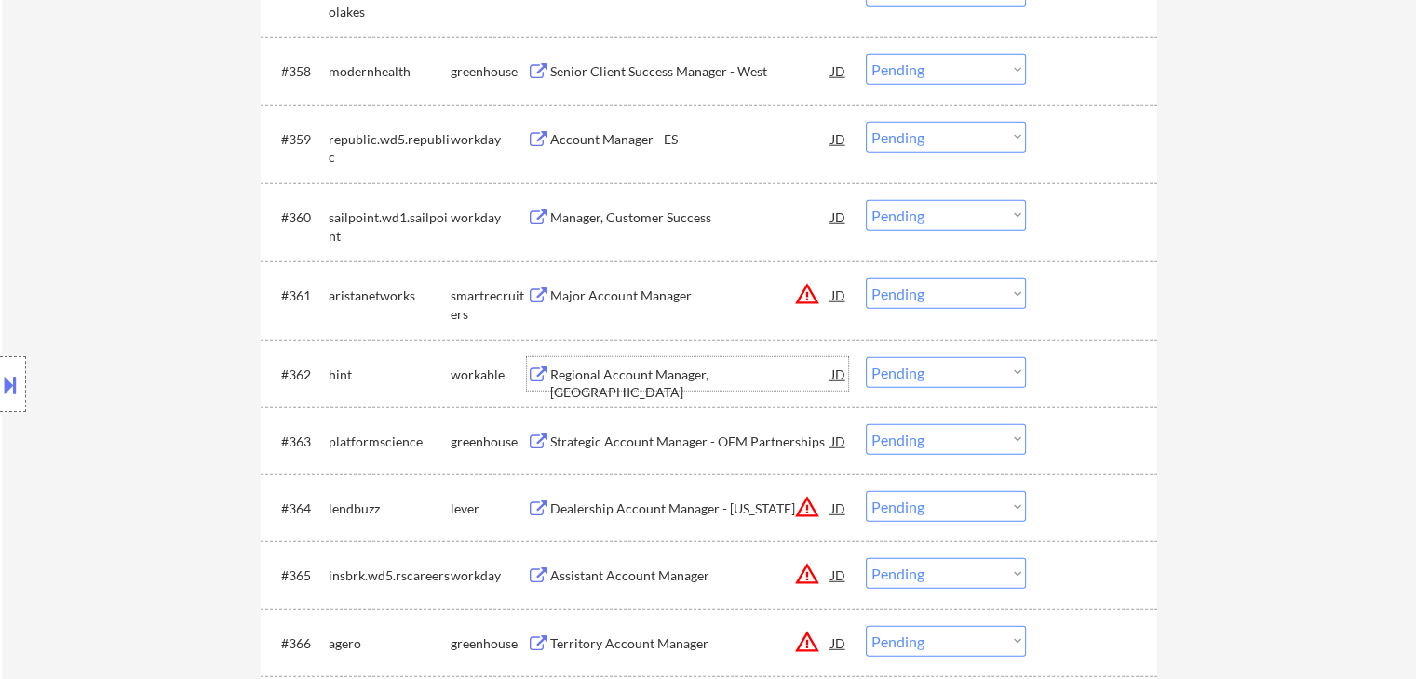
click at [571, 377] on div "Regional Account Manager, TX" at bounding box center [690, 384] width 281 height 36
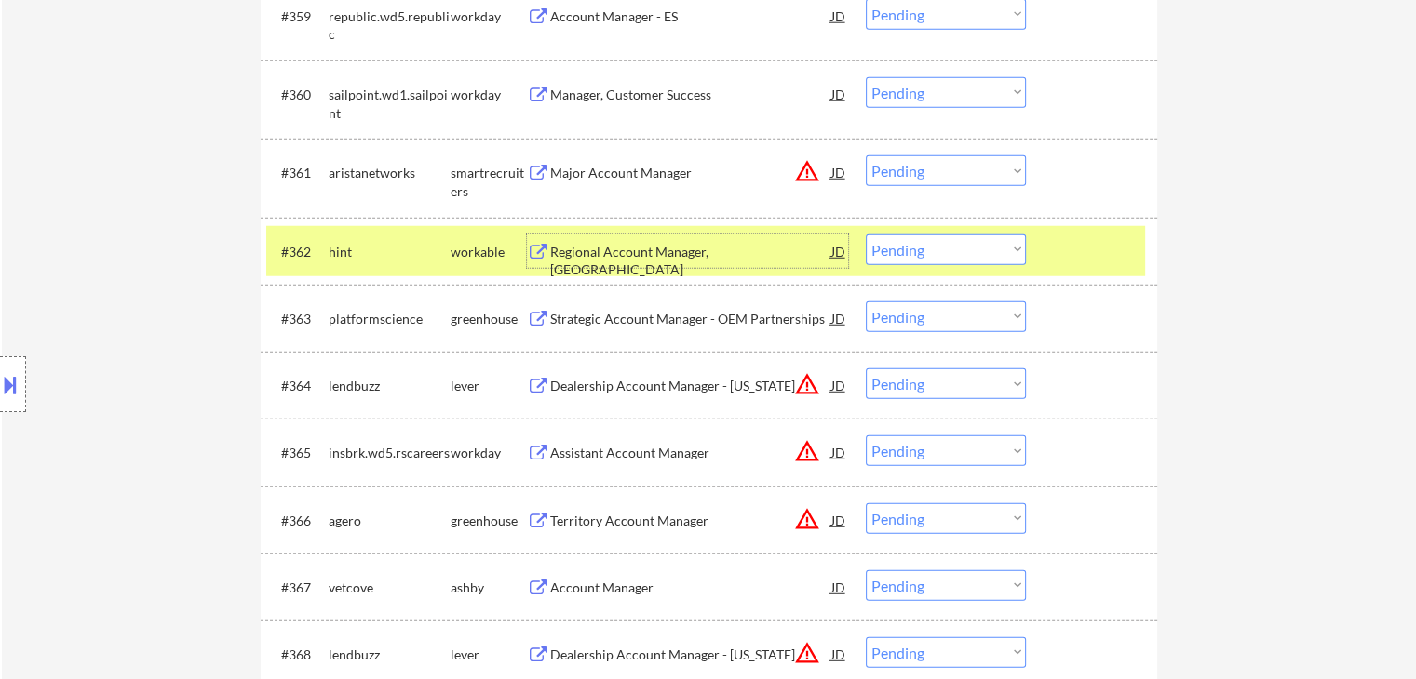
scroll to position [5119, 0]
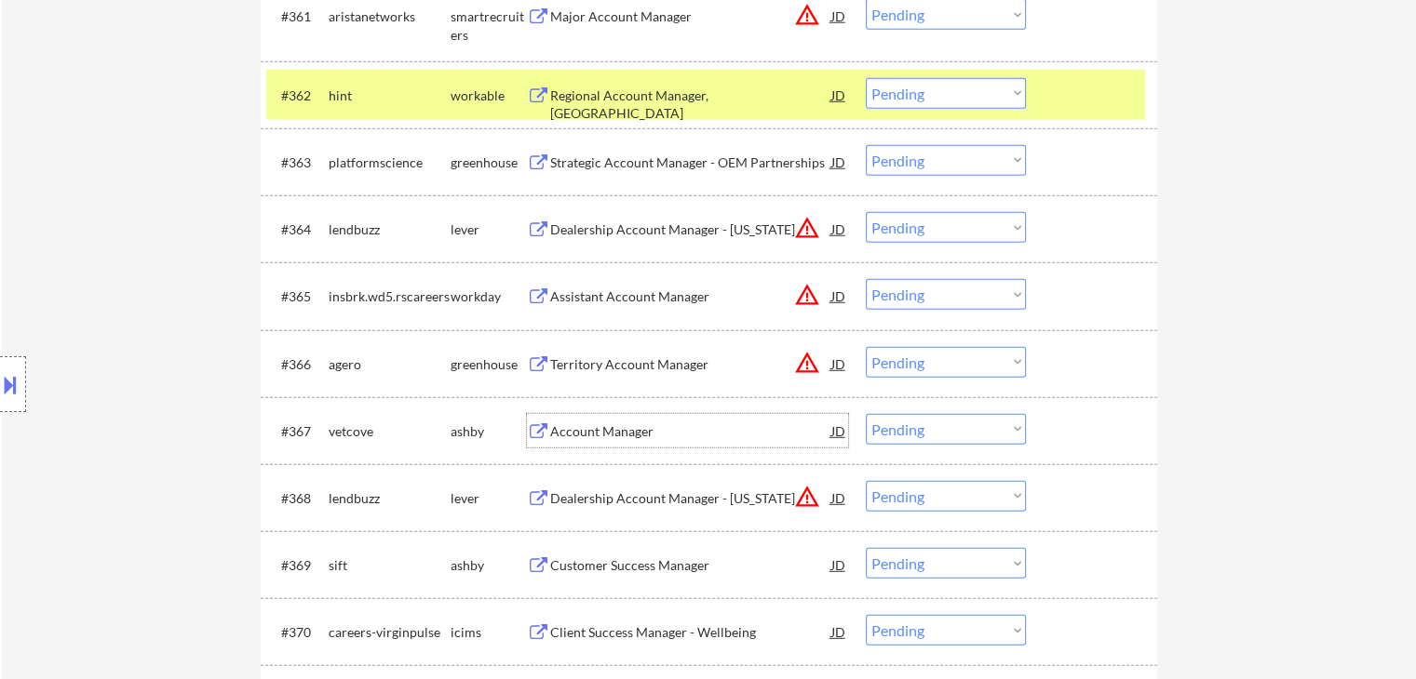
click at [610, 424] on div "Account Manager" at bounding box center [690, 432] width 281 height 19
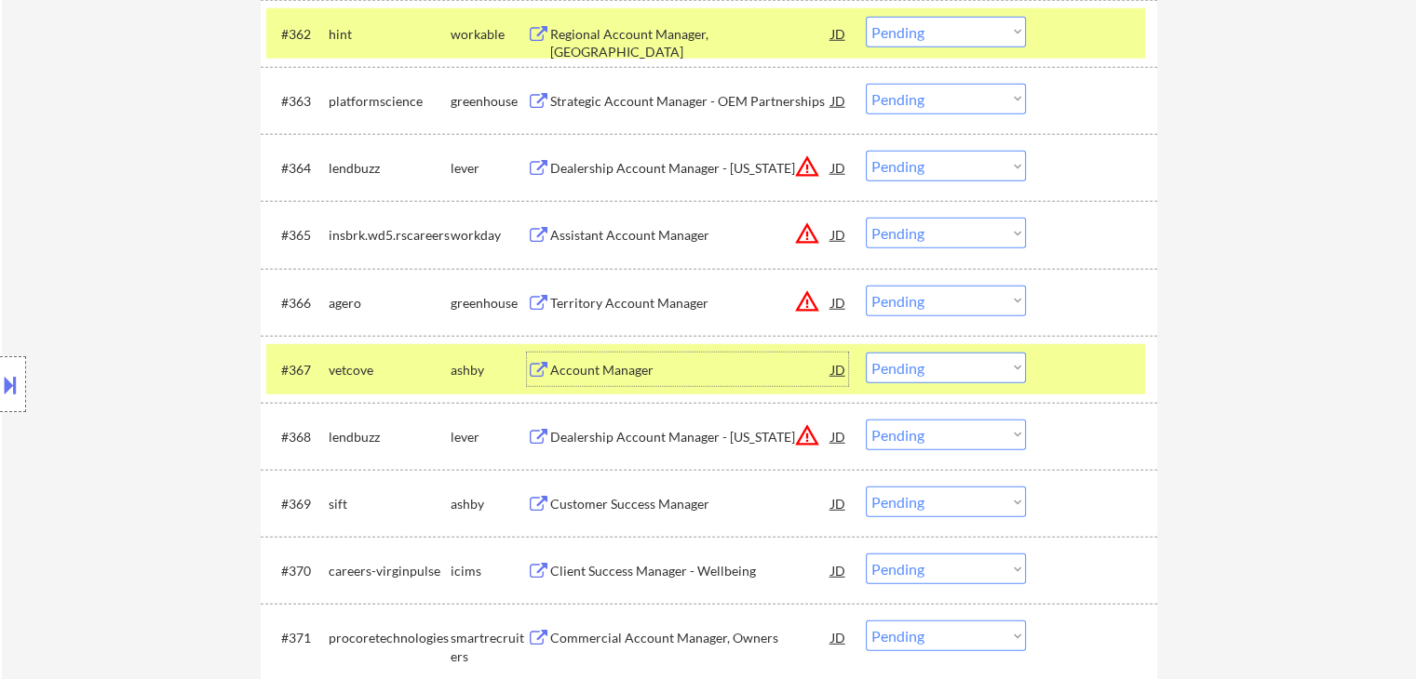
scroll to position [5212, 0]
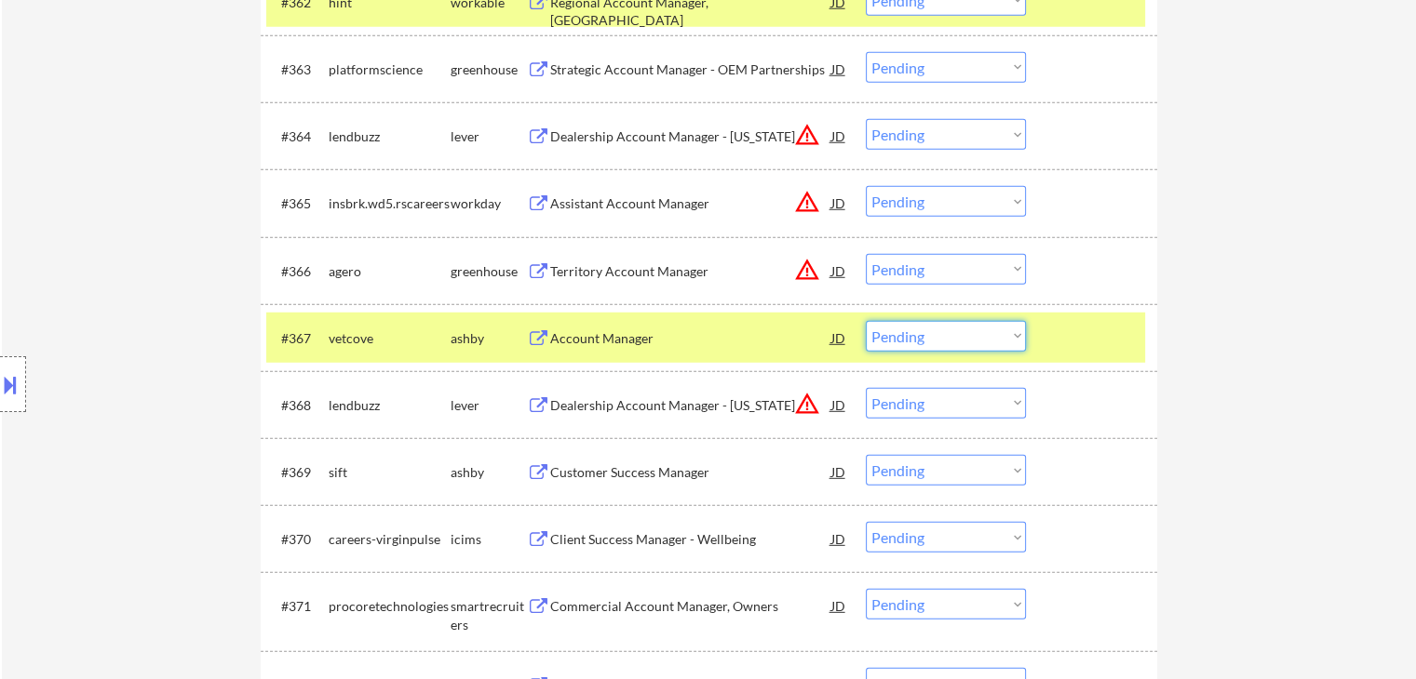
click at [924, 349] on select "Choose an option... Pending Applied Excluded (Questions) Excluded (Expired) Exc…" at bounding box center [946, 336] width 160 height 31
click at [866, 321] on select "Choose an option... Pending Applied Excluded (Questions) Excluded (Expired) Exc…" at bounding box center [946, 336] width 160 height 31
click at [554, 473] on div "Customer Success Manager" at bounding box center [690, 473] width 281 height 19
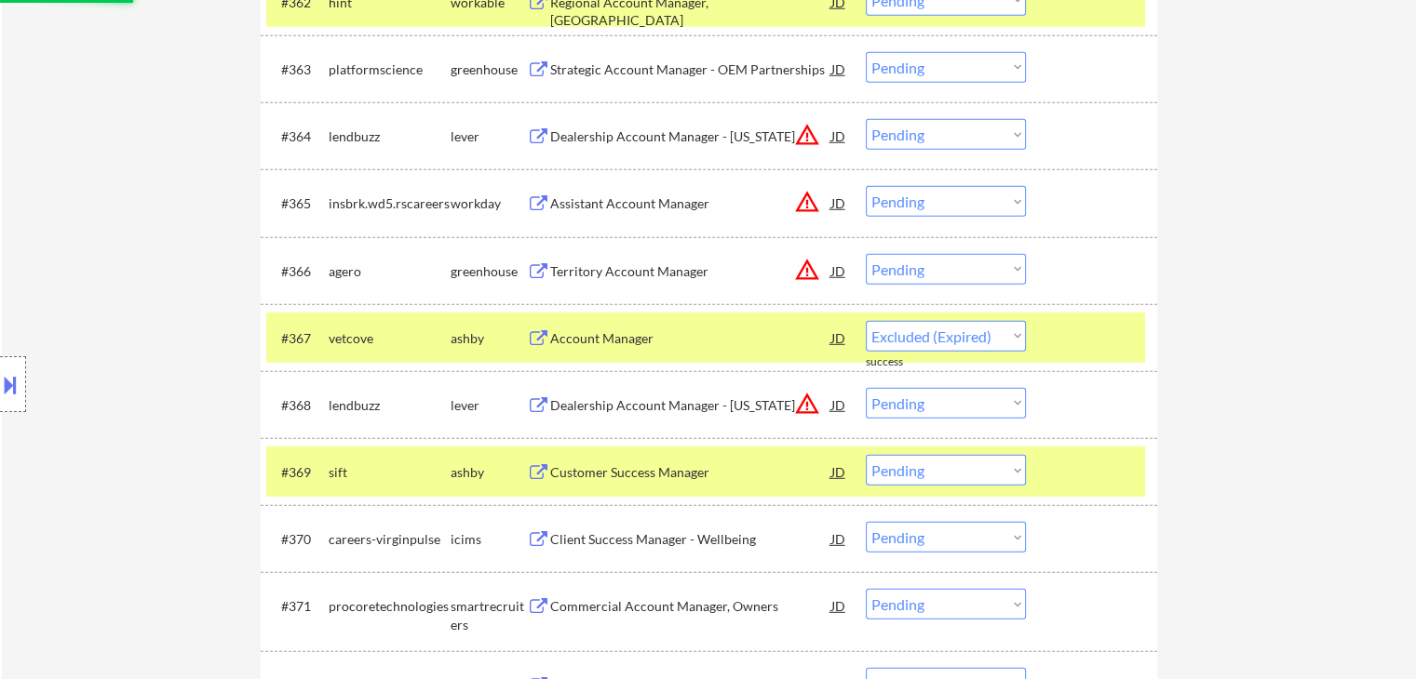
select select ""pending""
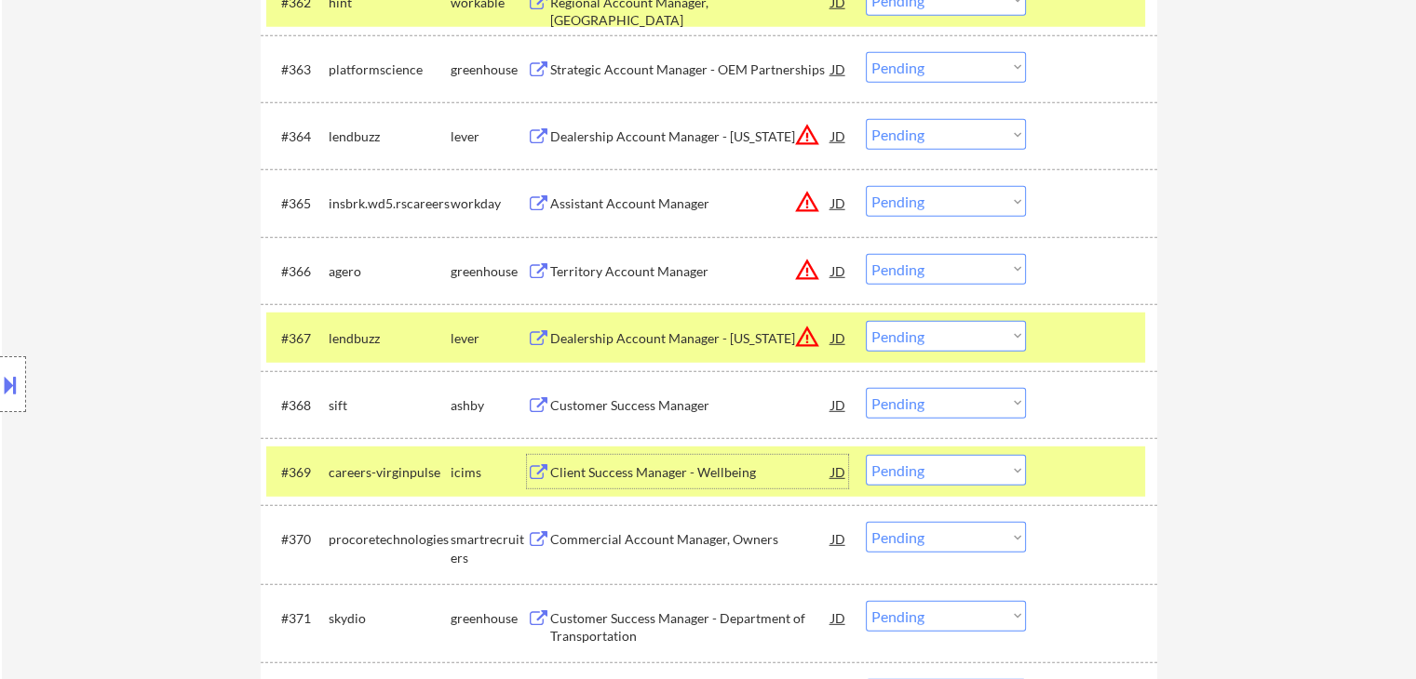
click at [935, 405] on select "Choose an option... Pending Applied Excluded (Questions) Excluded (Expired) Exc…" at bounding box center [946, 403] width 160 height 31
click at [866, 388] on select "Choose an option... Pending Applied Excluded (Questions) Excluded (Expired) Exc…" at bounding box center [946, 403] width 160 height 31
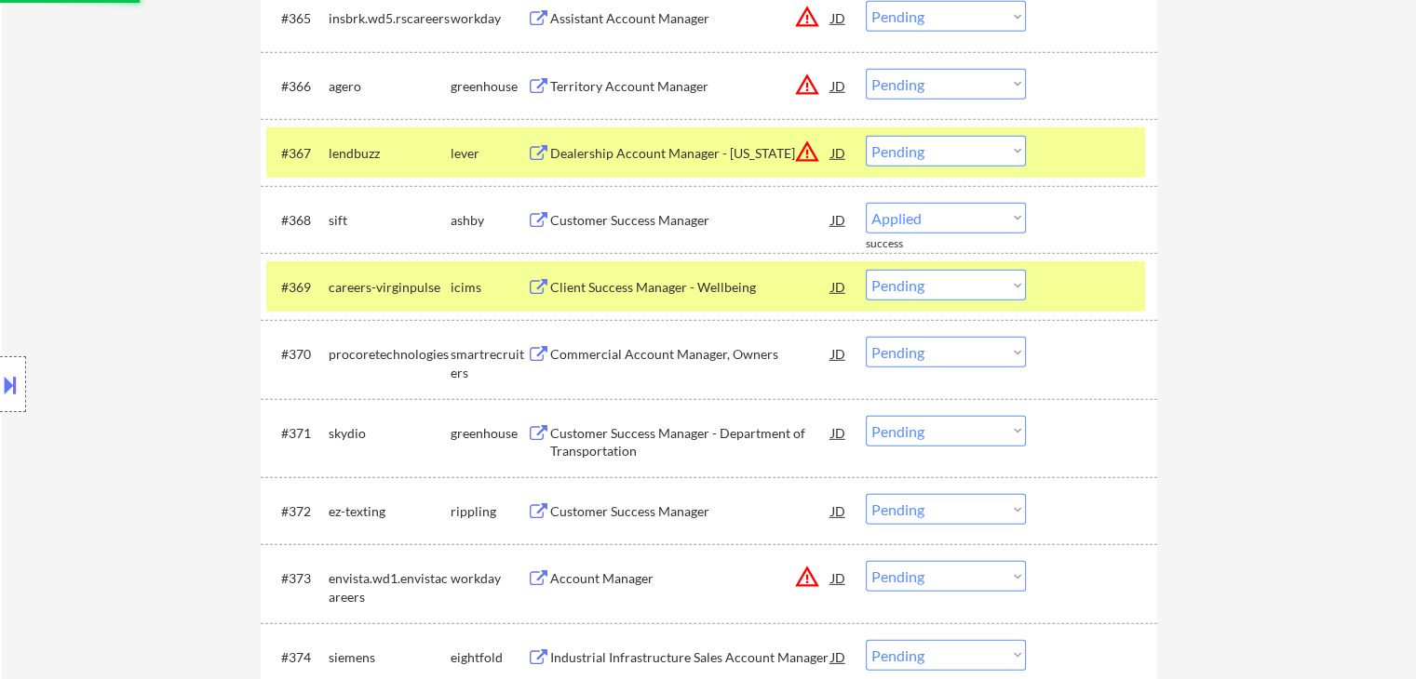
scroll to position [5399, 0]
select select ""pending""
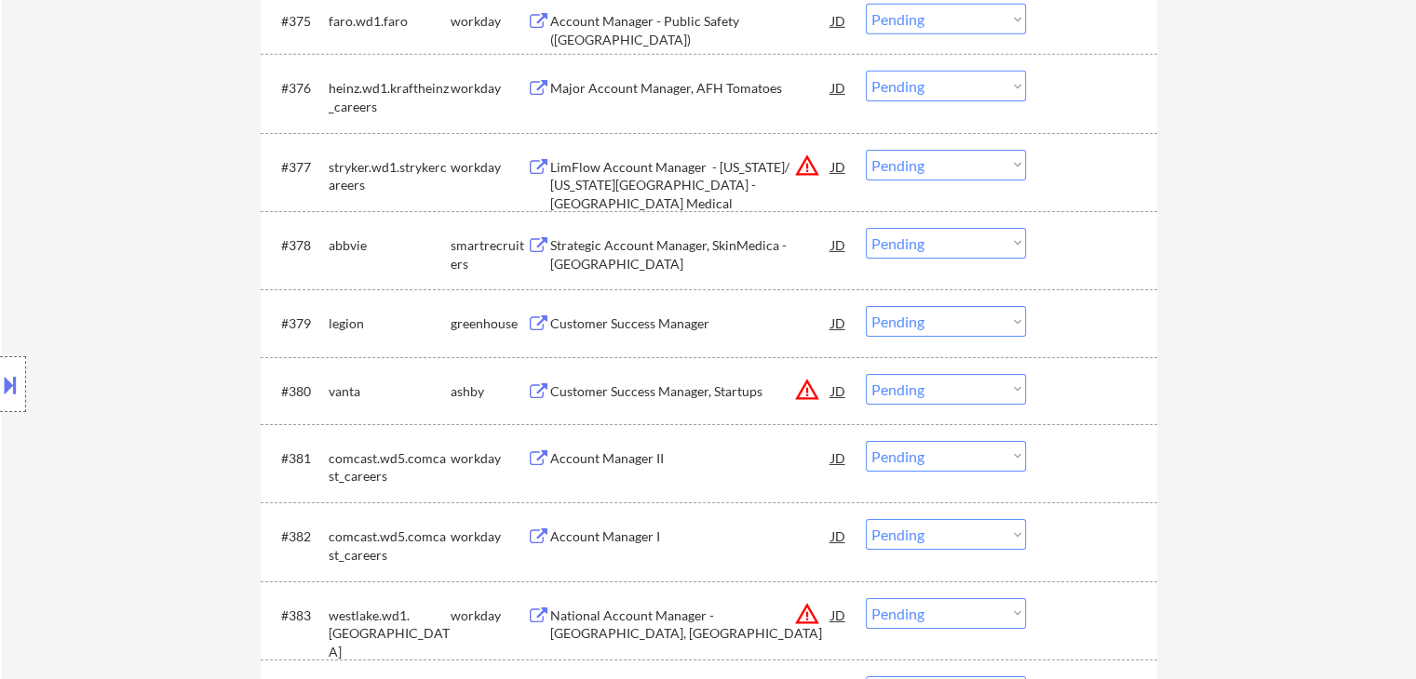
scroll to position [6143, 0]
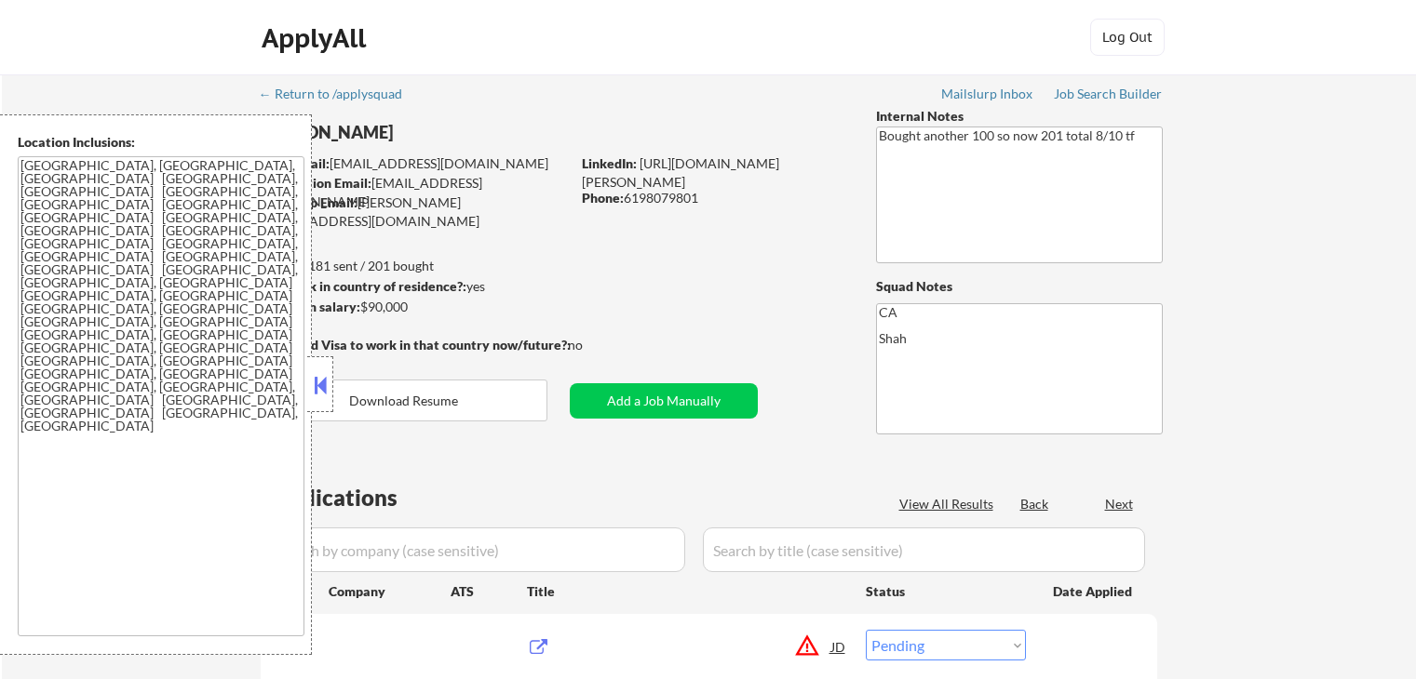
select select ""pending""
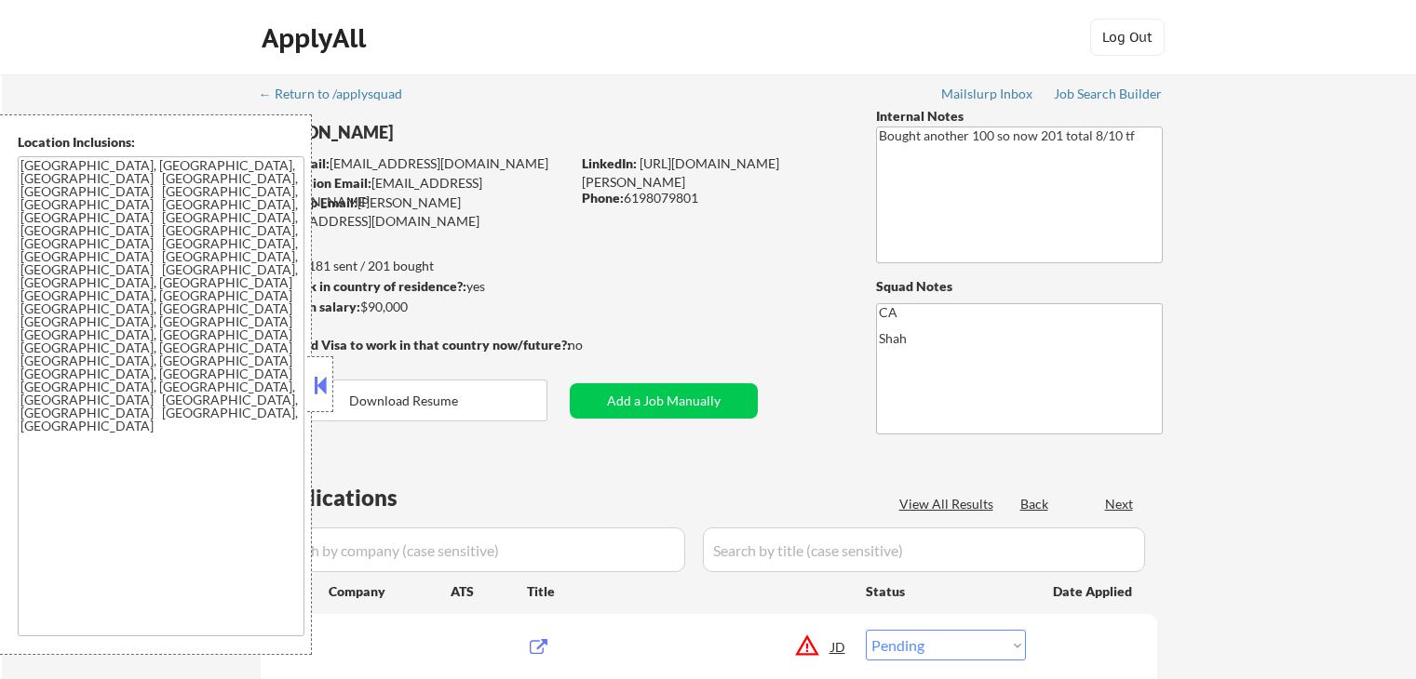
select select ""pending""
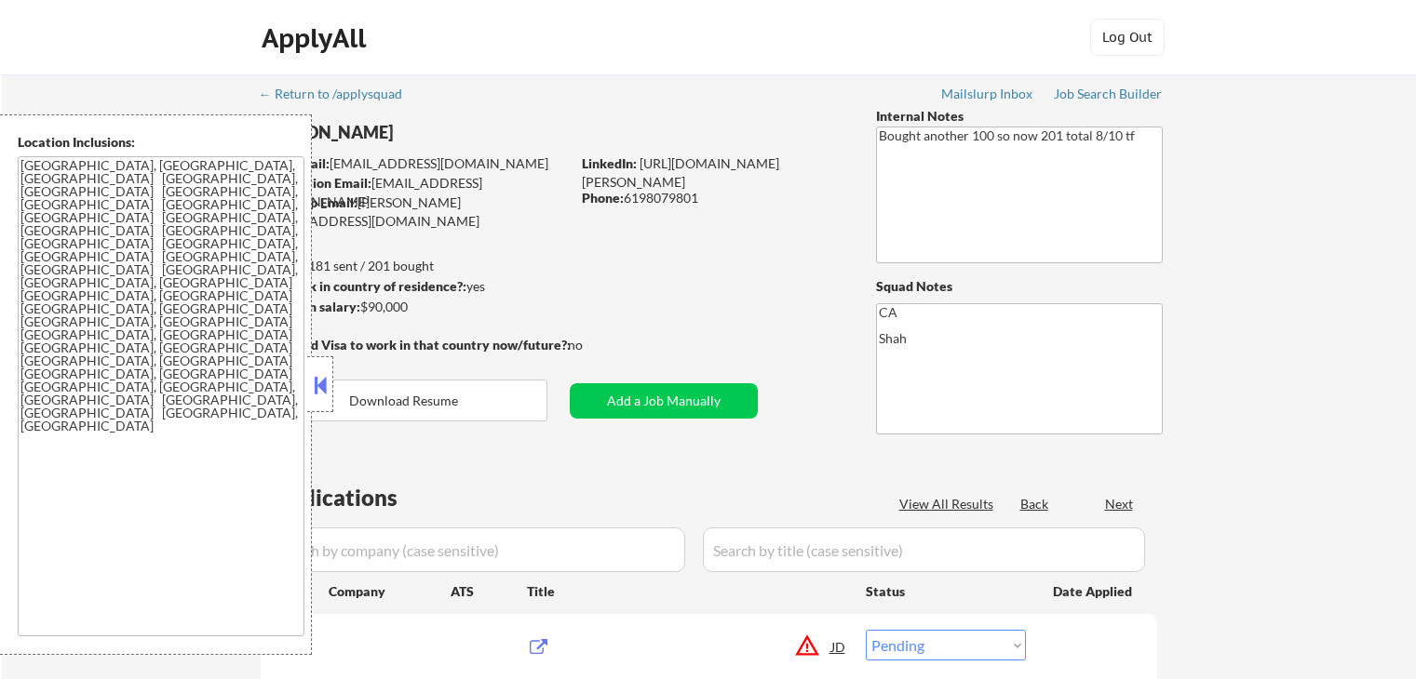
select select ""pending""
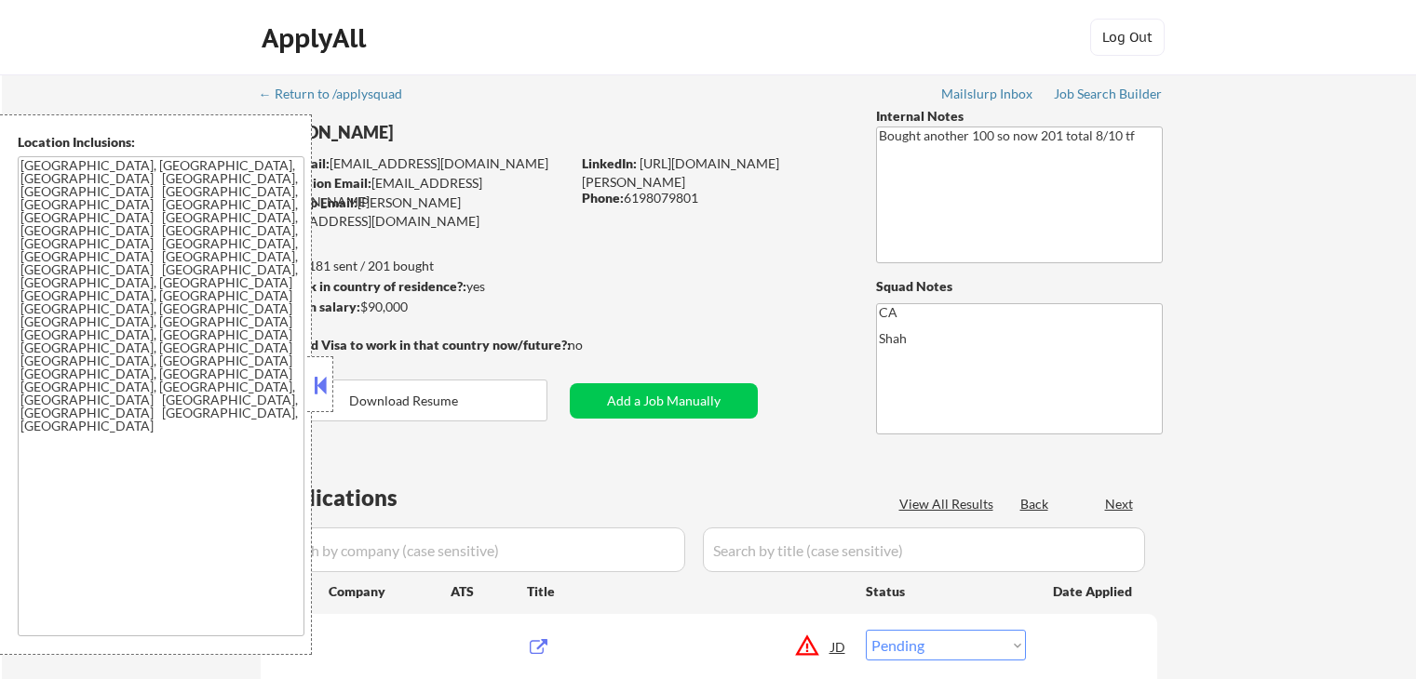
select select ""pending""
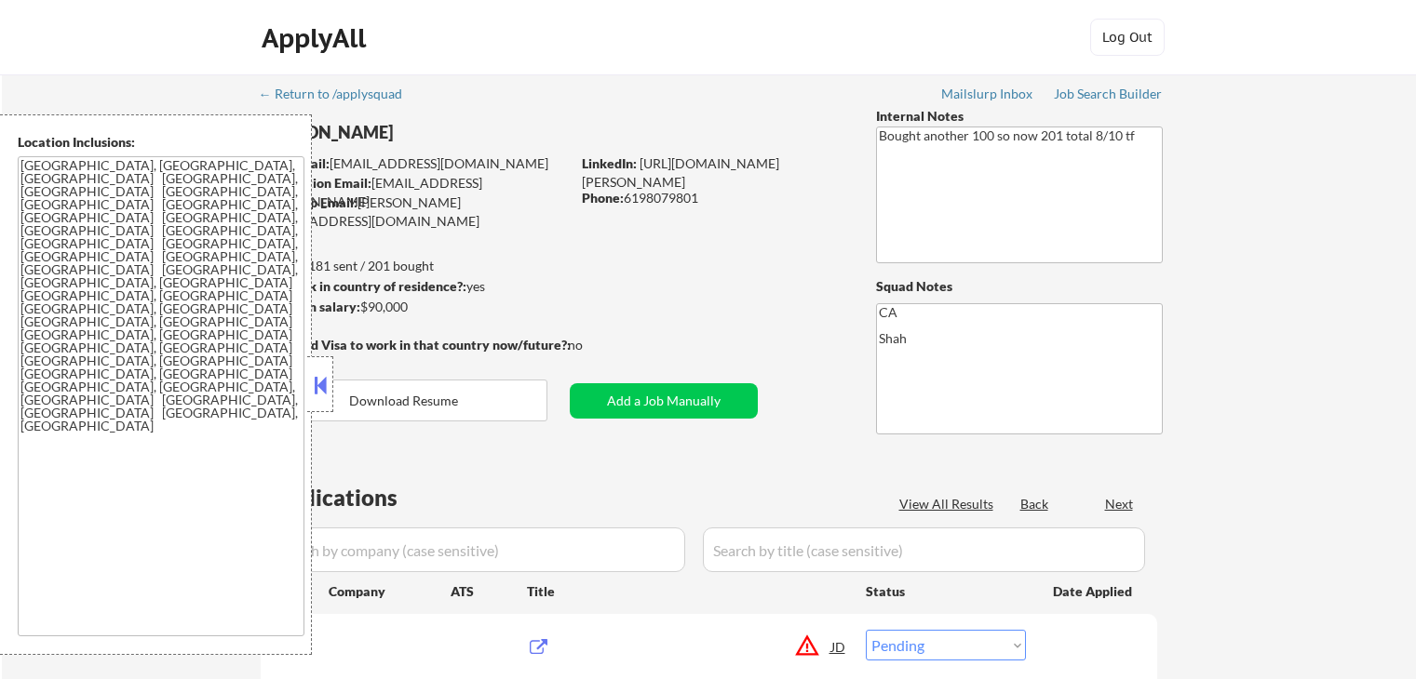
select select ""pending""
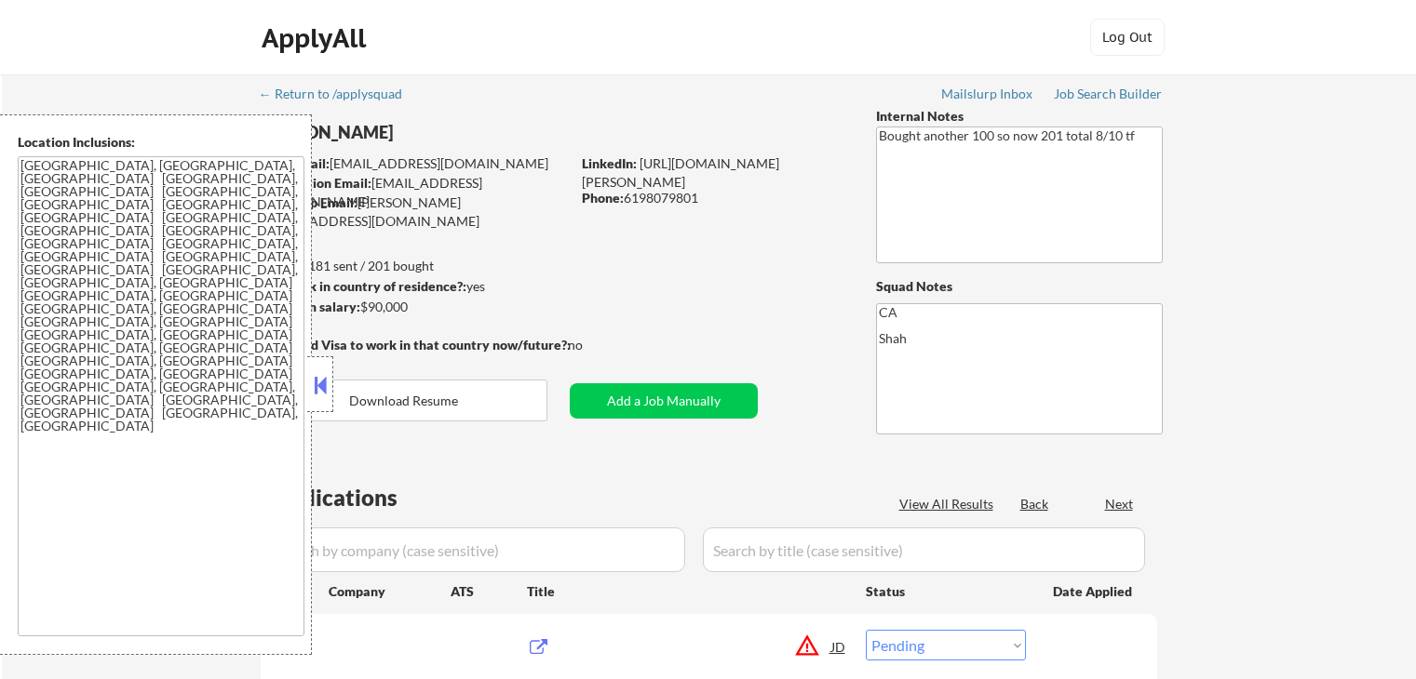
select select ""pending""
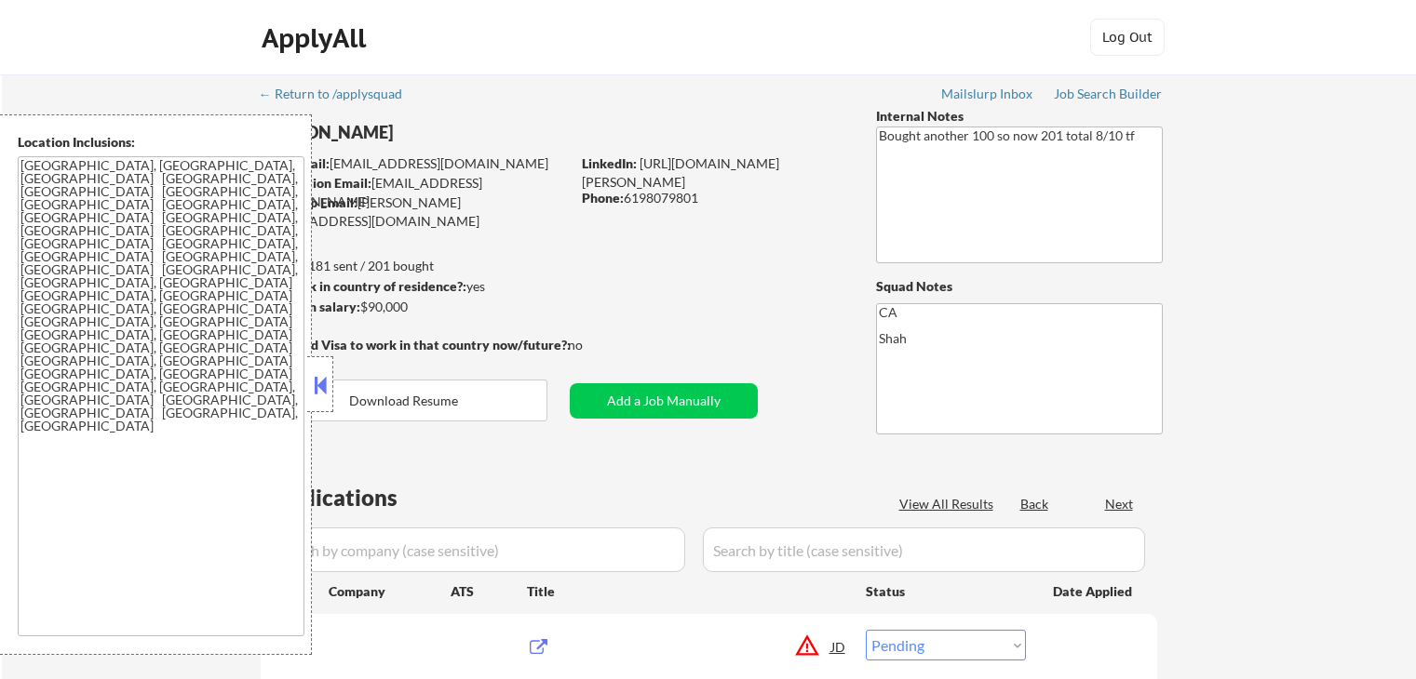
select select ""pending""
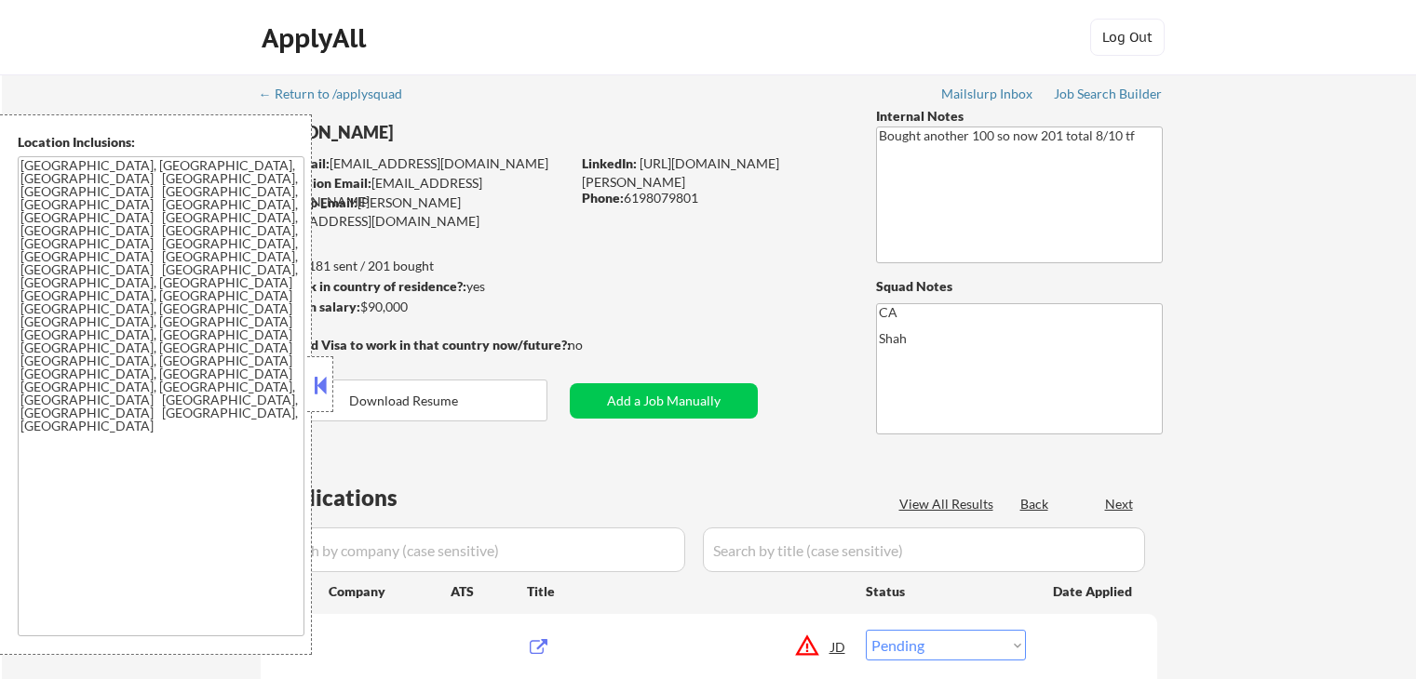
select select ""pending""
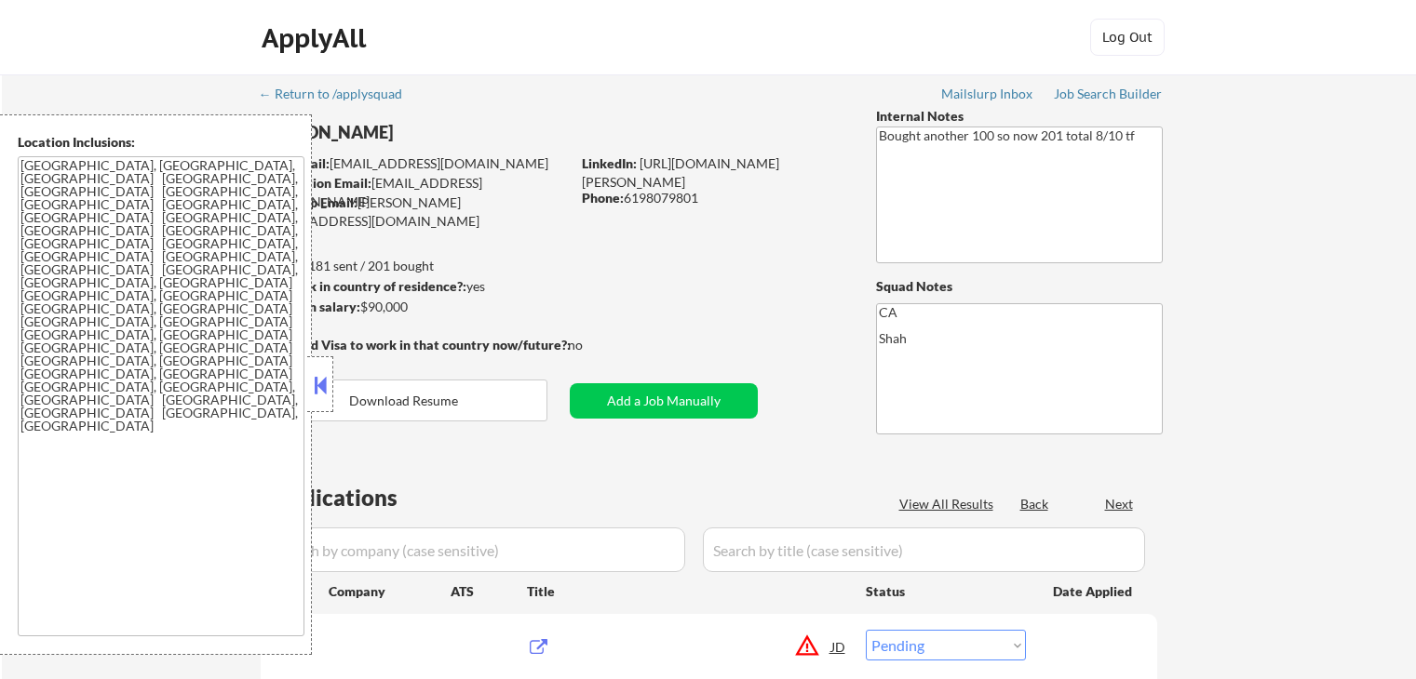
select select ""pending""
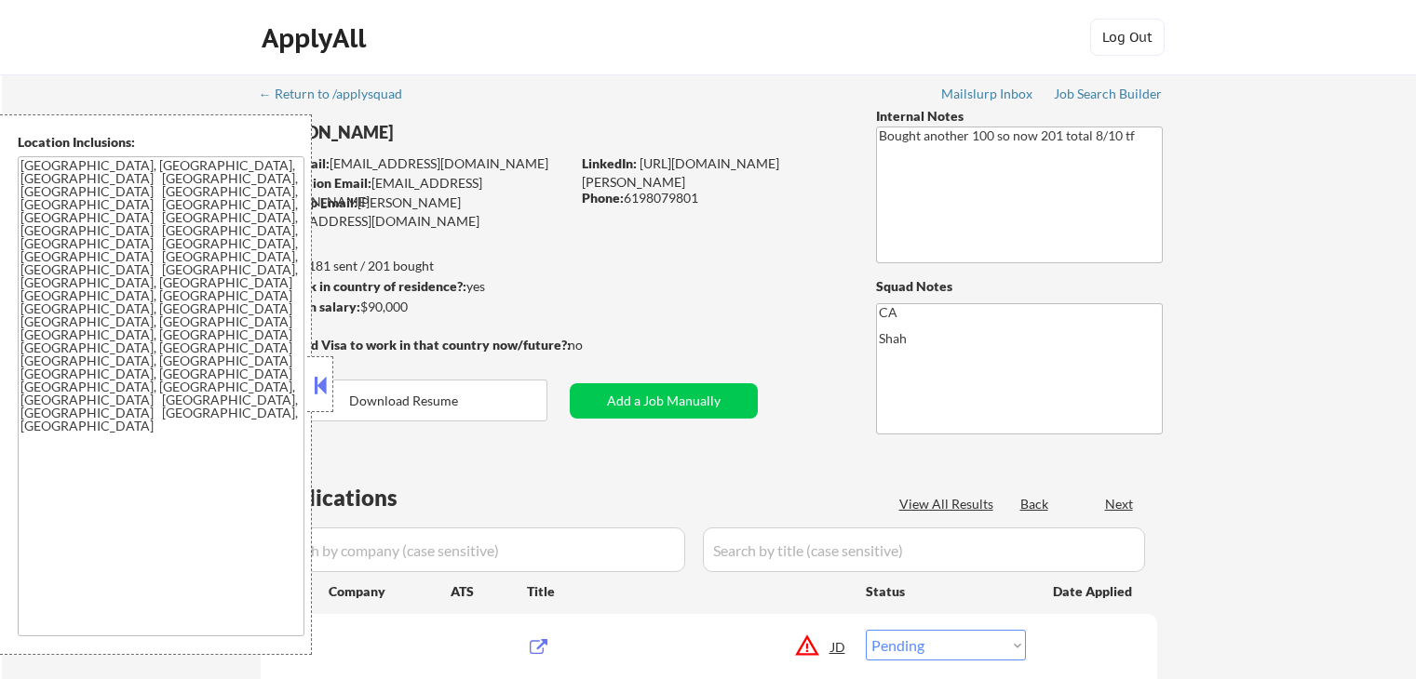
select select ""pending""
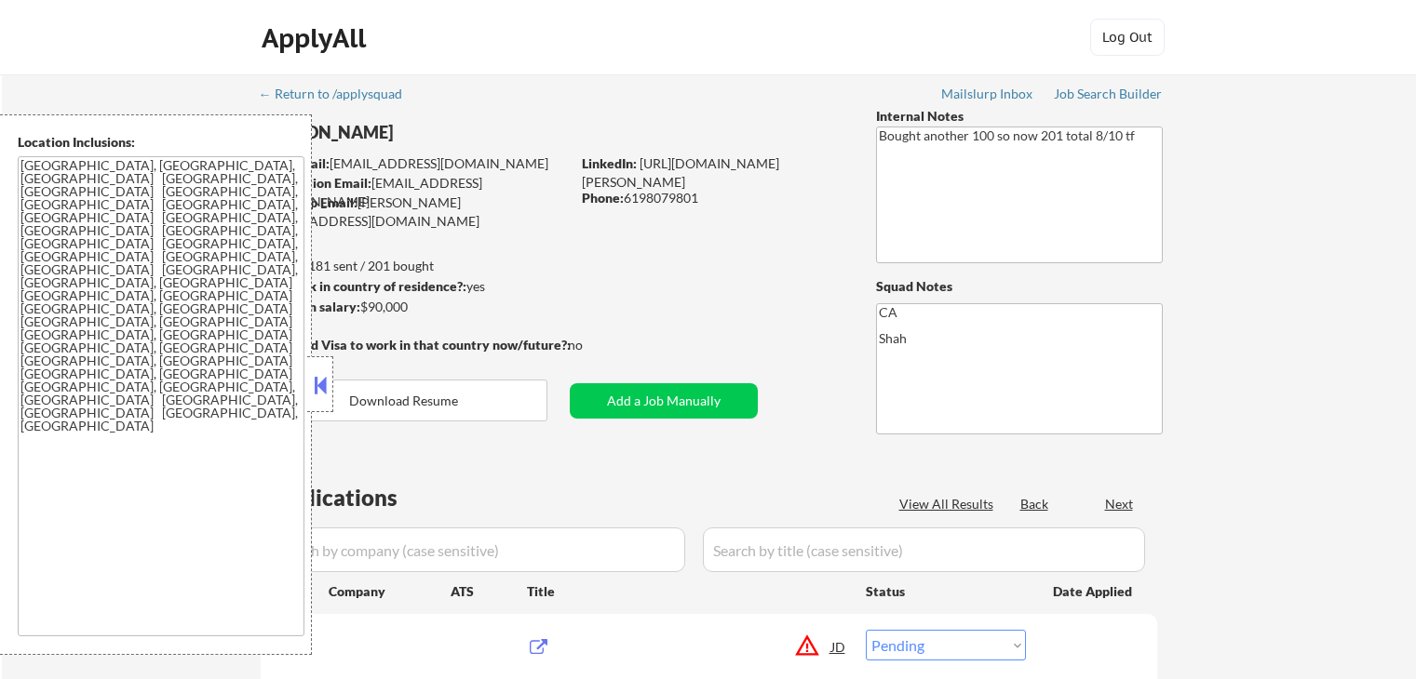
select select ""pending""
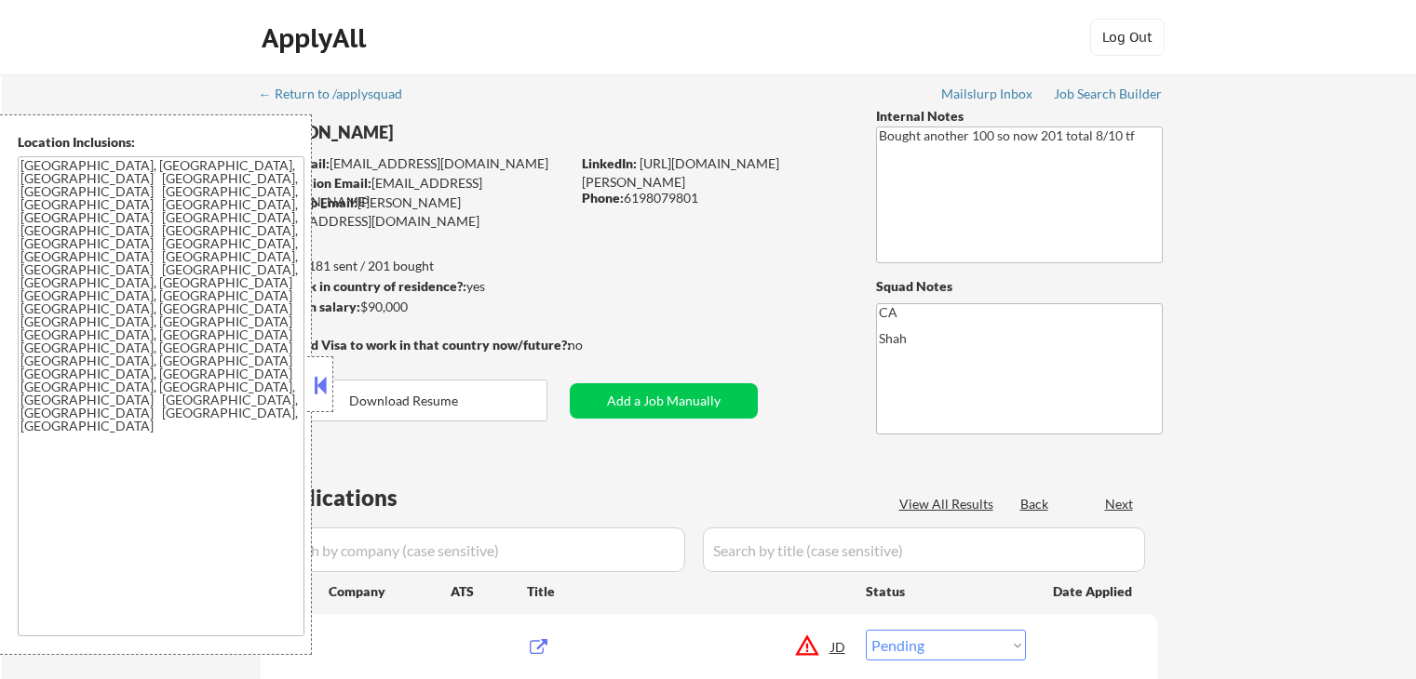
select select ""pending""
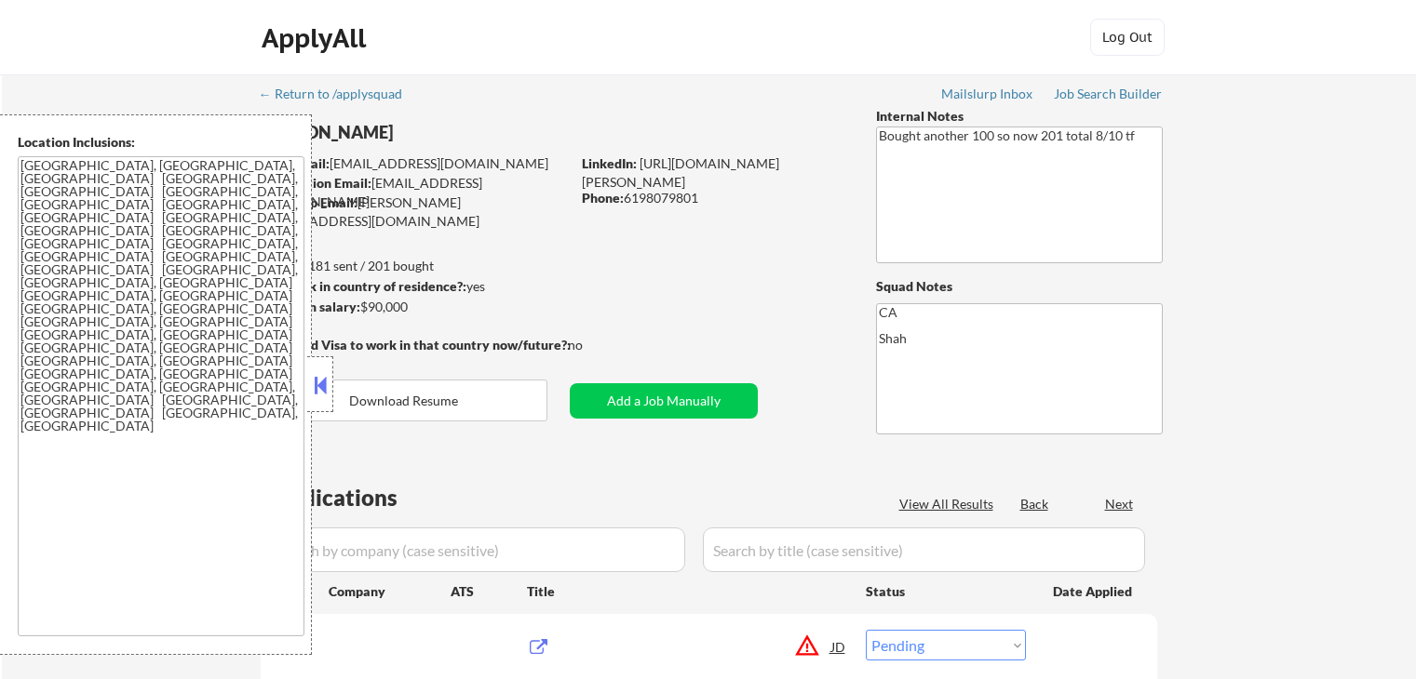
select select ""pending""
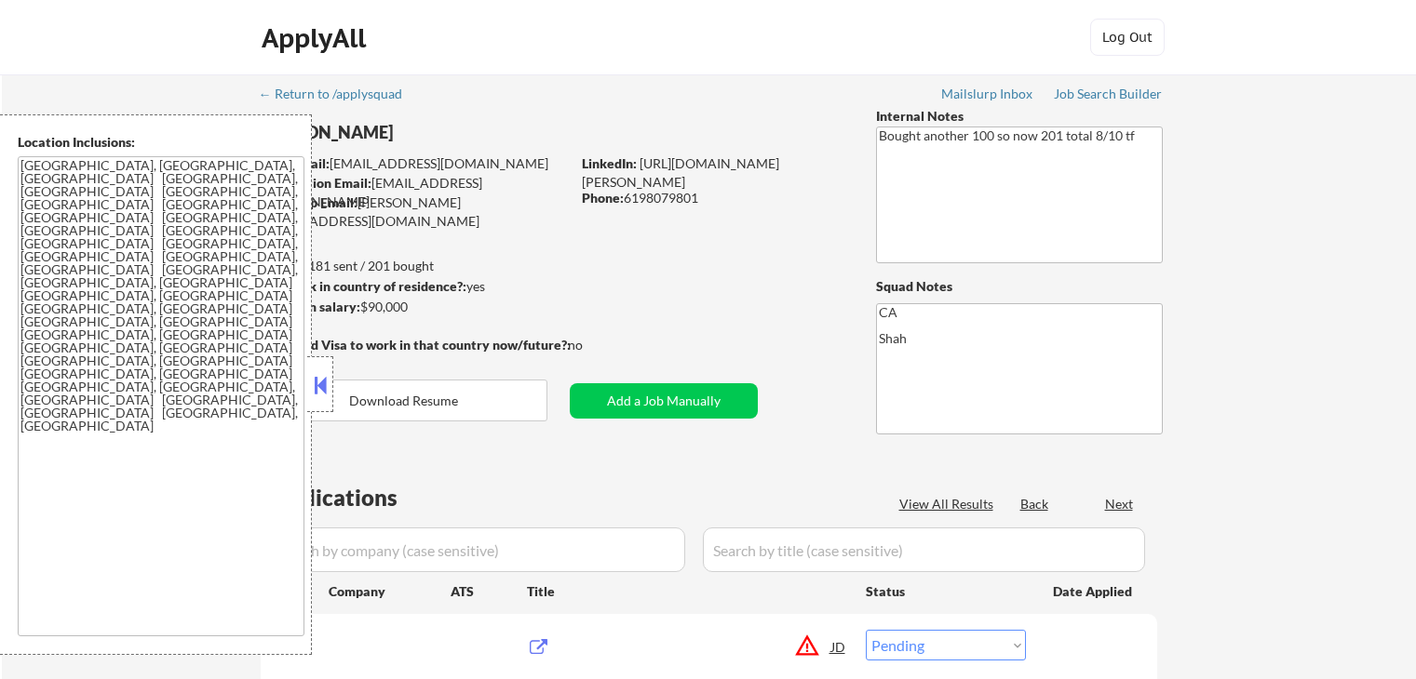
select select ""pending""
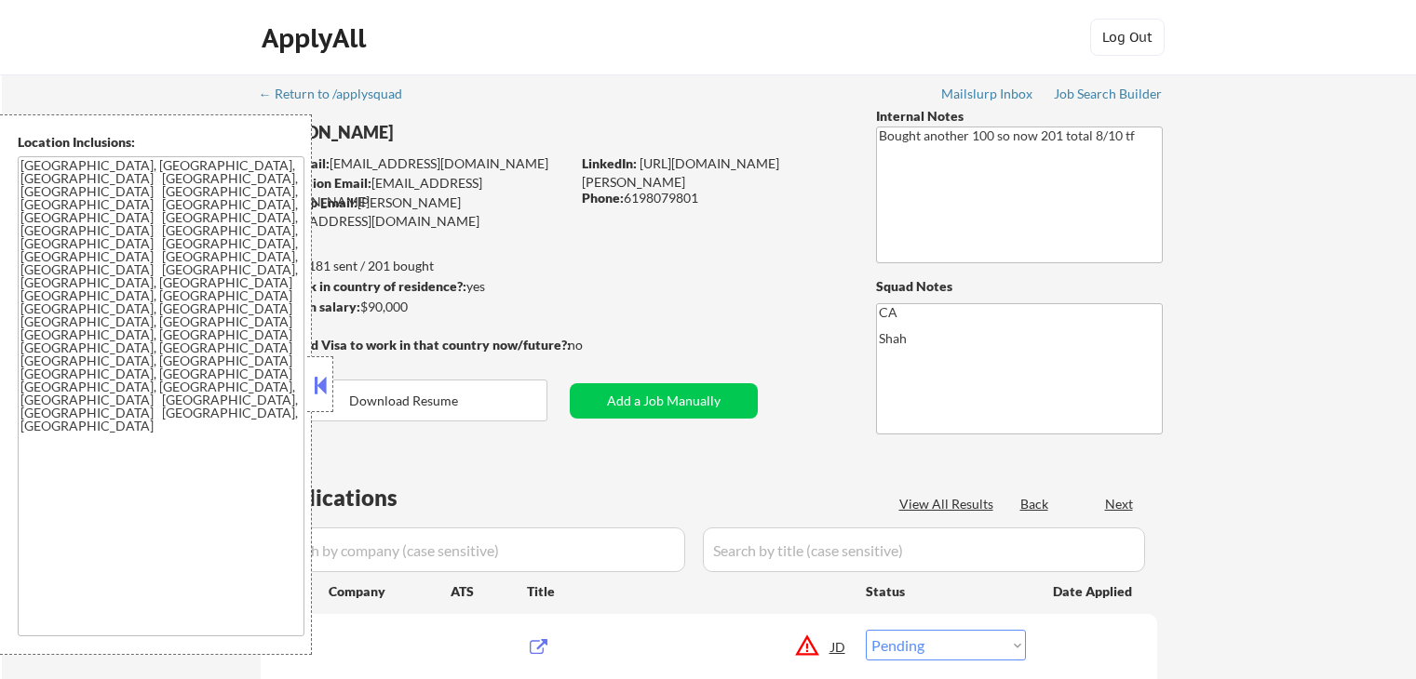
select select ""pending""
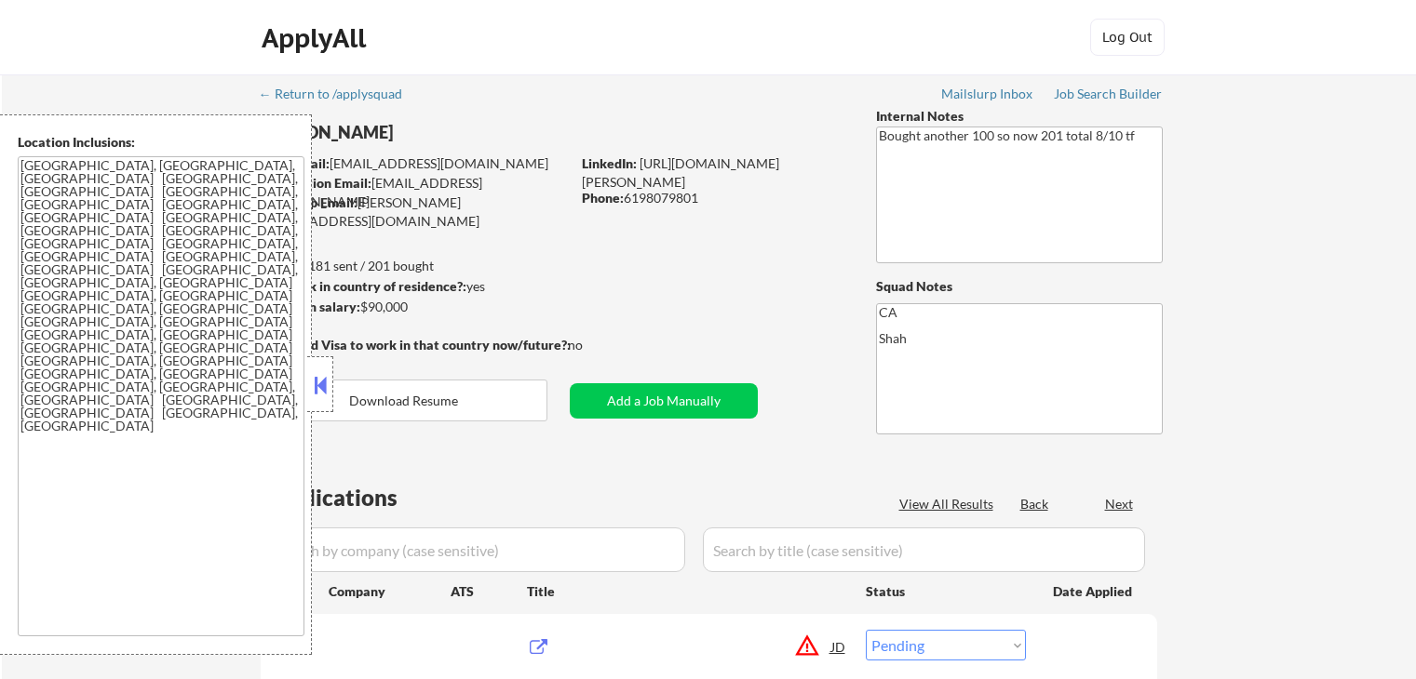
select select ""pending""
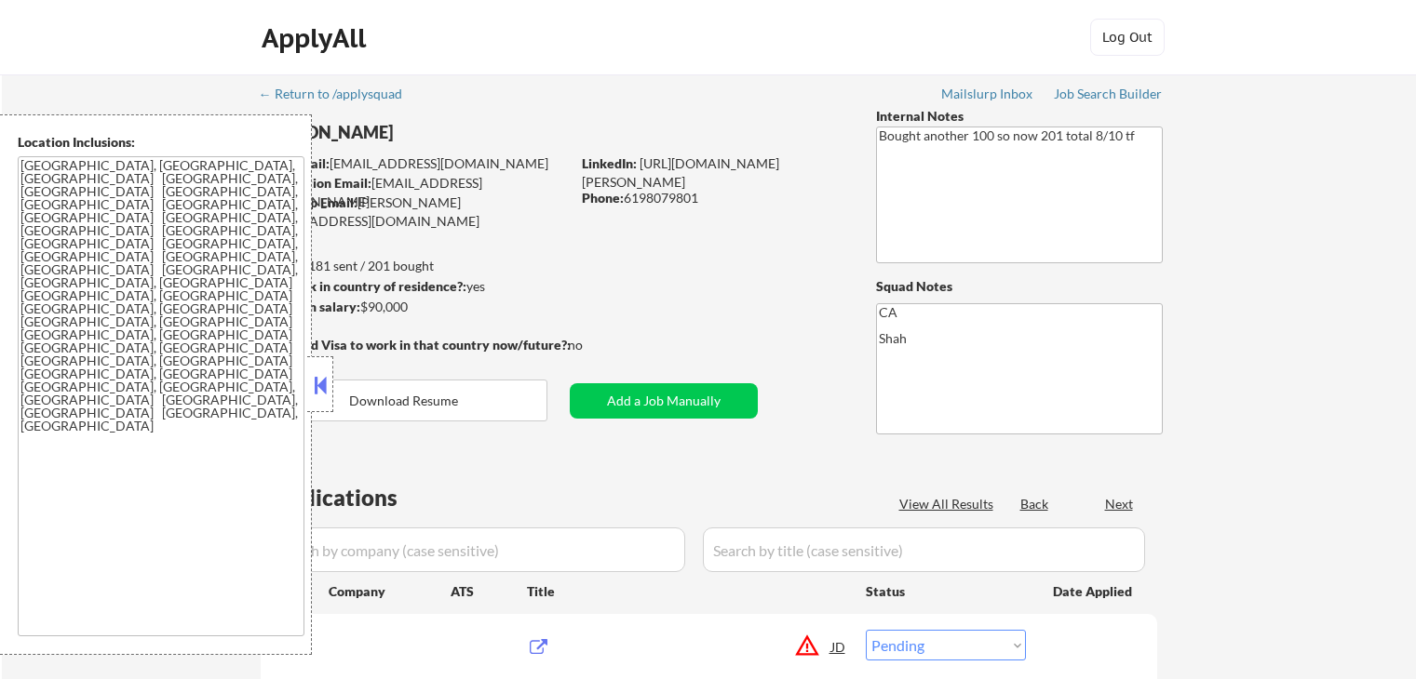
select select ""pending""
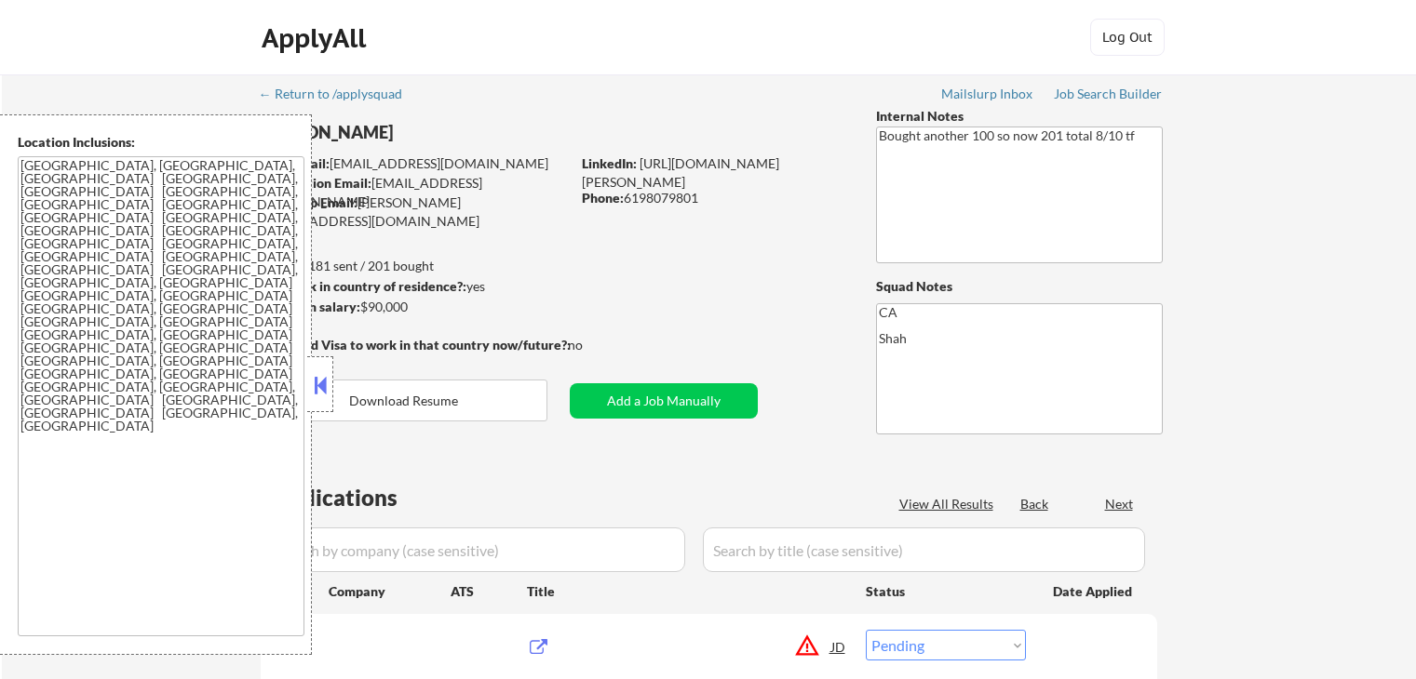
select select ""pending""
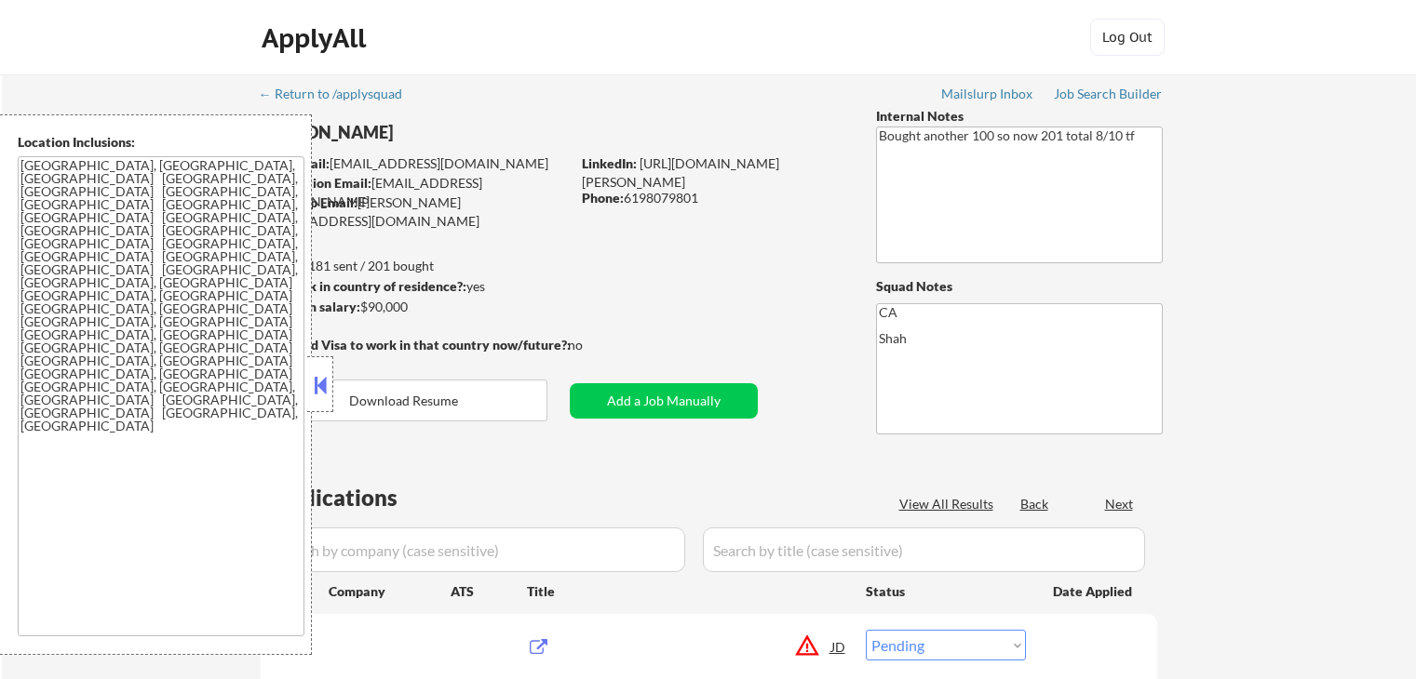
select select ""pending""
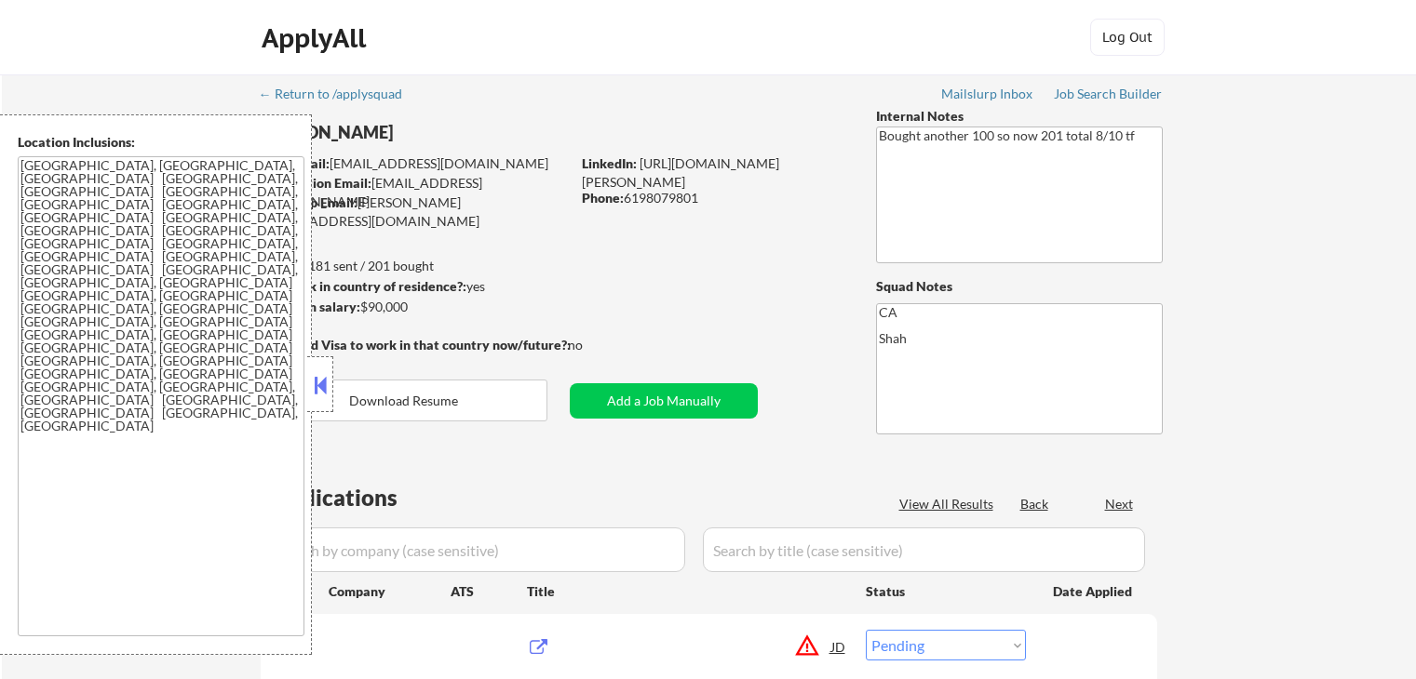
select select ""pending""
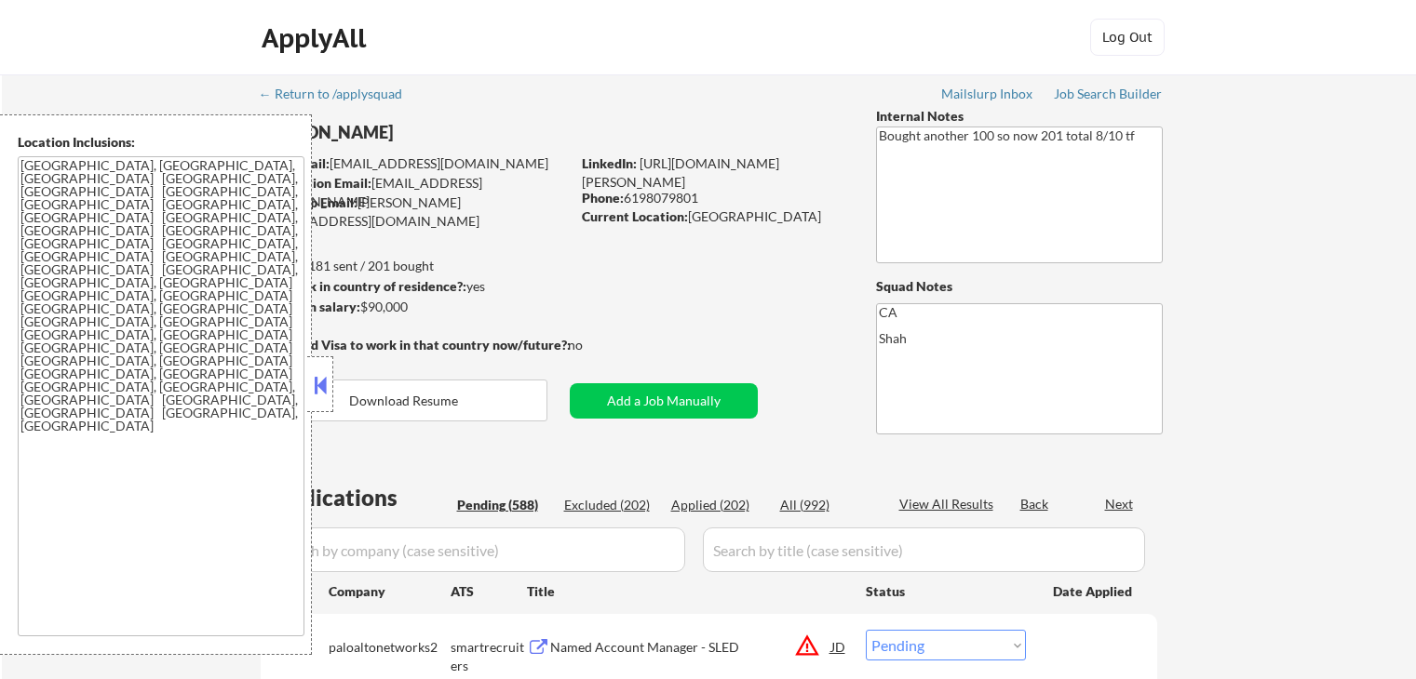
select select ""pending""
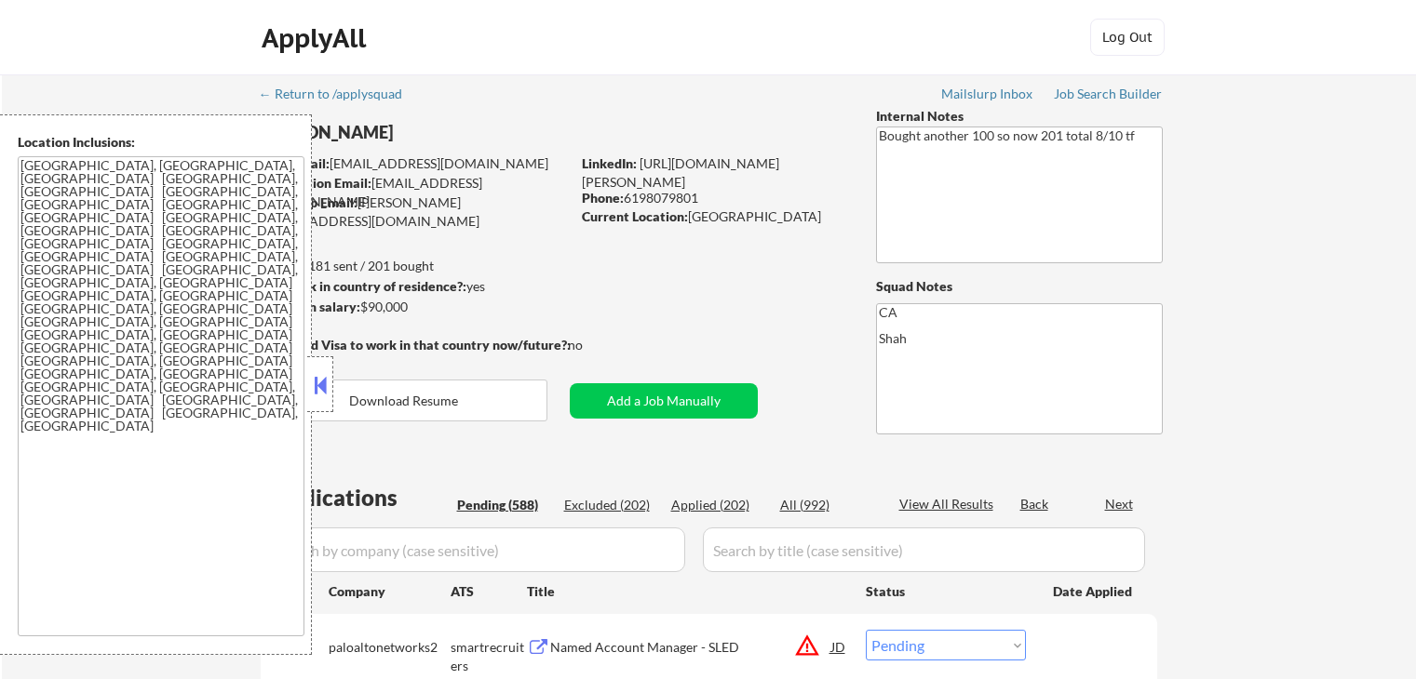
select select ""pending""
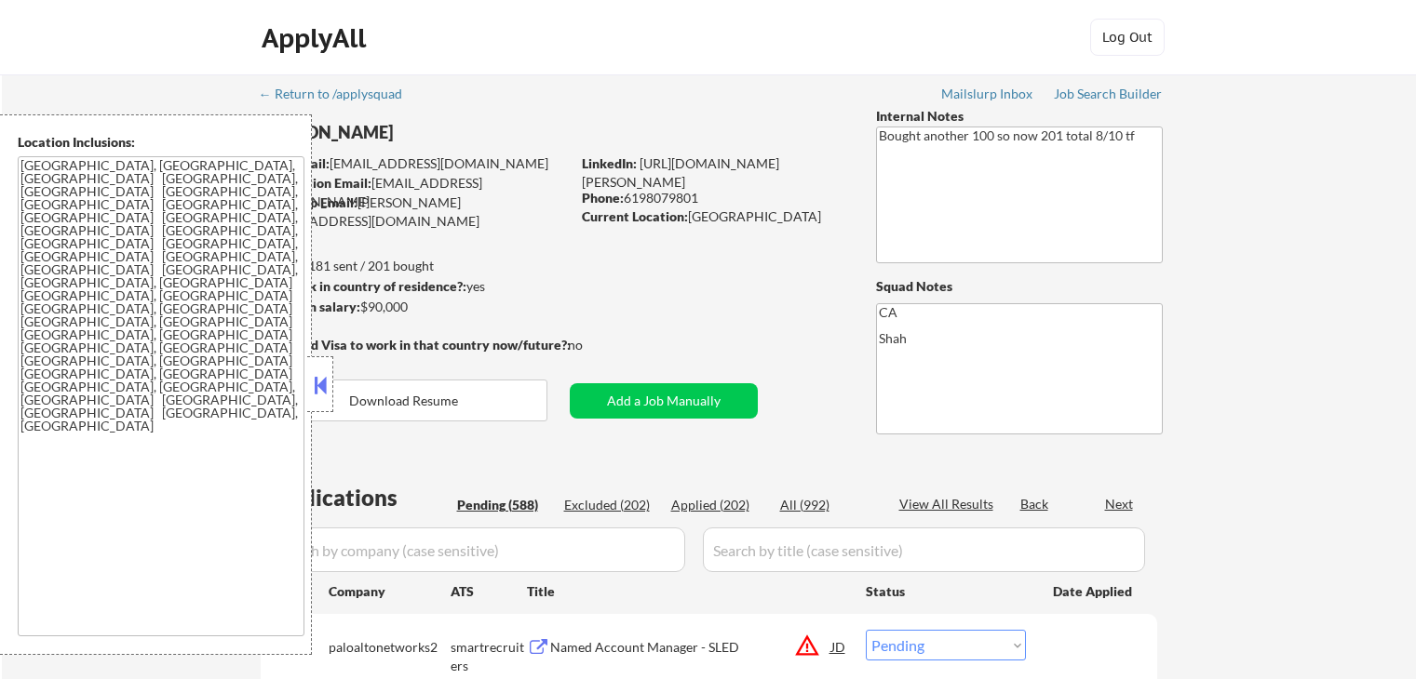
select select ""pending""
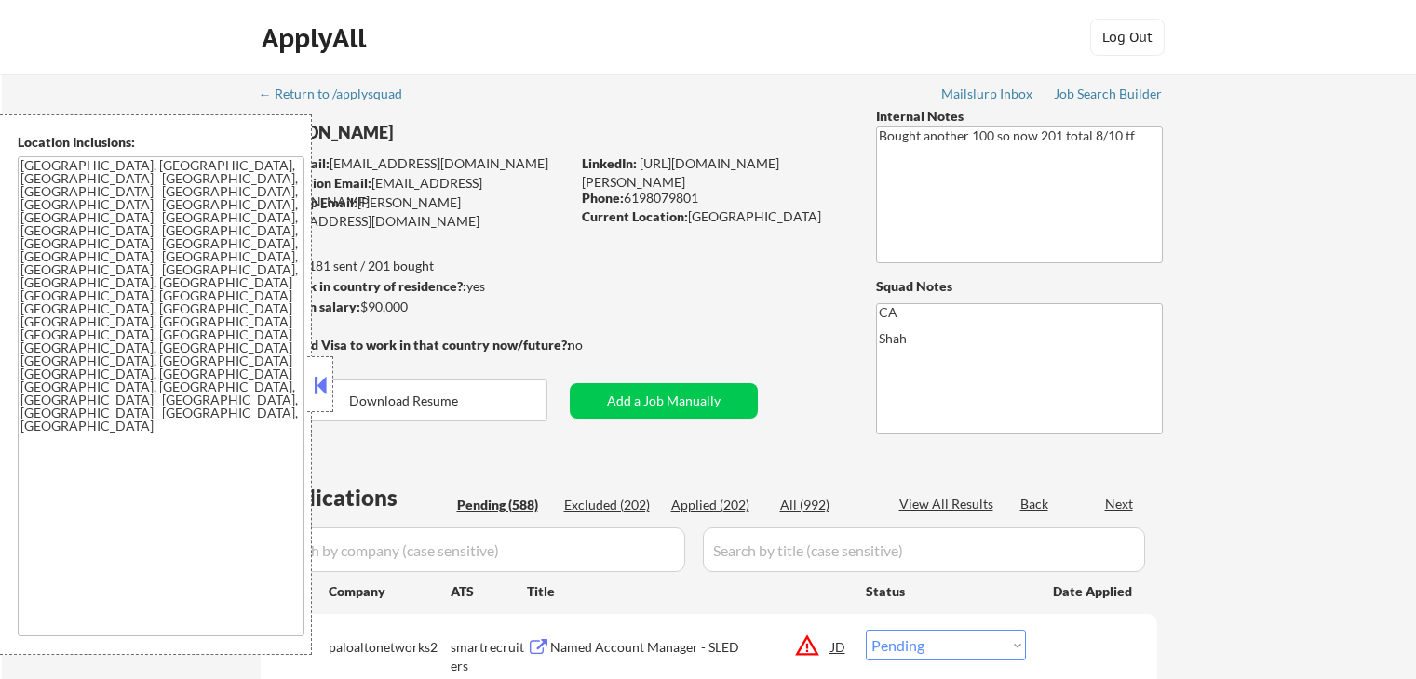
select select ""pending""
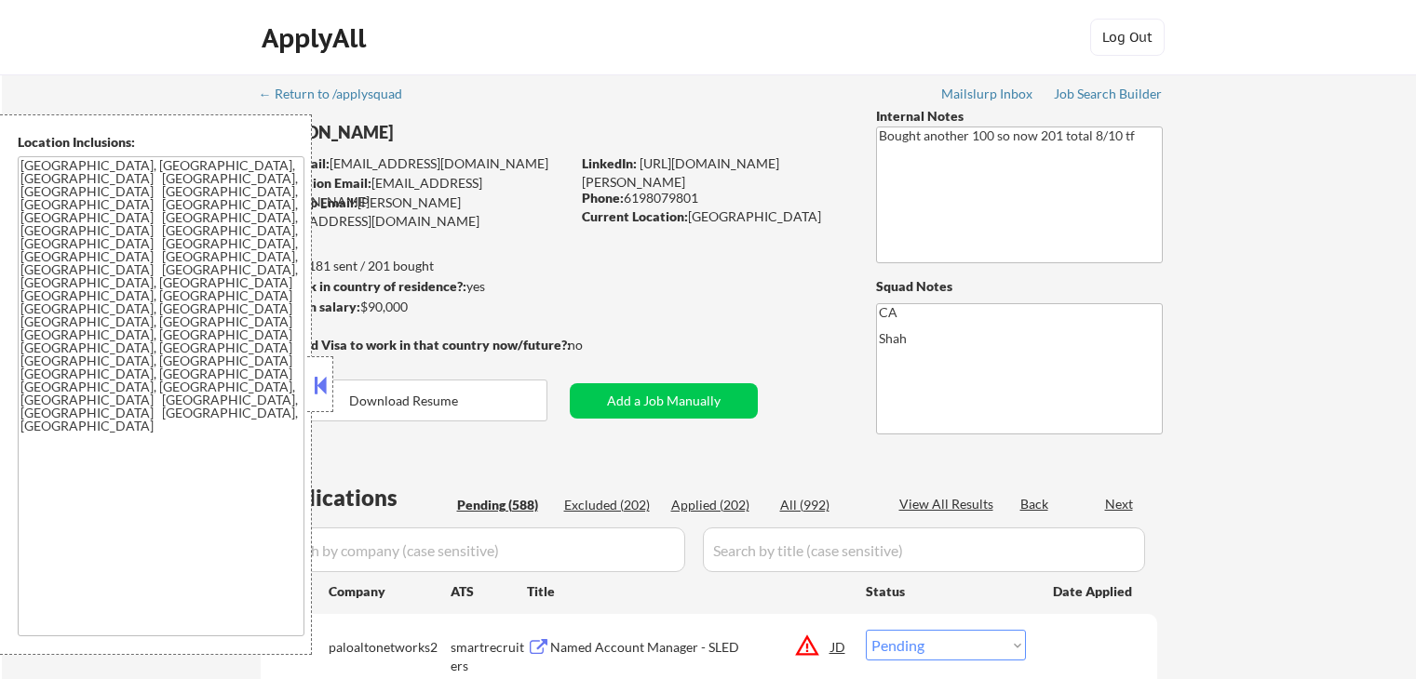
select select ""pending""
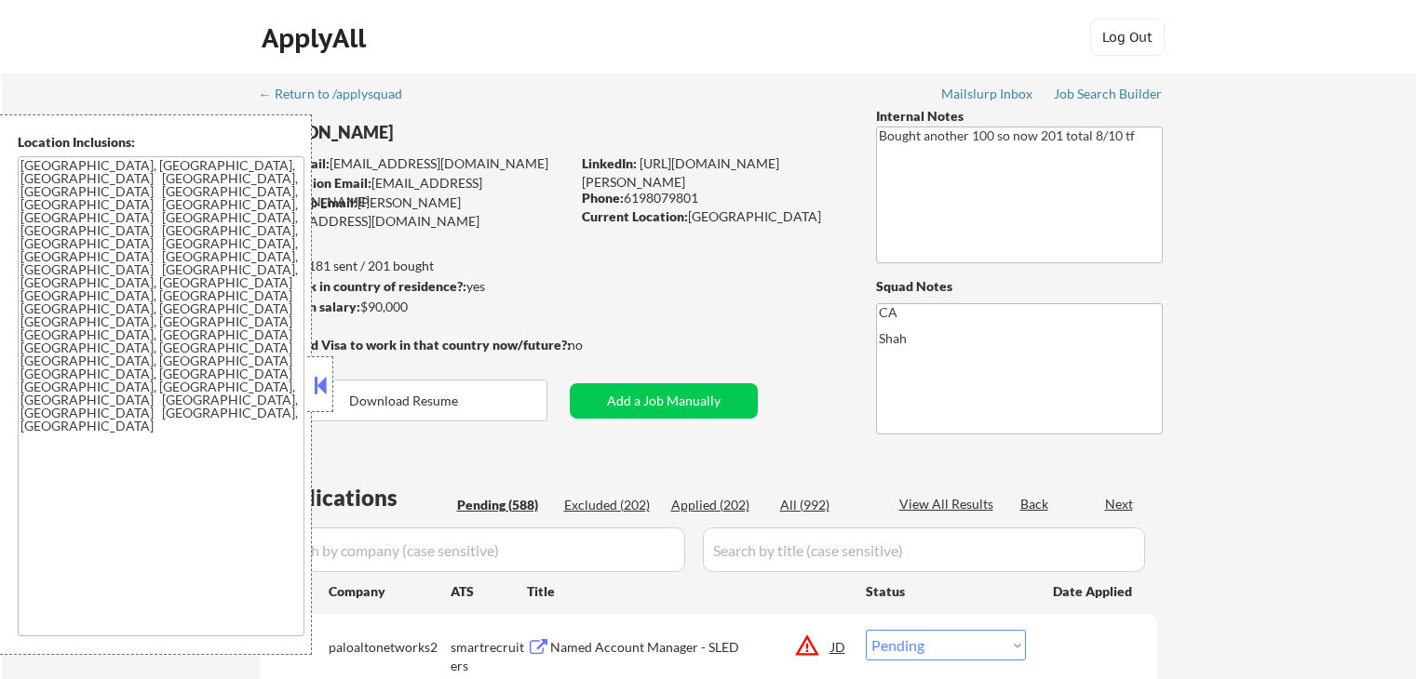
select select ""pending""
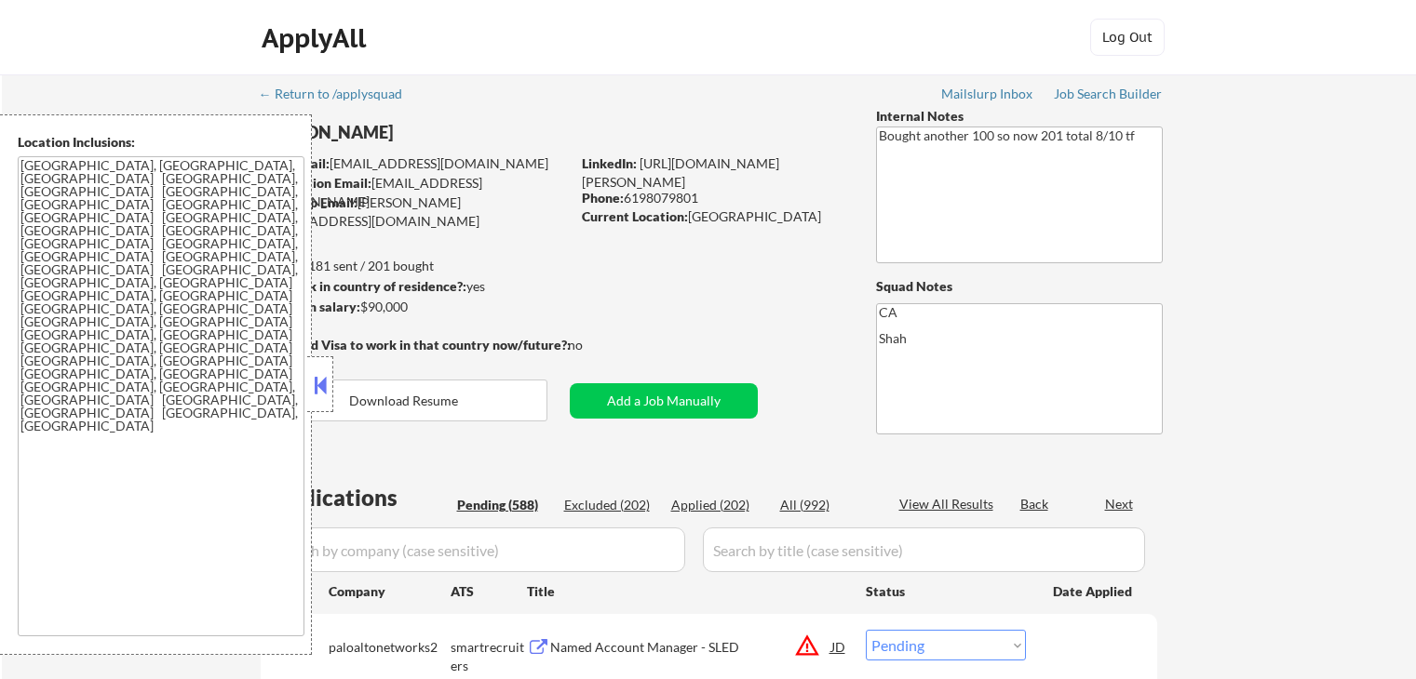
select select ""pending""
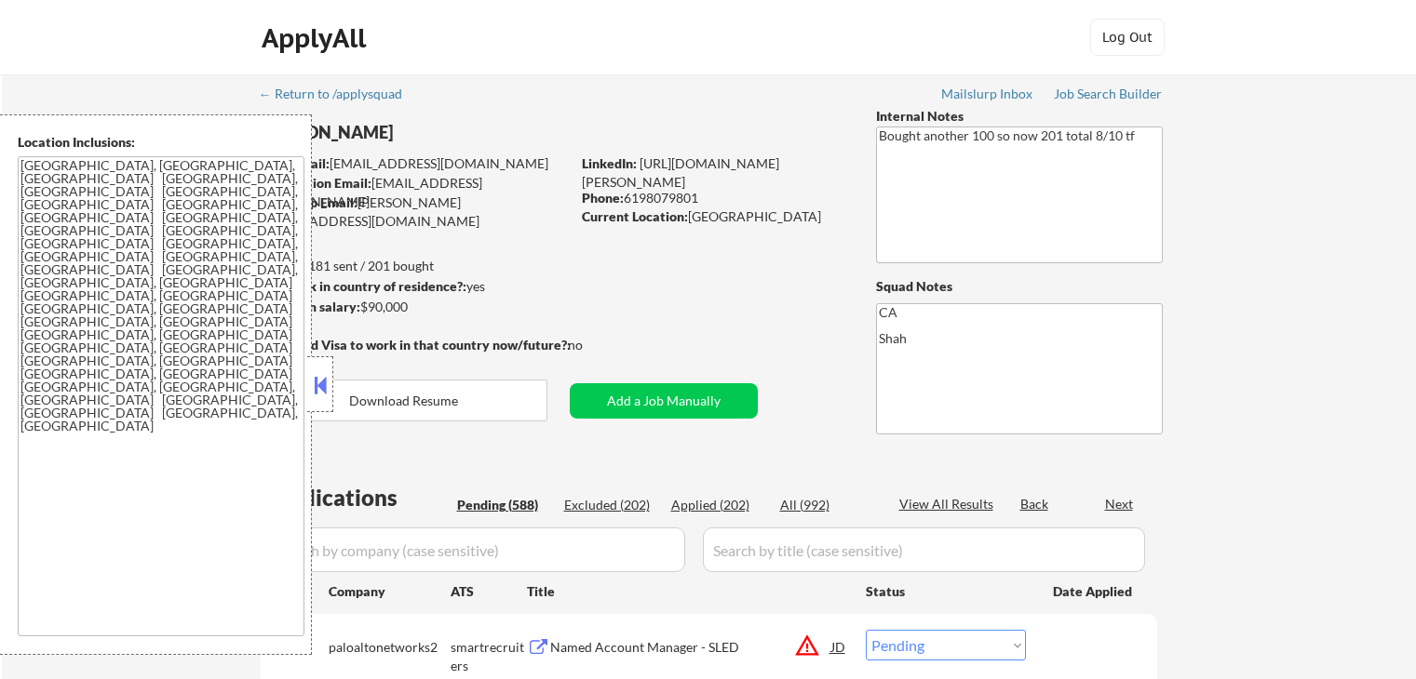
select select ""pending""
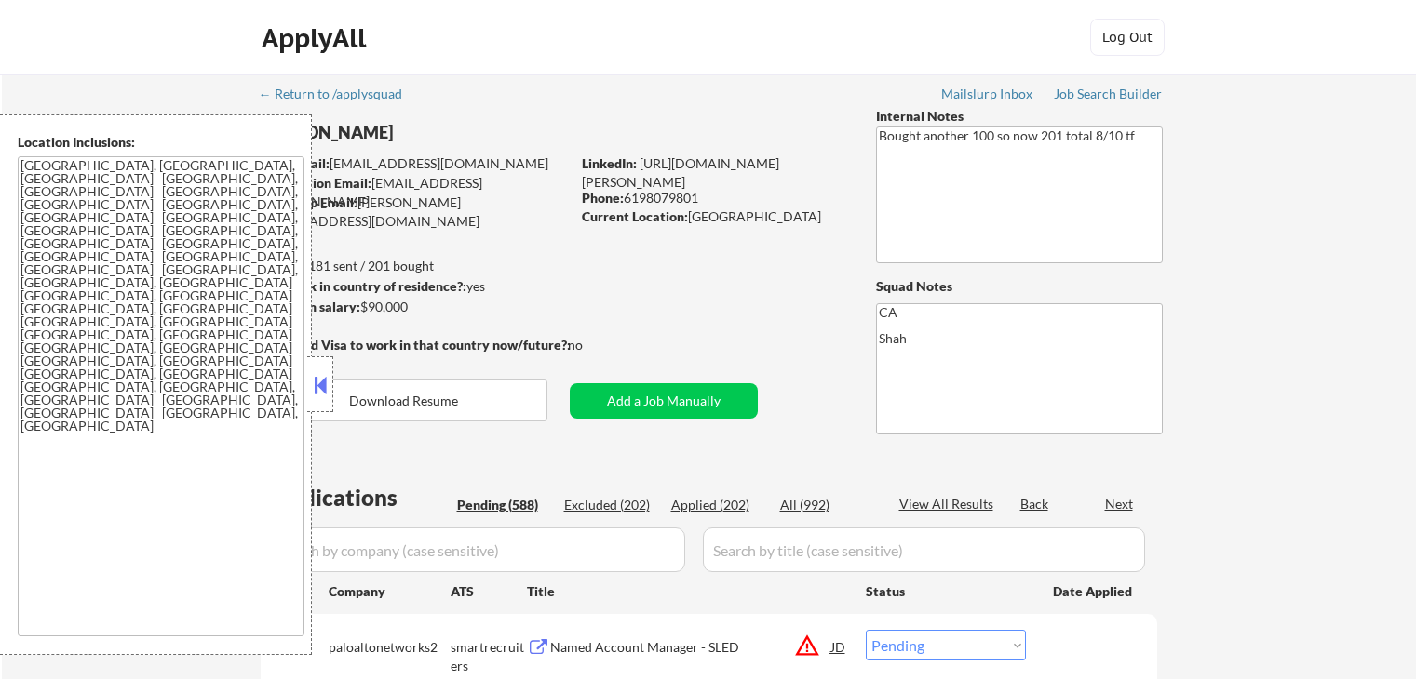
select select ""pending""
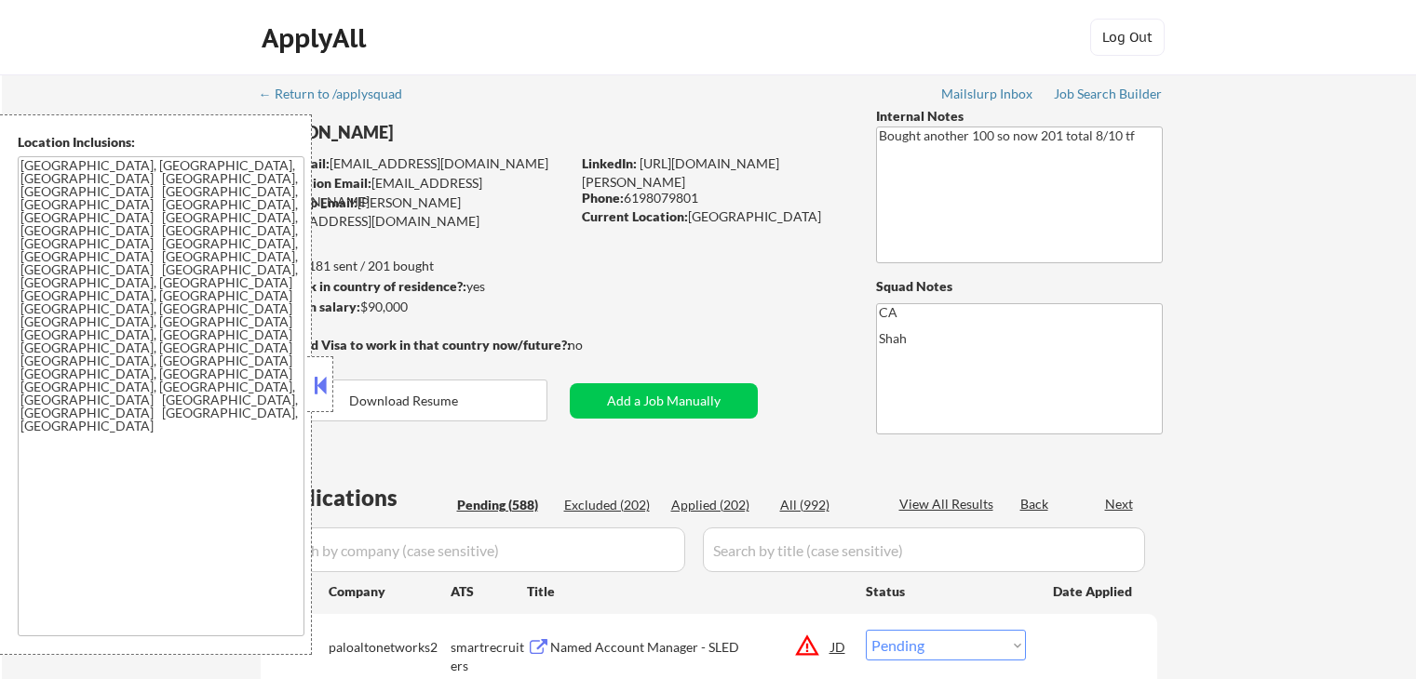
select select ""pending""
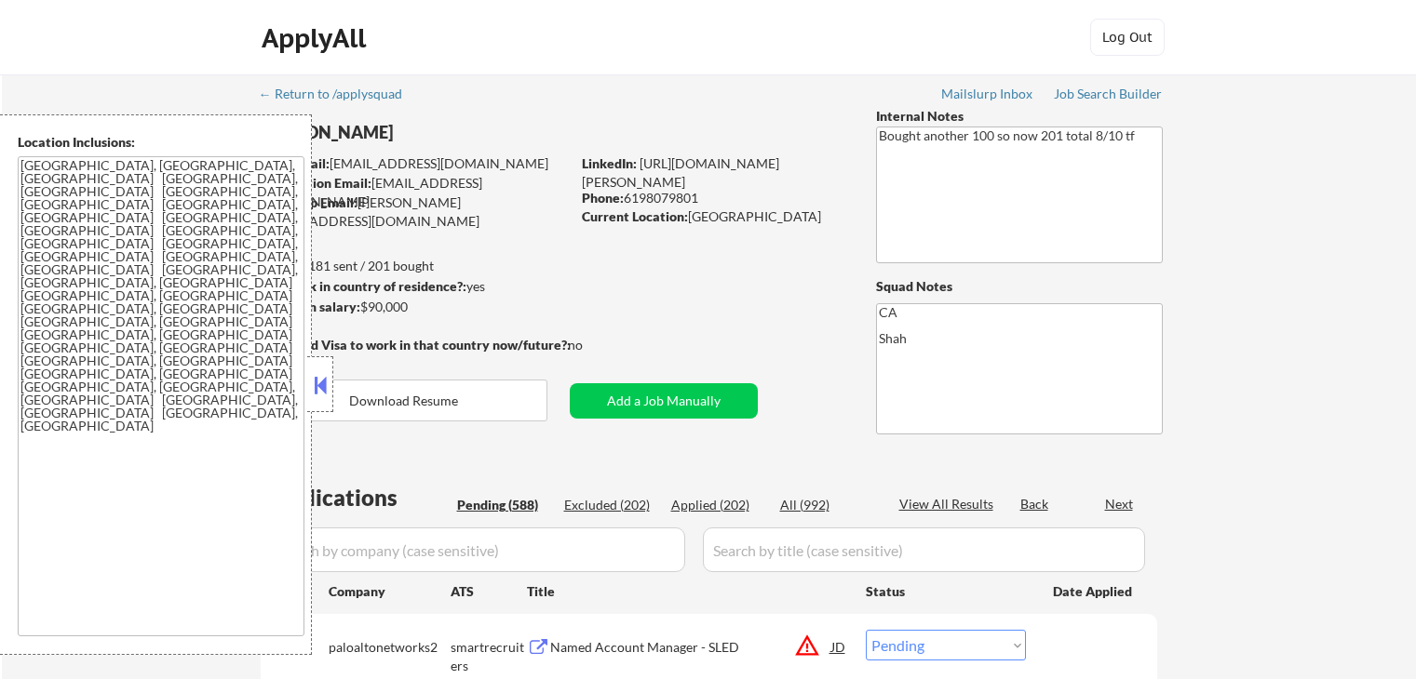
select select ""pending""
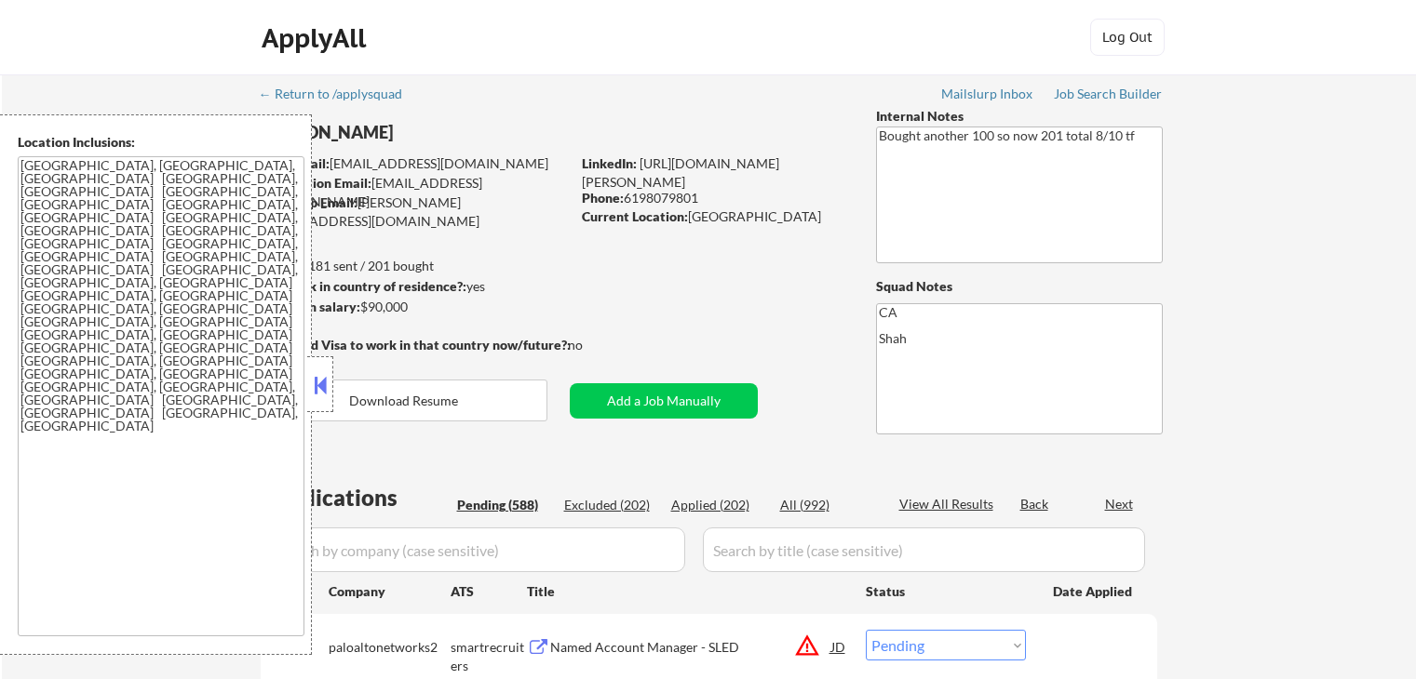
select select ""pending""
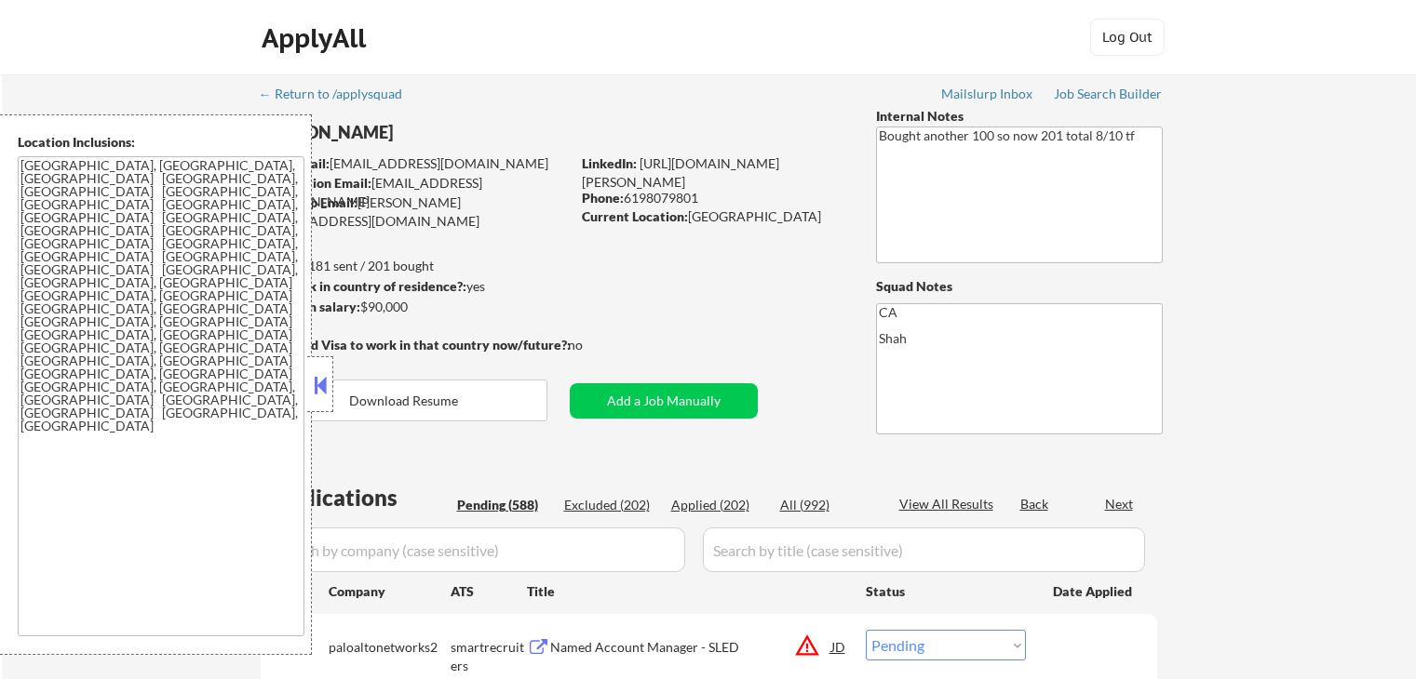
select select ""pending""
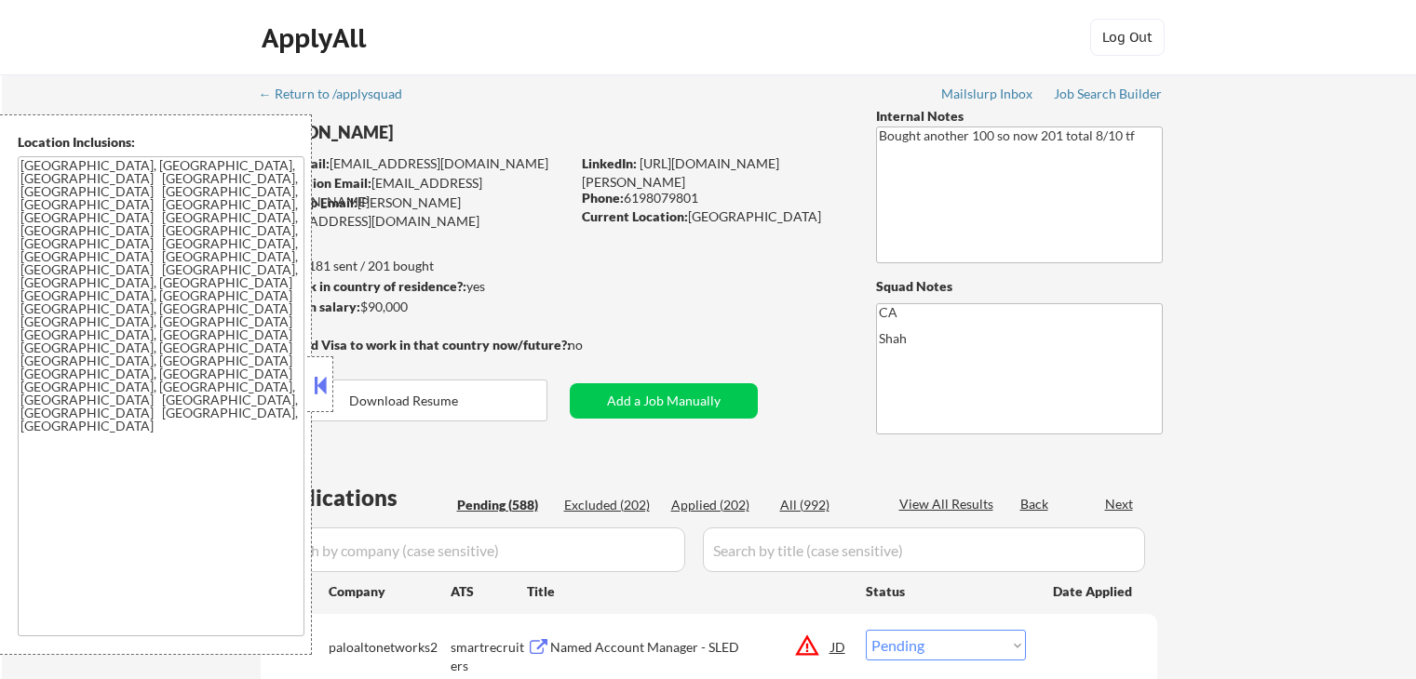
select select ""pending""
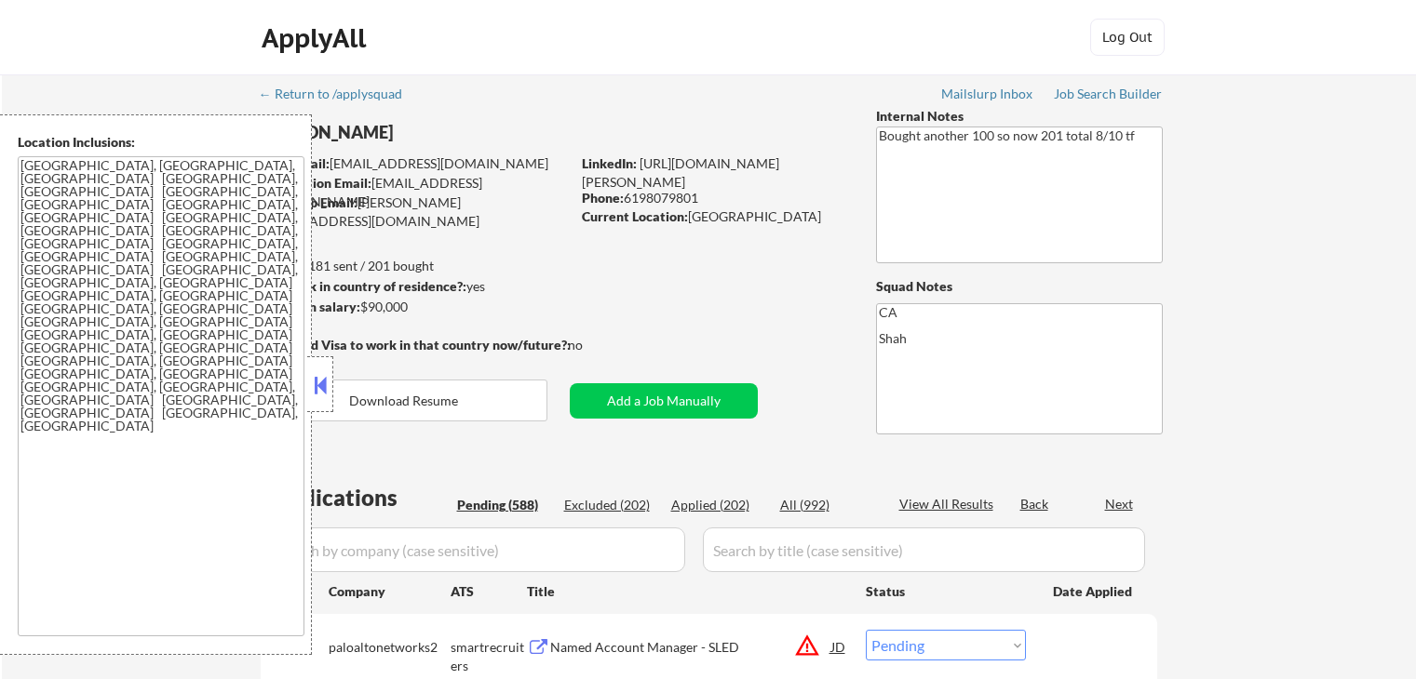
select select ""pending""
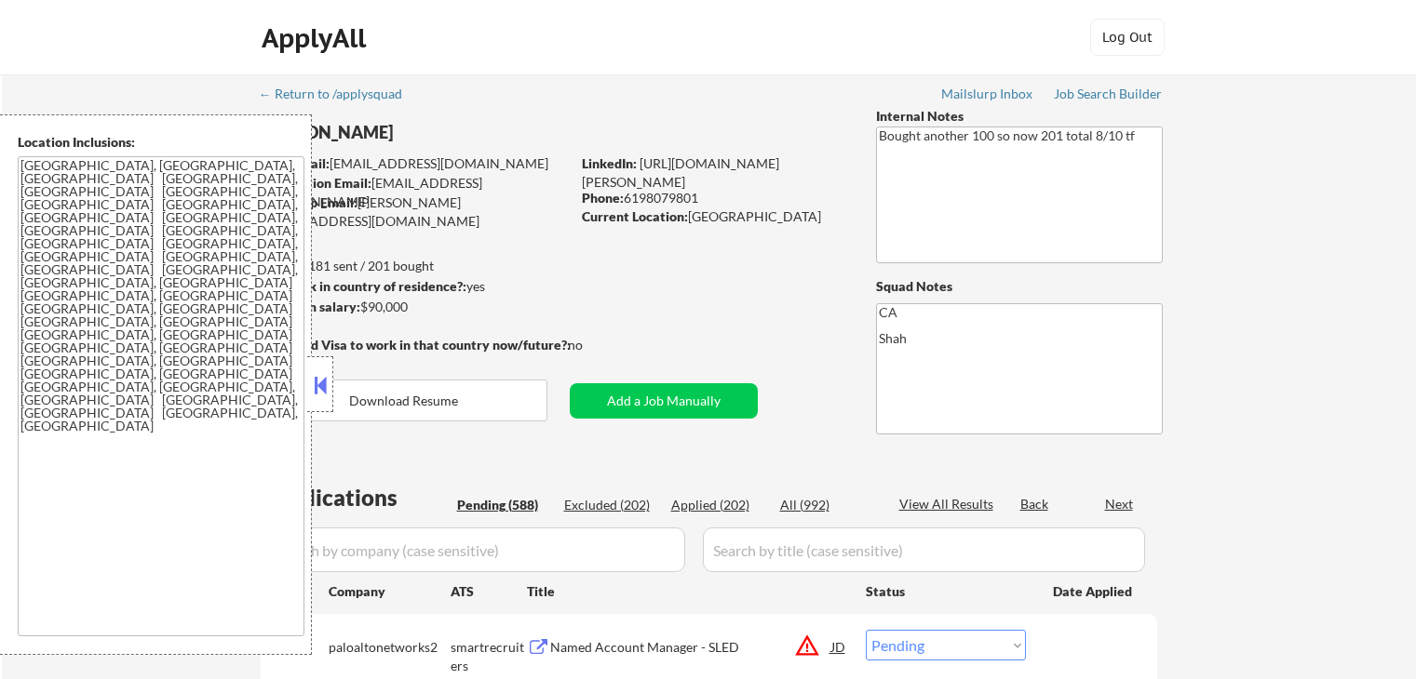
select select ""pending""
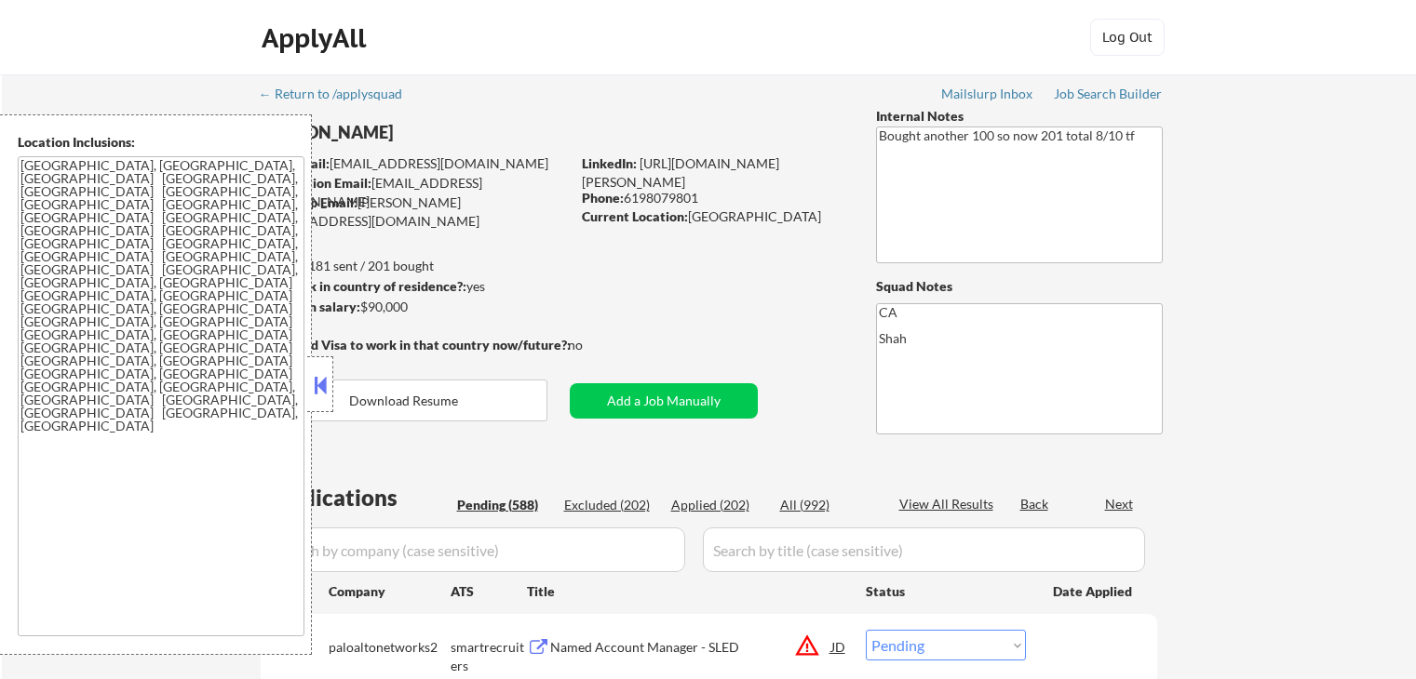
select select ""pending""
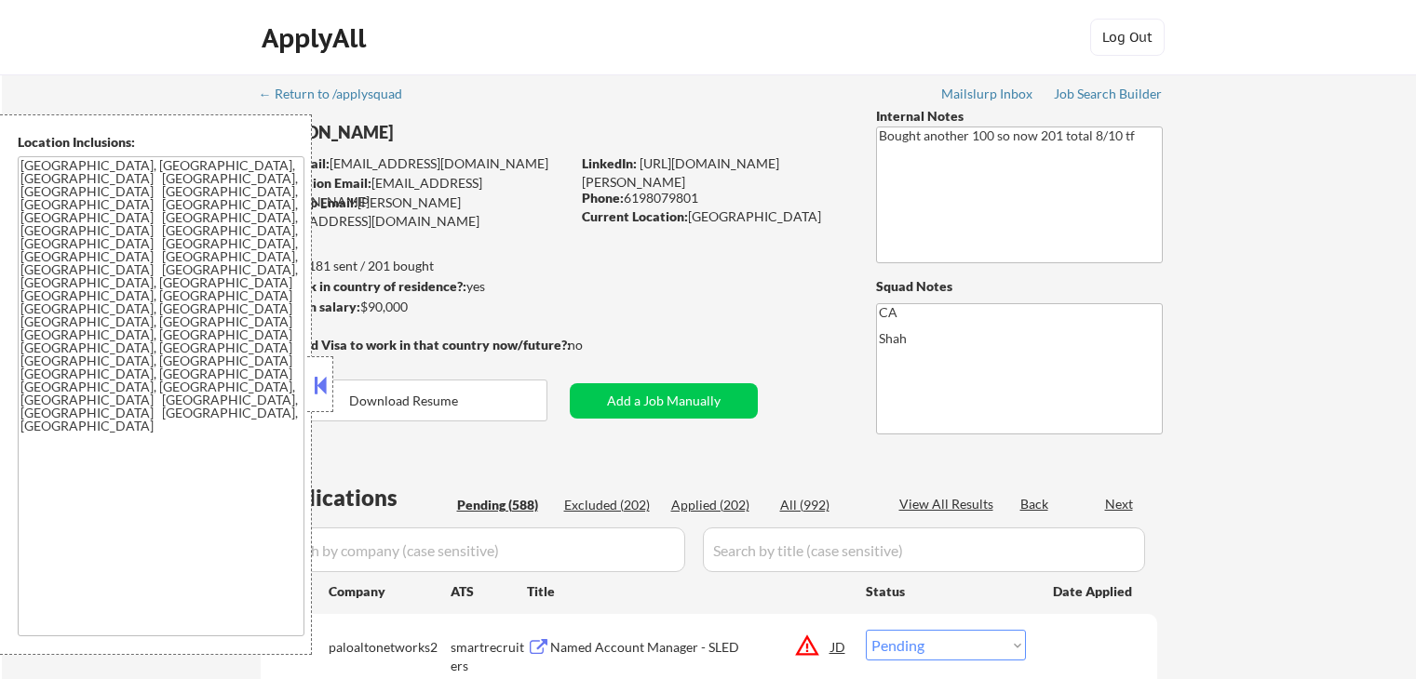
select select ""pending""
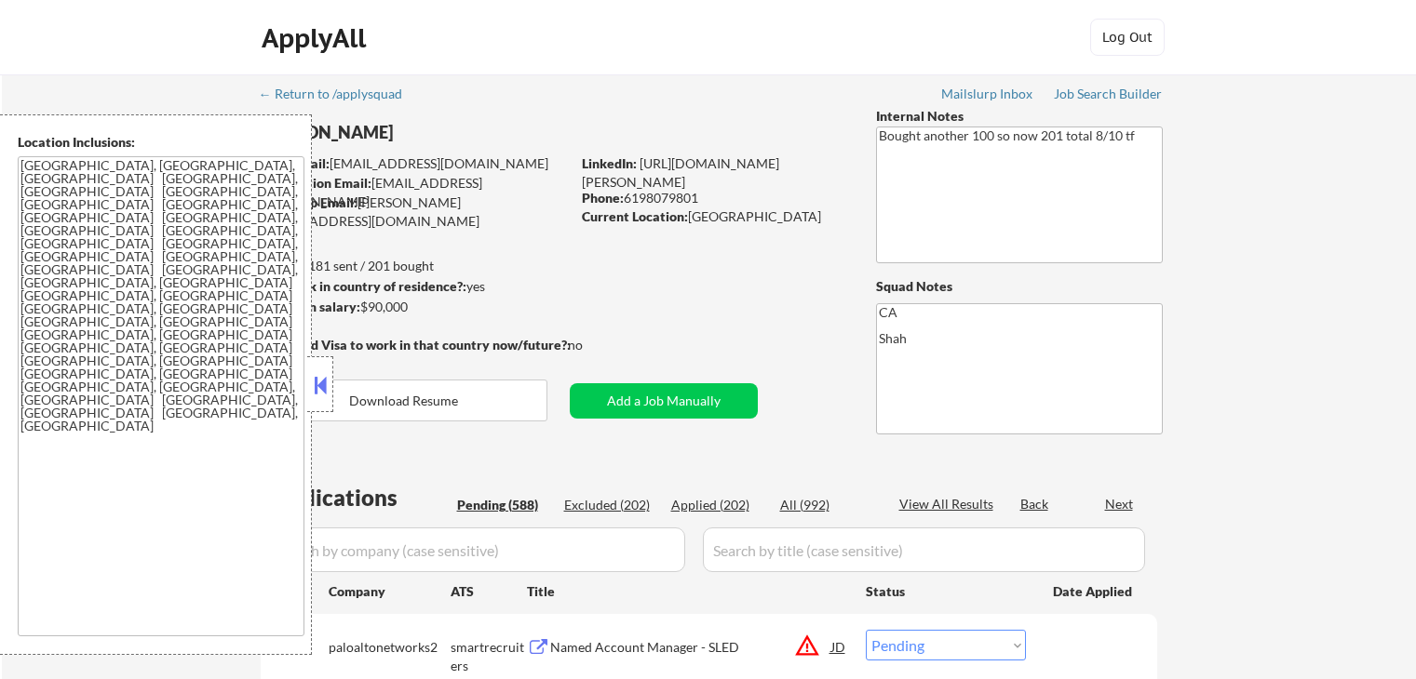
select select ""pending""
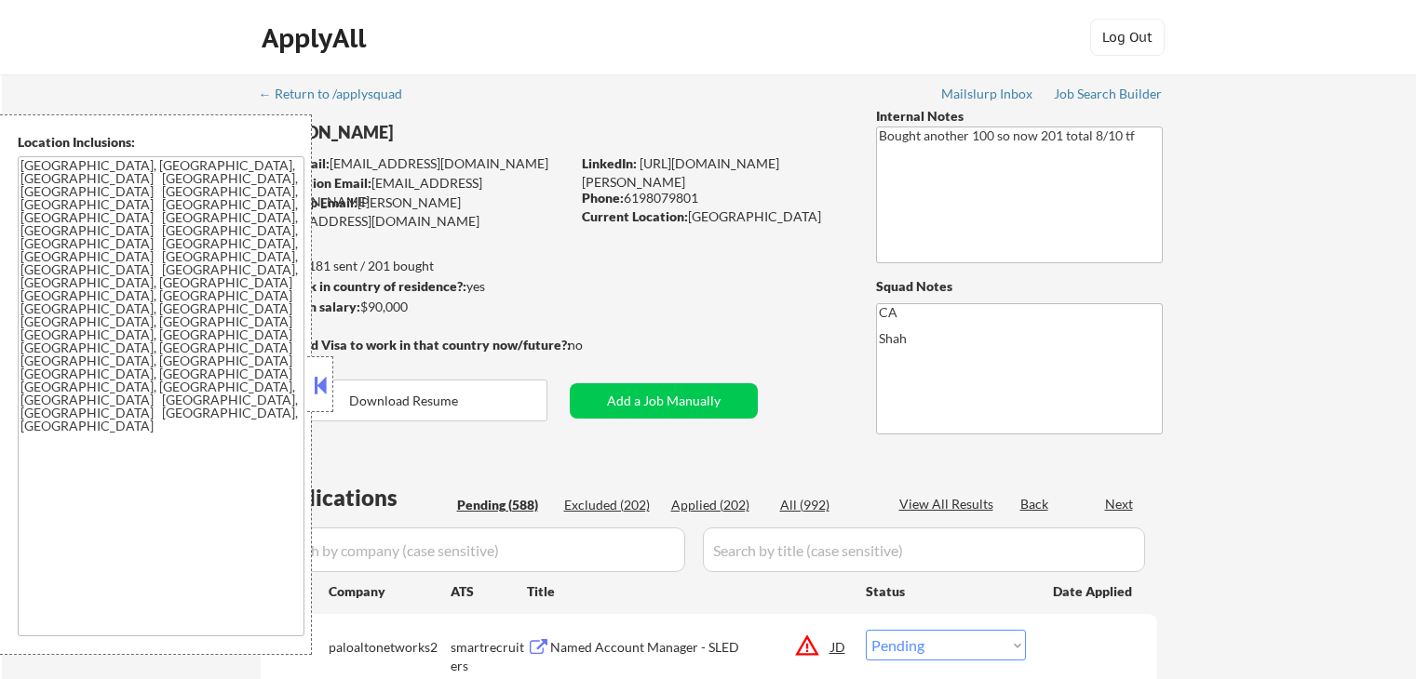
select select ""pending""
